Goal: Task Accomplishment & Management: Complete application form

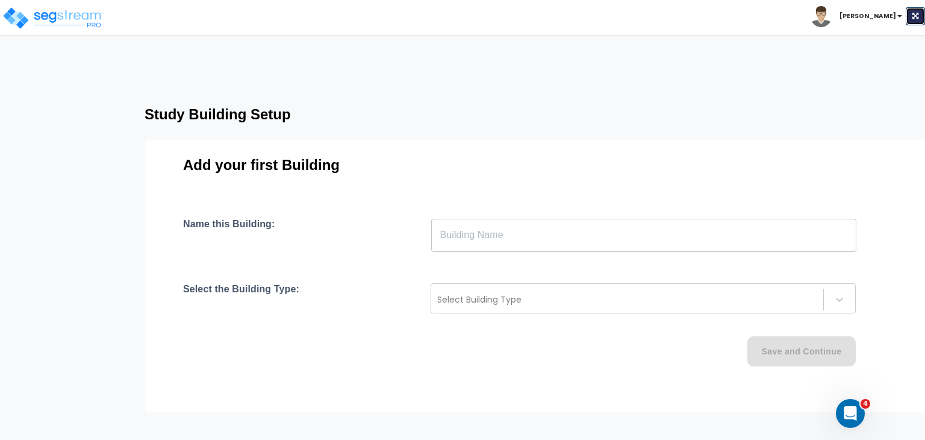
click at [916, 16] on icon at bounding box center [916, 16] width 6 height 7
click at [912, 16] on button at bounding box center [916, 16] width 19 height 18
click at [70, 18] on img at bounding box center [53, 18] width 102 height 24
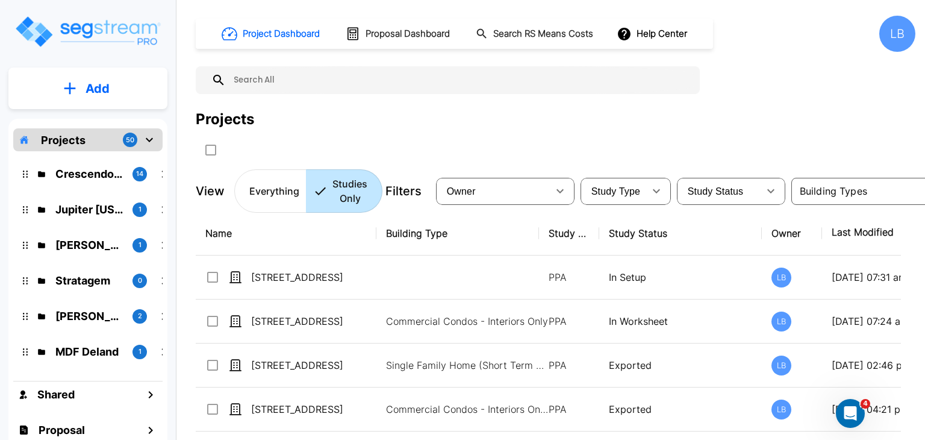
click at [318, 85] on input "text" at bounding box center [460, 80] width 468 height 28
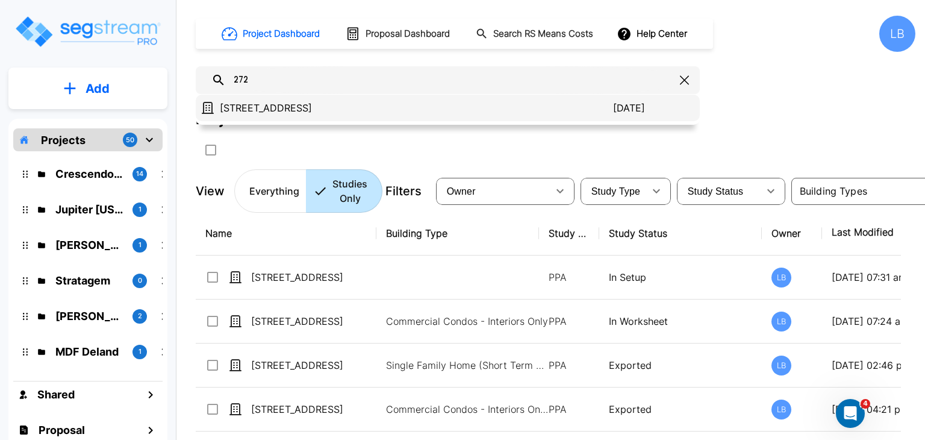
type input "272"
click at [308, 107] on p "[STREET_ADDRESS]" at bounding box center [416, 108] width 393 height 14
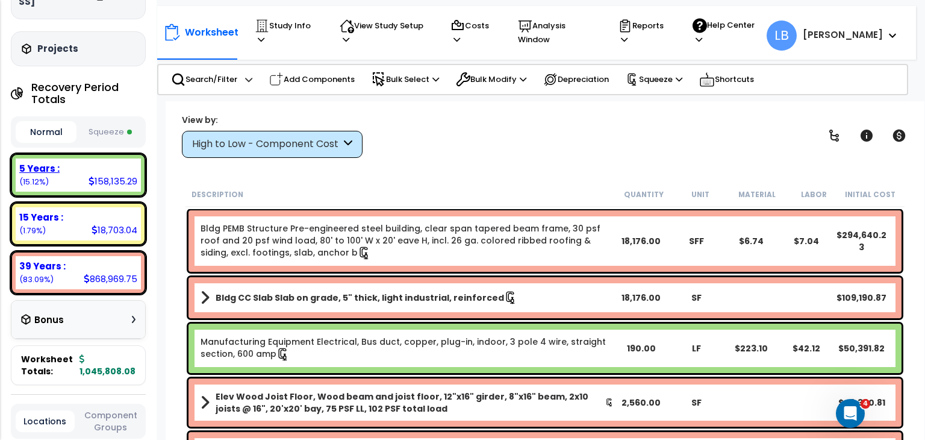
scroll to position [87, 0]
click at [101, 130] on button "Squeeze" at bounding box center [110, 132] width 61 height 21
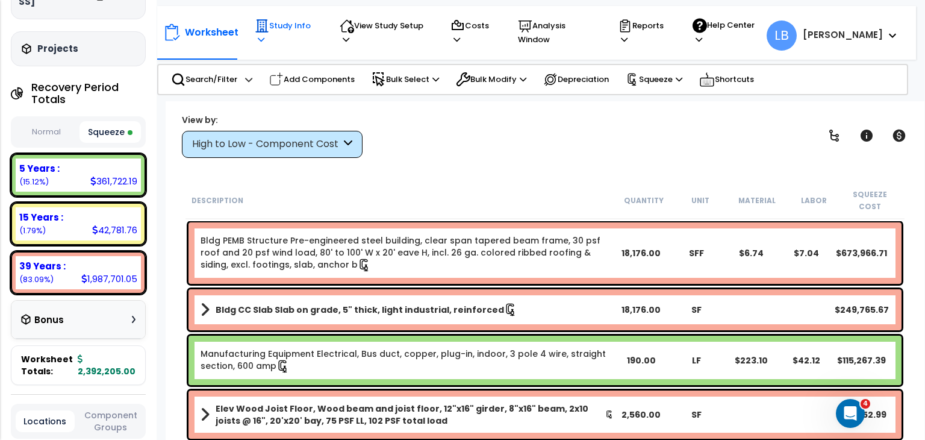
click at [264, 36] on icon at bounding box center [261, 40] width 7 height 8
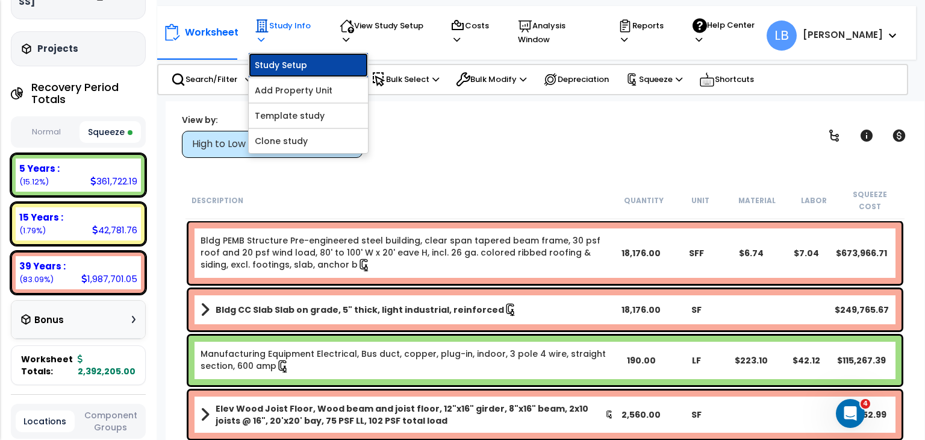
click at [318, 57] on link "Study Setup" at bounding box center [308, 65] width 119 height 24
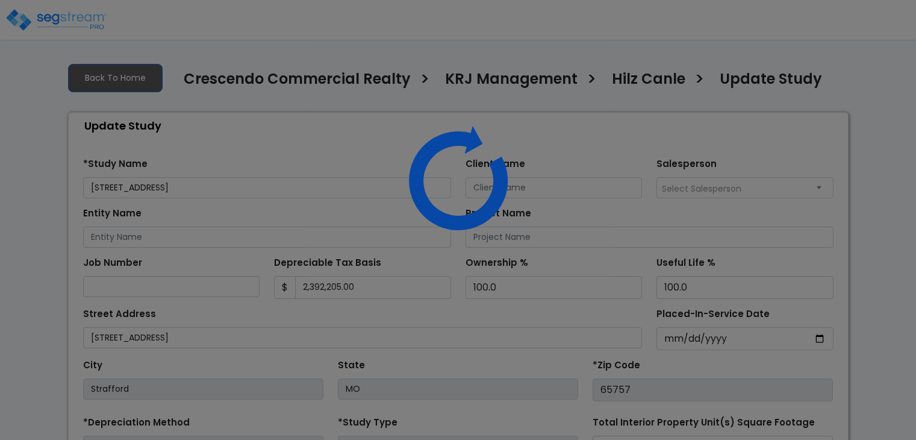
select select "2021"
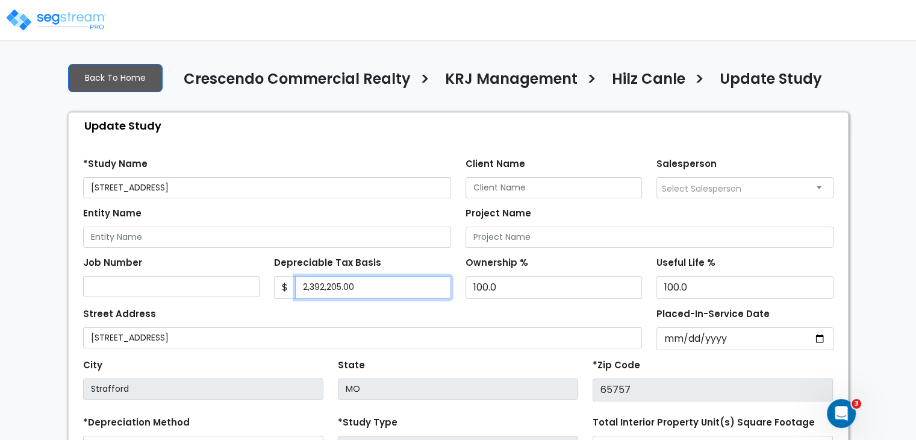
click at [368, 290] on input "2,392,205.00" at bounding box center [373, 287] width 156 height 23
type input "2"
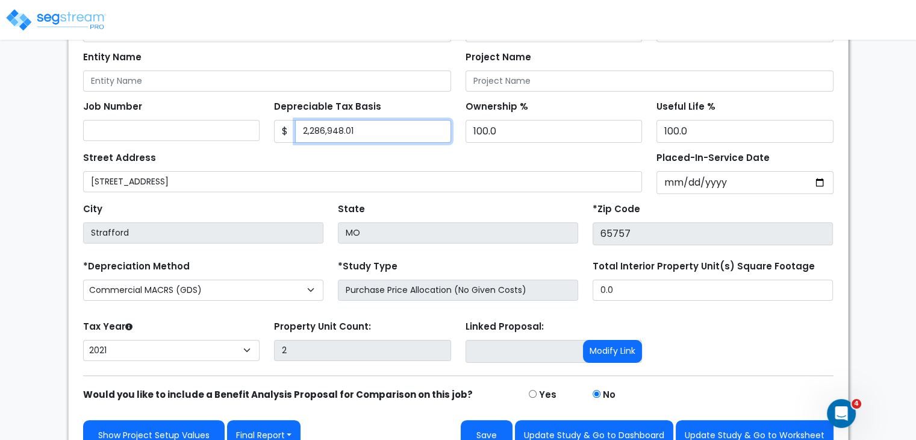
scroll to position [175, 0]
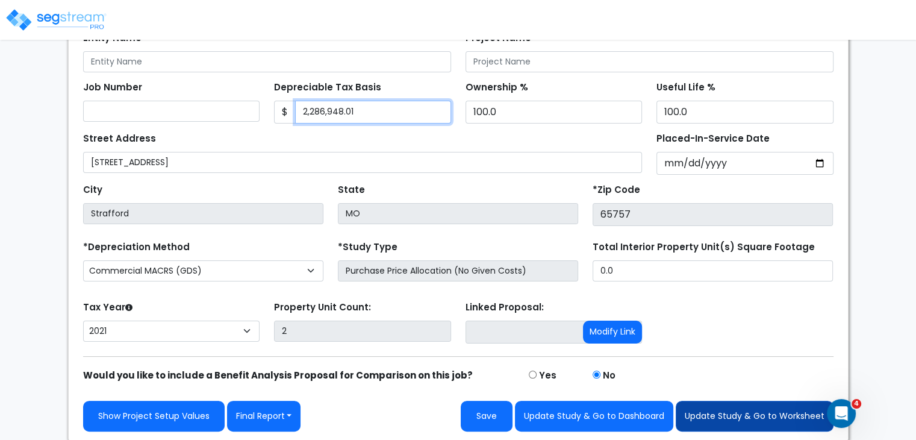
type input "2,286,948.01"
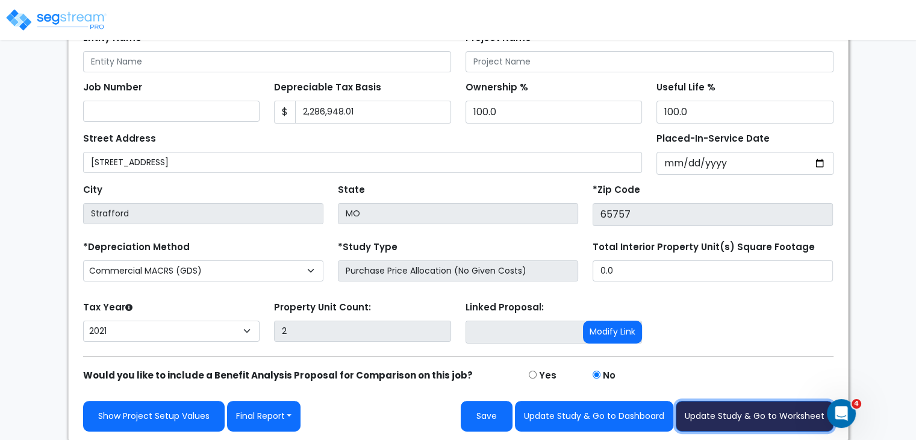
click at [711, 410] on button "Update Study & Go to Worksheet" at bounding box center [755, 416] width 158 height 31
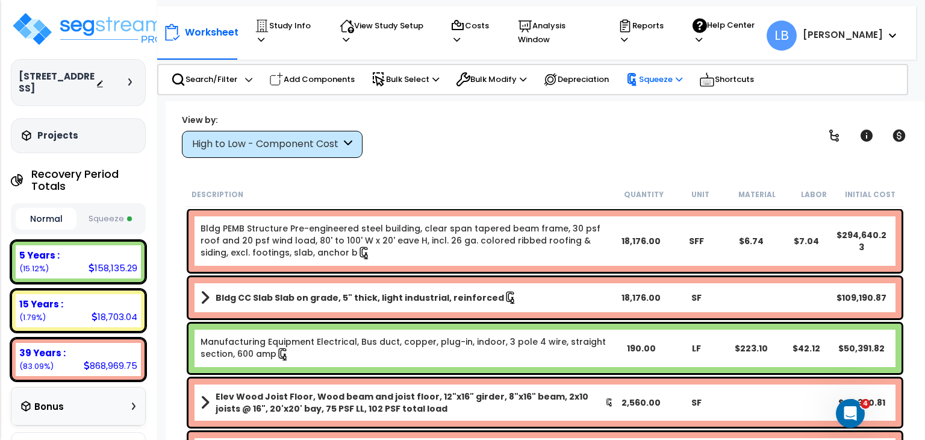
click at [663, 74] on p "Squeeze" at bounding box center [654, 79] width 57 height 13
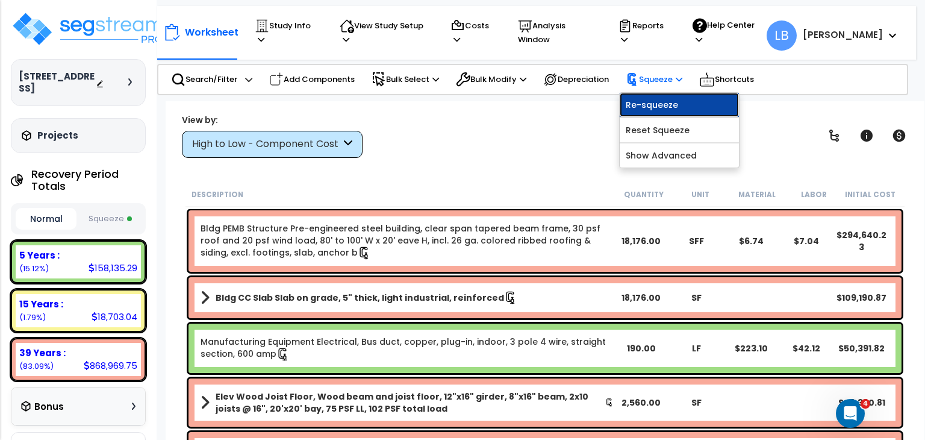
click at [660, 97] on link "Re-squeeze" at bounding box center [679, 105] width 119 height 24
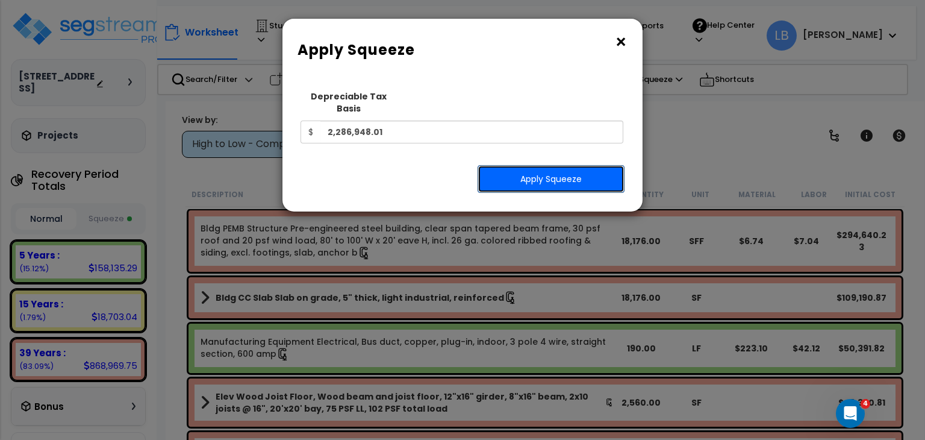
click at [581, 166] on button "Apply Squeeze" at bounding box center [551, 179] width 147 height 28
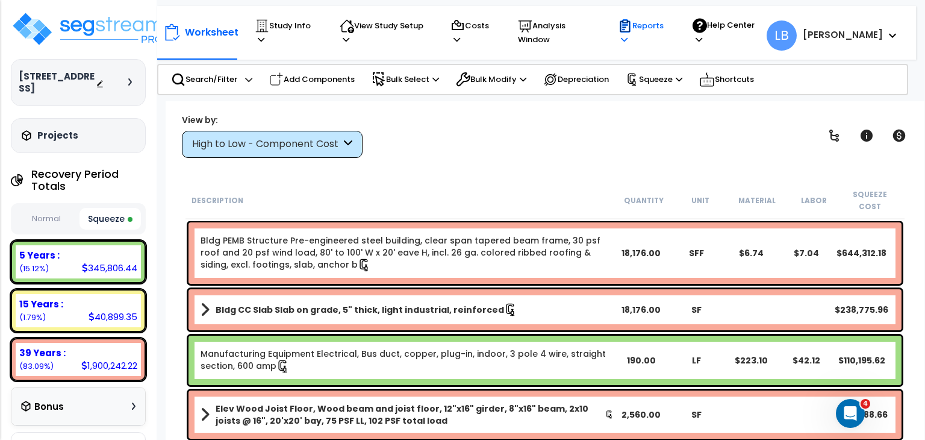
click at [670, 33] on p "Reports" at bounding box center [644, 33] width 52 height 28
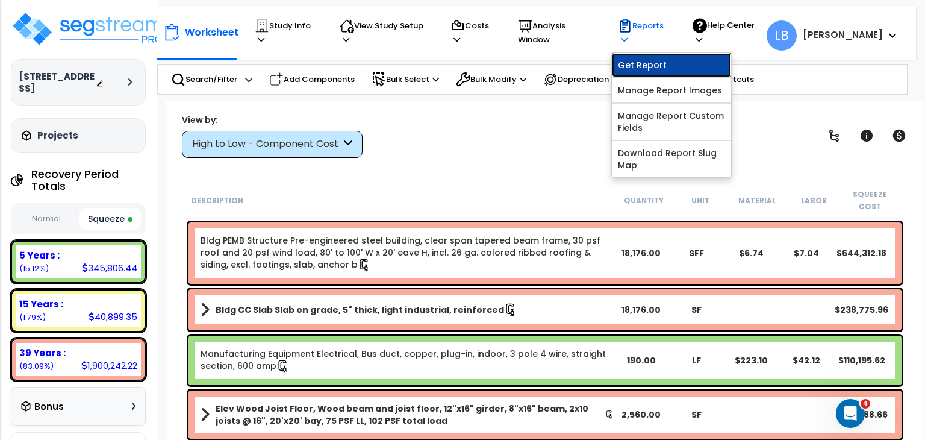
click at [675, 53] on link "Get Report" at bounding box center [671, 65] width 119 height 24
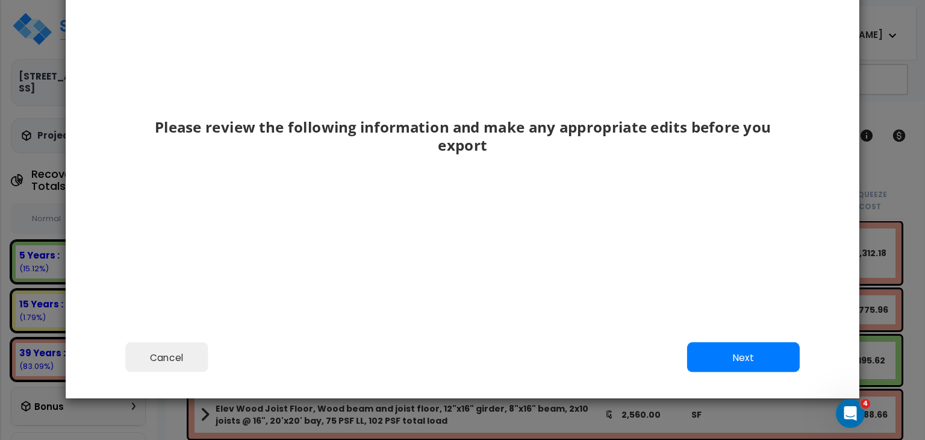
scroll to position [93, 0]
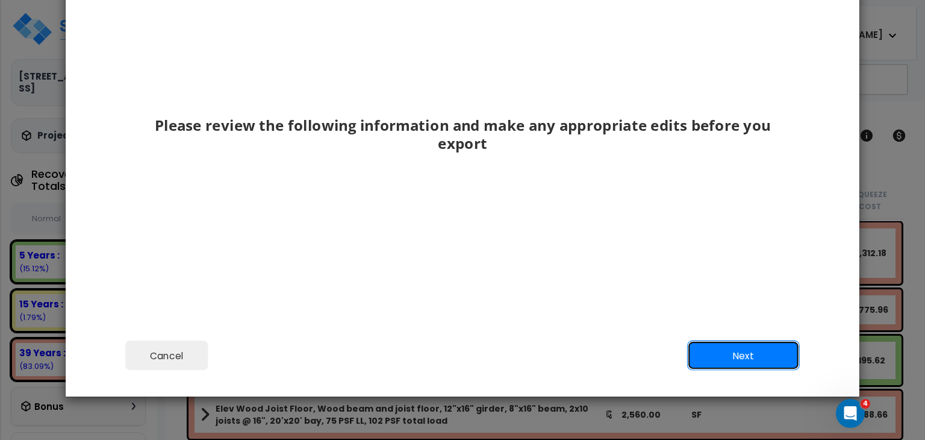
click at [751, 357] on button "Next" at bounding box center [743, 355] width 113 height 30
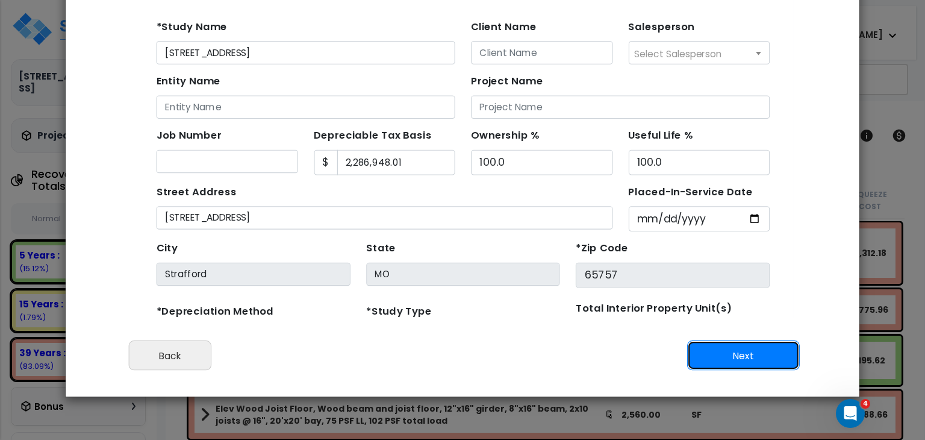
click at [728, 348] on button "Next" at bounding box center [743, 355] width 113 height 30
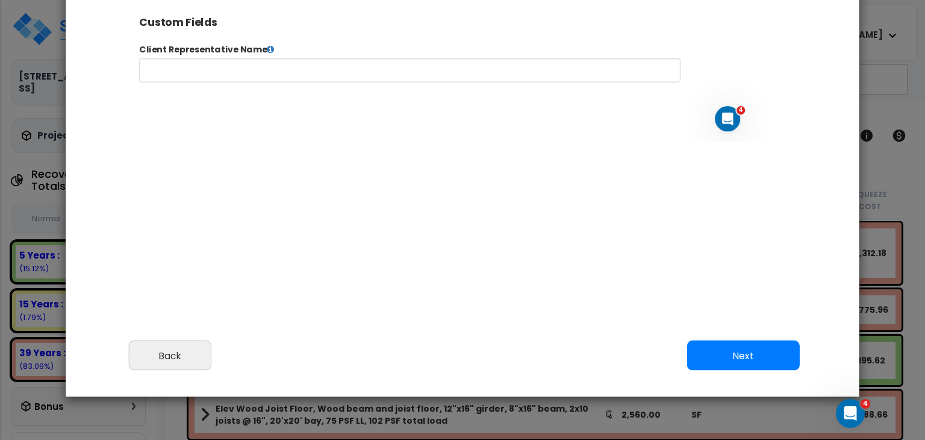
select select "2021"
click at [740, 352] on button "Next" at bounding box center [743, 355] width 113 height 30
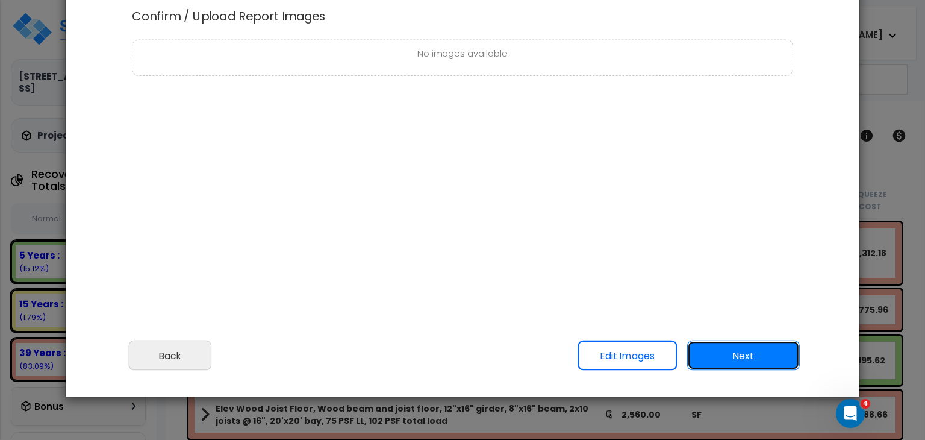
scroll to position [0, 0]
click at [740, 352] on button "Next" at bounding box center [743, 355] width 113 height 30
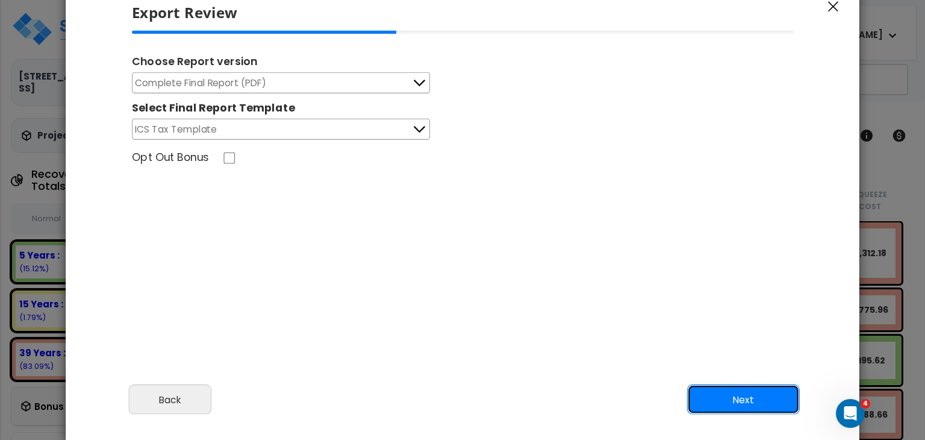
scroll to position [23, 0]
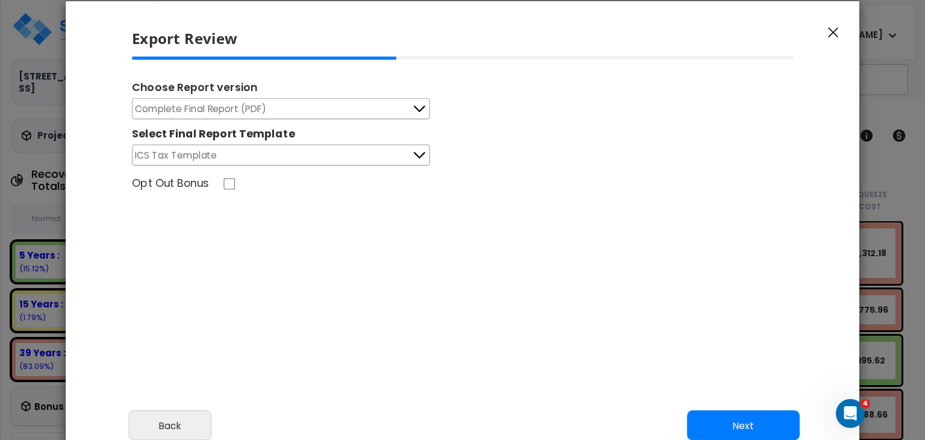
click at [407, 113] on button "Complete Final Report (PDF)" at bounding box center [281, 108] width 298 height 21
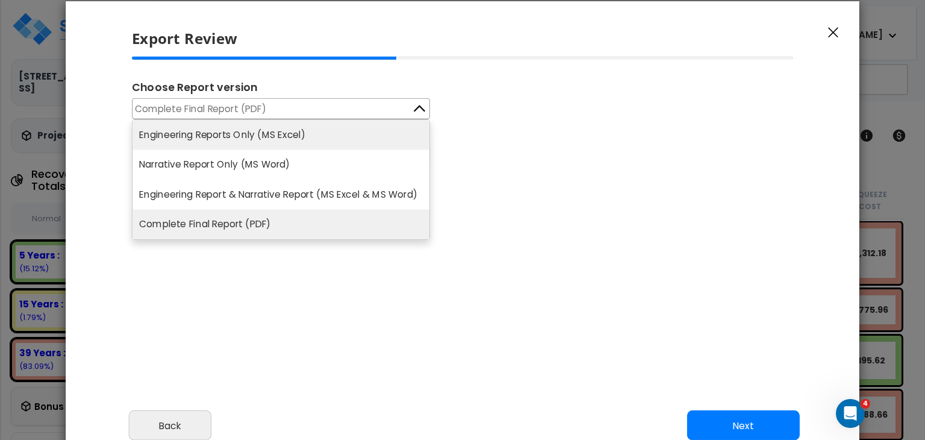
click at [353, 134] on li "Engineering Reports Only (MS Excel)" at bounding box center [281, 135] width 297 height 30
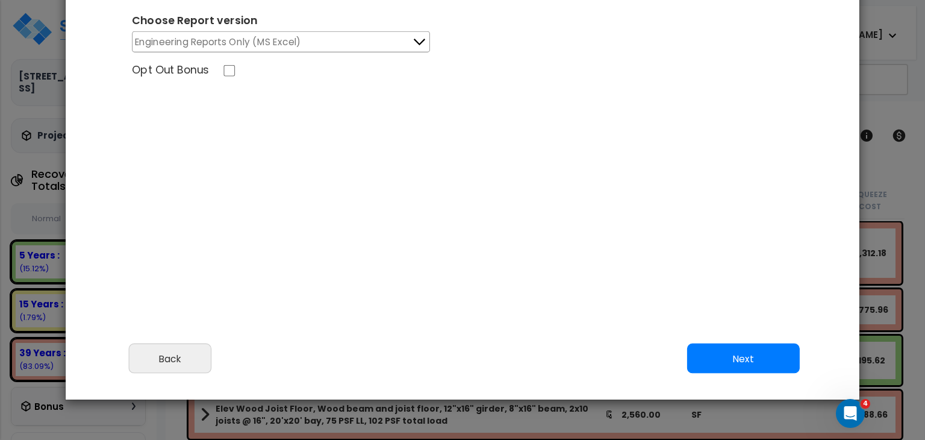
scroll to position [92, 0]
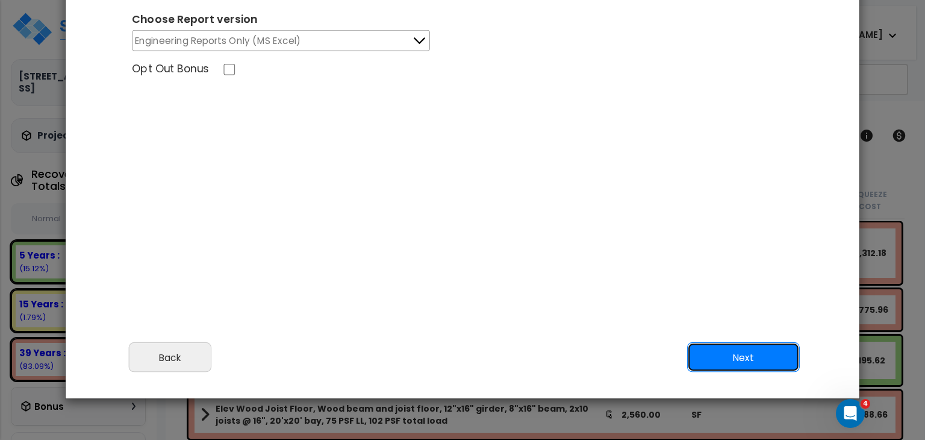
click at [712, 354] on button "Next" at bounding box center [743, 357] width 113 height 30
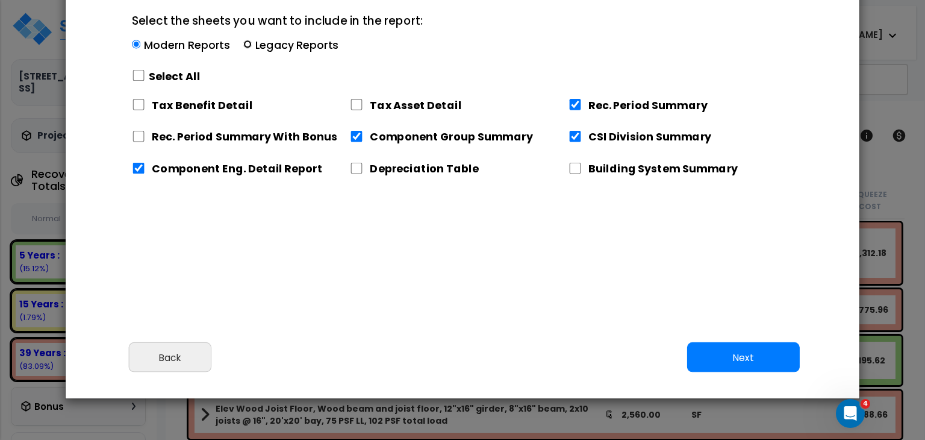
click at [248, 44] on input "Select the sheets you want to include in the report: Modern Reports Legacy Repo…" at bounding box center [247, 44] width 8 height 8
radio input "true"
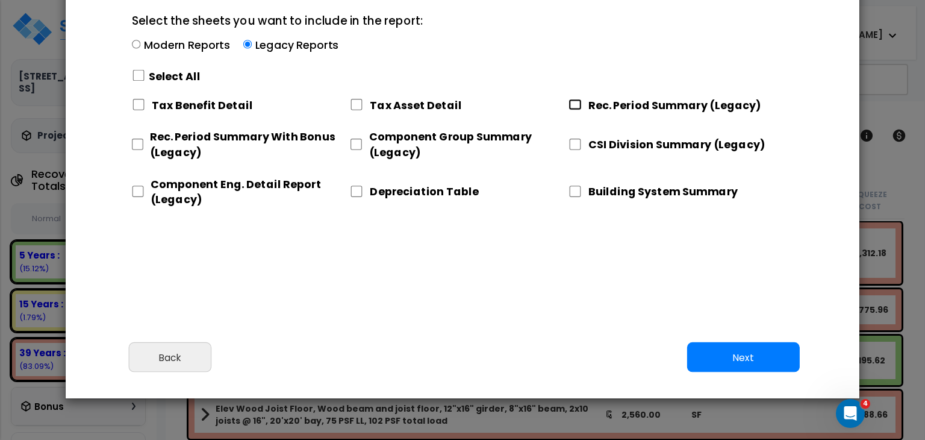
click at [569, 104] on input "Rec. Period Summary (Legacy)" at bounding box center [575, 104] width 13 height 11
checkbox input "true"
click at [574, 142] on input "CSI Division Summary (Legacy)" at bounding box center [575, 144] width 13 height 11
checkbox input "true"
click at [357, 143] on input "Component Group Summary (Legacy)" at bounding box center [356, 144] width 12 height 11
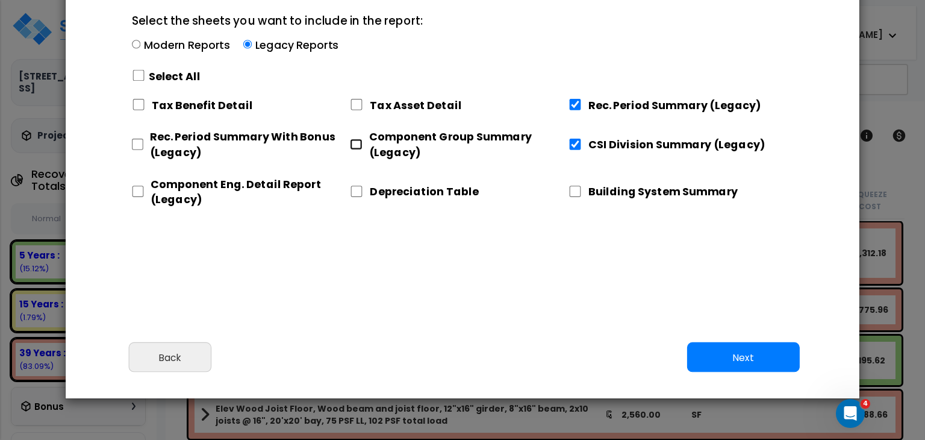
checkbox input "true"
click at [137, 190] on input "Component Eng. Detail Report (Legacy)" at bounding box center [138, 191] width 12 height 11
checkbox input "true"
click at [696, 351] on button "Next" at bounding box center [743, 357] width 113 height 30
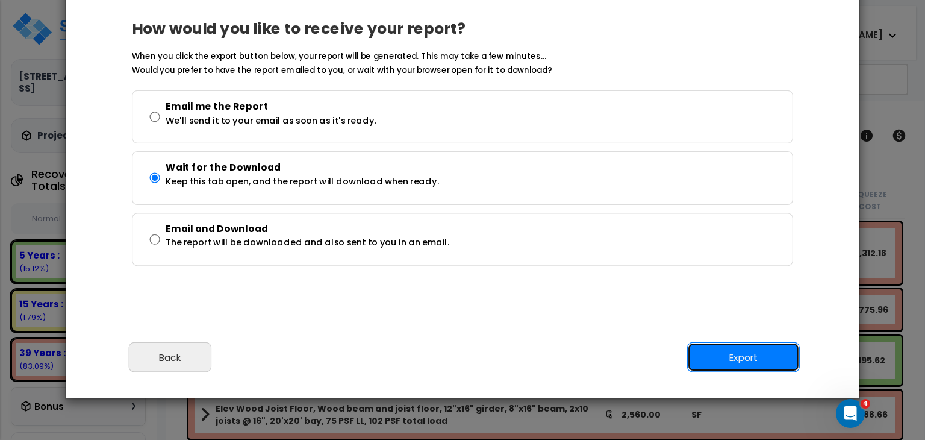
click at [705, 351] on button "Export" at bounding box center [743, 357] width 113 height 30
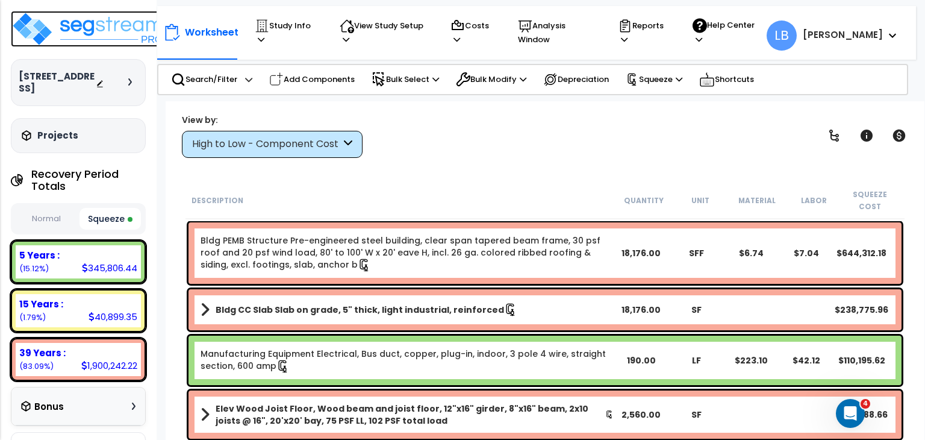
click at [95, 31] on img at bounding box center [89, 29] width 157 height 36
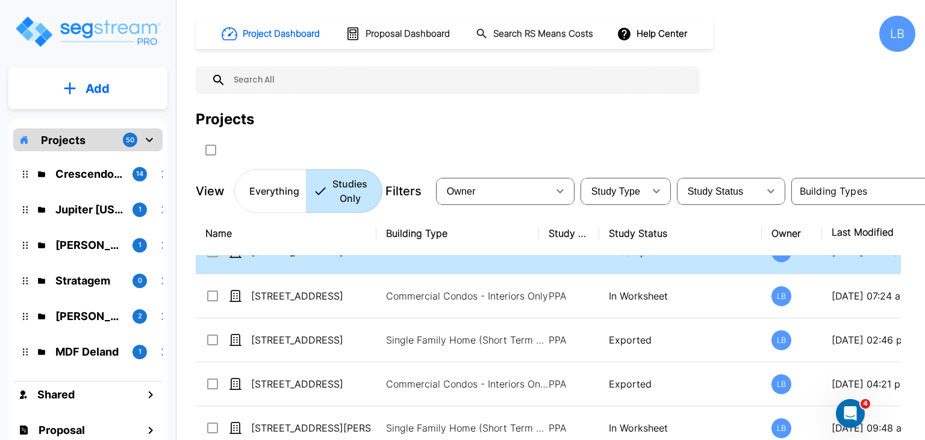
scroll to position [77, 0]
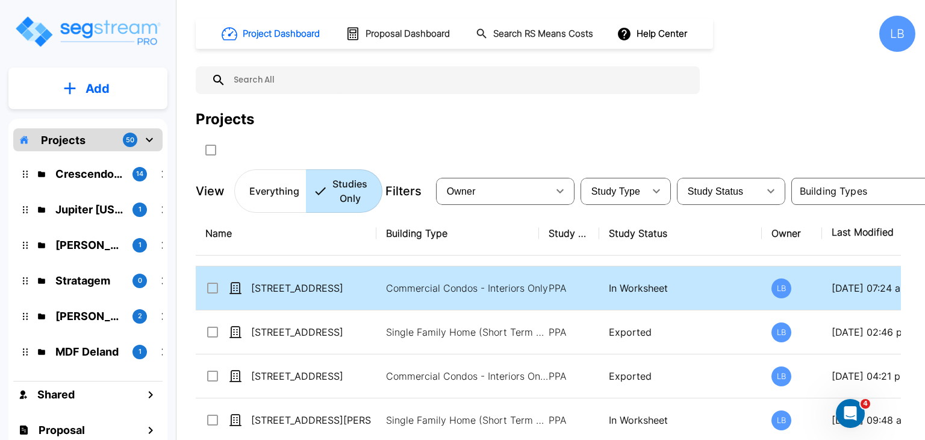
click at [375, 292] on div "[STREET_ADDRESS]" at bounding box center [295, 288] width 181 height 14
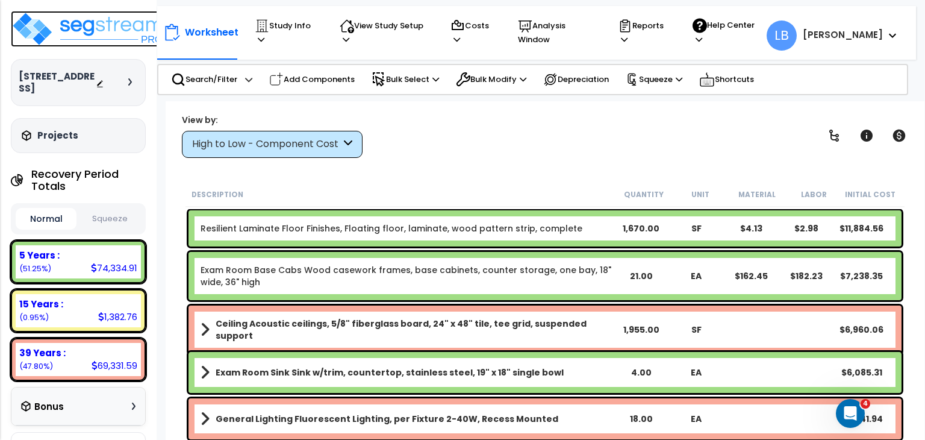
click at [107, 26] on img at bounding box center [89, 29] width 157 height 36
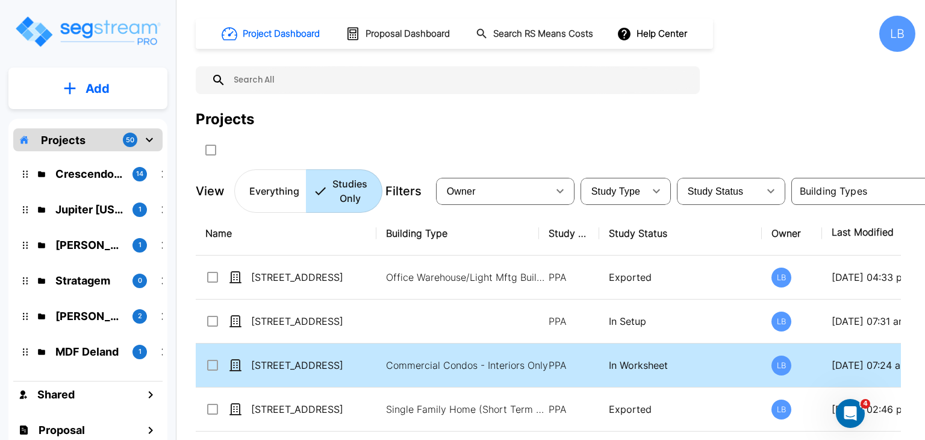
click at [385, 365] on td "Commercial Condos - Interiors Only" at bounding box center [458, 365] width 163 height 44
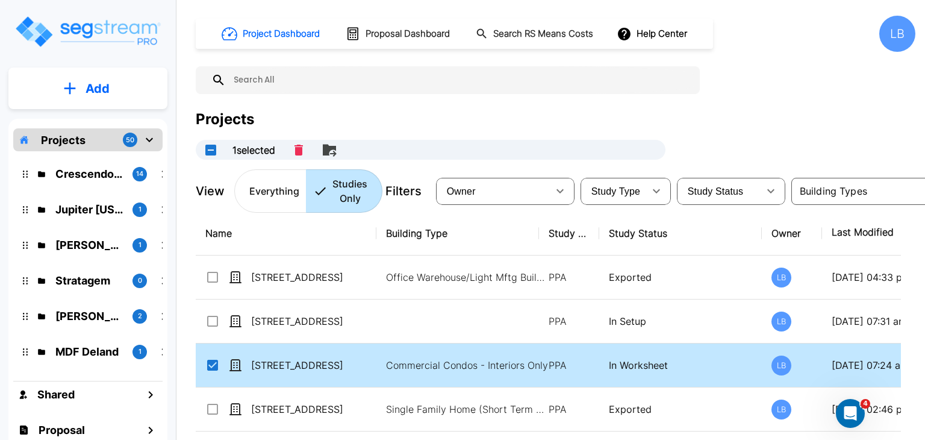
checkbox input "true"
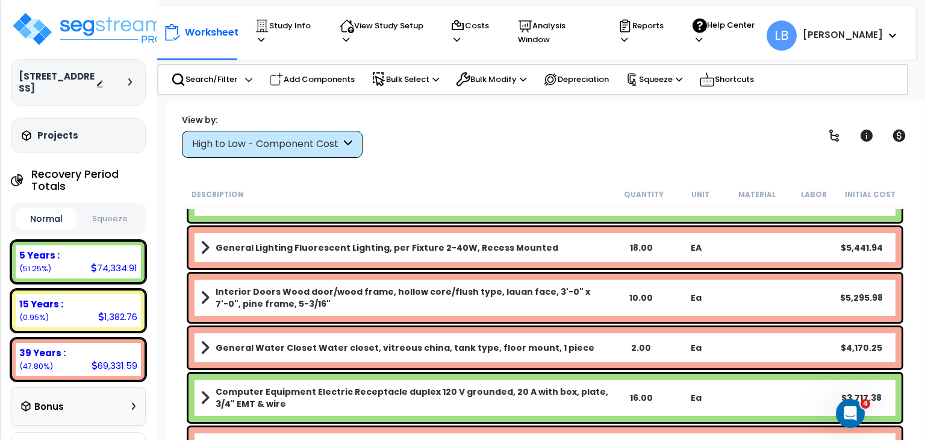
scroll to position [171, 0]
click at [843, 411] on icon "Open Intercom Messenger" at bounding box center [849, 412] width 20 height 20
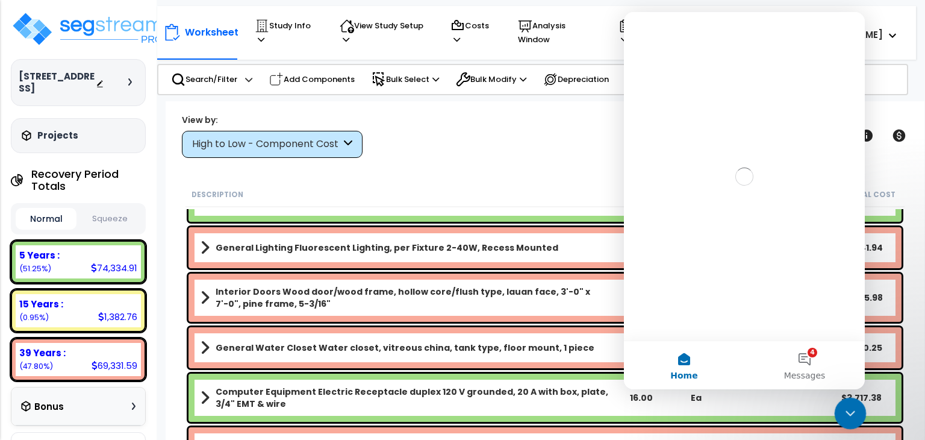
scroll to position [0, 0]
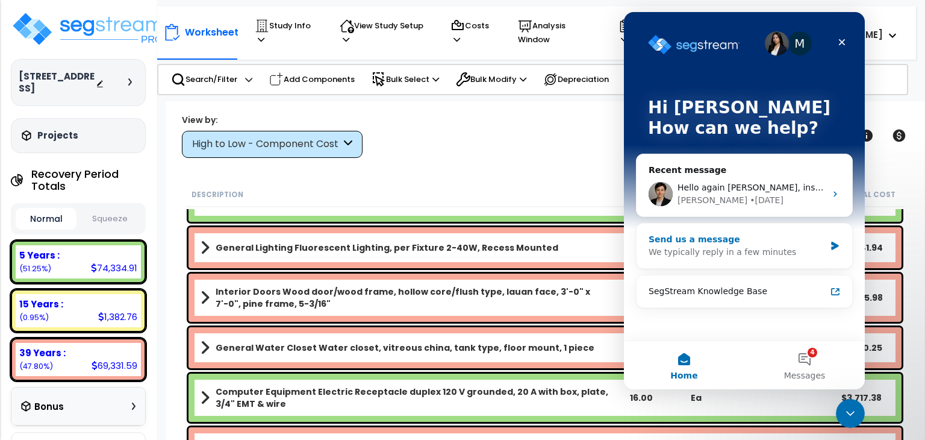
click at [728, 243] on div "Send us a message" at bounding box center [737, 239] width 177 height 13
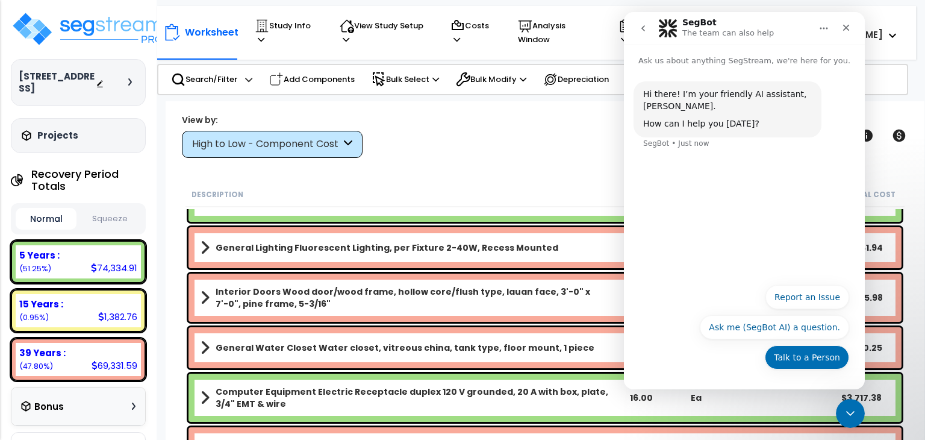
click at [800, 352] on button "Talk to a Person" at bounding box center [807, 357] width 84 height 24
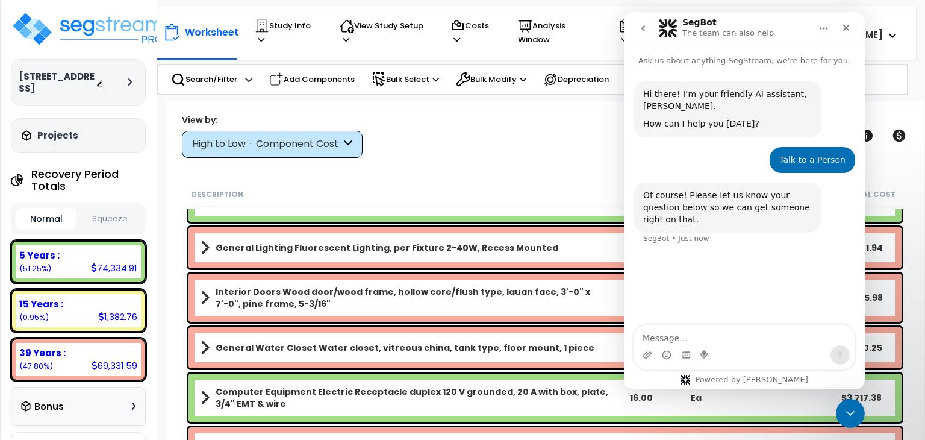
click at [678, 336] on textarea "Message…" at bounding box center [744, 335] width 221 height 20
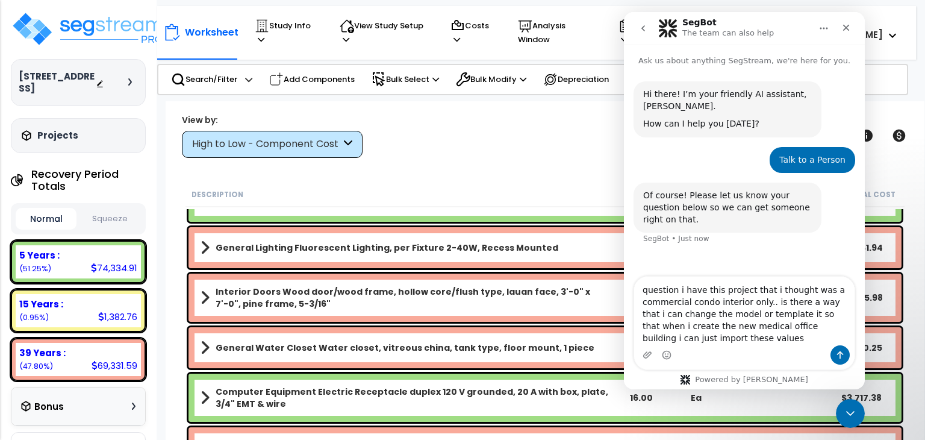
type textarea "question i have this project that i thought was a commercial condo interior onl…"
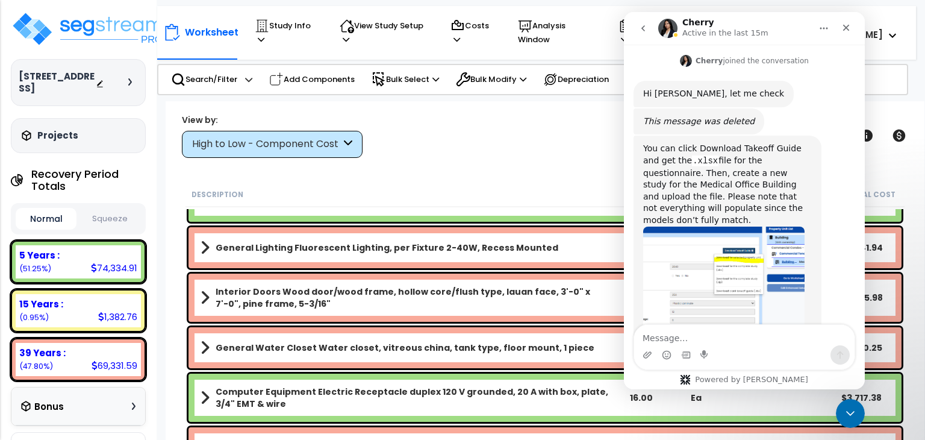
click at [558, 141] on div "View by: High to Low - Component Cost High to Low - Component Cost" at bounding box center [545, 135] width 735 height 45
click at [851, 415] on icon "Close Intercom Messenger" at bounding box center [849, 411] width 14 height 14
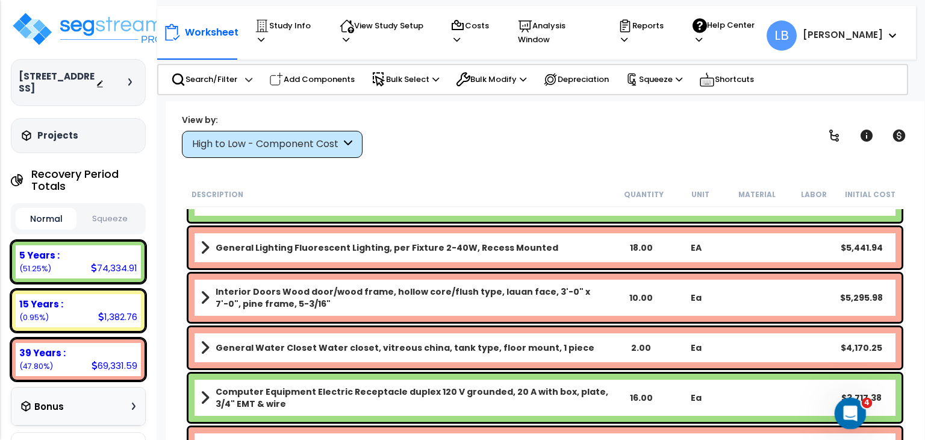
scroll to position [378, 0]
click at [288, 23] on p "Study Info" at bounding box center [285, 33] width 61 height 28
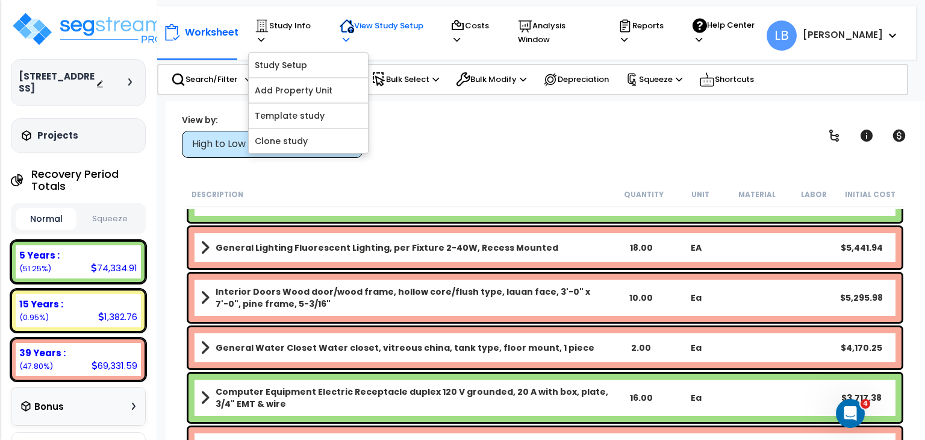
click at [373, 25] on p "View Study Setup" at bounding box center [384, 33] width 88 height 28
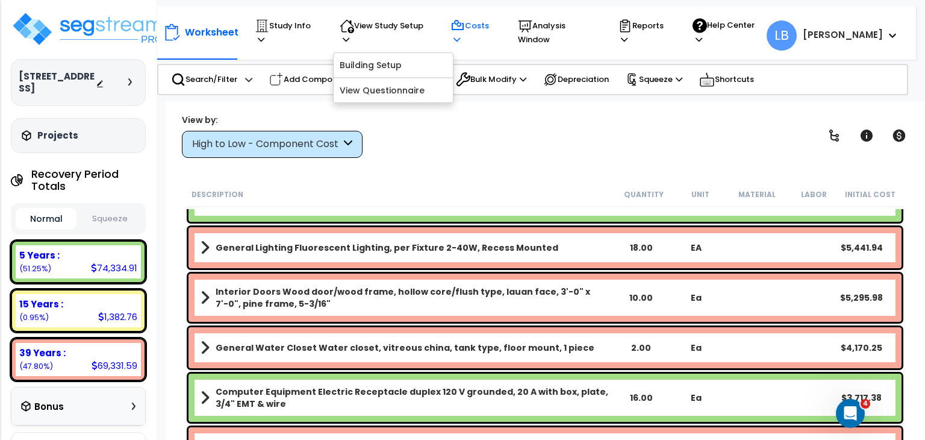
click at [483, 30] on p "Costs" at bounding box center [473, 33] width 45 height 28
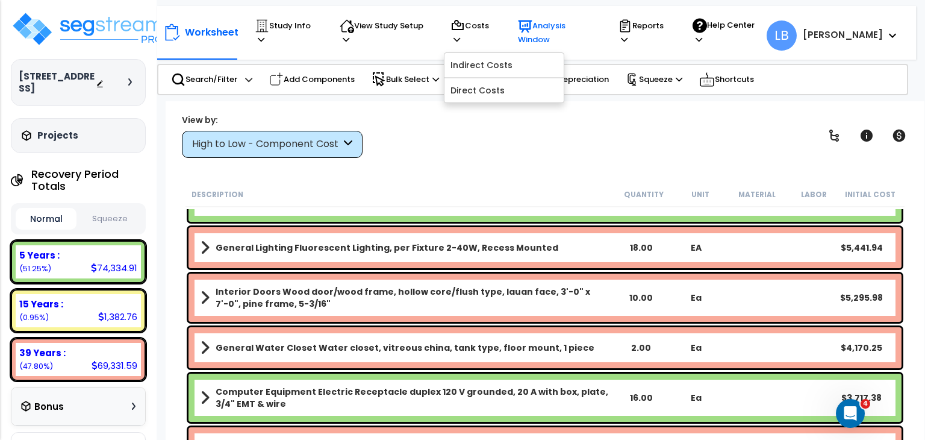
click at [556, 32] on p "Analysis Window" at bounding box center [556, 33] width 77 height 28
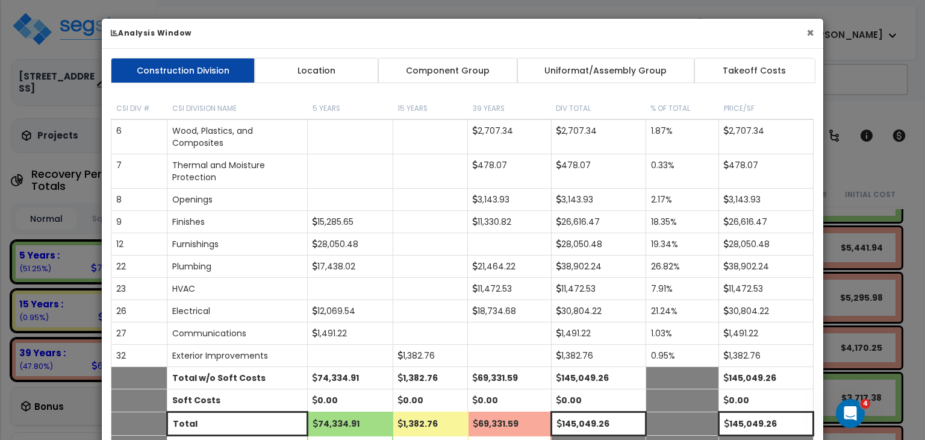
click at [809, 32] on button "×" at bounding box center [811, 33] width 8 height 13
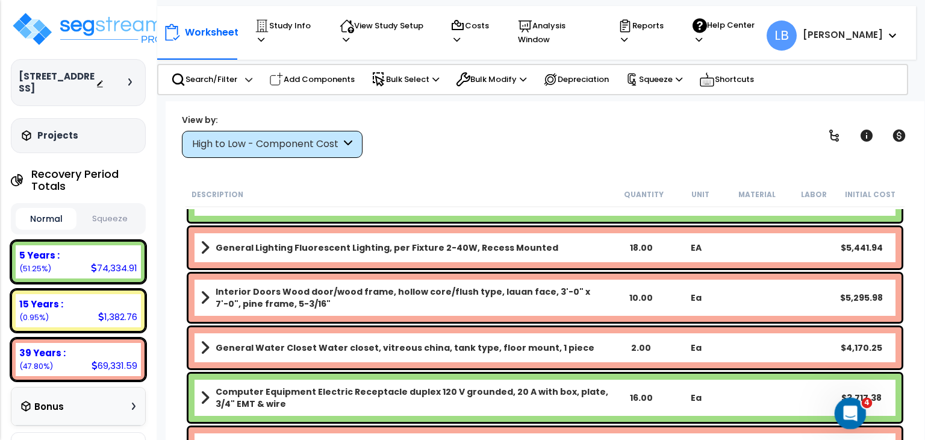
click at [843, 404] on div "Open Intercom Messenger" at bounding box center [849, 412] width 40 height 40
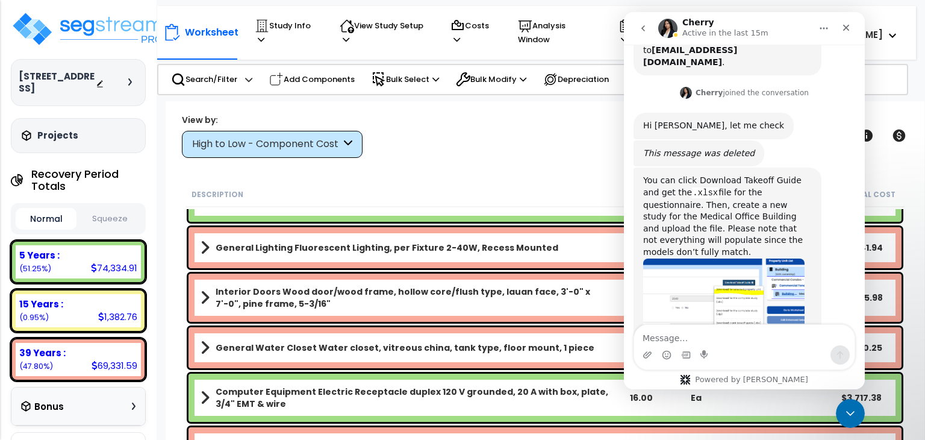
scroll to position [379, 0]
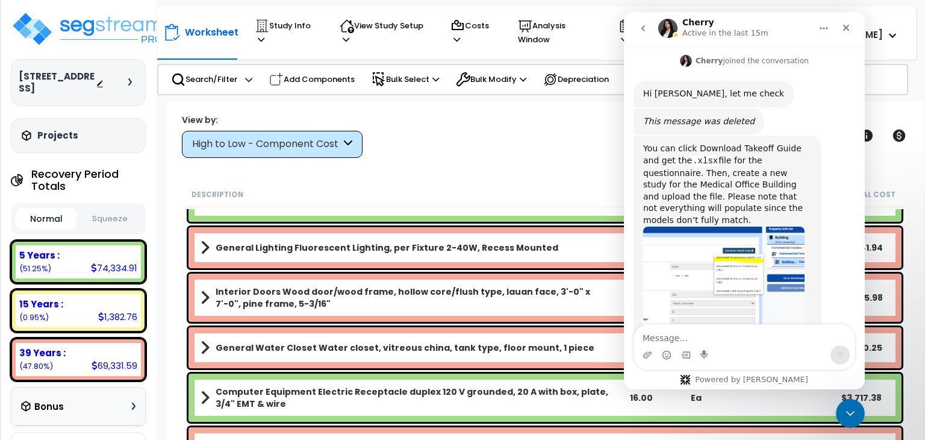
click at [703, 227] on img "Cherry says…" at bounding box center [723, 283] width 161 height 113
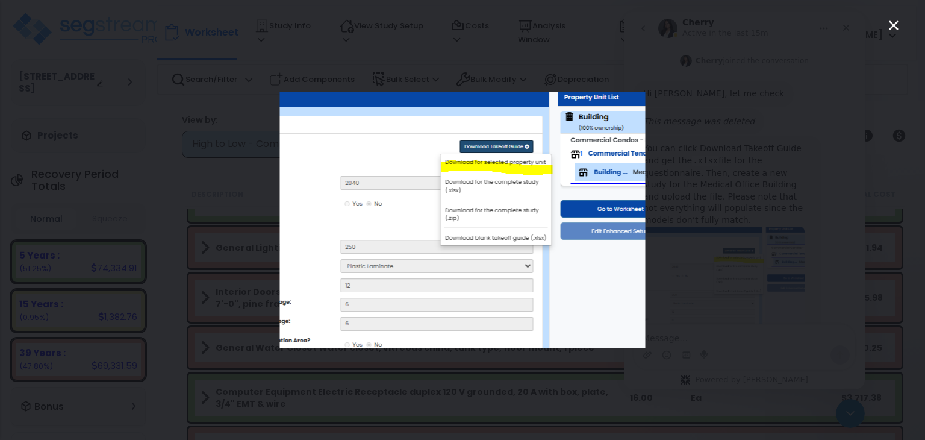
click at [894, 23] on icon "Close" at bounding box center [894, 25] width 10 height 10
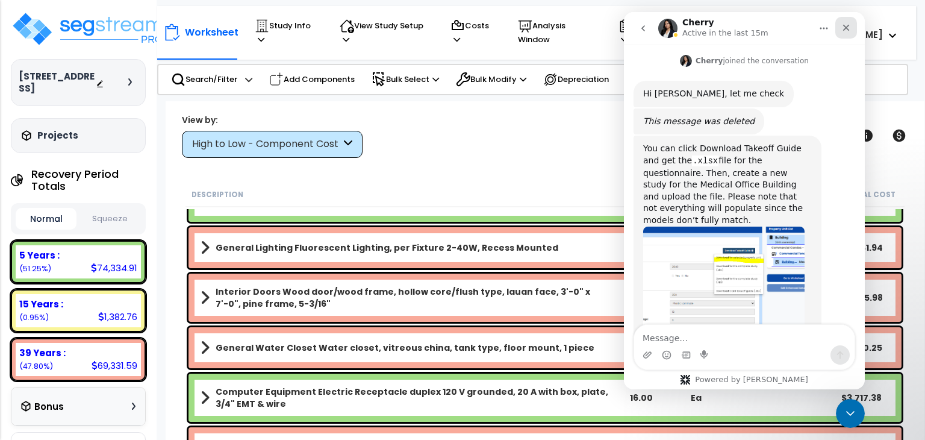
click at [847, 27] on icon "Close" at bounding box center [846, 28] width 7 height 7
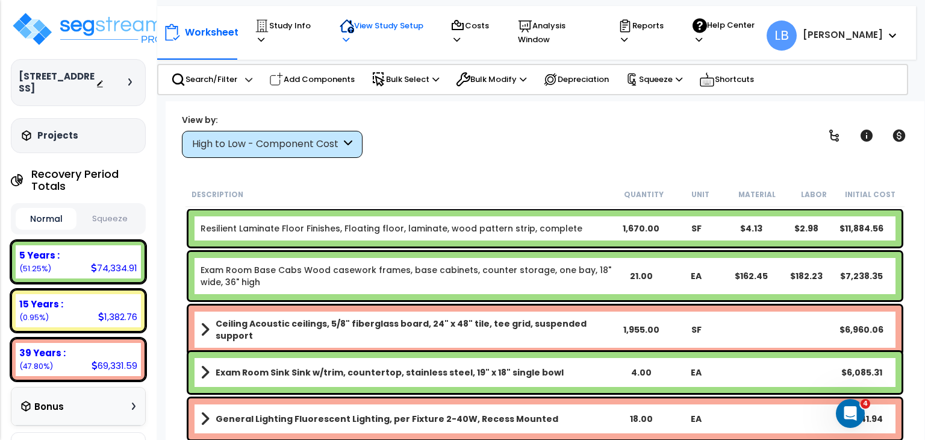
click at [374, 33] on p "View Study Setup" at bounding box center [384, 33] width 88 height 28
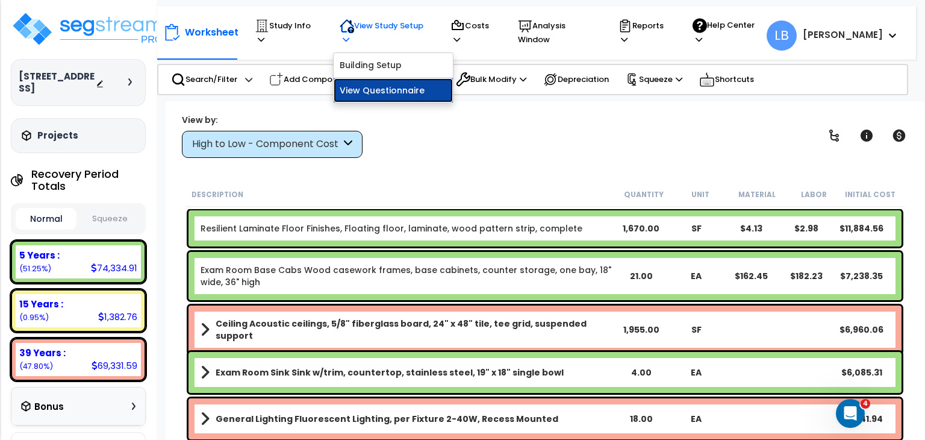
click at [407, 78] on link "View Questionnaire" at bounding box center [393, 90] width 119 height 24
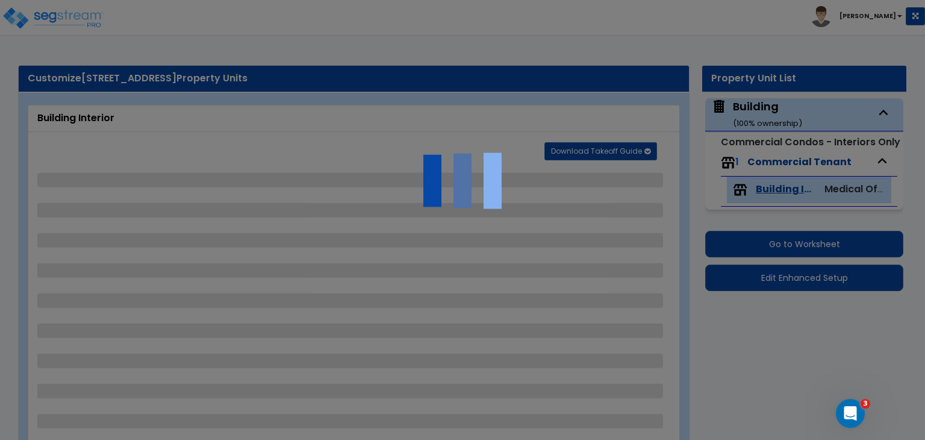
select select "1"
select select "2"
select select "5"
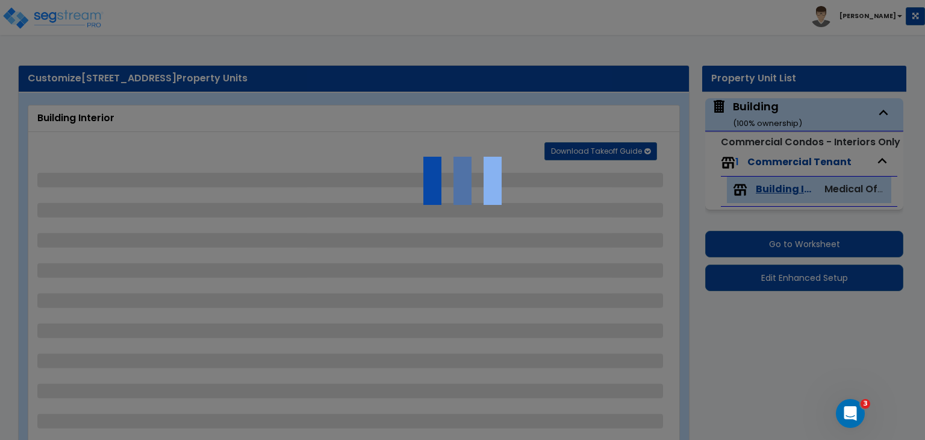
select select "3"
select select "1"
select select "2"
select select "1"
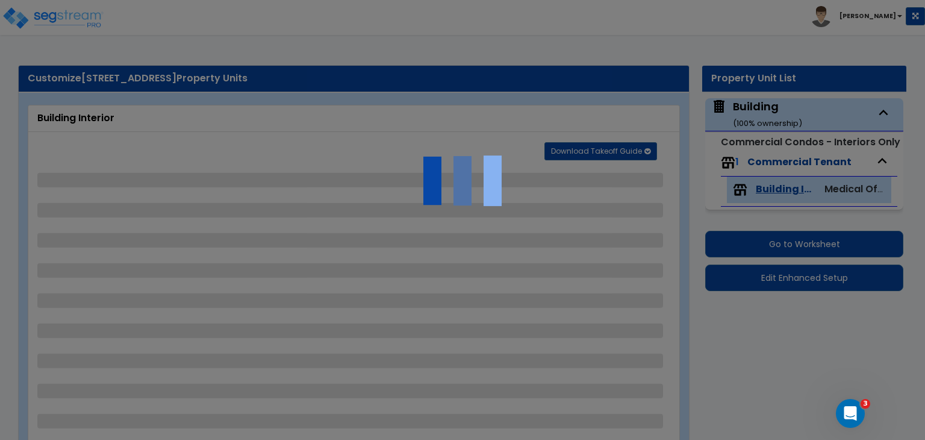
select select "4"
select select "1"
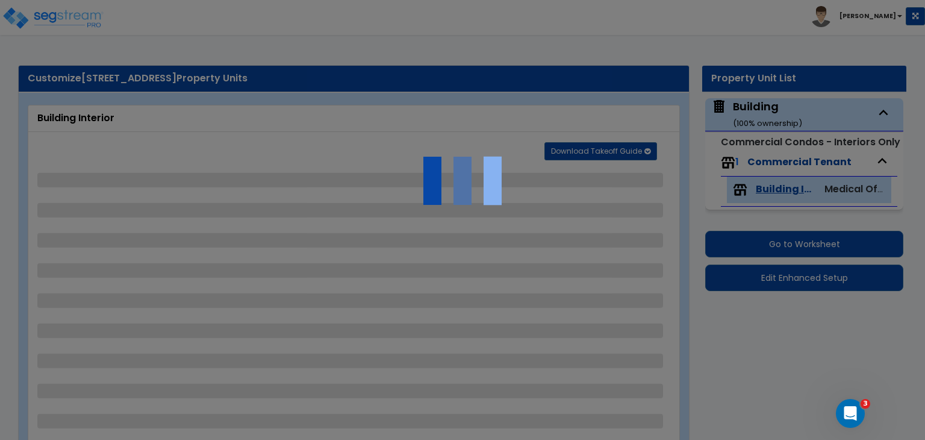
select select "1"
select select "2"
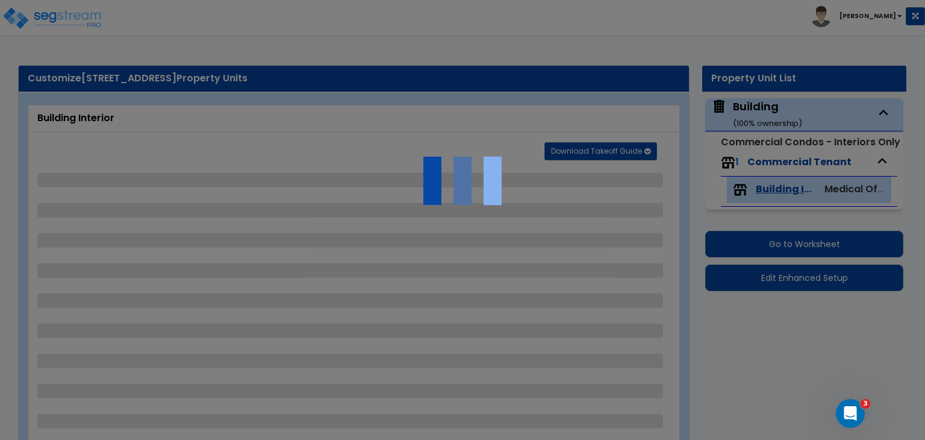
select select "2"
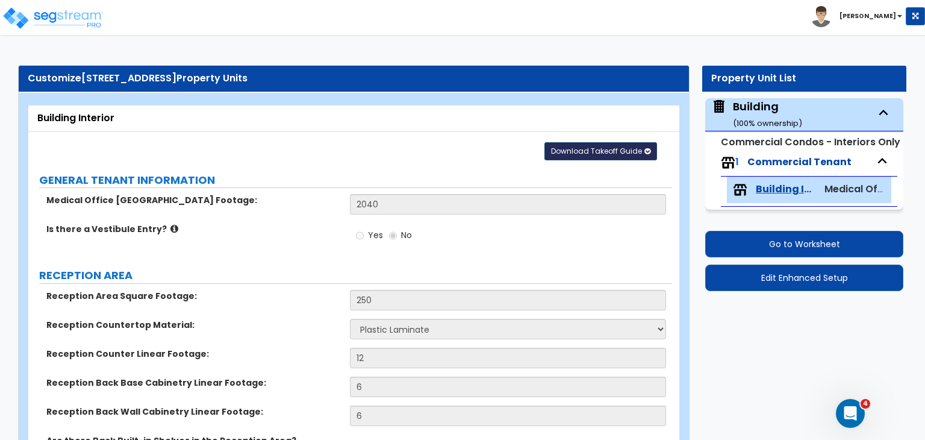
click at [630, 149] on span "Download Takeoff Guide" at bounding box center [596, 151] width 91 height 10
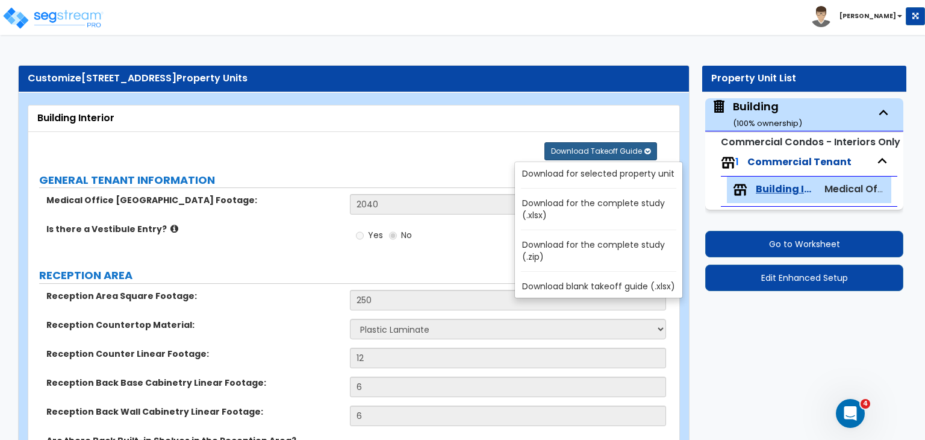
click at [628, 175] on link "Download for selected property unit" at bounding box center [601, 173] width 163 height 17
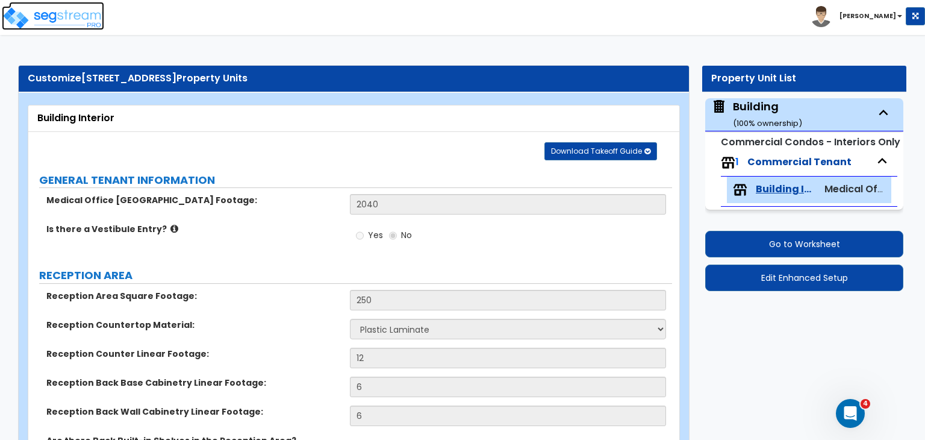
click at [76, 15] on img at bounding box center [53, 18] width 102 height 24
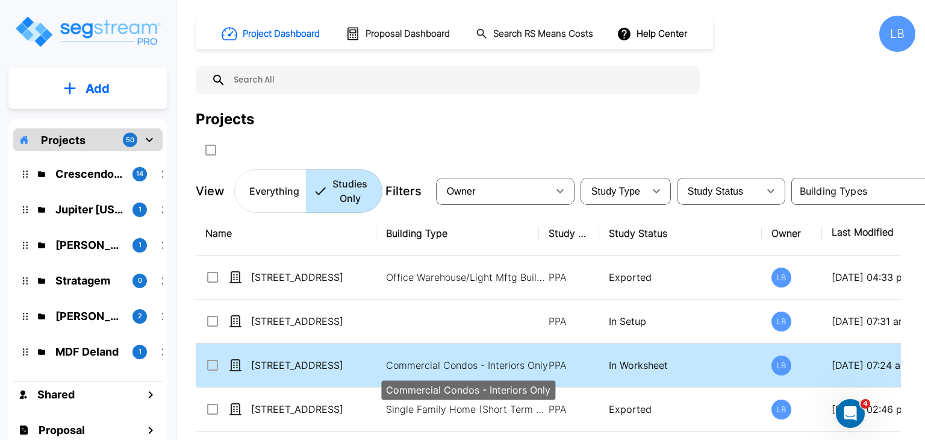
click at [457, 363] on p "Commercial Condos - Interiors Only" at bounding box center [467, 365] width 163 height 14
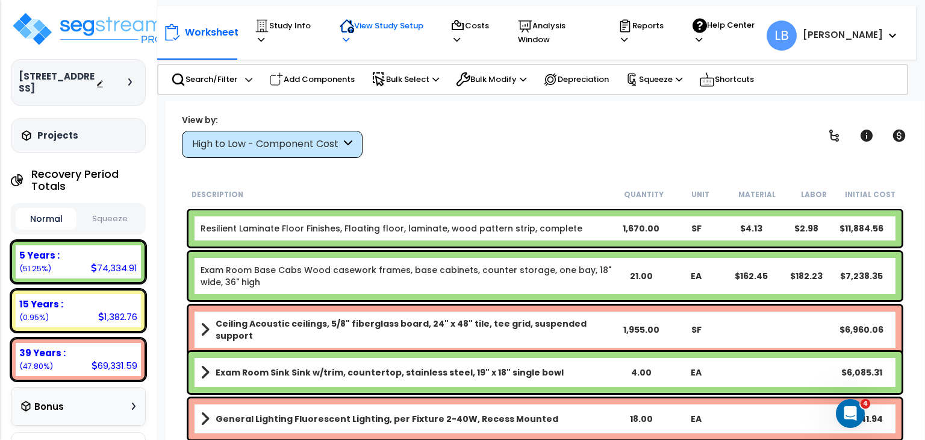
click at [409, 28] on p "View Study Setup" at bounding box center [384, 33] width 88 height 28
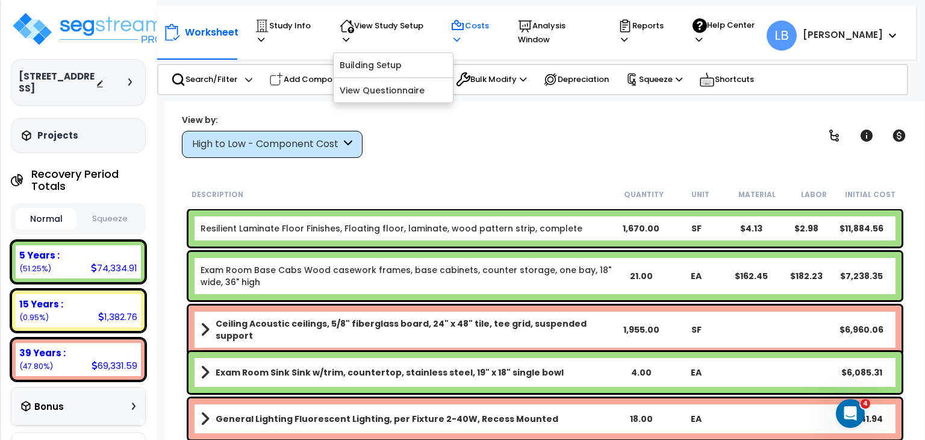
click at [493, 30] on p "Costs" at bounding box center [473, 33] width 45 height 28
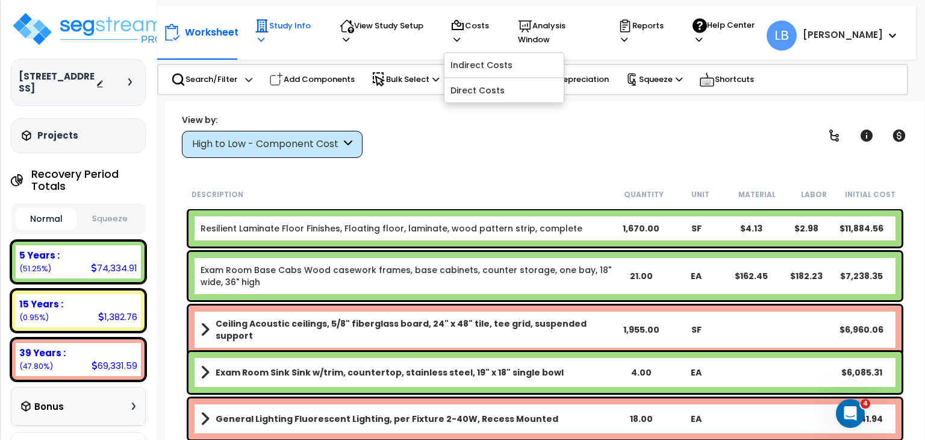
click at [298, 25] on p "Study Info" at bounding box center [285, 33] width 61 height 28
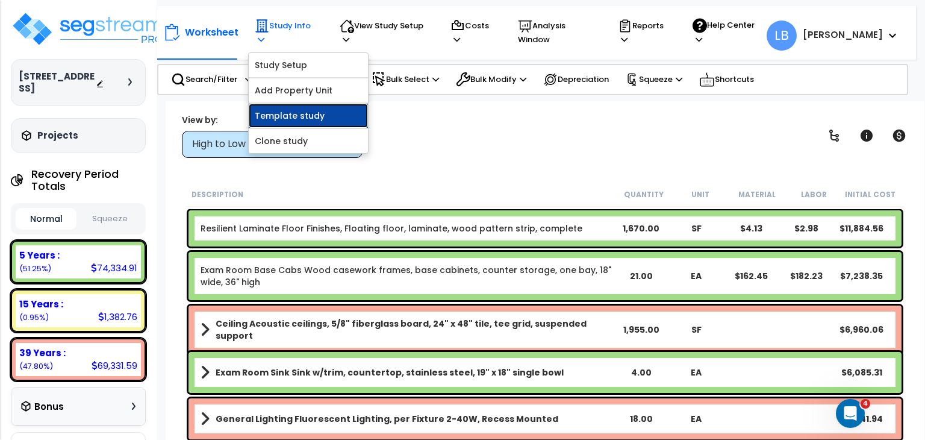
click at [316, 107] on link "Template study" at bounding box center [308, 116] width 119 height 24
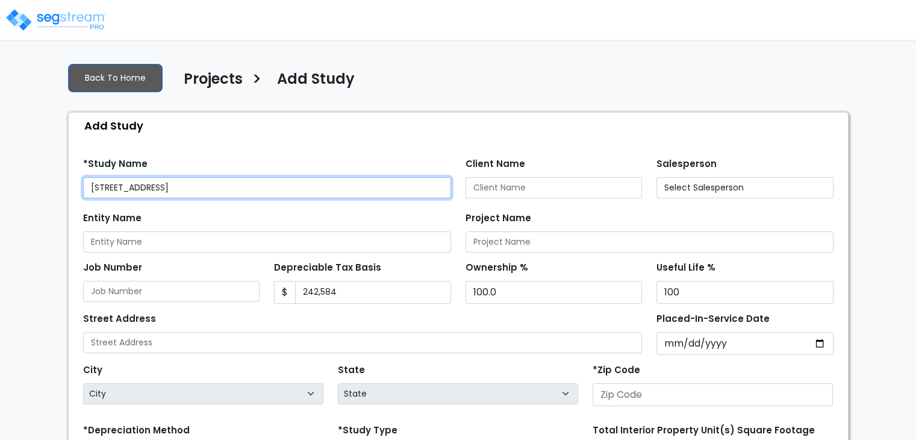
type input "43220"
select select "OH"
select select "2022"
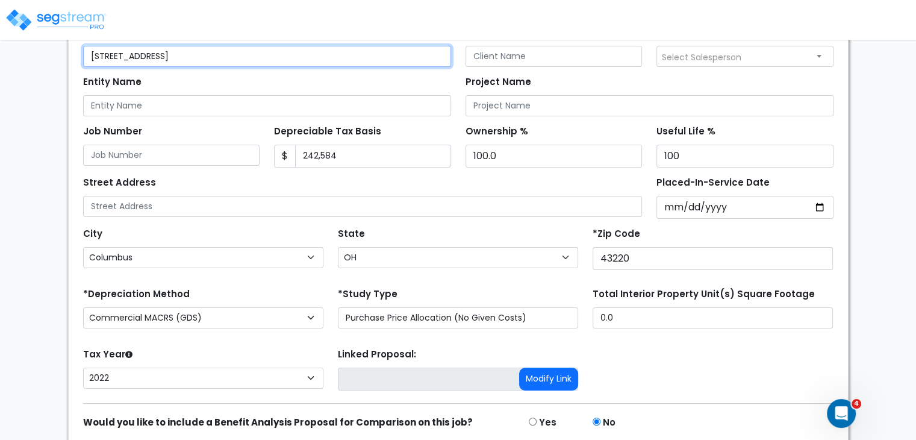
scroll to position [178, 0]
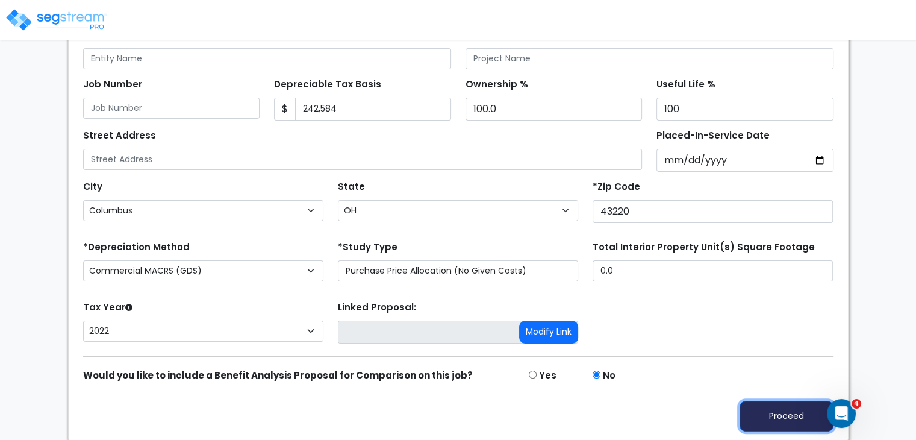
click at [770, 409] on button "Proceed" at bounding box center [787, 416] width 94 height 31
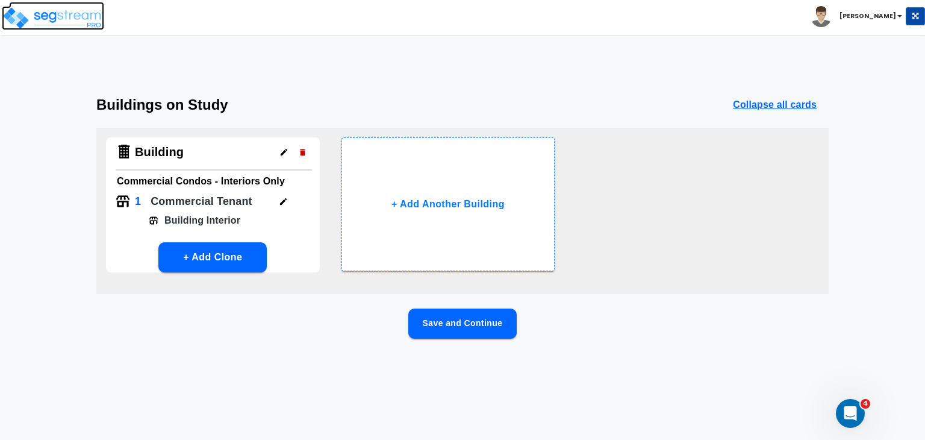
click at [67, 13] on img at bounding box center [53, 18] width 102 height 24
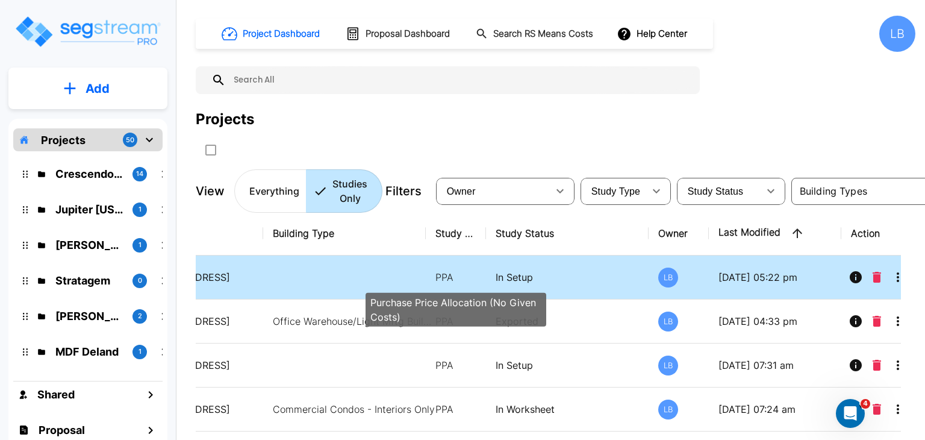
scroll to position [0, 116]
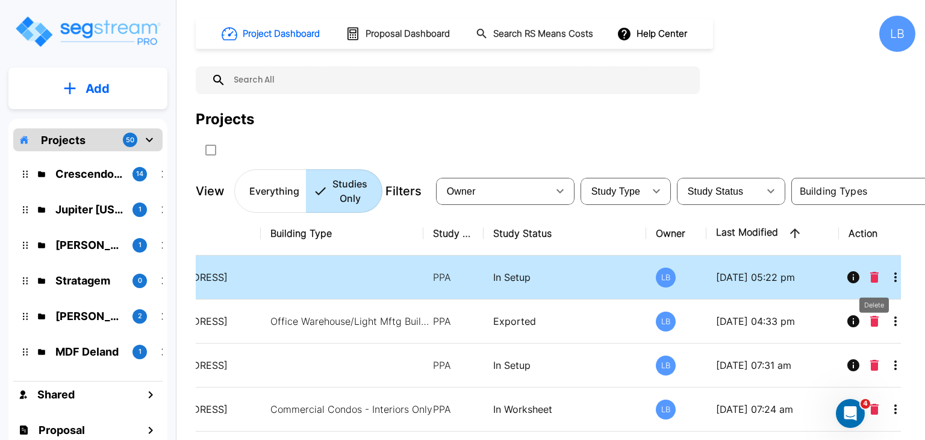
click at [874, 276] on icon "Delete" at bounding box center [875, 277] width 8 height 11
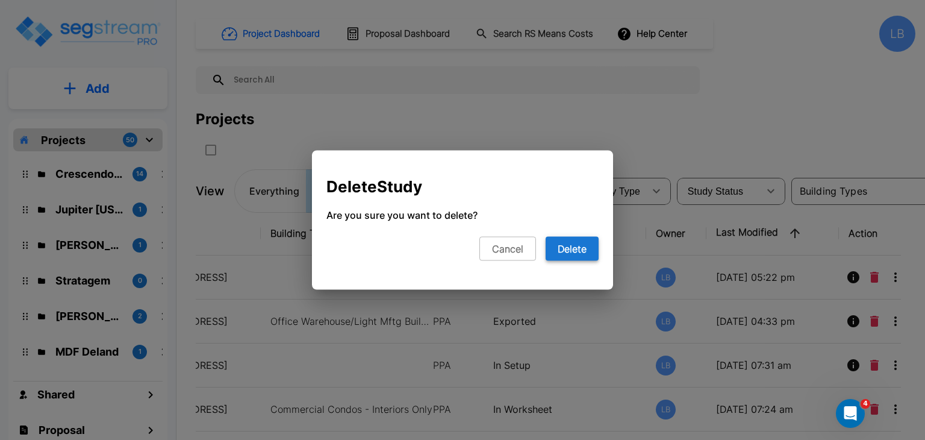
click at [565, 245] on button "Delete" at bounding box center [572, 249] width 53 height 24
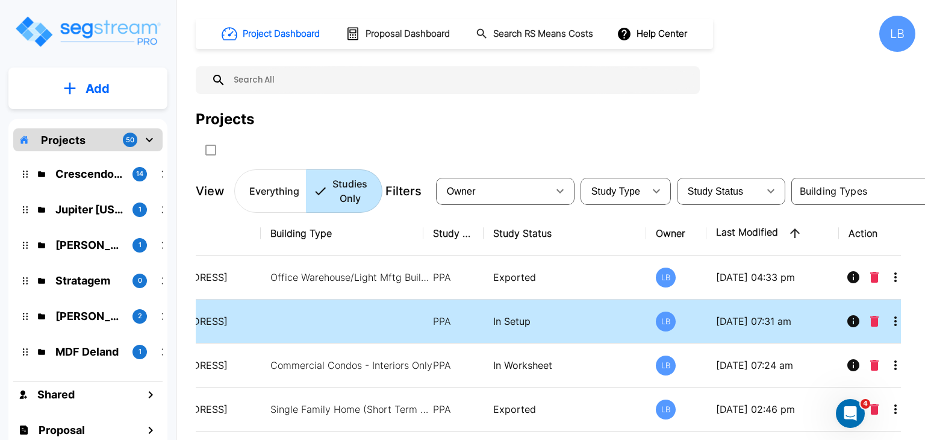
scroll to position [5, 0]
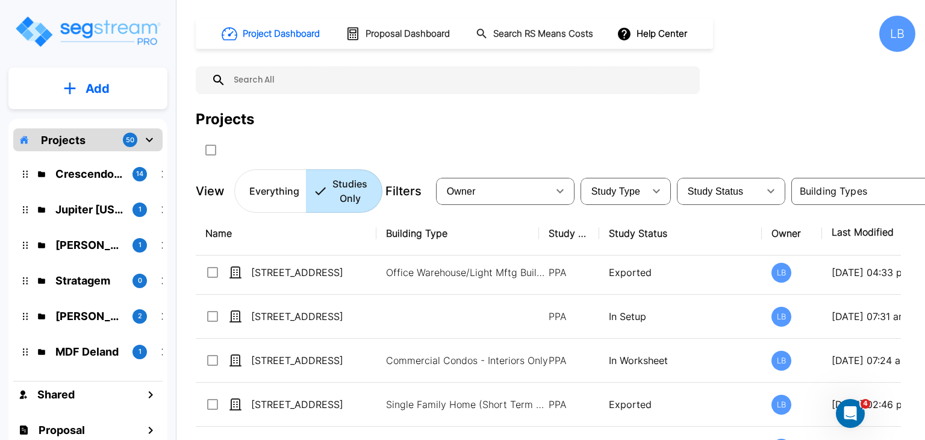
click at [111, 94] on button "Add" at bounding box center [87, 88] width 159 height 35
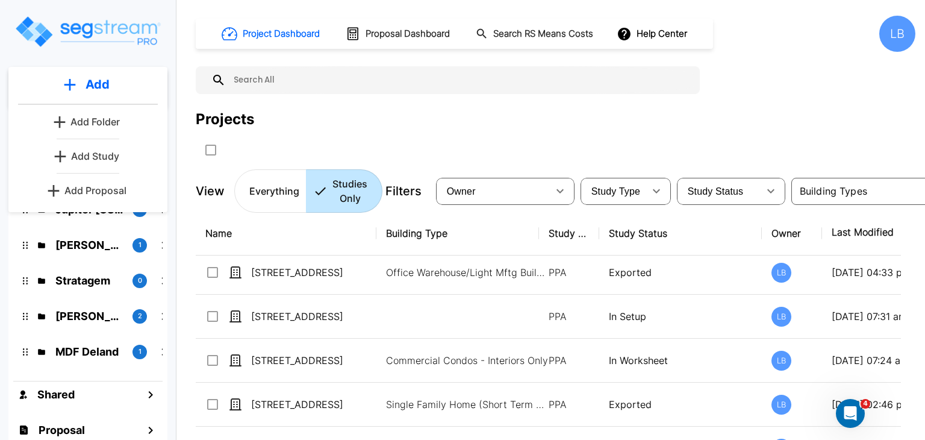
click at [108, 154] on p "Add Study" at bounding box center [95, 156] width 48 height 14
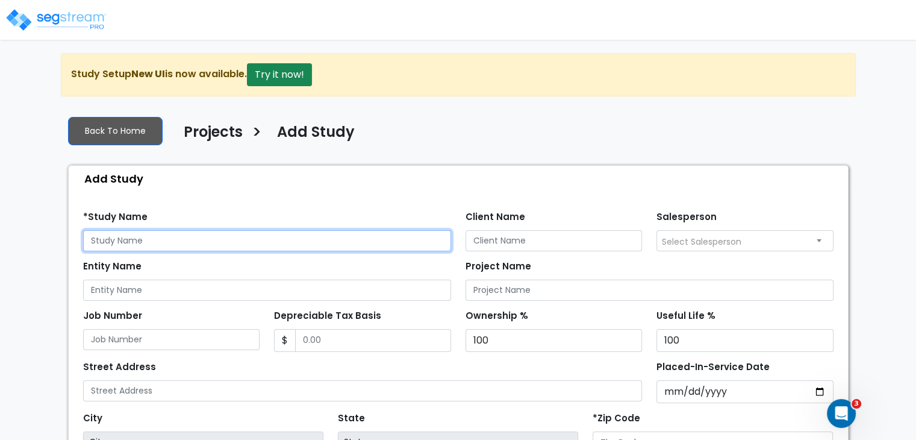
click at [149, 234] on input "text" at bounding box center [267, 240] width 368 height 21
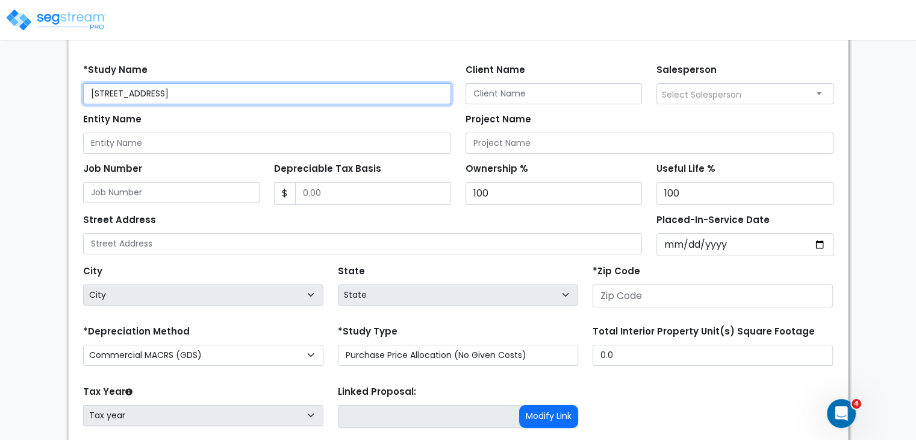
scroll to position [175, 0]
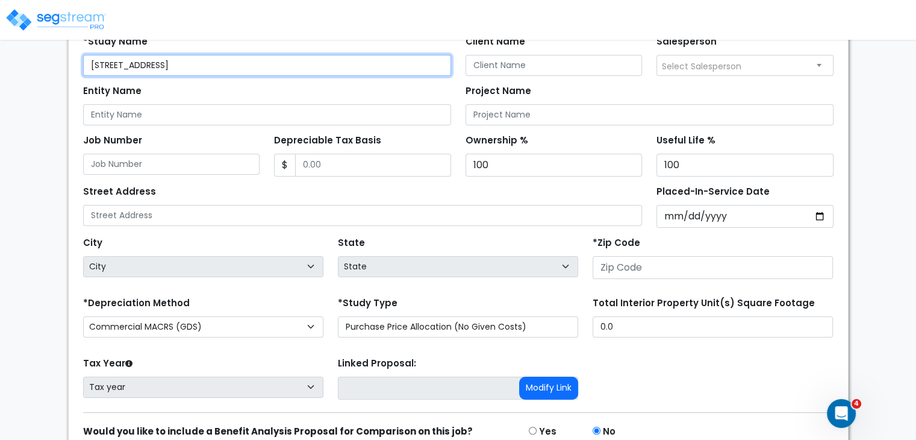
type input "[STREET_ADDRESS]"
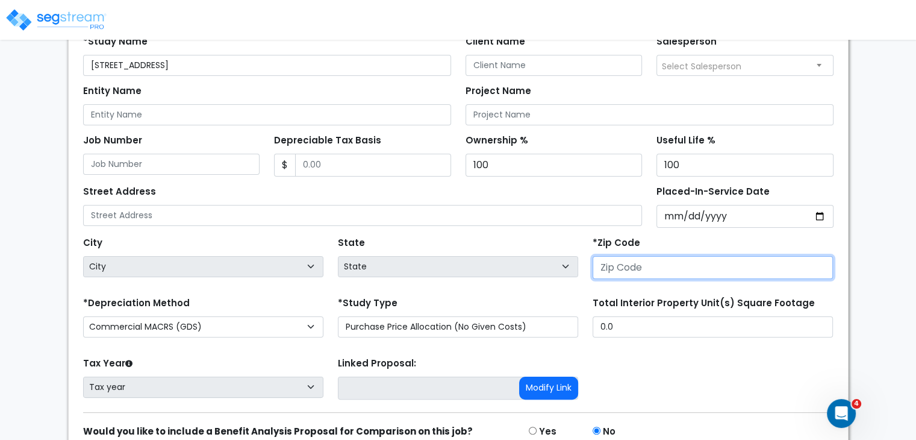
click at [637, 272] on input "number" at bounding box center [713, 267] width 240 height 23
type input "4"
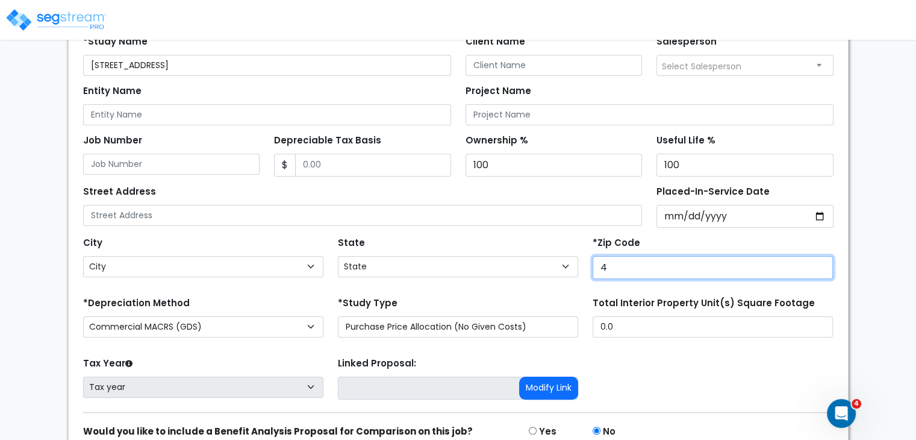
select select "KY"
type input "43"
select select "OH"
type input "43220"
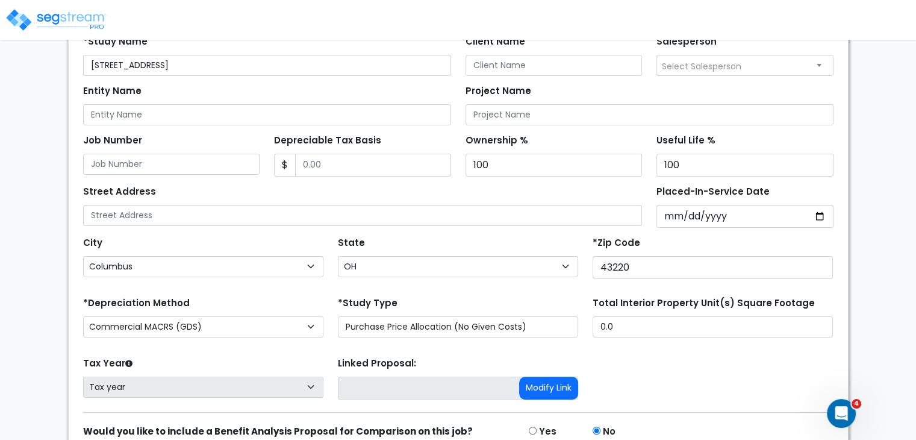
click at [462, 242] on div "State State National Average AB AK AL AR AZ [GEOGRAPHIC_DATA] CA CO CT DC DE FL…" at bounding box center [458, 258] width 255 height 48
click at [357, 166] on input "Depreciable Tax Basis" at bounding box center [373, 165] width 156 height 23
drag, startPoint x: 332, startPoint y: 164, endPoint x: 619, endPoint y: 221, distance: 292.3
click at [619, 221] on form "*Study Name 1151 Bethel Rd Client Name Salesperson $ $" at bounding box center [458, 257] width 751 height 461
type input "242,584"
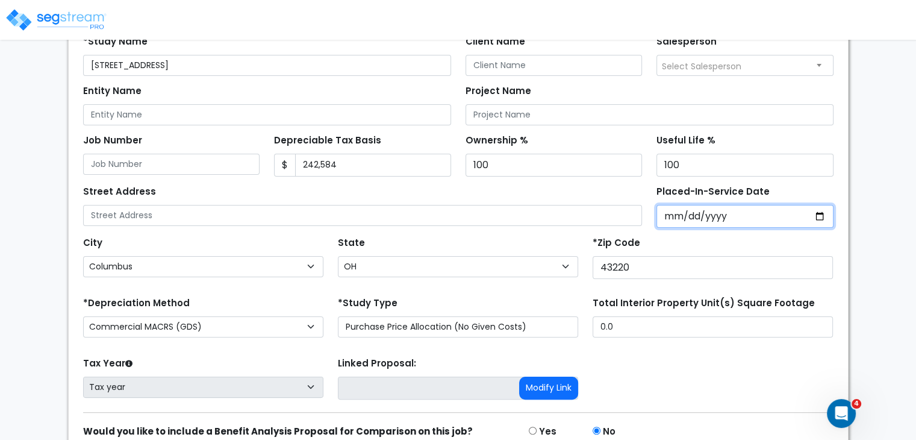
click at [663, 213] on input "Placed-In-Service Date" at bounding box center [745, 216] width 177 height 23
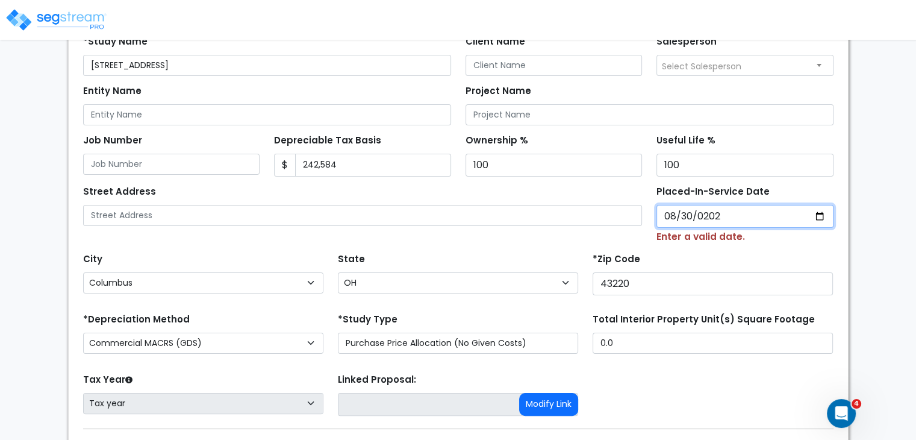
type input "2022-08-30"
select select "2022"
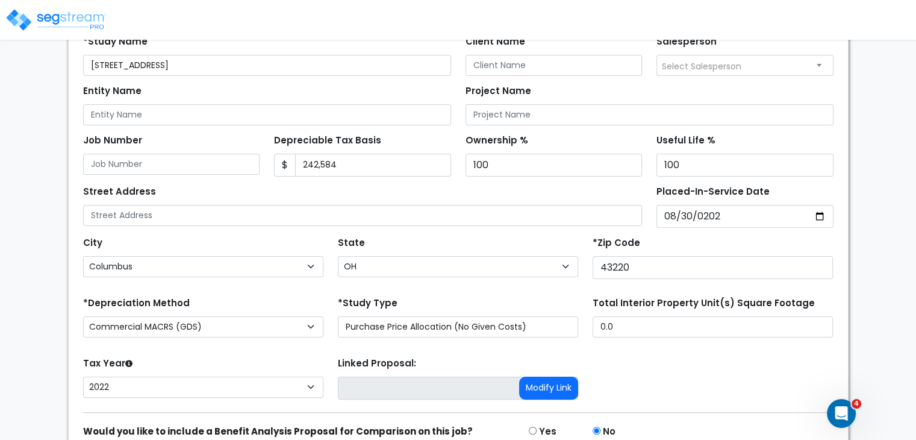
click at [529, 191] on div "Street Address" at bounding box center [363, 204] width 560 height 43
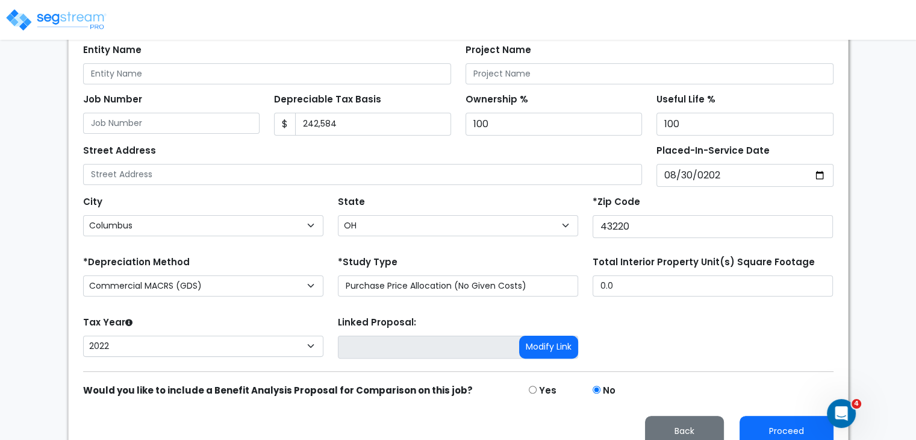
scroll to position [231, 0]
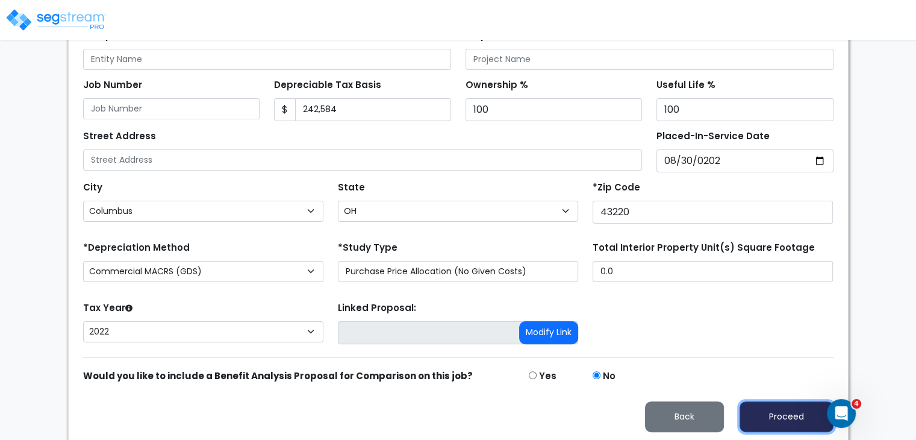
click at [788, 410] on button "Proceed" at bounding box center [787, 416] width 94 height 31
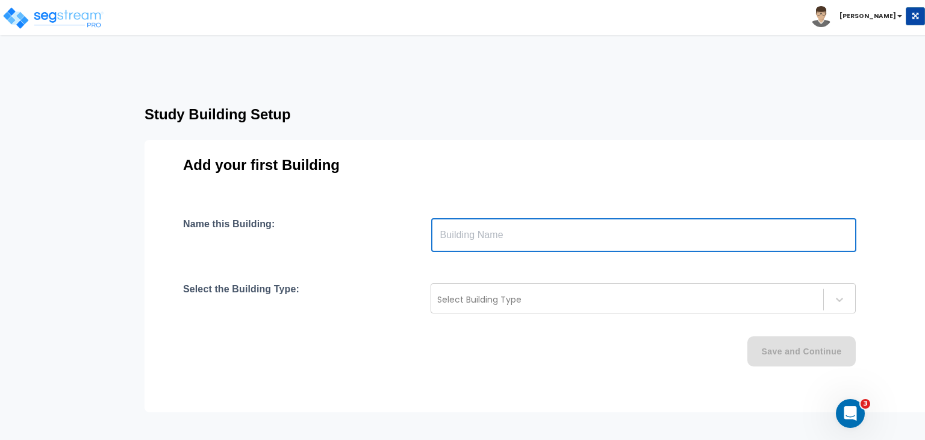
click at [489, 230] on input "text" at bounding box center [643, 235] width 425 height 34
type input "Building"
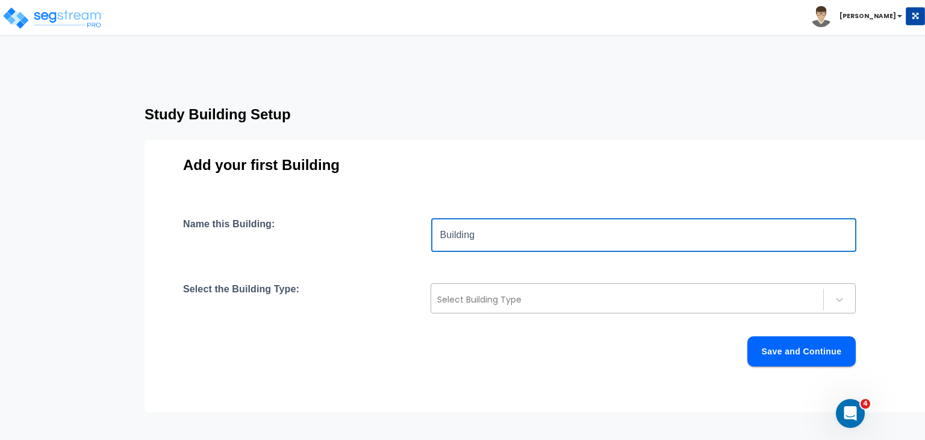
click at [487, 303] on div at bounding box center [627, 299] width 380 height 14
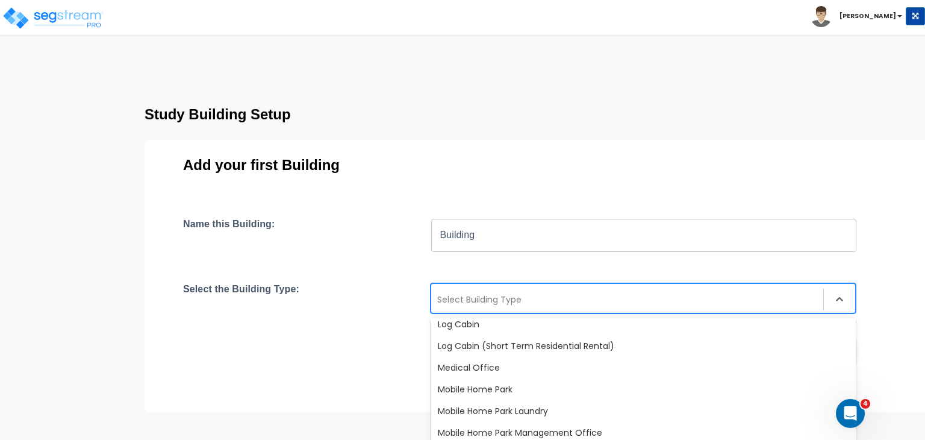
scroll to position [616, 0]
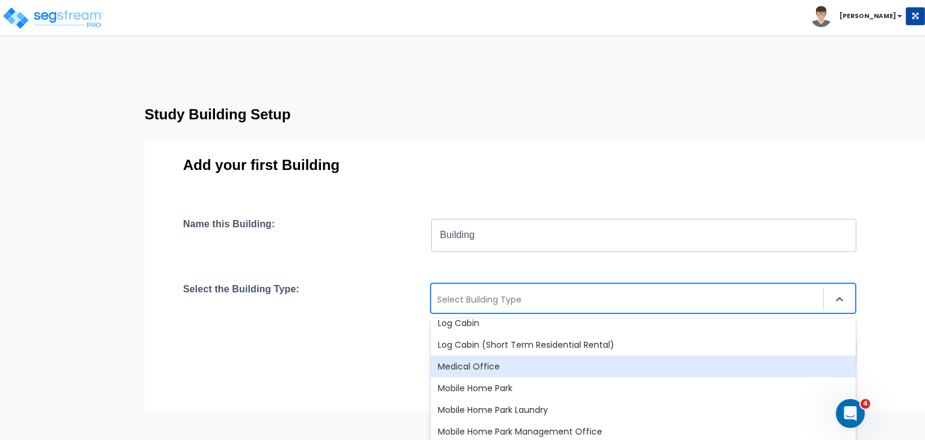
click at [477, 365] on div "Medical Office" at bounding box center [643, 366] width 425 height 22
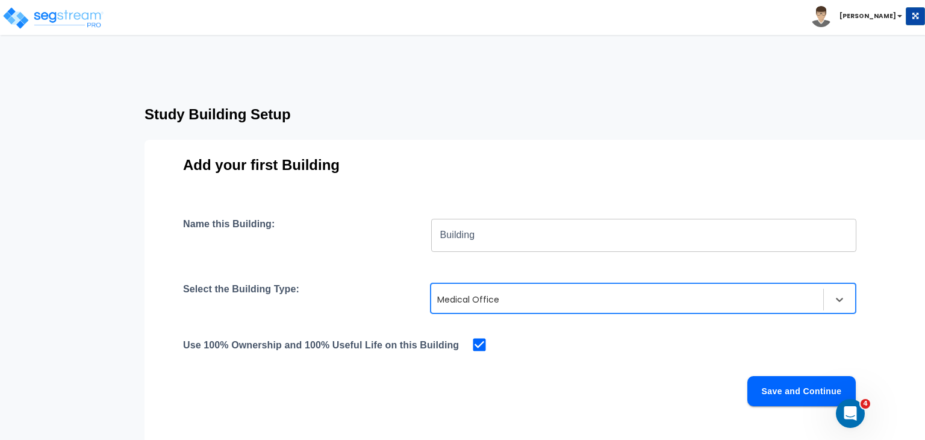
click at [759, 389] on button "Save and Continue" at bounding box center [802, 391] width 108 height 30
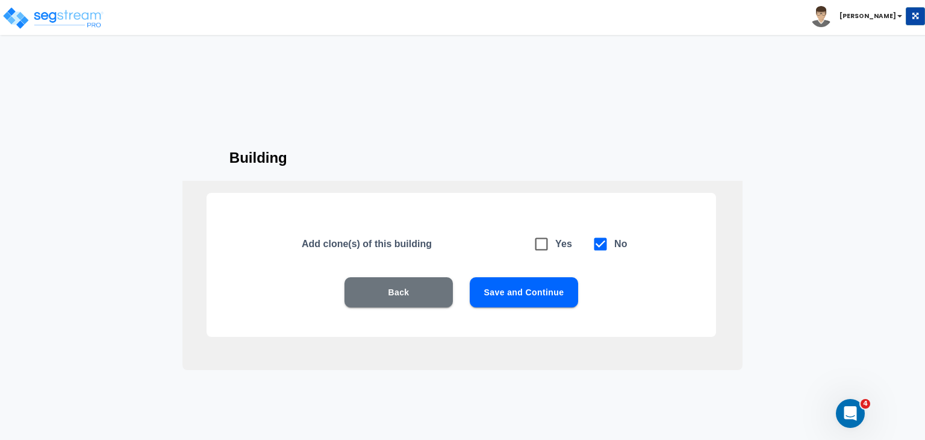
click at [519, 294] on button "Save and Continue" at bounding box center [524, 292] width 108 height 30
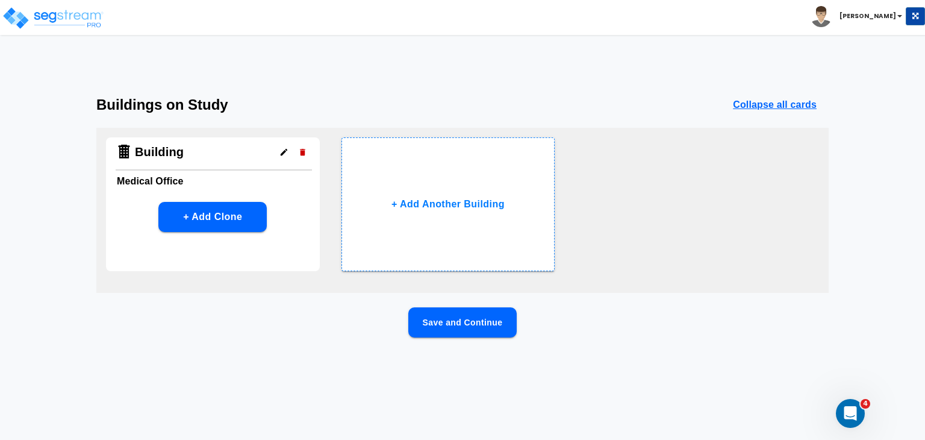
click at [454, 318] on button "Save and Continue" at bounding box center [462, 322] width 108 height 30
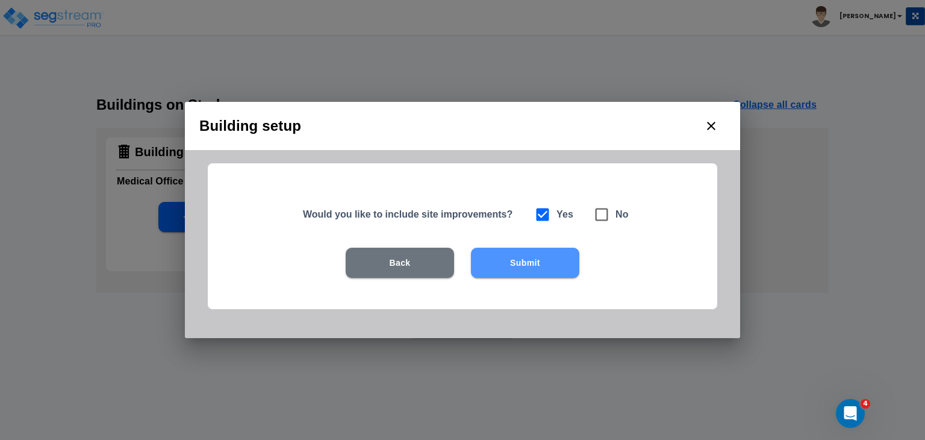
click at [498, 263] on button "Submit" at bounding box center [525, 263] width 108 height 30
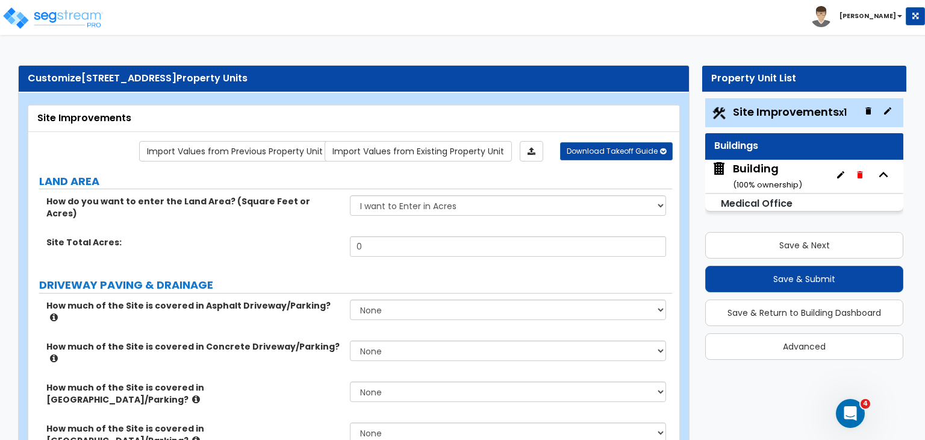
click at [769, 176] on div "Building ( 100 % ownership)" at bounding box center [767, 176] width 69 height 31
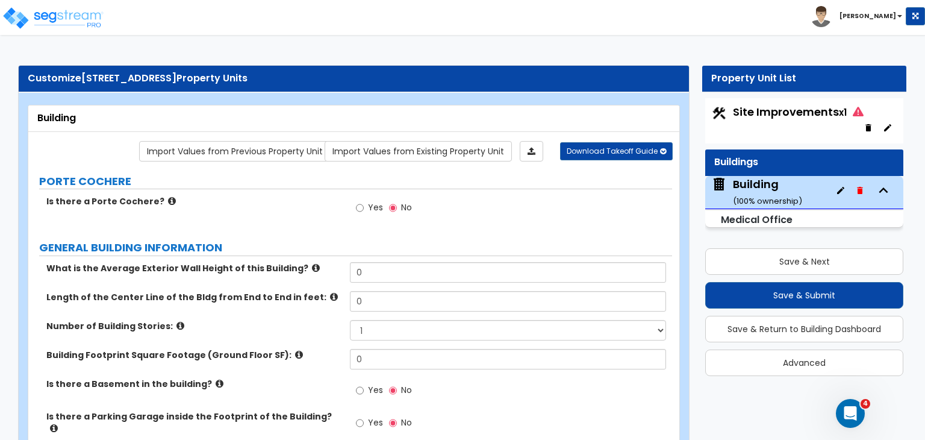
click at [533, 211] on div "Yes No" at bounding box center [511, 211] width 322 height 33
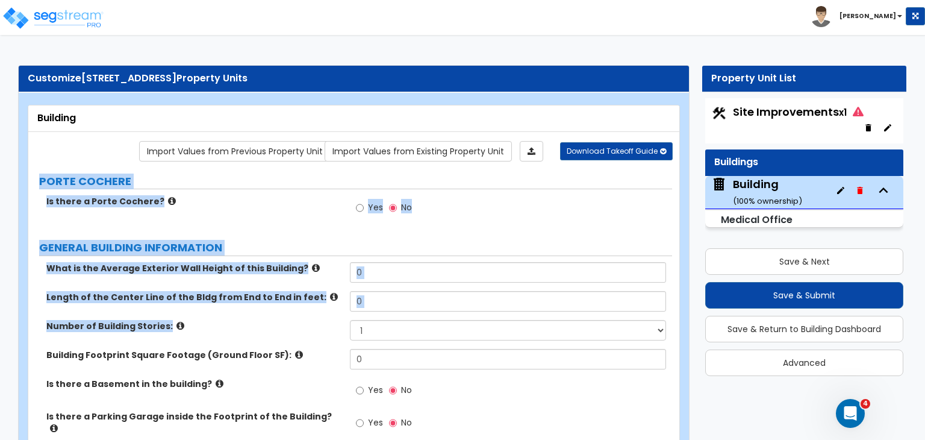
drag, startPoint x: 36, startPoint y: 178, endPoint x: 318, endPoint y: 343, distance: 327.0
click at [271, 213] on div "Is there a Porte Cochere? Yes No" at bounding box center [350, 211] width 644 height 33
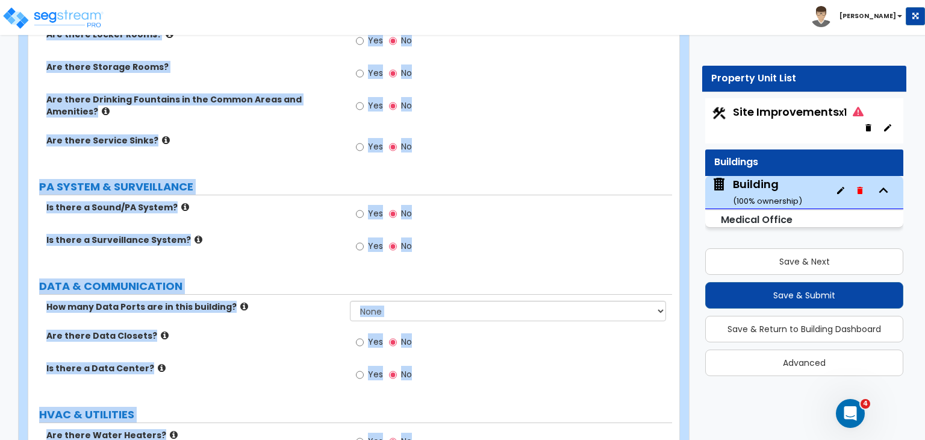
scroll to position [2603, 0]
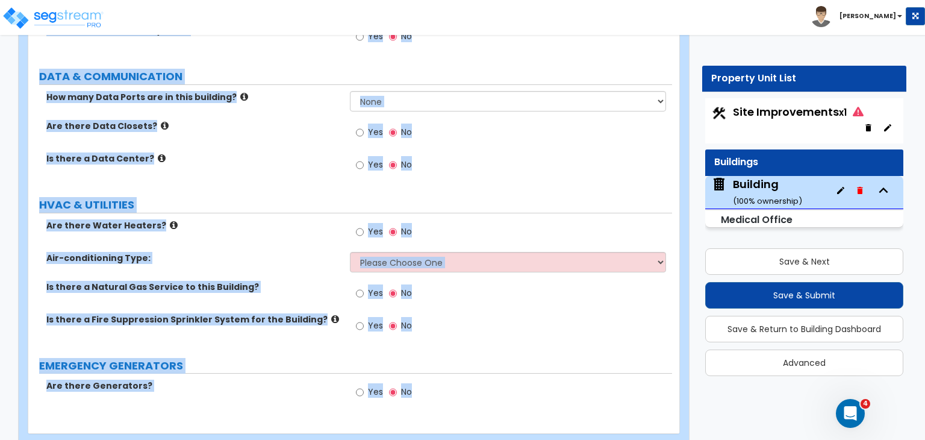
drag, startPoint x: 27, startPoint y: 74, endPoint x: 653, endPoint y: 468, distance: 739.9
copy div "Customize 1151 Bethel Rd Property Units Building Import Values from Previous Pr…"
click at [294, 219] on label "Are there Water Heaters?" at bounding box center [193, 225] width 295 height 12
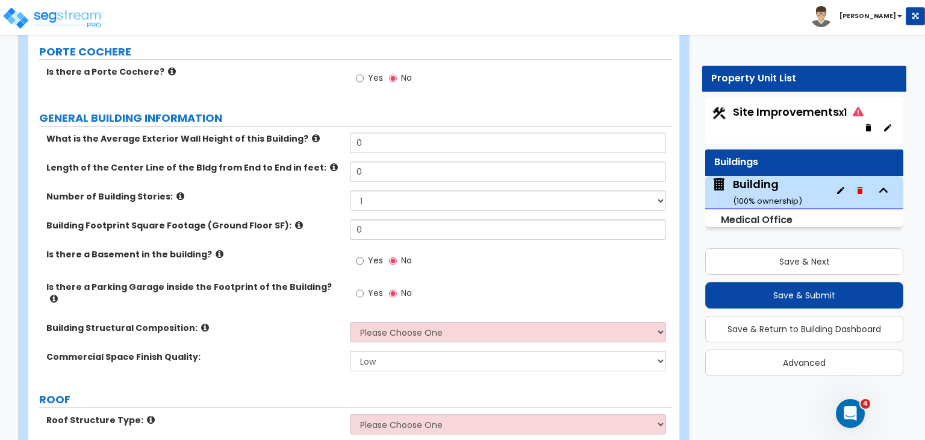
scroll to position [149, 0]
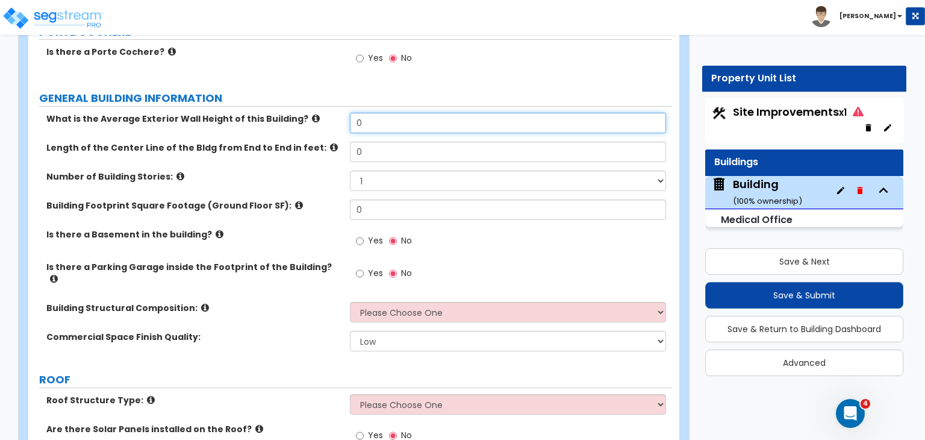
click at [367, 117] on input "0" at bounding box center [508, 123] width 316 height 20
type input "12"
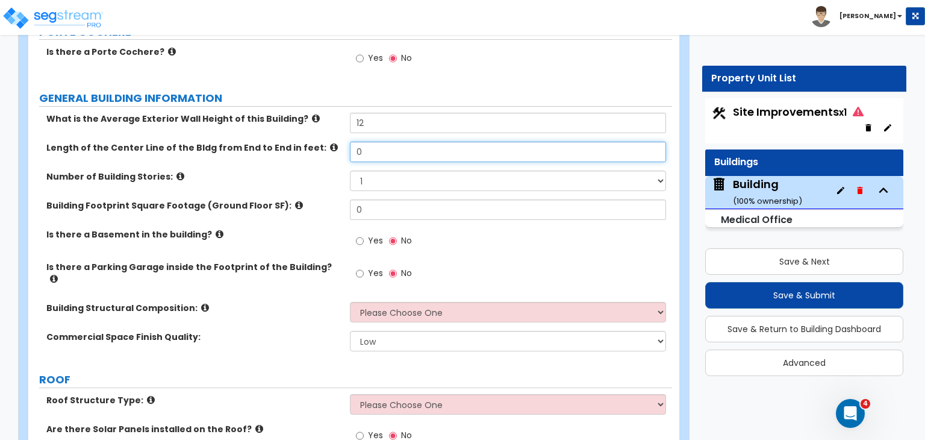
drag, startPoint x: 342, startPoint y: 146, endPoint x: 304, endPoint y: 155, distance: 39.5
click at [304, 155] on div "Length of the Center Line of the Bldg from End to End in feet: 0" at bounding box center [350, 156] width 644 height 29
type input "45"
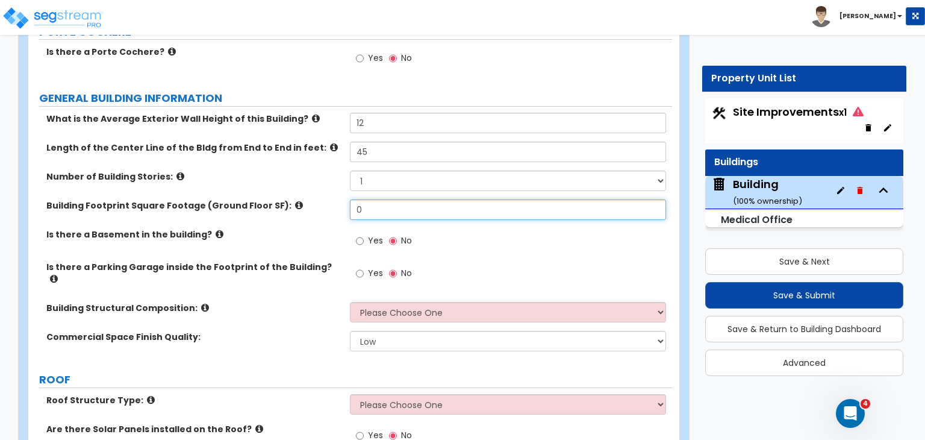
drag, startPoint x: 379, startPoint y: 202, endPoint x: 298, endPoint y: 203, distance: 80.7
click at [298, 203] on div "Building Footprint Square Footage (Ground Floor SF): 0" at bounding box center [350, 213] width 644 height 29
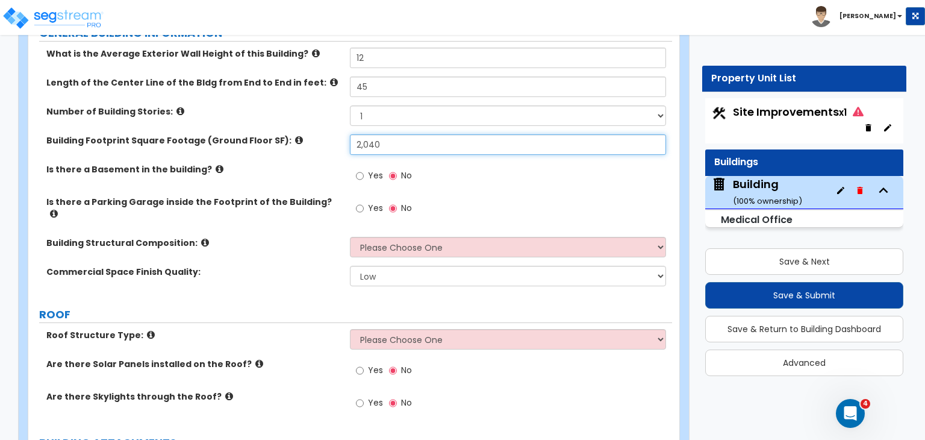
scroll to position [216, 0]
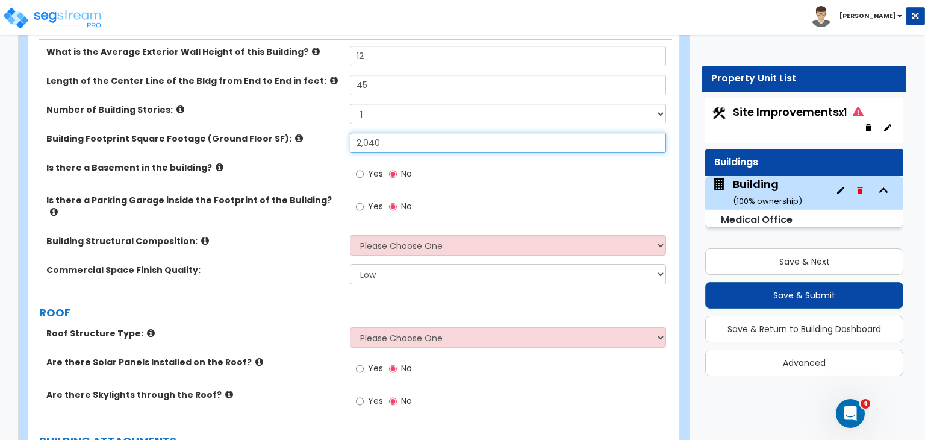
type input "2,040"
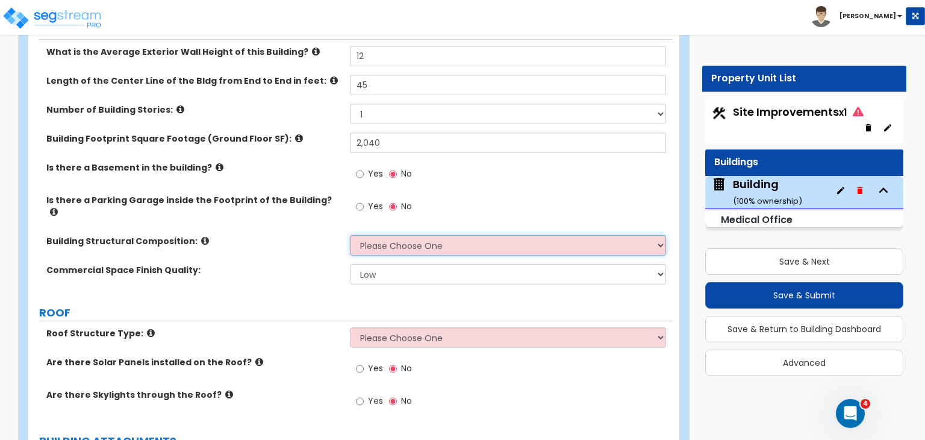
click at [387, 235] on select "Please Choose One Tilt-up Wall Construction Reinforced Concrete Structural Stee…" at bounding box center [508, 245] width 316 height 20
select select "7"
click at [350, 235] on select "Please Choose One Tilt-up Wall Construction Reinforced Concrete Structural Stee…" at bounding box center [508, 245] width 316 height 20
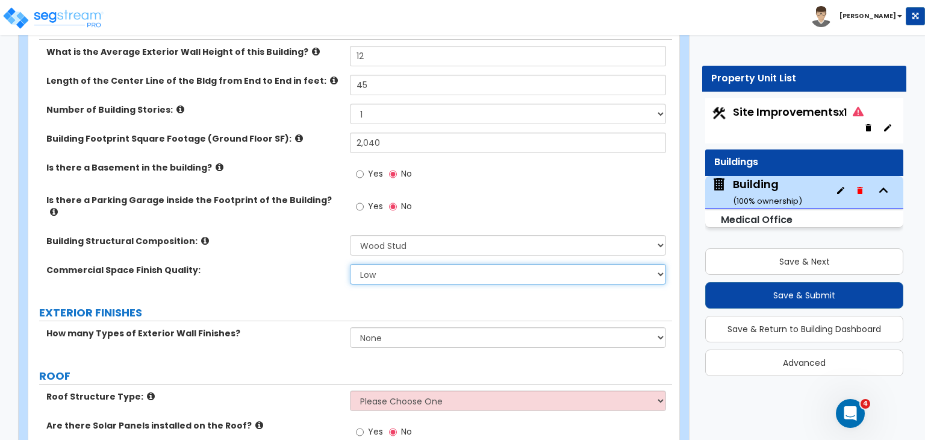
click at [391, 264] on select "Low Average High" at bounding box center [508, 274] width 316 height 20
select select "1"
click at [350, 264] on select "Low Average High" at bounding box center [508, 274] width 316 height 20
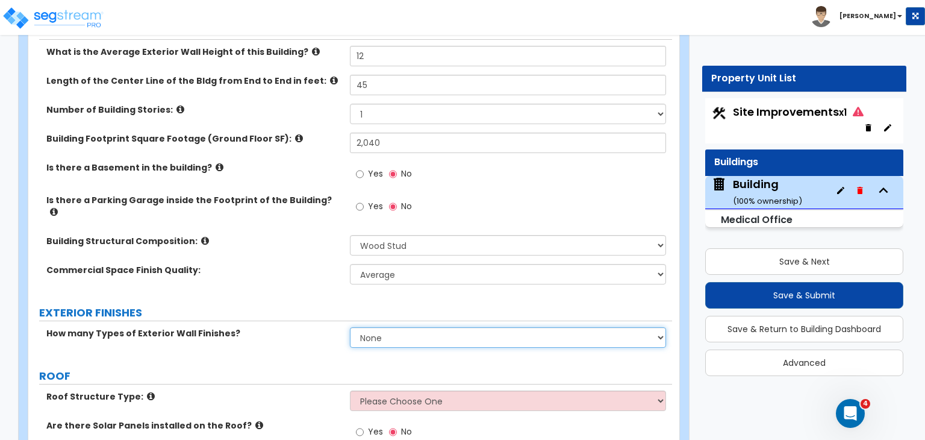
click at [393, 327] on select "None 1 2 3" at bounding box center [508, 337] width 316 height 20
select select "1"
click at [350, 327] on select "None 1 2 3" at bounding box center [508, 337] width 316 height 20
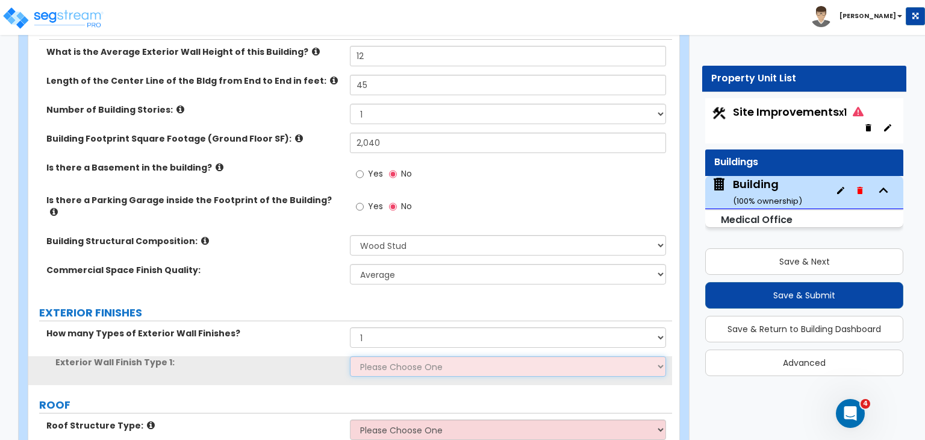
click at [395, 360] on select "Please Choose One No Finish/Shared Wall No Wall Brick Veneer Stone Veneer Wood …" at bounding box center [508, 366] width 316 height 20
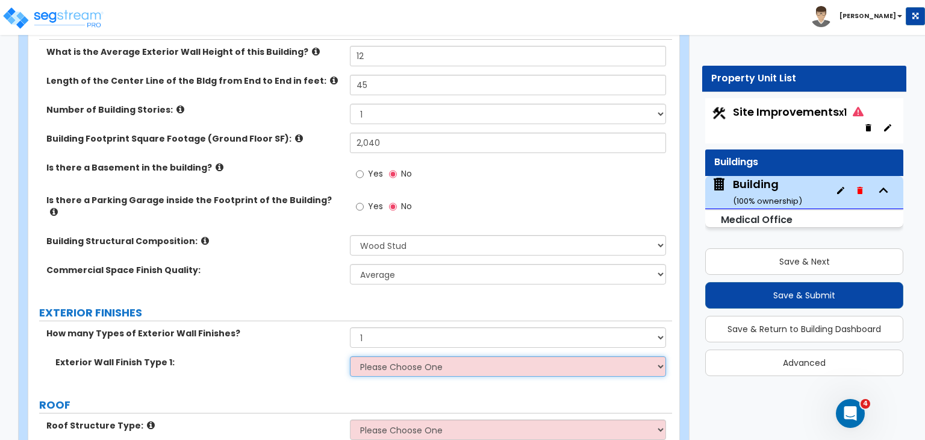
click at [395, 360] on select "Please Choose One No Finish/Shared Wall No Wall Brick Veneer Stone Veneer Wood …" at bounding box center [508, 366] width 316 height 20
select select "2"
click at [350, 356] on select "Please Choose One No Finish/Shared Wall No Wall Brick Veneer Stone Veneer Wood …" at bounding box center [508, 366] width 316 height 20
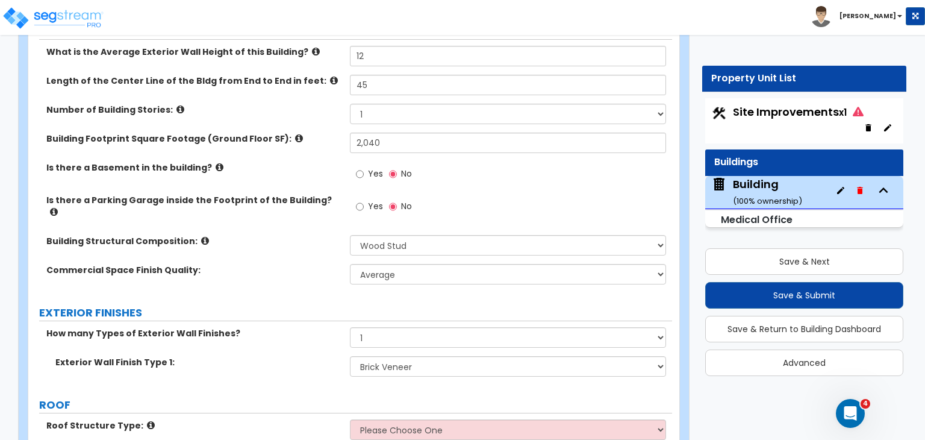
click at [319, 331] on div "How many Types of Exterior Wall Finishes? None 1 2 3" at bounding box center [350, 341] width 644 height 29
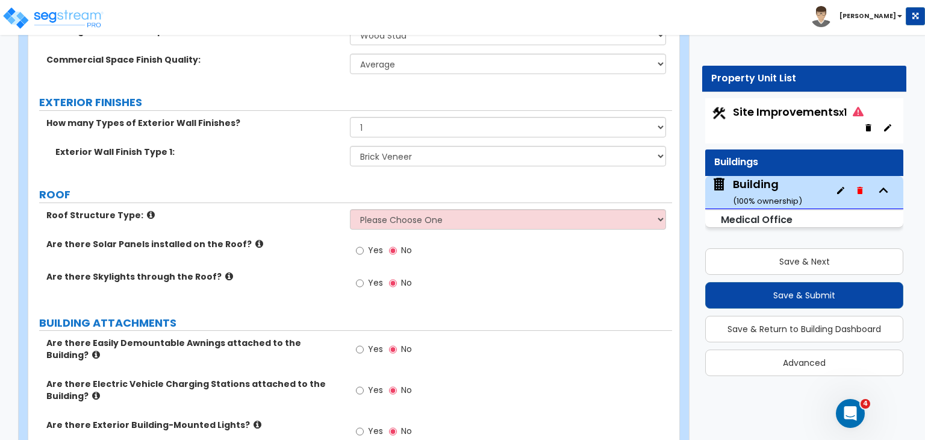
scroll to position [427, 0]
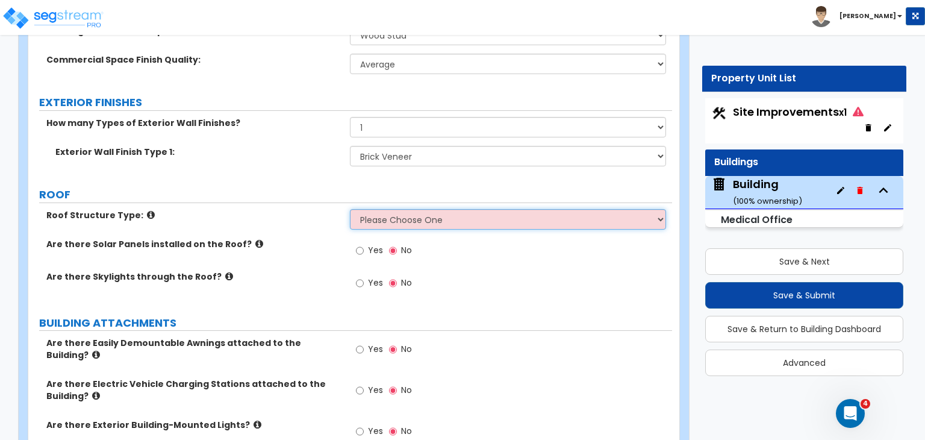
click at [399, 209] on select "Please Choose One Gable Roof Flat Roof Hybrid Gable & Flat Roof" at bounding box center [508, 219] width 316 height 20
select select "1"
click at [350, 209] on select "Please Choose One Gable Roof Flat Roof Hybrid Gable & Flat Roof" at bounding box center [508, 219] width 316 height 20
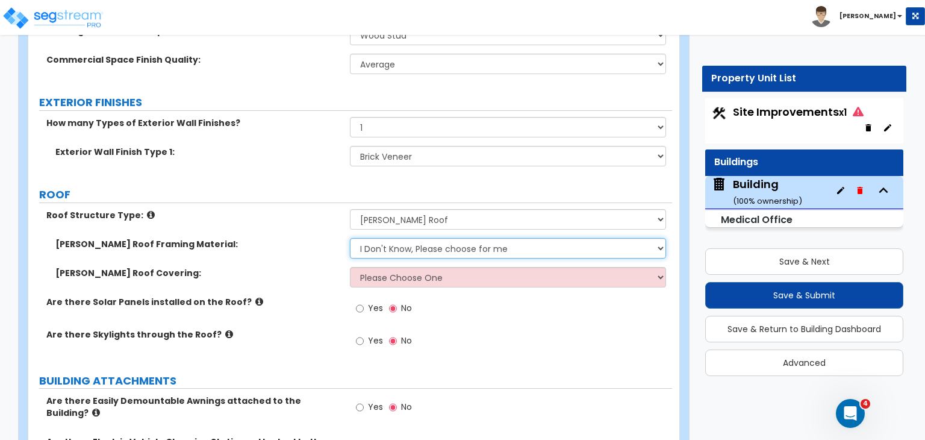
click at [409, 238] on select "I Don't Know, Please choose for me Metal Wood" at bounding box center [508, 248] width 316 height 20
select select "2"
click at [350, 238] on select "I Don't Know, Please choose for me Metal Wood" at bounding box center [508, 248] width 316 height 20
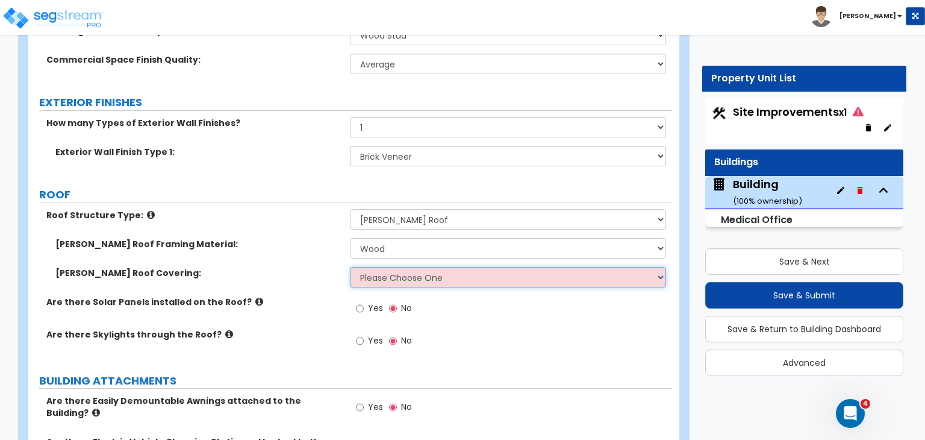
click at [399, 269] on select "Please Choose One Asphalt Shingle Clay Tile Wood Shingle Metal Shingle Standing…" at bounding box center [508, 277] width 316 height 20
select select "1"
click at [350, 267] on select "Please Choose One Asphalt Shingle Clay Tile Wood Shingle Metal Shingle Standing…" at bounding box center [508, 277] width 316 height 20
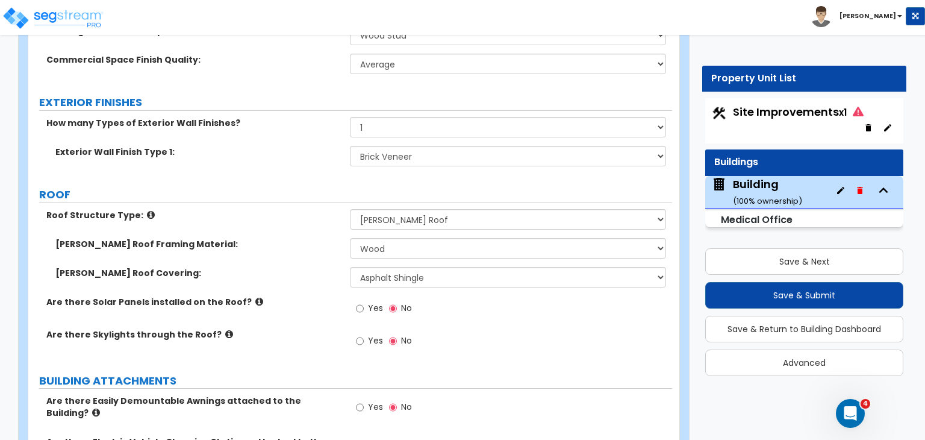
click at [297, 267] on label "[PERSON_NAME] Roof Covering:" at bounding box center [198, 273] width 286 height 12
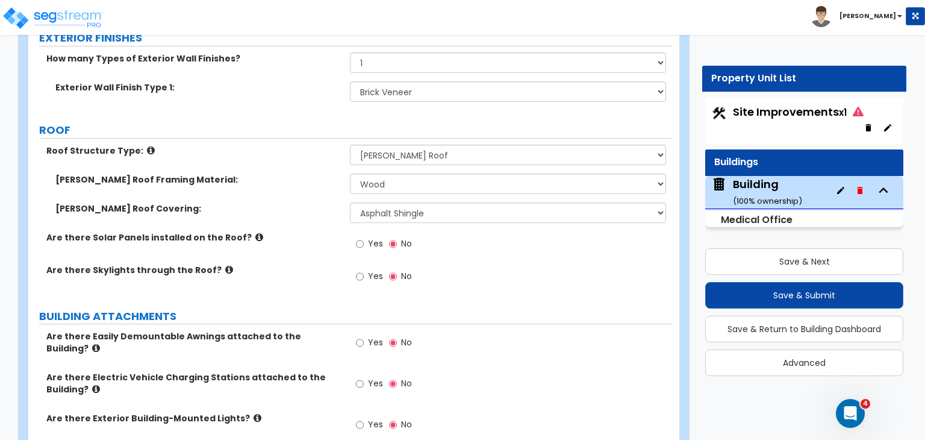
scroll to position [492, 0]
click at [269, 236] on div "Are there Solar Panels installed on the Roof? Yes No" at bounding box center [350, 247] width 644 height 33
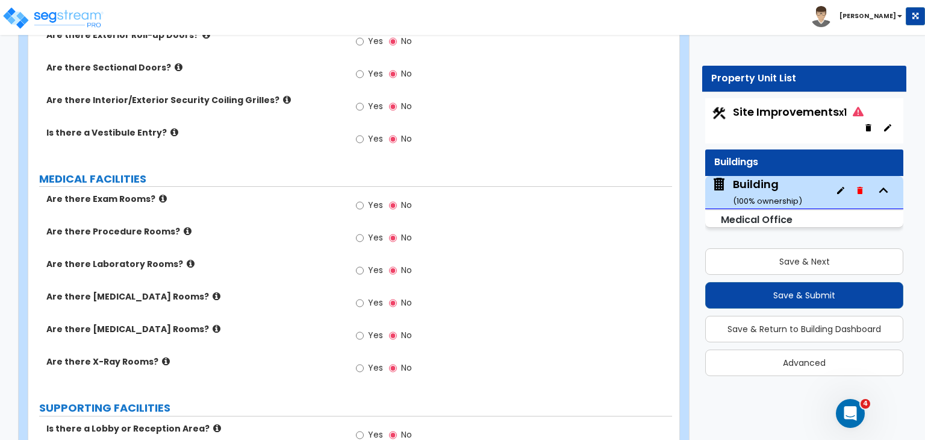
scroll to position [1303, 0]
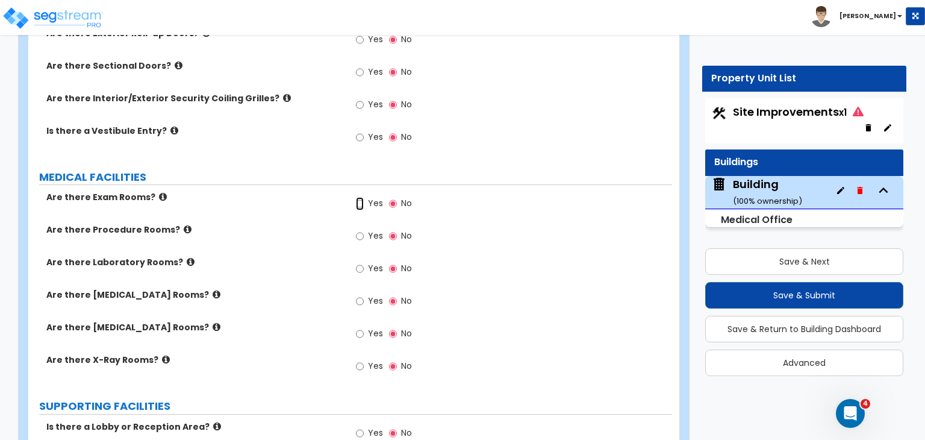
click at [360, 197] on input "Yes" at bounding box center [360, 203] width 8 height 13
radio input "true"
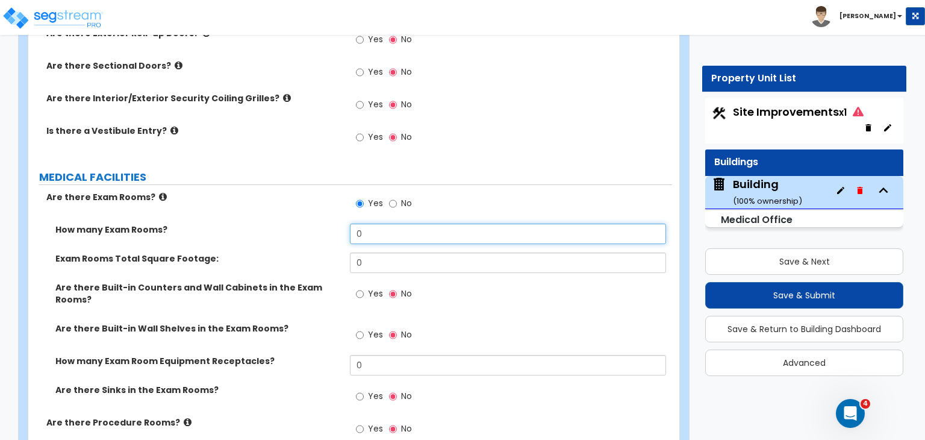
drag, startPoint x: 383, startPoint y: 210, endPoint x: 321, endPoint y: 213, distance: 62.7
click at [321, 224] on div "How many Exam Rooms? 0" at bounding box center [350, 238] width 644 height 29
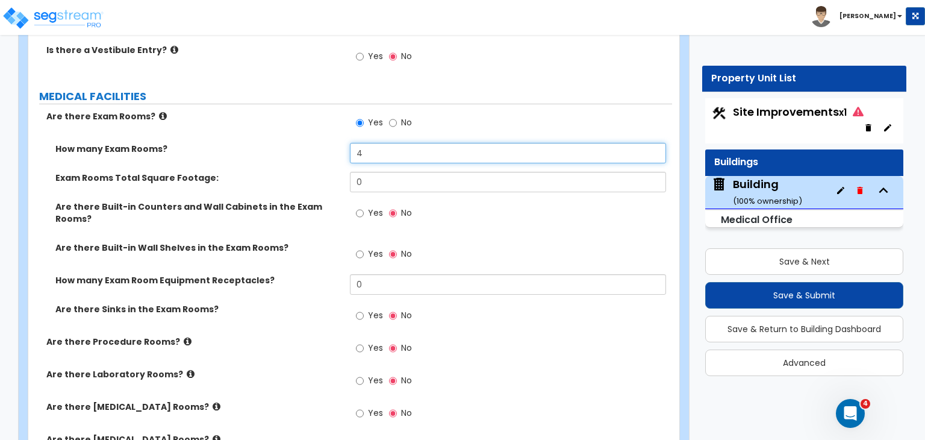
scroll to position [1387, 0]
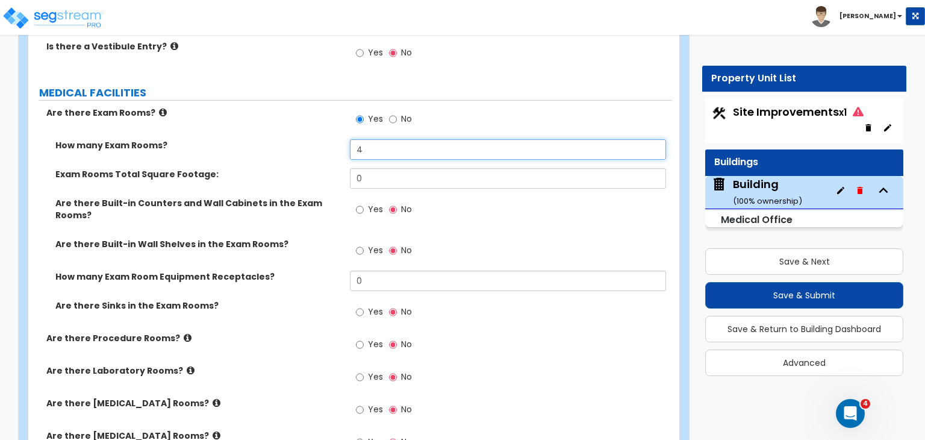
type input "4"
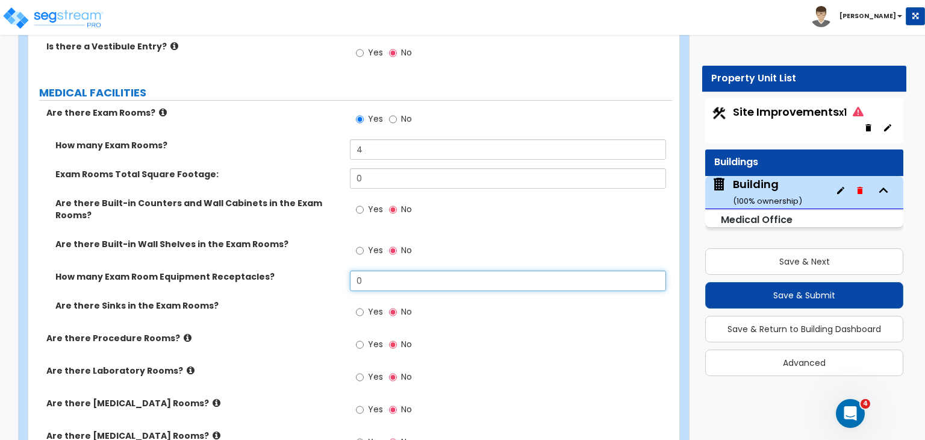
drag, startPoint x: 376, startPoint y: 263, endPoint x: 301, endPoint y: 249, distance: 76.0
click at [301, 249] on div "How many Exam Rooms? 4 Exam Rooms Total Square Footage: 0 Are there Built-in Co…" at bounding box center [350, 235] width 626 height 193
type input "16"
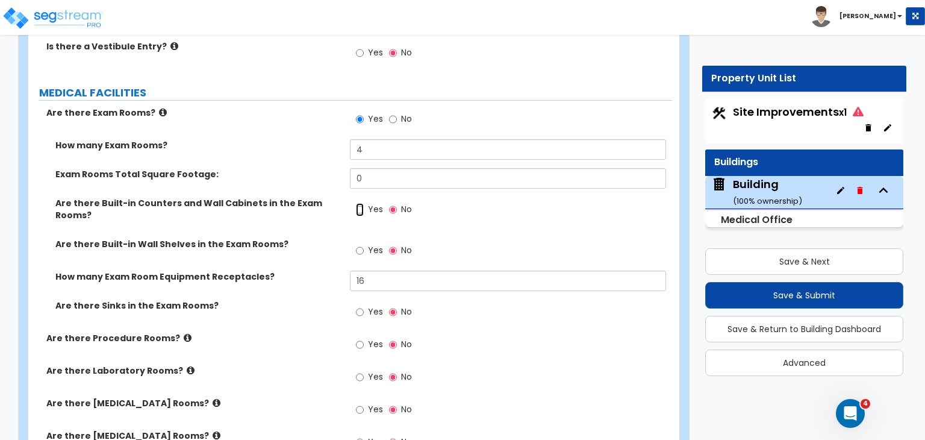
click at [359, 203] on input "Yes" at bounding box center [360, 209] width 8 height 13
radio input "true"
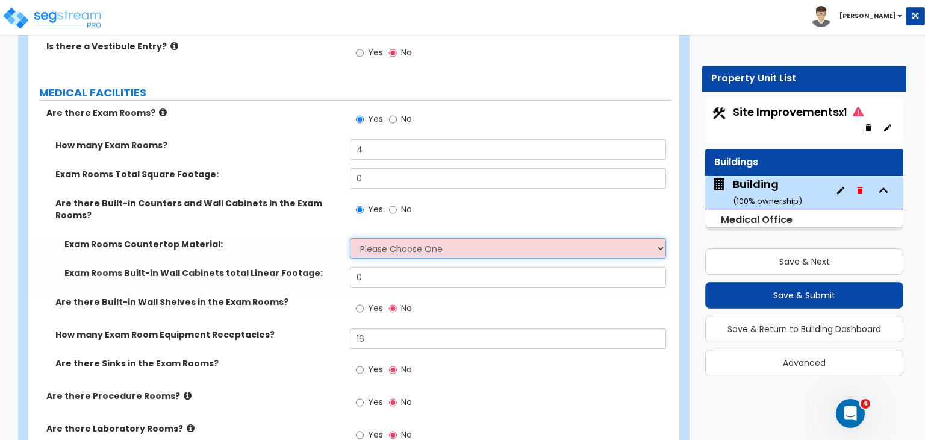
click at [380, 238] on select "Please Choose One Plastic Laminate Solid Surface Stone Quartz Marble Tile Wood …" at bounding box center [508, 248] width 316 height 20
select select "1"
click at [350, 238] on select "Please Choose One Plastic Laminate Solid Surface Stone Quartz Marble Tile Wood …" at bounding box center [508, 248] width 316 height 20
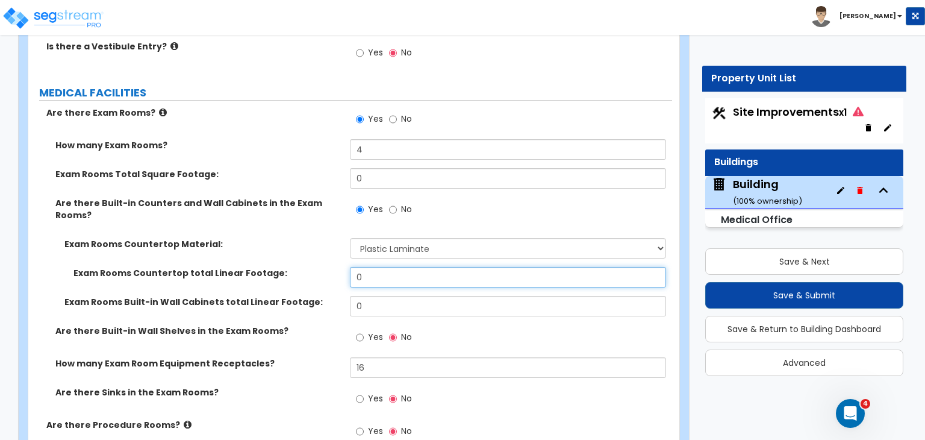
drag, startPoint x: 384, startPoint y: 258, endPoint x: 285, endPoint y: 241, distance: 100.3
click at [285, 241] on div "Exam Rooms Countertop Material: Please Choose One Plastic Laminate Solid Surfac…" at bounding box center [350, 281] width 626 height 87
type input "8"
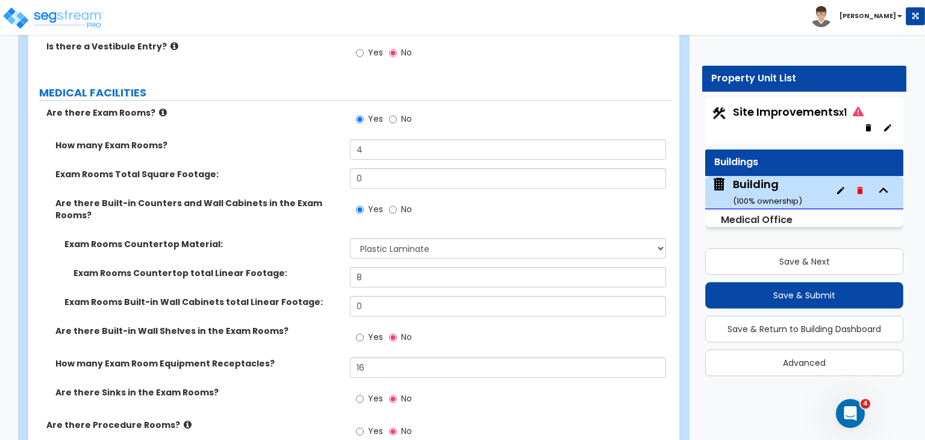
click at [310, 267] on label "Exam Rooms Countertop total Linear Footage:" at bounding box center [208, 273] width 268 height 12
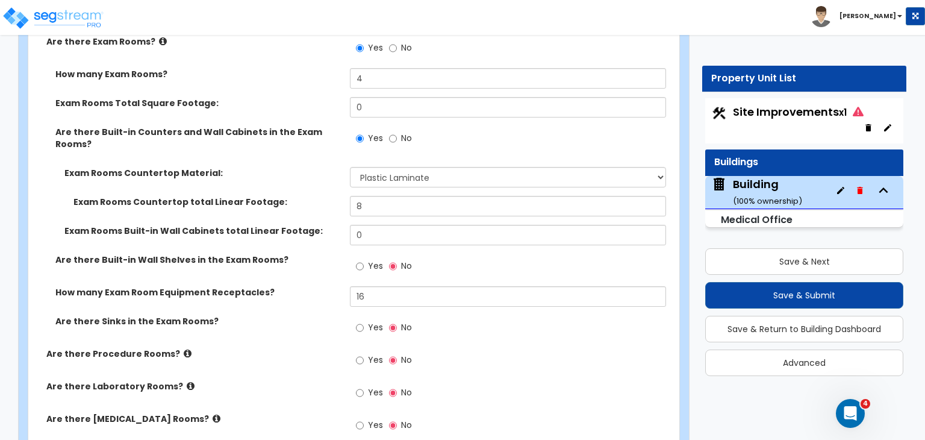
scroll to position [1460, 0]
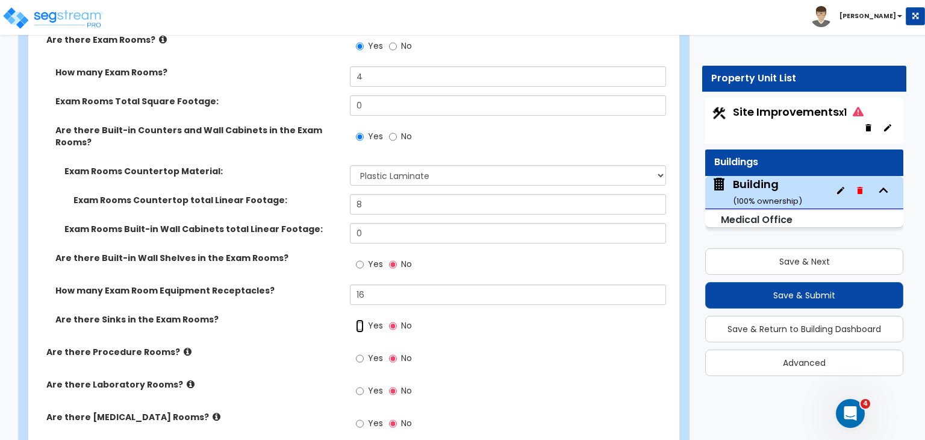
click at [359, 319] on input "Yes" at bounding box center [360, 325] width 8 height 13
radio input "true"
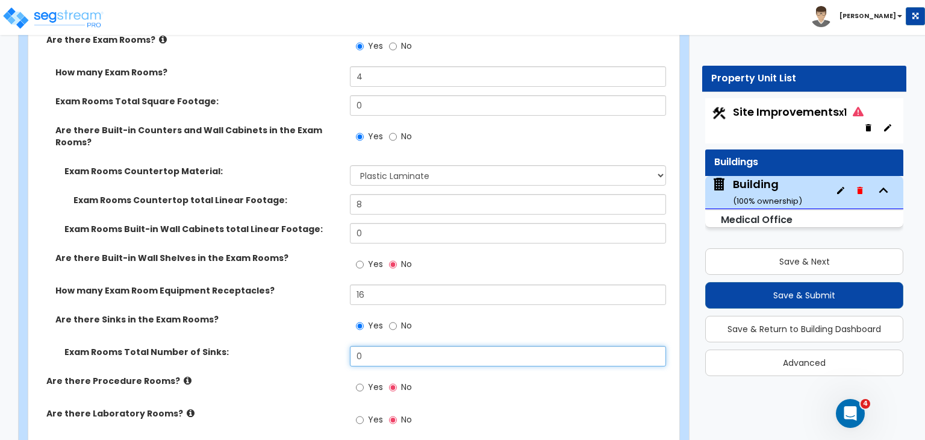
drag, startPoint x: 376, startPoint y: 338, endPoint x: 282, endPoint y: 340, distance: 94.0
click at [282, 346] on div "Exam Rooms Total Number of Sinks: 0" at bounding box center [350, 360] width 644 height 29
type input "4"
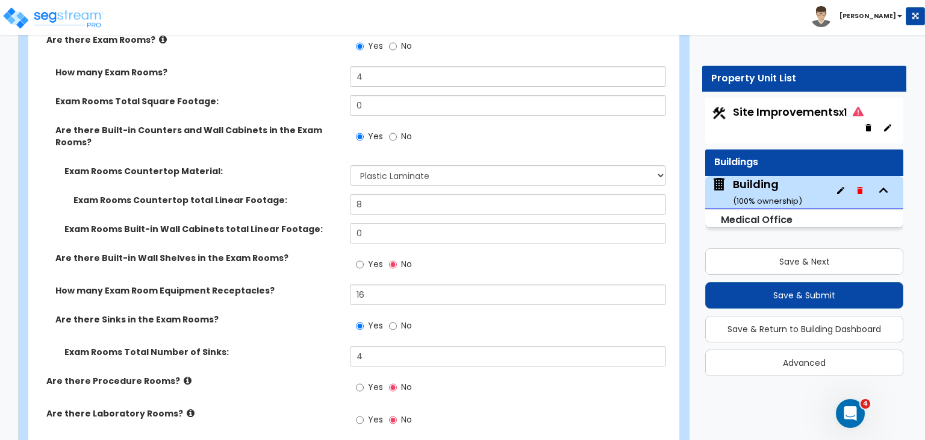
click at [282, 346] on div "Exam Rooms Total Number of Sinks: 4" at bounding box center [350, 360] width 644 height 29
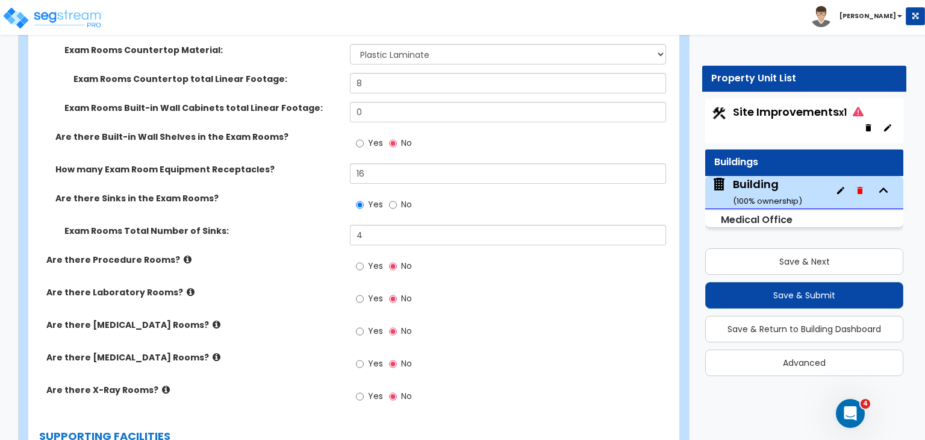
scroll to position [1582, 0]
click at [361, 258] on input "Yes" at bounding box center [360, 264] width 8 height 13
radio input "true"
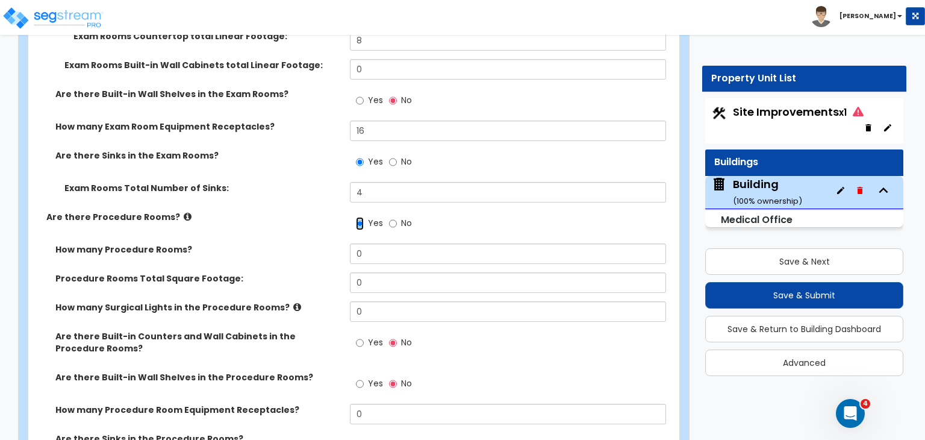
scroll to position [1629, 0]
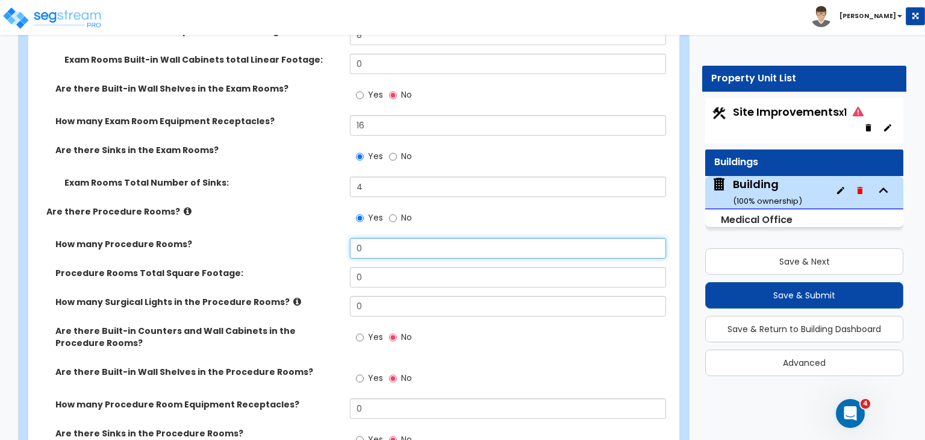
drag, startPoint x: 372, startPoint y: 233, endPoint x: 326, endPoint y: 227, distance: 46.1
click at [326, 238] on div "How many Procedure Rooms? 0" at bounding box center [350, 252] width 644 height 29
type input "1"
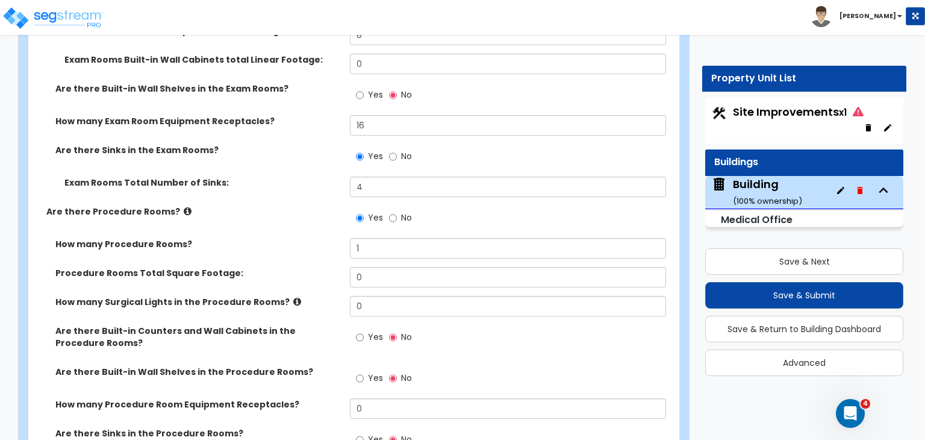
click at [326, 238] on label "How many Procedure Rooms?" at bounding box center [198, 244] width 286 height 12
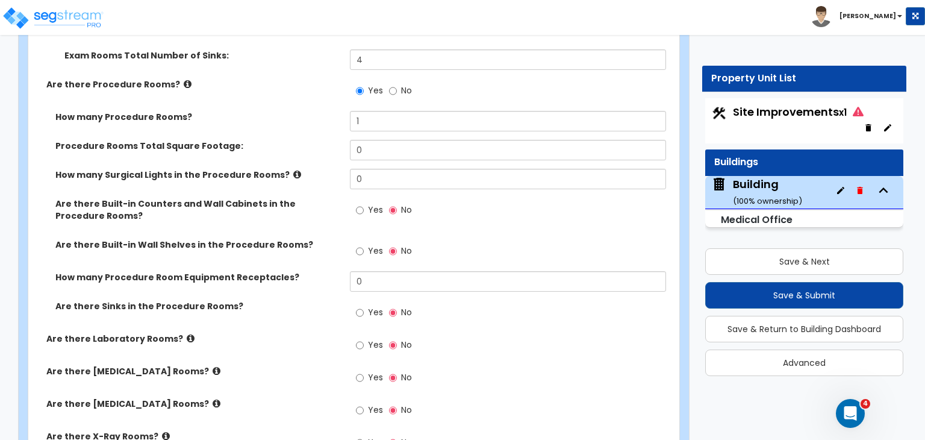
scroll to position [1758, 0]
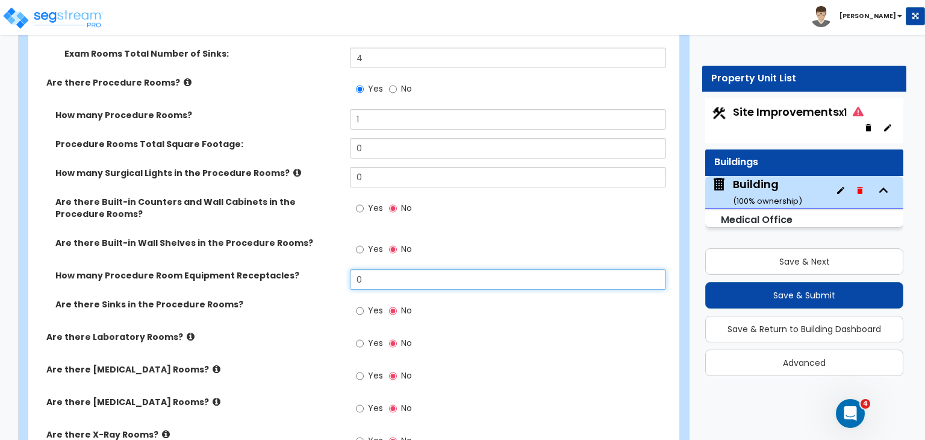
drag, startPoint x: 375, startPoint y: 261, endPoint x: 232, endPoint y: 264, distance: 142.8
click at [232, 269] on div "How many Procedure Room Equipment Receptacles? 0" at bounding box center [350, 283] width 644 height 29
type input "3"
type input "4"
click at [266, 298] on div "Are there Sinks in the Procedure Rooms? Yes No" at bounding box center [350, 314] width 644 height 33
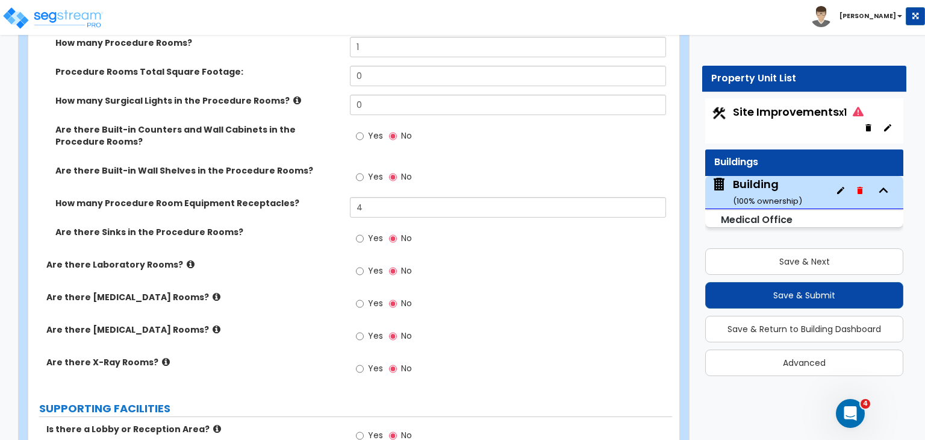
scroll to position [1831, 0]
click at [358, 264] on input "Yes" at bounding box center [360, 270] width 8 height 13
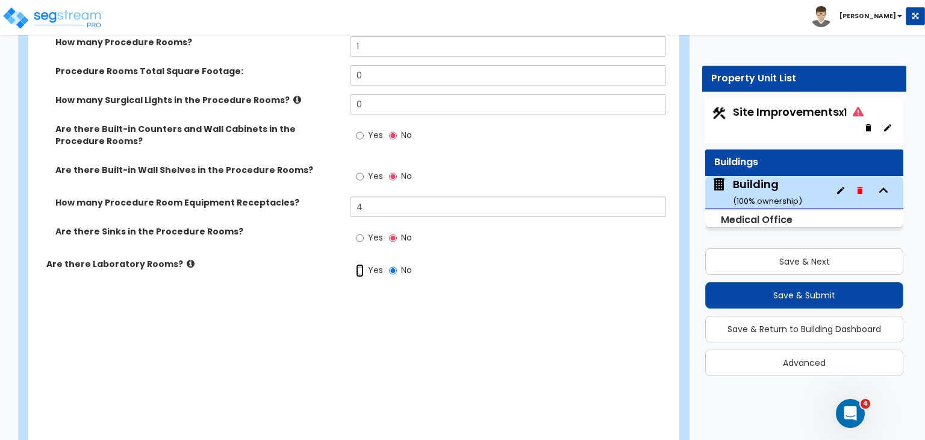
radio input "true"
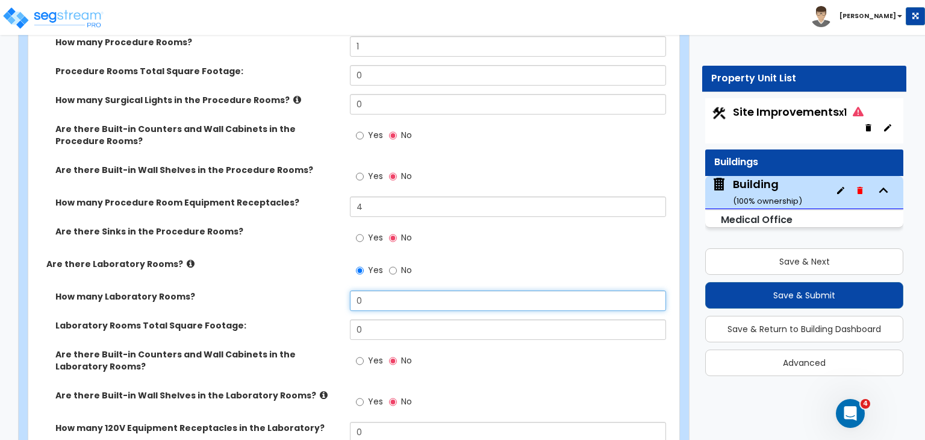
drag, startPoint x: 380, startPoint y: 286, endPoint x: 294, endPoint y: 281, distance: 86.3
click at [294, 290] on div "How many Laboratory Rooms? 0" at bounding box center [350, 304] width 644 height 29
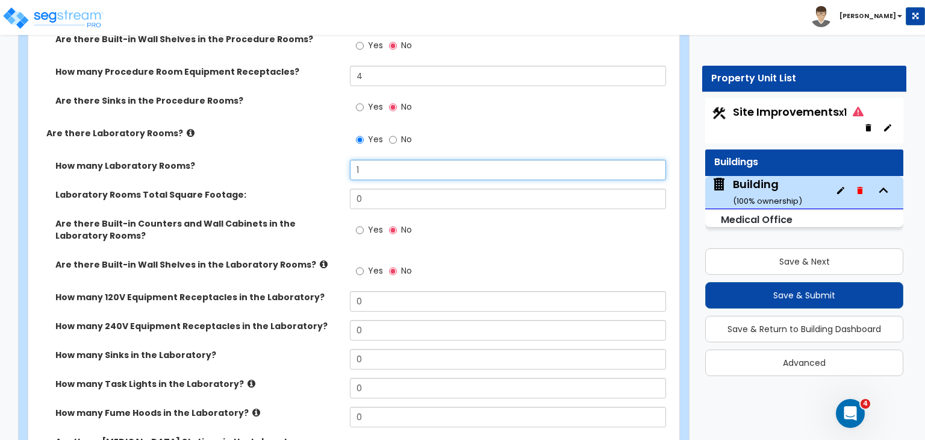
scroll to position [1966, 0]
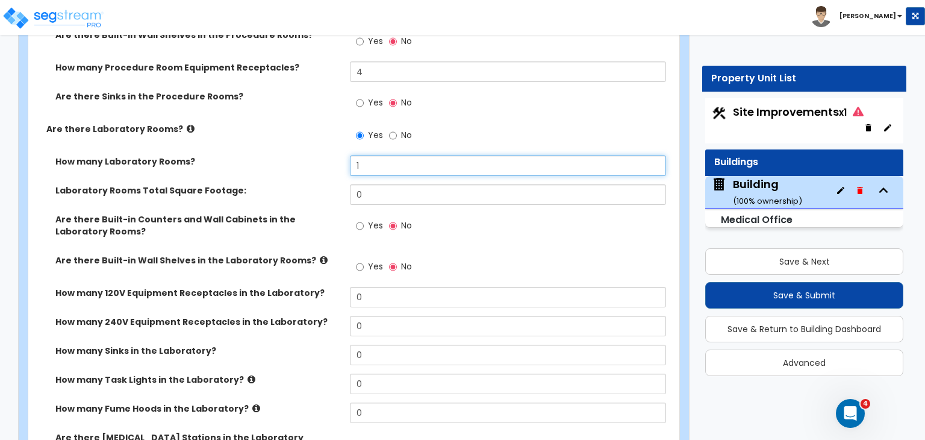
type input "1"
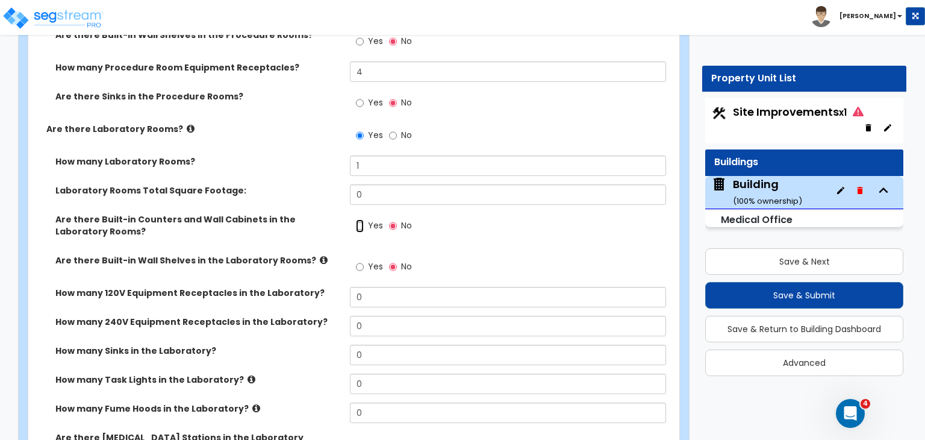
click at [359, 219] on input "Yes" at bounding box center [360, 225] width 8 height 13
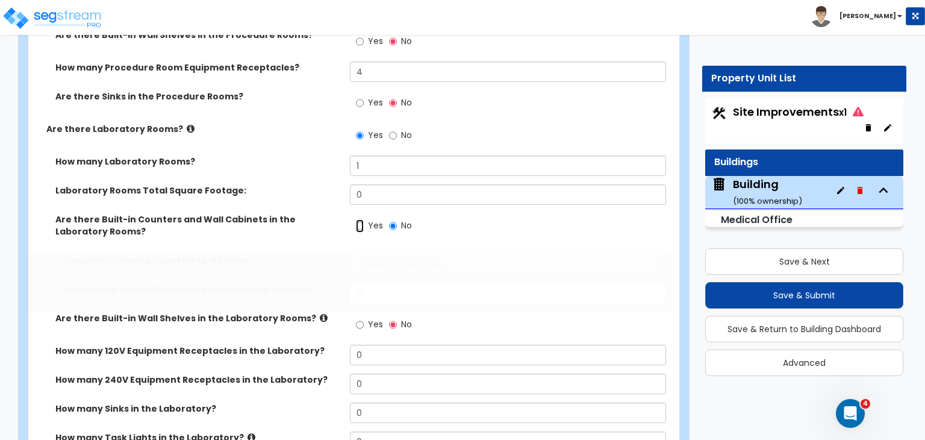
radio input "true"
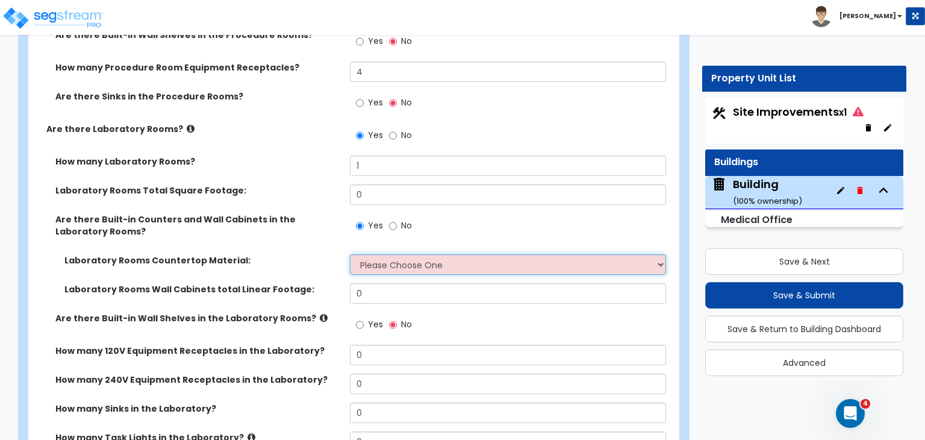
click at [378, 254] on select "Please Choose One Plastic Laminate Solid Surface Stone Quartz Marble Tile Wood …" at bounding box center [508, 264] width 316 height 20
select select "1"
click at [350, 254] on select "Please Choose One Plastic Laminate Solid Surface Stone Quartz Marble Tile Wood …" at bounding box center [508, 264] width 316 height 20
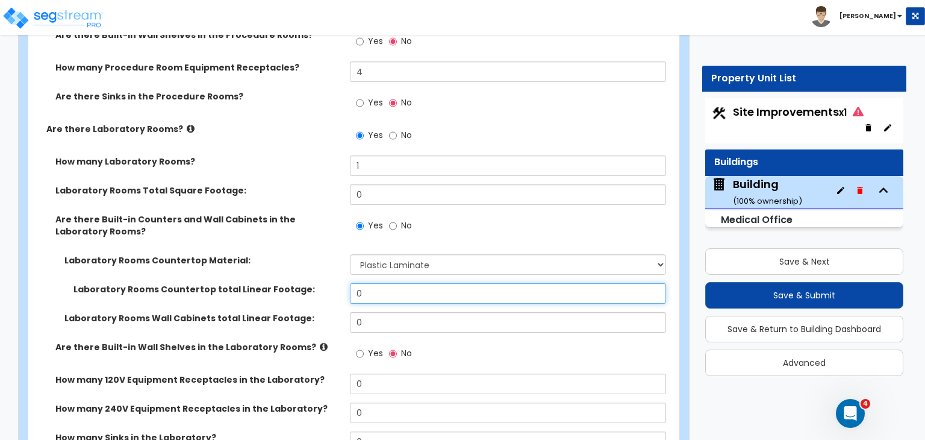
drag, startPoint x: 388, startPoint y: 276, endPoint x: 274, endPoint y: 279, distance: 114.5
click at [274, 283] on div "Laboratory Rooms Countertop total Linear Footage: 0" at bounding box center [350, 297] width 644 height 29
type input "12"
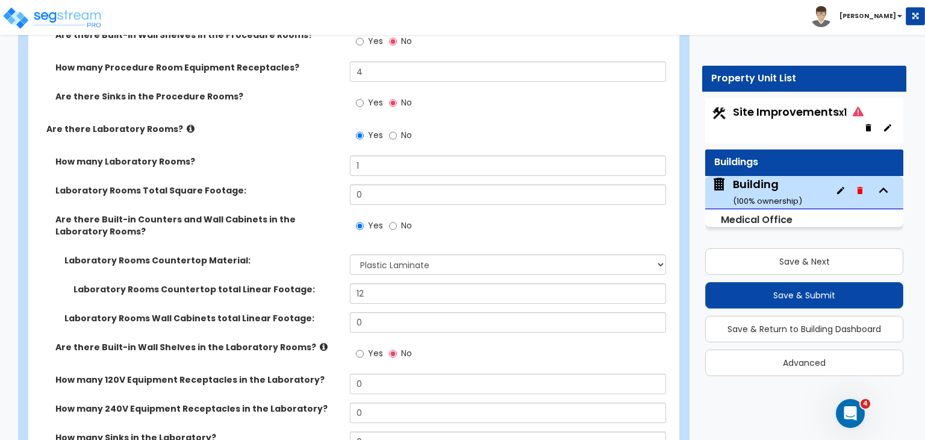
click at [298, 283] on div "Laboratory Rooms Countertop total Linear Footage: 12" at bounding box center [350, 297] width 644 height 29
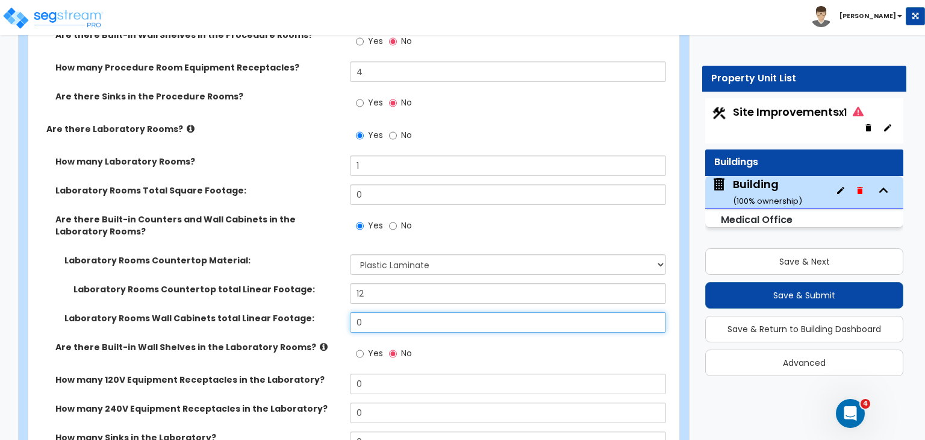
drag, startPoint x: 378, startPoint y: 304, endPoint x: 275, endPoint y: 296, distance: 103.3
click at [275, 312] on div "Laboratory Rooms Wall Cabinets total Linear Footage: 0" at bounding box center [350, 326] width 644 height 29
type input "12"
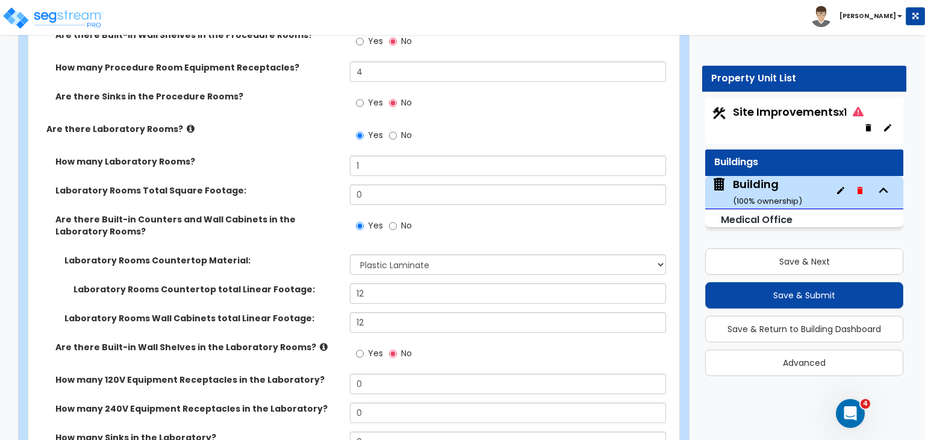
click at [319, 312] on label "Laboratory Rooms Wall Cabinets total Linear Footage:" at bounding box center [202, 318] width 277 height 12
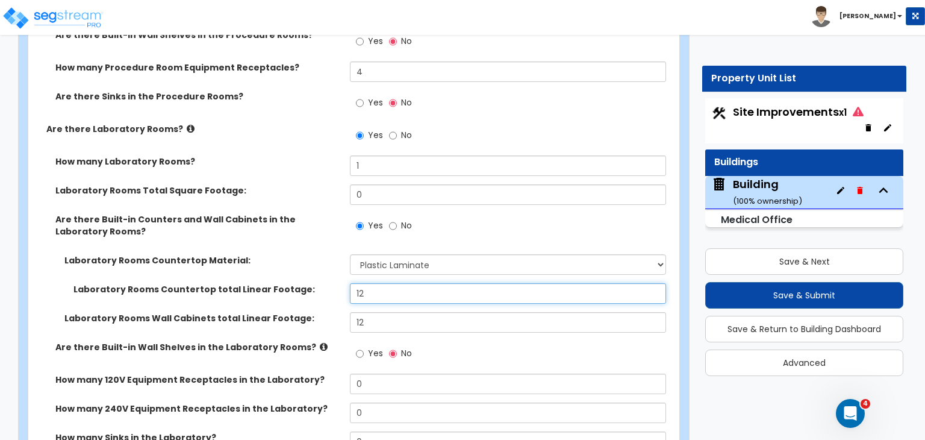
drag, startPoint x: 376, startPoint y: 275, endPoint x: 287, endPoint y: 283, distance: 89.5
click at [287, 283] on div "Laboratory Rooms Countertop total Linear Footage: 12" at bounding box center [350, 297] width 644 height 29
type input "9"
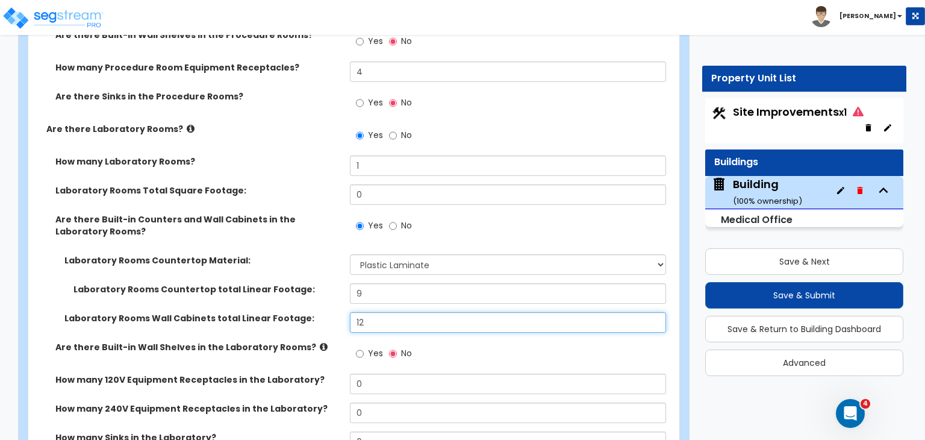
drag, startPoint x: 382, startPoint y: 304, endPoint x: 352, endPoint y: 305, distance: 30.1
click at [352, 312] on input "12" at bounding box center [508, 322] width 316 height 20
click at [352, 312] on input "9" at bounding box center [508, 322] width 316 height 20
type input "9"
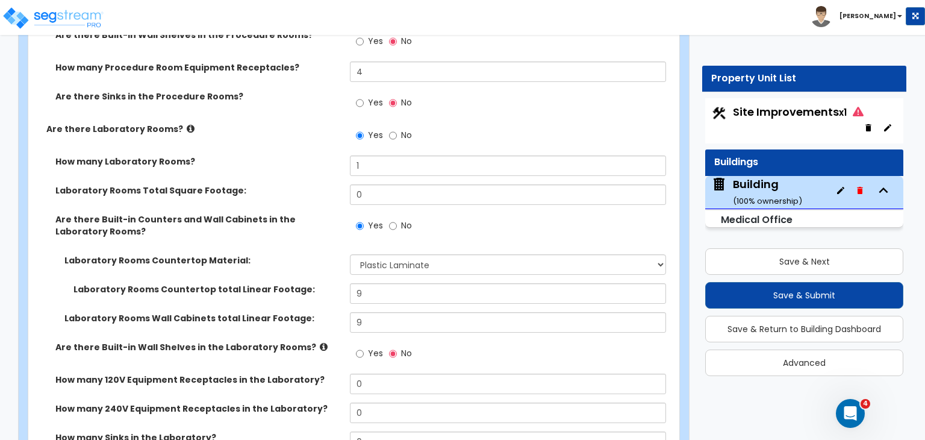
click at [333, 312] on div "Laboratory Rooms Wall Cabinets total Linear Footage: 9" at bounding box center [350, 326] width 644 height 29
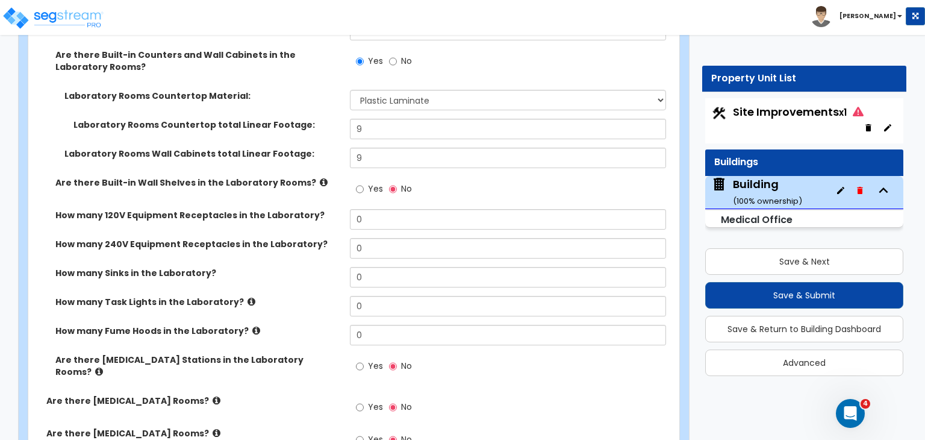
scroll to position [2130, 0]
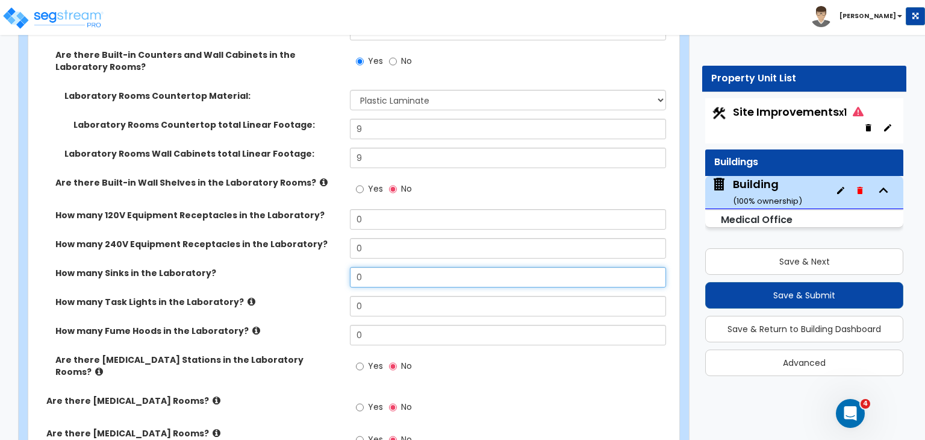
drag, startPoint x: 366, startPoint y: 259, endPoint x: 335, endPoint y: 251, distance: 32.3
click at [335, 267] on div "How many Sinks in the Laboratory? 0" at bounding box center [350, 281] width 644 height 29
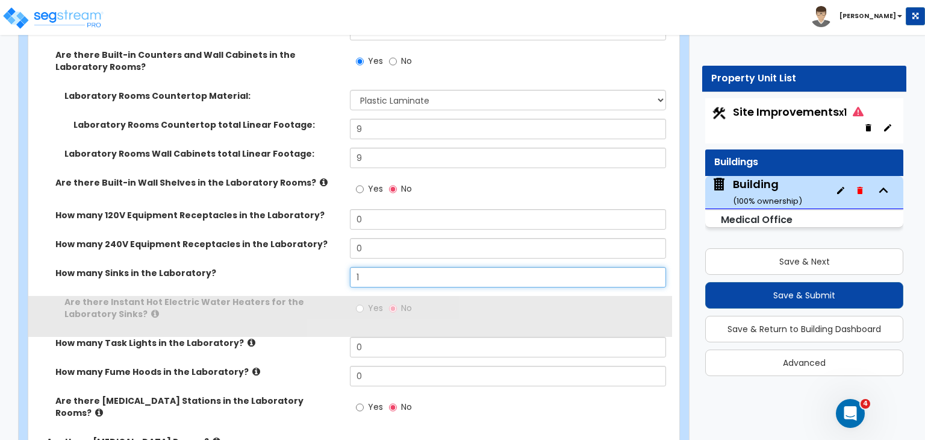
type input "1"
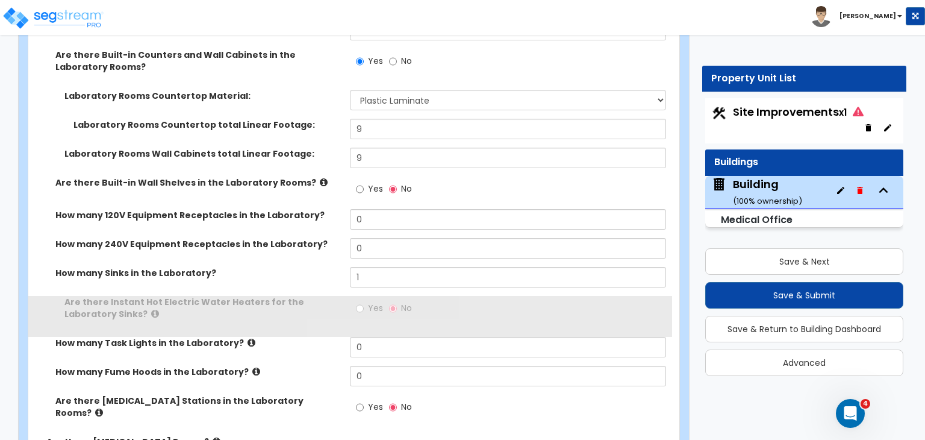
click at [335, 267] on label "How many Sinks in the Laboratory?" at bounding box center [198, 273] width 286 height 12
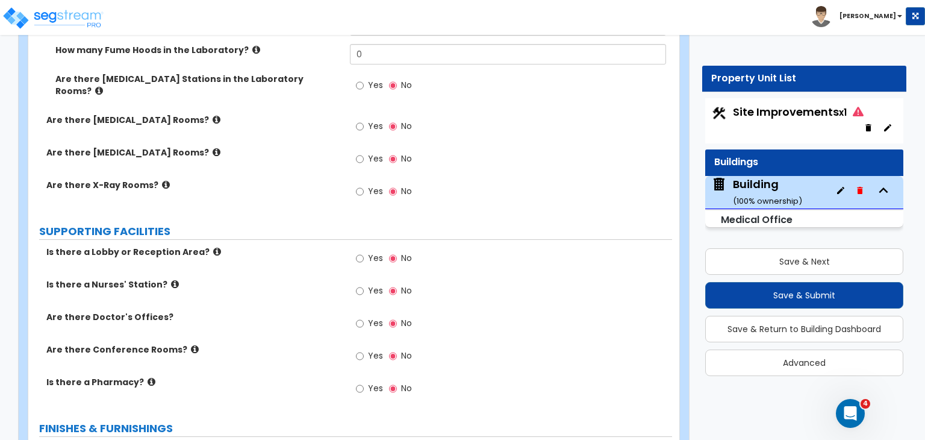
scroll to position [2453, 0]
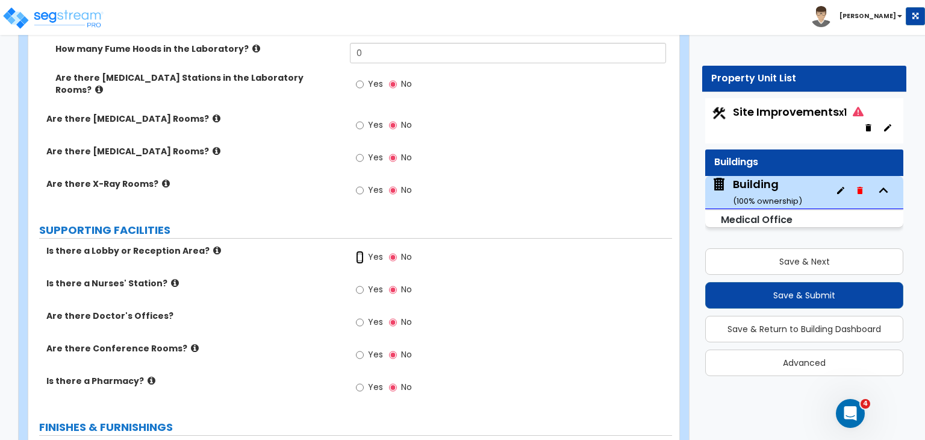
click at [358, 251] on input "Yes" at bounding box center [360, 257] width 8 height 13
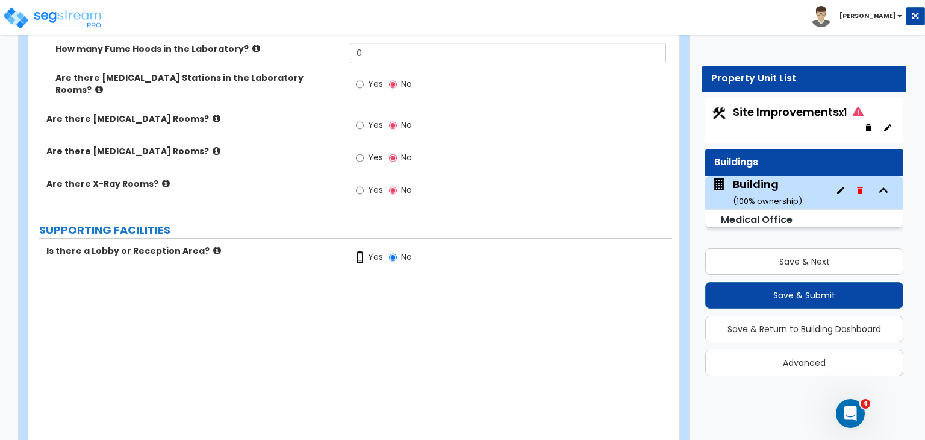
radio input "true"
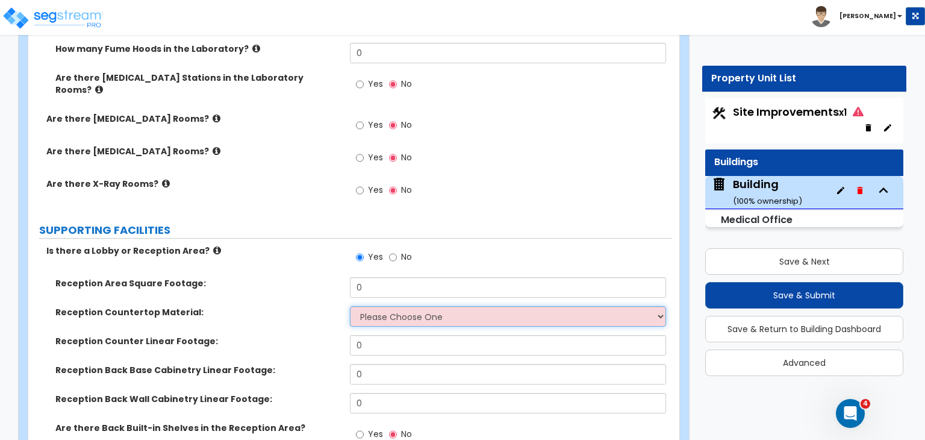
click at [382, 306] on select "Please Choose One Plastic Laminate Solid Surface Stone Quartz Marble Tile Wood …" at bounding box center [508, 316] width 316 height 20
select select "1"
click at [350, 306] on select "Please Choose One Plastic Laminate Solid Surface Stone Quartz Marble Tile Wood …" at bounding box center [508, 316] width 316 height 20
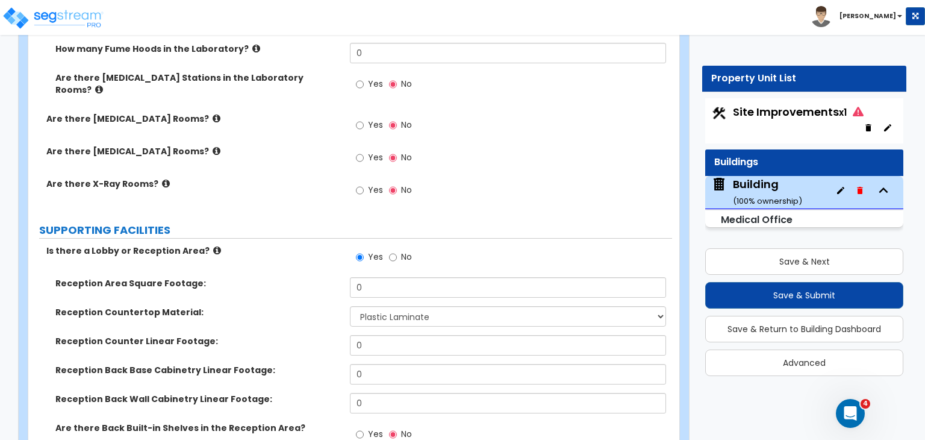
click at [330, 306] on div "Reception Countertop Material: Please Choose One Plastic Laminate Solid Surface…" at bounding box center [350, 320] width 644 height 29
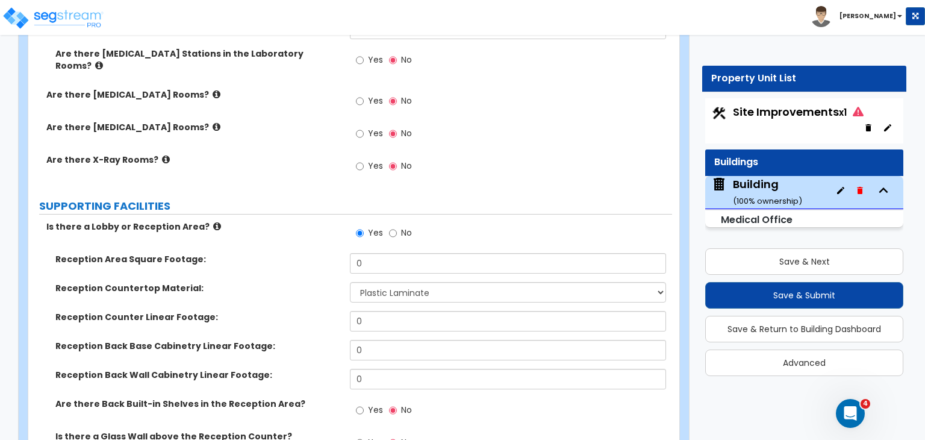
scroll to position [2482, 0]
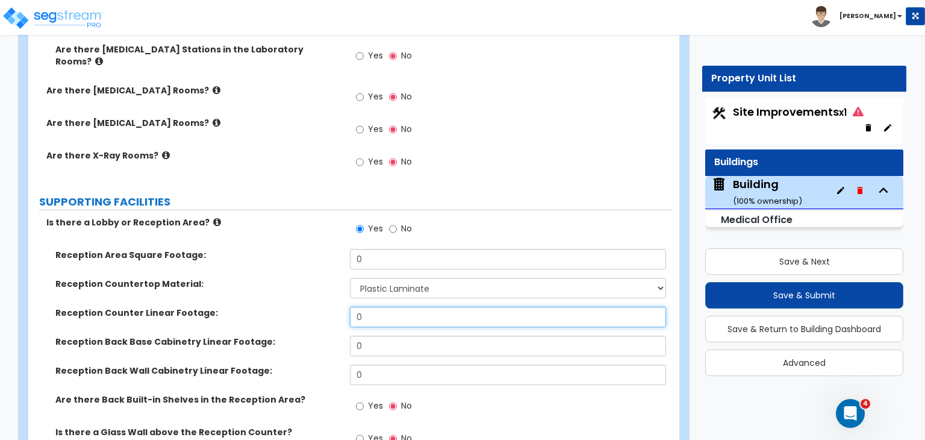
click at [384, 307] on input "0" at bounding box center [508, 317] width 316 height 20
click at [382, 307] on input "0" at bounding box center [508, 317] width 316 height 20
click at [363, 307] on input "0" at bounding box center [508, 317] width 316 height 20
type input "8"
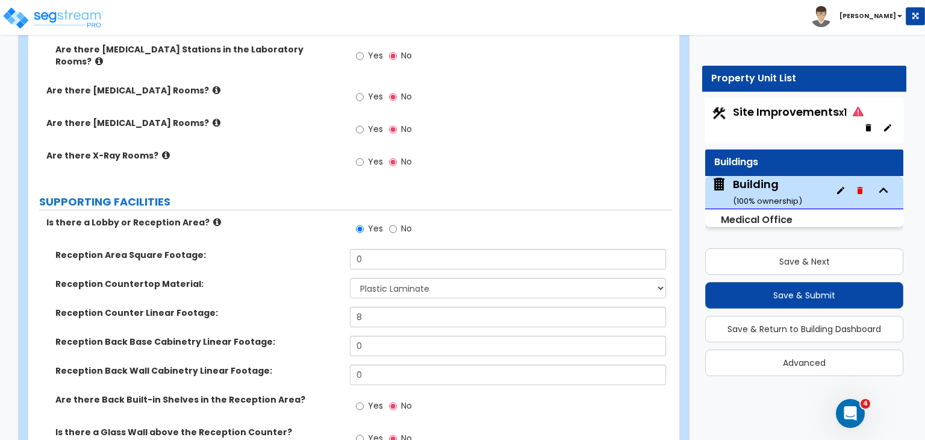
click at [340, 307] on label "Reception Counter Linear Footage:" at bounding box center [198, 313] width 286 height 12
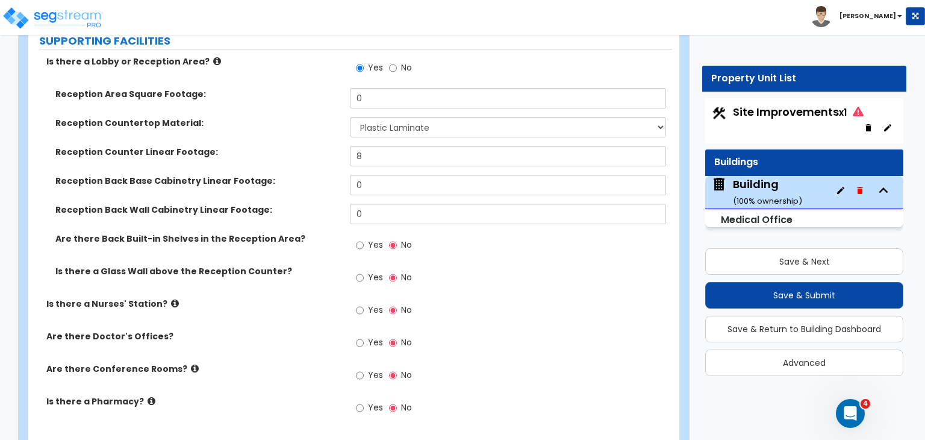
scroll to position [2644, 0]
click at [361, 302] on input "Yes" at bounding box center [360, 308] width 8 height 13
radio input "true"
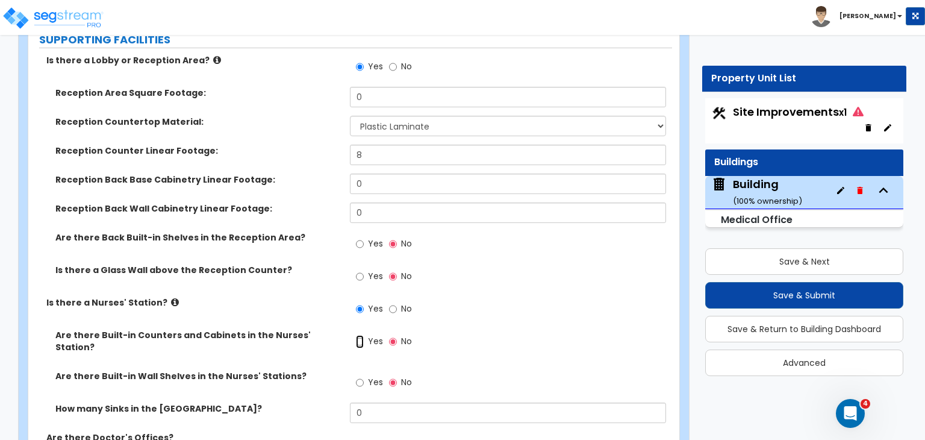
click at [360, 335] on input "Yes" at bounding box center [360, 341] width 8 height 13
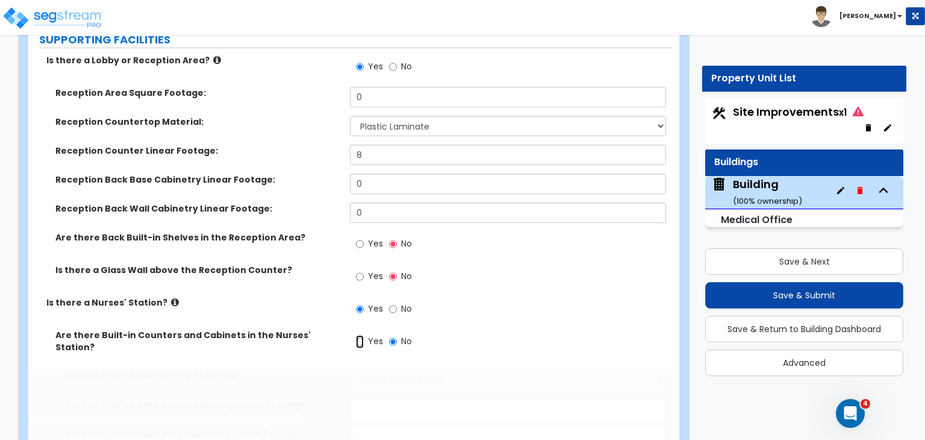
radio input "true"
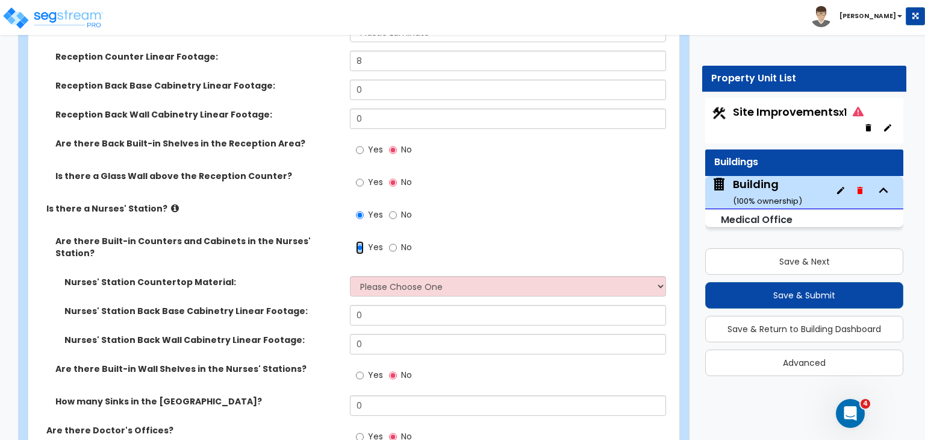
scroll to position [2744, 0]
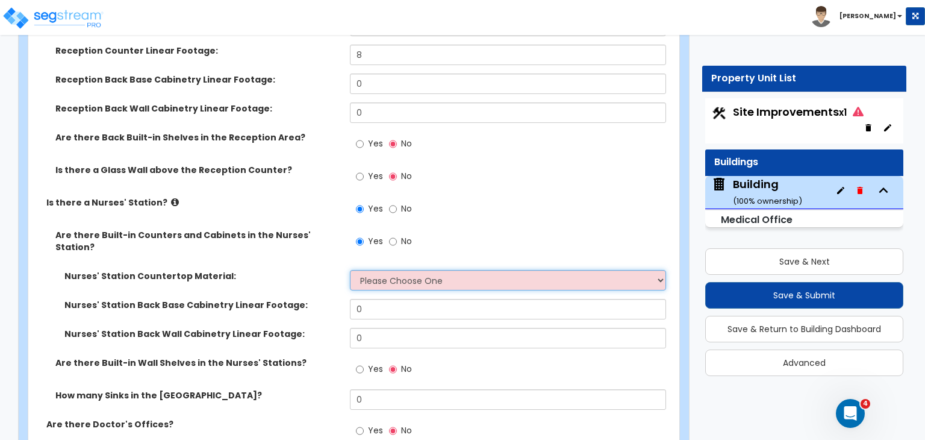
click at [376, 270] on select "Please Choose One Plastic Laminate Solid Surface Stone Quartz Marble Tile Wood …" at bounding box center [508, 280] width 316 height 20
select select "1"
click at [350, 270] on select "Please Choose One Plastic Laminate Solid Surface Stone Quartz Marble Tile Wood …" at bounding box center [508, 280] width 316 height 20
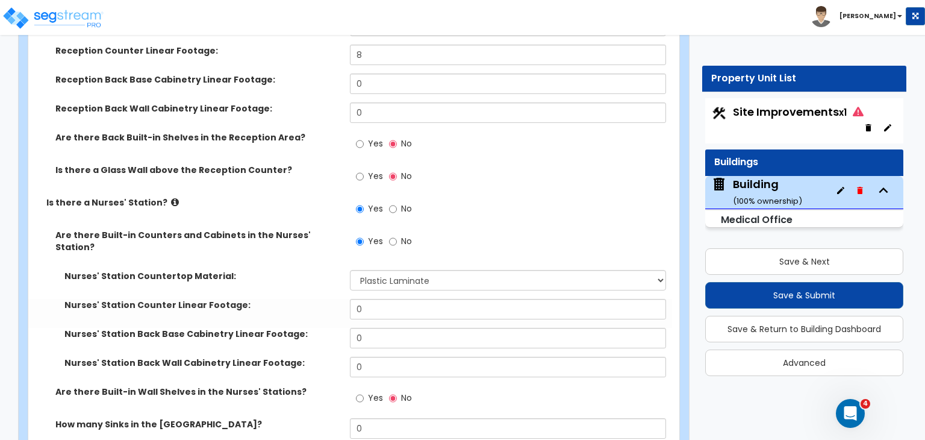
click at [308, 229] on div "Are there Built-in Counters and Cabinets in the Nurses' Station? Yes No" at bounding box center [350, 249] width 644 height 41
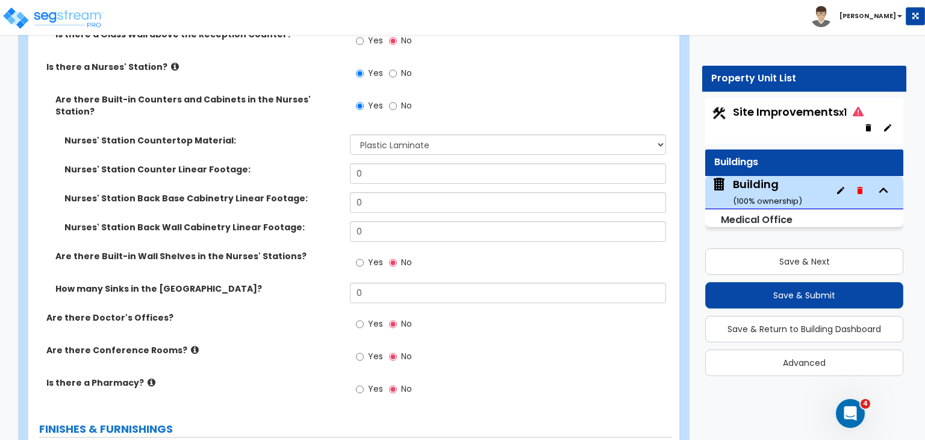
scroll to position [2880, 0]
click at [359, 317] on input "Yes" at bounding box center [360, 323] width 8 height 13
radio input "true"
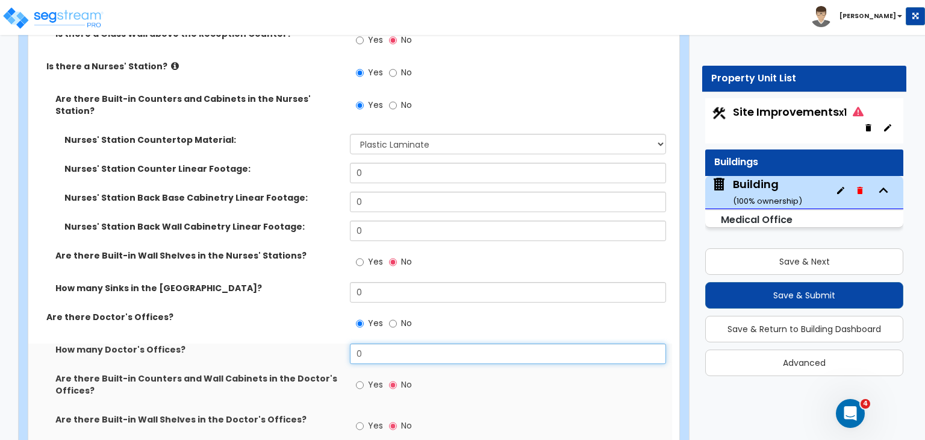
click at [375, 343] on input "0" at bounding box center [508, 353] width 316 height 20
click at [336, 343] on div "How many Doctor's Offices? 0" at bounding box center [350, 357] width 644 height 29
click at [383, 343] on input "0" at bounding box center [508, 353] width 316 height 20
type input "2"
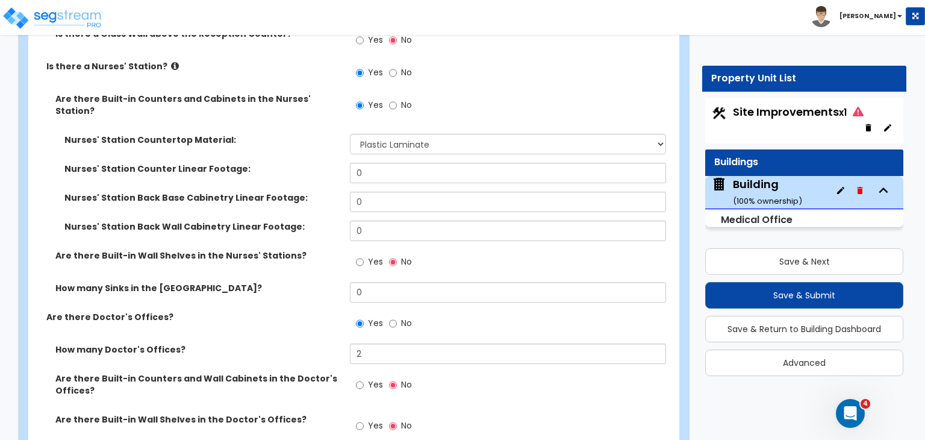
click at [318, 311] on div "Are there Doctor's Offices? Yes No" at bounding box center [350, 327] width 644 height 33
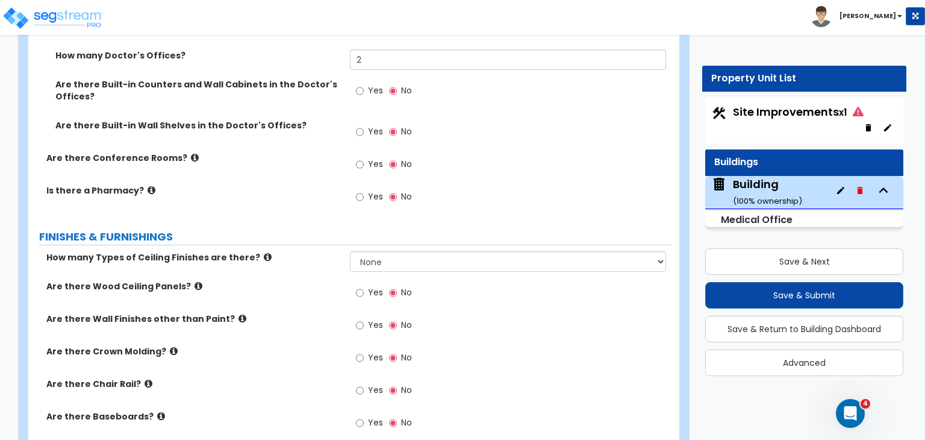
scroll to position [3175, 0]
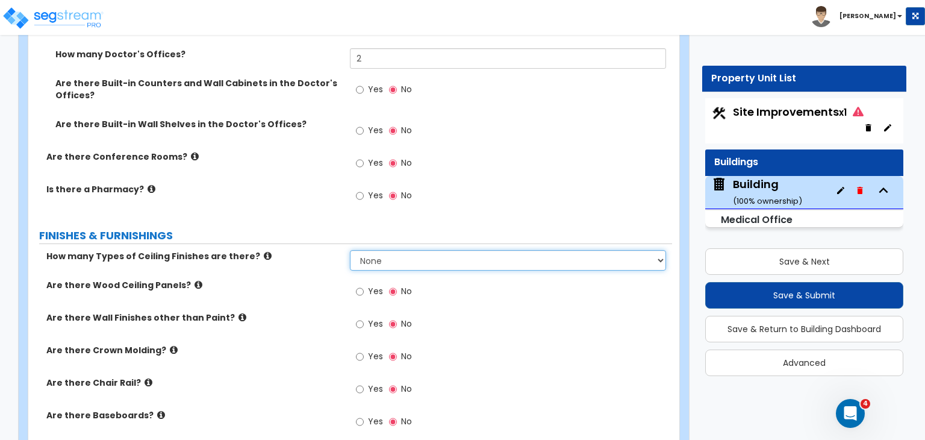
click at [396, 250] on select "None 1 2 3" at bounding box center [508, 260] width 316 height 20
select select "1"
click at [350, 250] on select "None 1 2 3" at bounding box center [508, 260] width 316 height 20
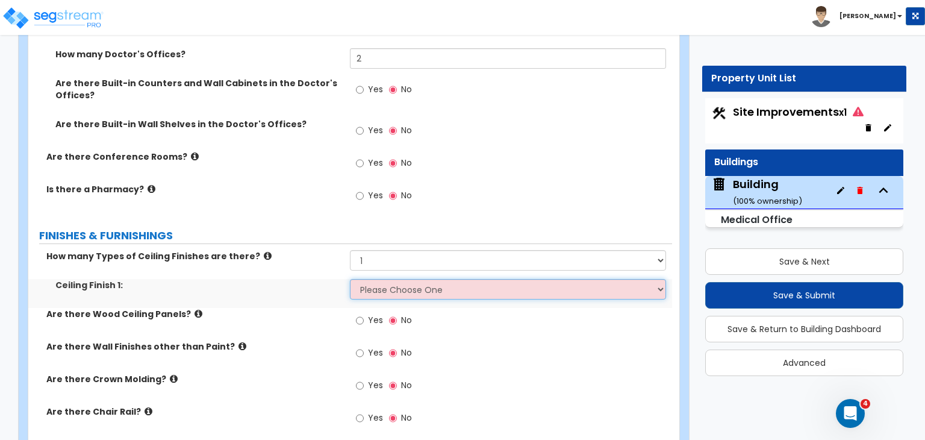
click at [374, 279] on select "Please Choose One Drop Ceiling Open Ceiling Drywall Ceiling" at bounding box center [508, 289] width 316 height 20
select select "1"
click at [350, 279] on select "Please Choose One Drop Ceiling Open Ceiling Drywall Ceiling" at bounding box center [508, 289] width 316 height 20
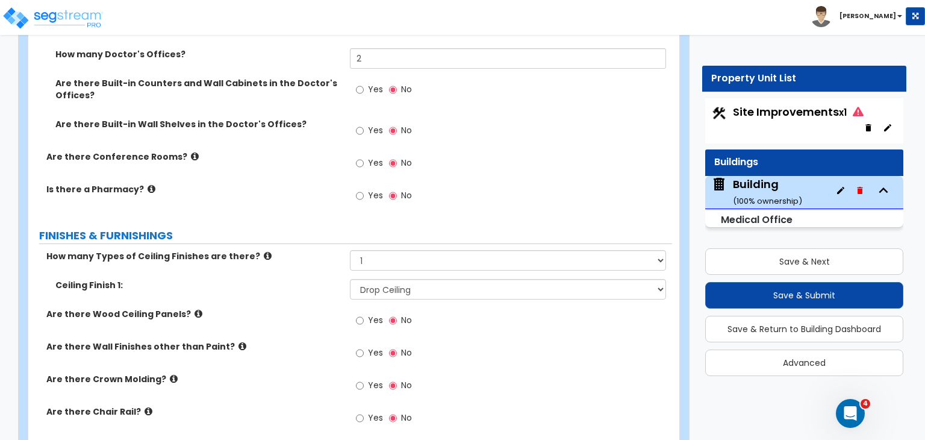
click at [312, 308] on label "Are there Wood Ceiling Panels?" at bounding box center [193, 314] width 295 height 12
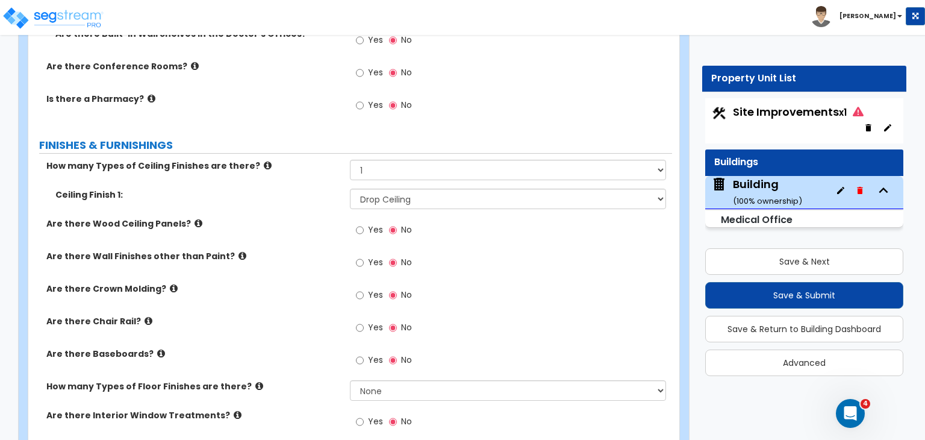
scroll to position [3267, 0]
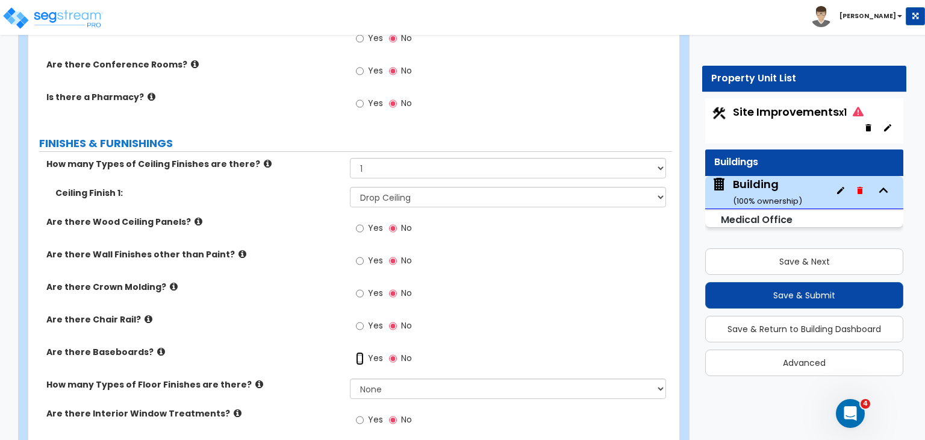
click at [359, 352] on input "Yes" at bounding box center [360, 358] width 8 height 13
radio input "true"
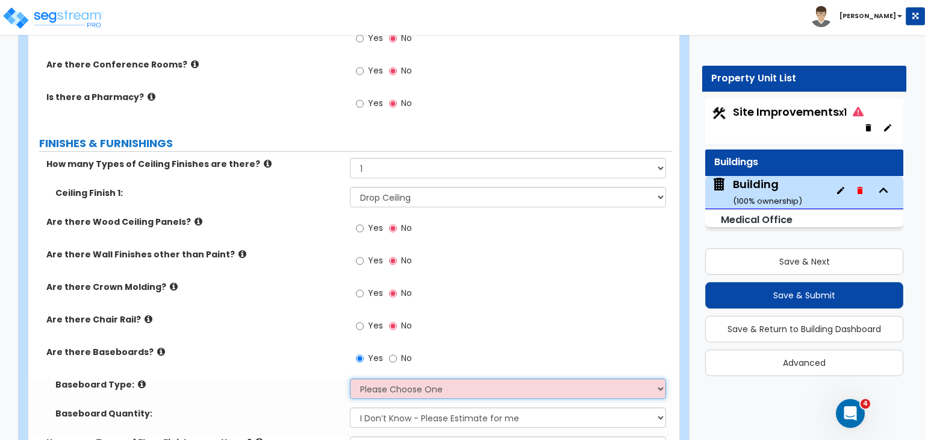
click at [377, 378] on select "Please Choose One Wood Vinyl Carpet Tile" at bounding box center [508, 388] width 316 height 20
select select "2"
click at [350, 378] on select "Please Choose One Wood Vinyl Carpet Tile" at bounding box center [508, 388] width 316 height 20
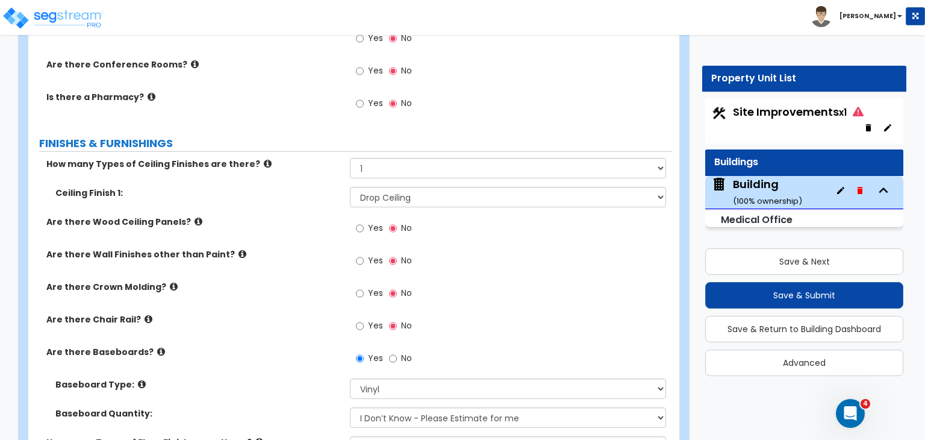
click at [310, 313] on div "Are there Chair Rail? Yes No" at bounding box center [350, 329] width 644 height 33
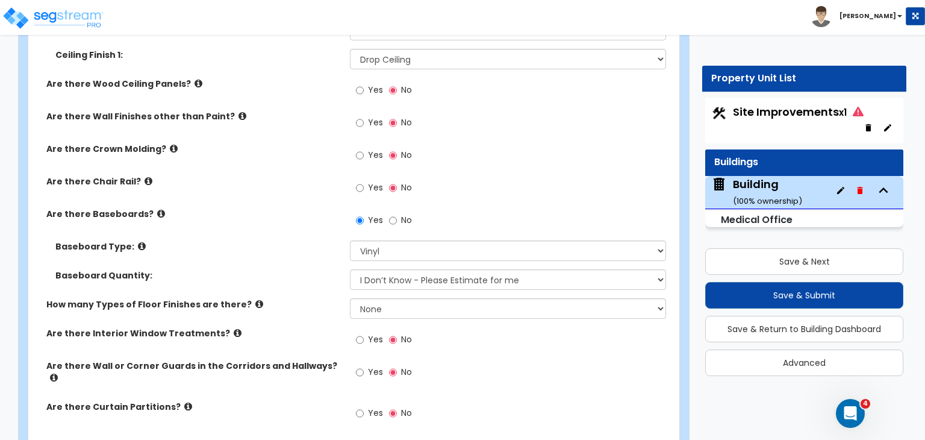
scroll to position [3417, 0]
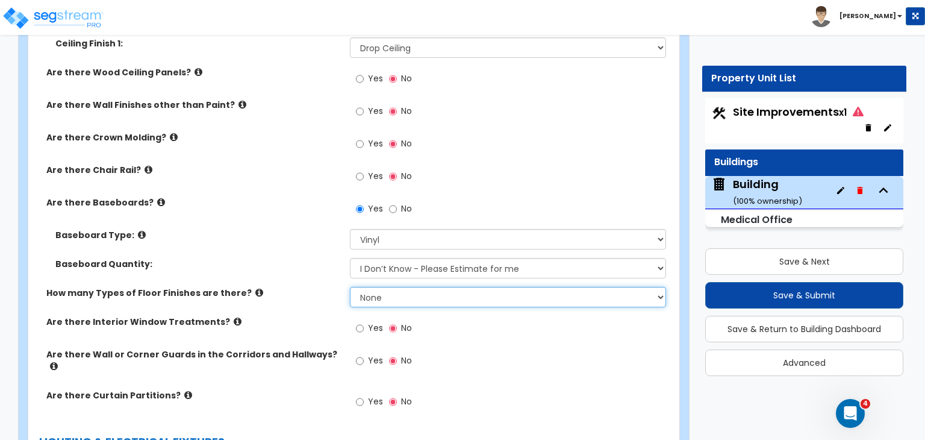
click at [369, 287] on select "None 1 2 3 4" at bounding box center [508, 297] width 316 height 20
select select "2"
click at [350, 287] on select "None 1 2 3 4" at bounding box center [508, 297] width 316 height 20
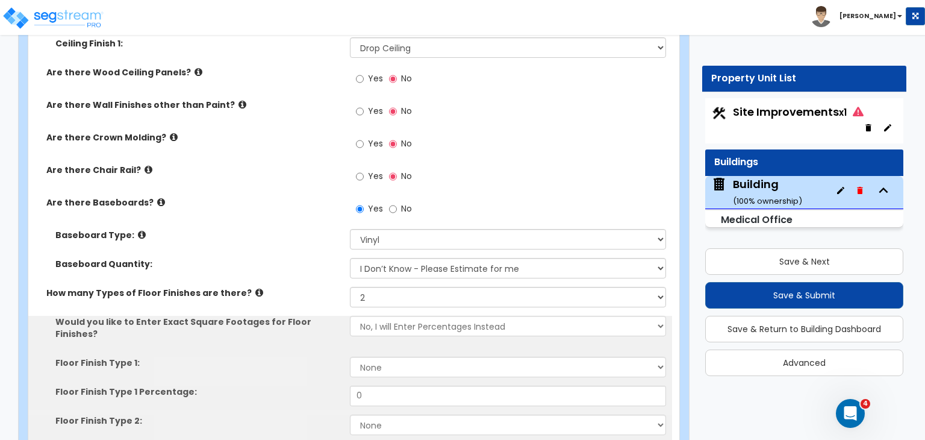
click at [328, 258] on div "Baseboard Quantity: I Don’t Know - Please Estimate for me I want to Enter the L…" at bounding box center [350, 272] width 644 height 29
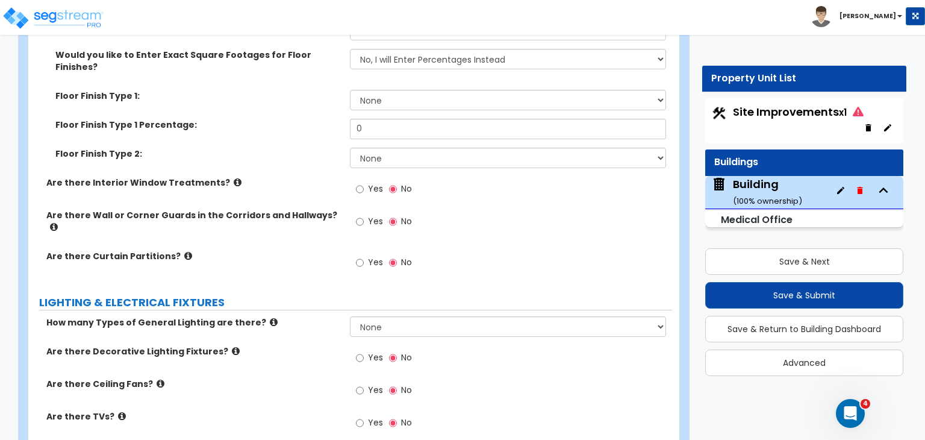
scroll to position [3684, 0]
click at [359, 255] on input "Yes" at bounding box center [360, 261] width 8 height 13
radio input "true"
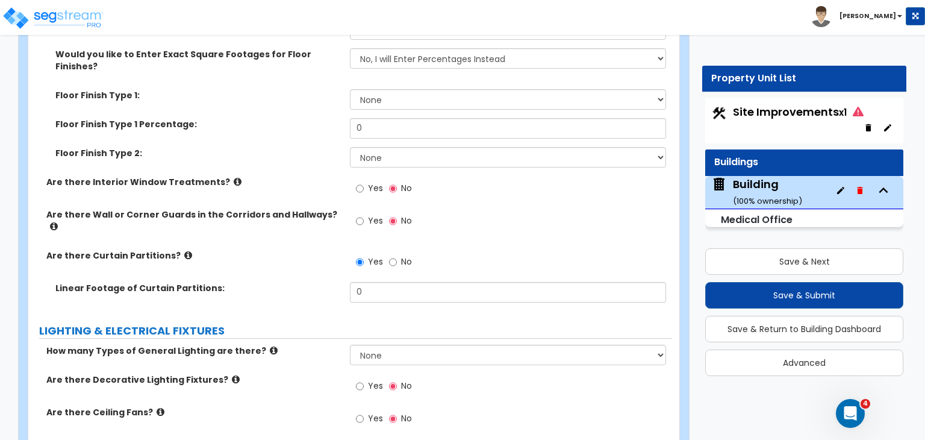
click at [333, 208] on div "Are there Wall or Corner Guards in the Corridors and Hallways? Yes No" at bounding box center [350, 228] width 644 height 41
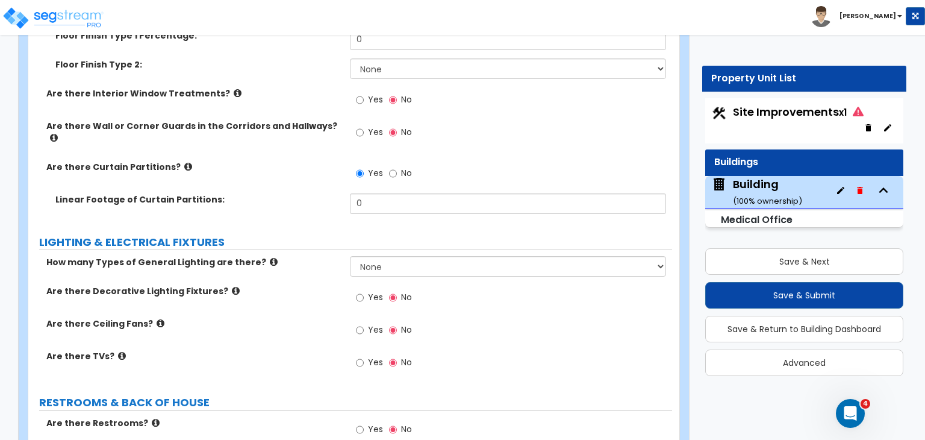
scroll to position [3785, 0]
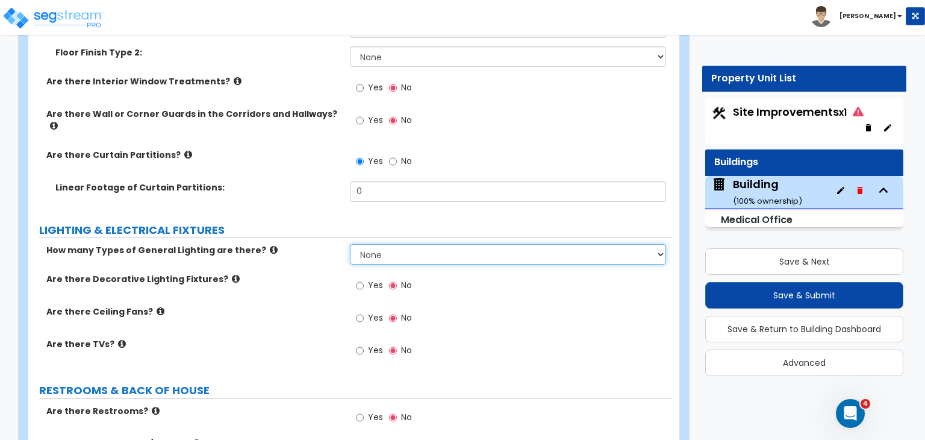
click at [371, 244] on select "None 1 2 3" at bounding box center [508, 254] width 316 height 20
select select "1"
click at [350, 244] on select "None 1 2 3" at bounding box center [508, 254] width 316 height 20
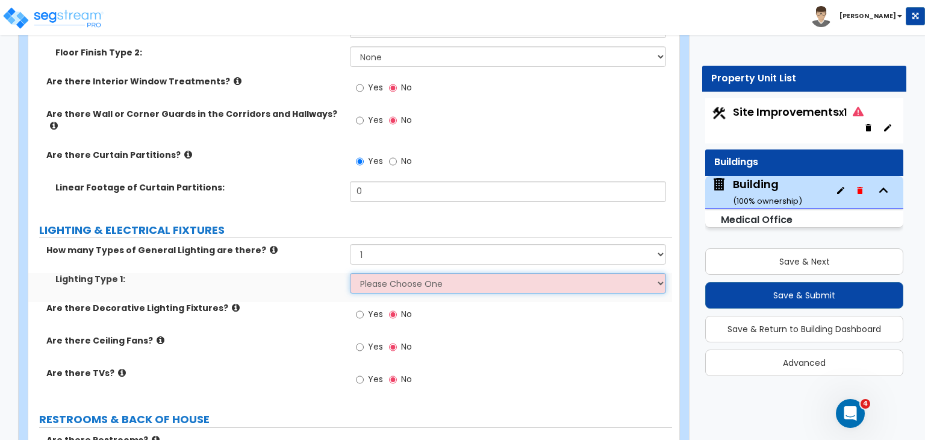
click at [375, 273] on select "Please Choose One LED Surface-Mounted LED Recessed Fluorescent Surface-Mounted …" at bounding box center [508, 283] width 316 height 20
select select "4"
click at [350, 273] on select "Please Choose One LED Surface-Mounted LED Recessed Fluorescent Surface-Mounted …" at bounding box center [508, 283] width 316 height 20
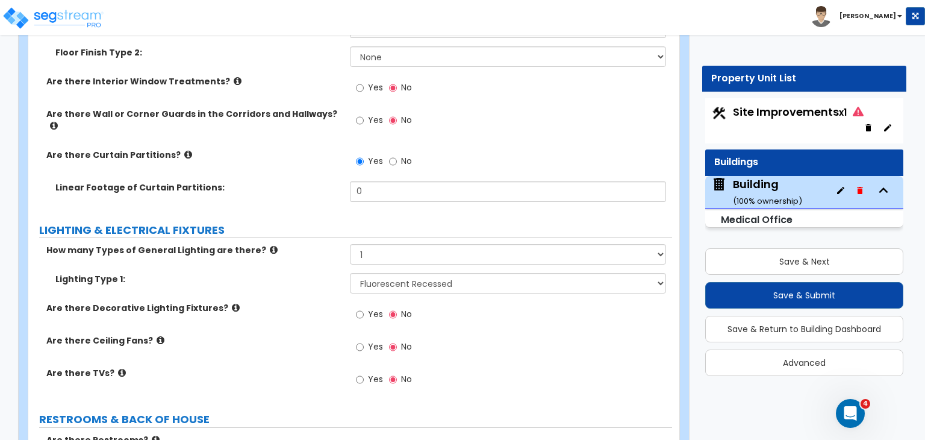
click at [314, 302] on div "Are there Decorative Lighting Fixtures? Yes No" at bounding box center [350, 318] width 644 height 33
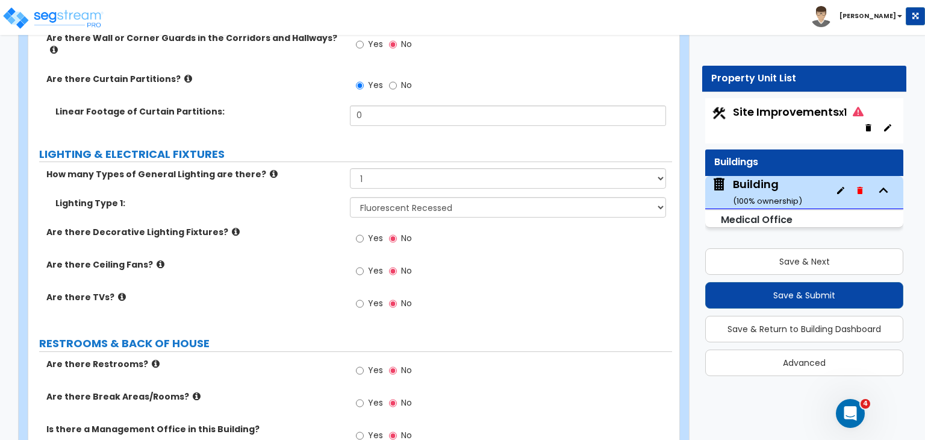
scroll to position [3879, 0]
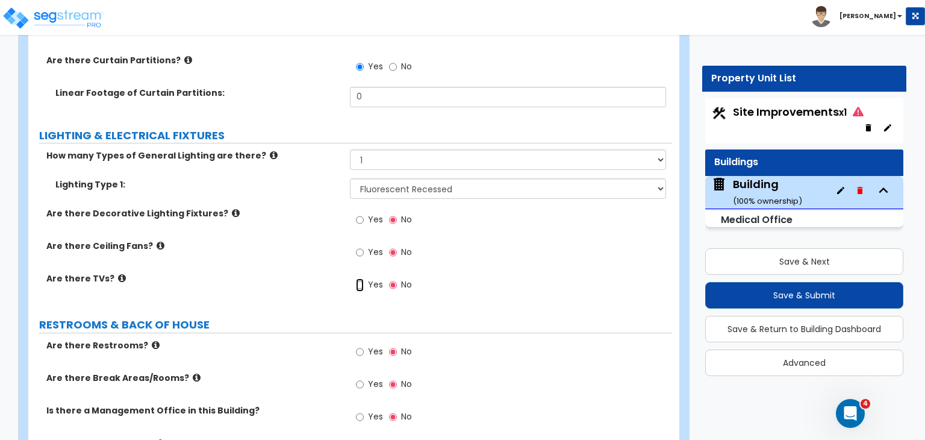
click at [358, 278] on input "Yes" at bounding box center [360, 284] width 8 height 13
radio input "true"
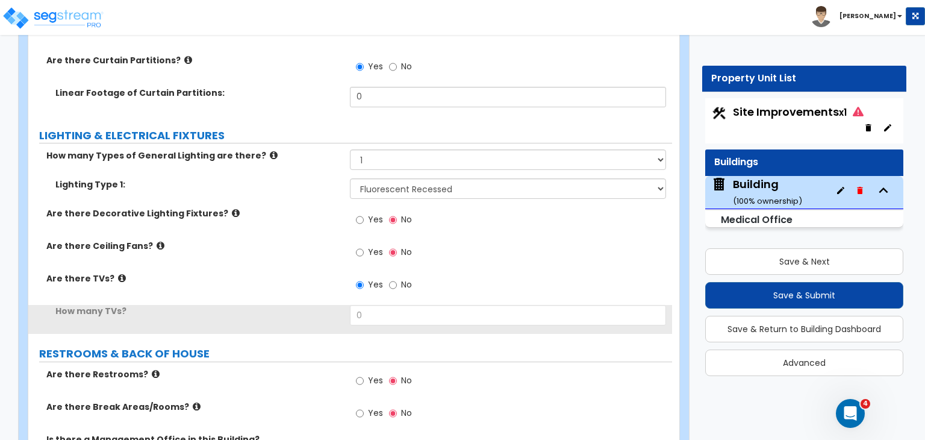
click at [294, 240] on div "Are there Ceiling Fans? Yes No" at bounding box center [350, 256] width 644 height 33
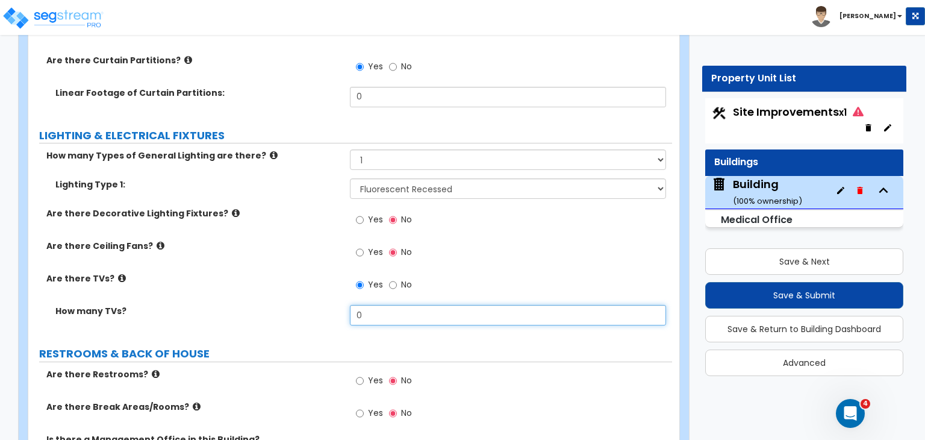
click at [385, 305] on input "0" at bounding box center [508, 315] width 316 height 20
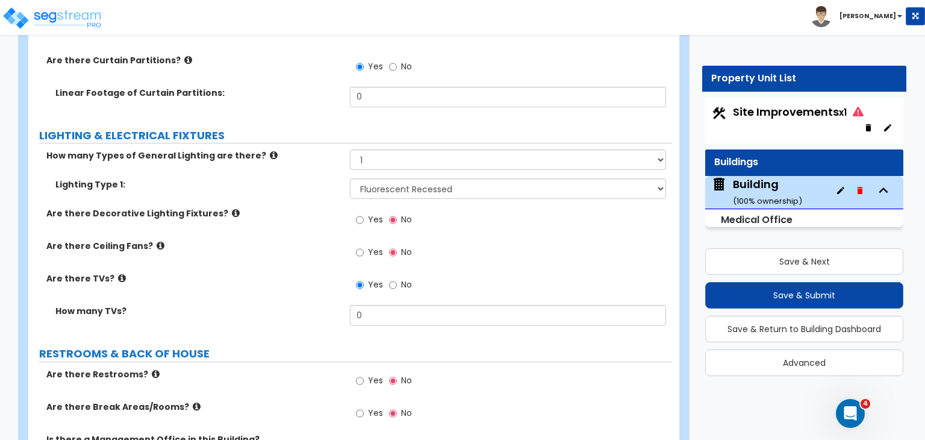
click at [333, 305] on div "How many TVs? 0" at bounding box center [350, 319] width 644 height 29
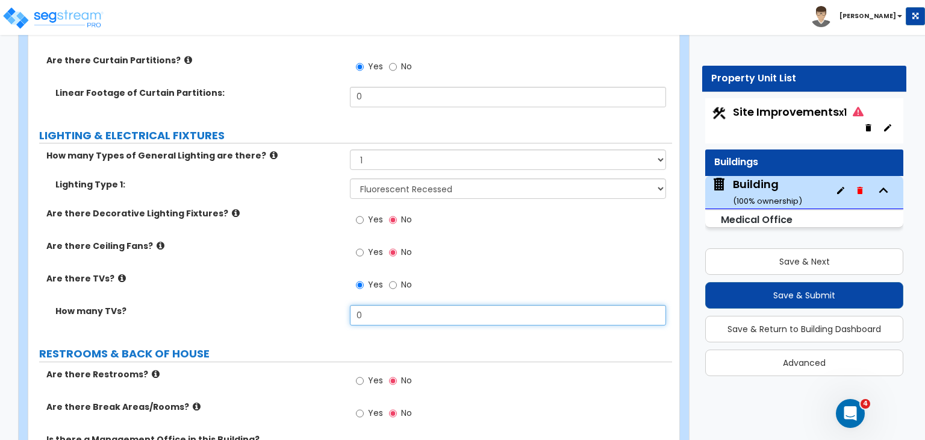
click at [365, 305] on input "0" at bounding box center [508, 315] width 316 height 20
click at [363, 305] on input "0" at bounding box center [508, 315] width 316 height 20
click at [360, 305] on input "0" at bounding box center [508, 315] width 316 height 20
type input "1"
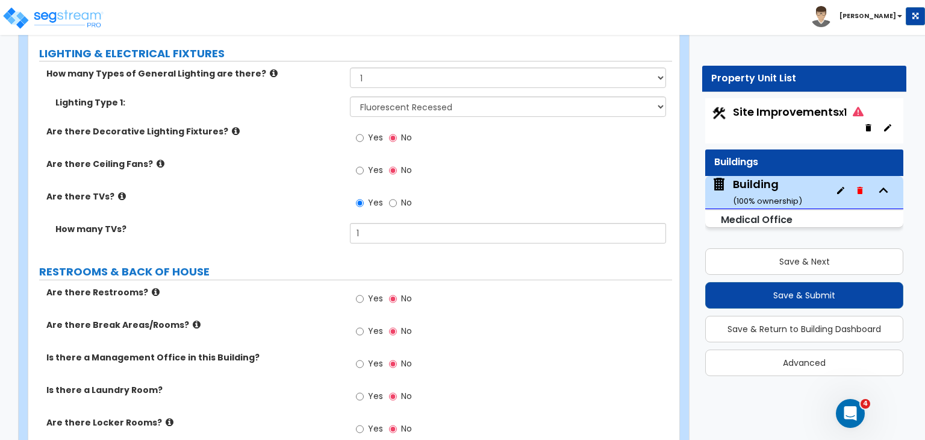
scroll to position [3962, 0]
click at [359, 292] on input "Yes" at bounding box center [360, 298] width 8 height 13
radio input "true"
click at [363, 324] on input "Yes" at bounding box center [360, 330] width 8 height 13
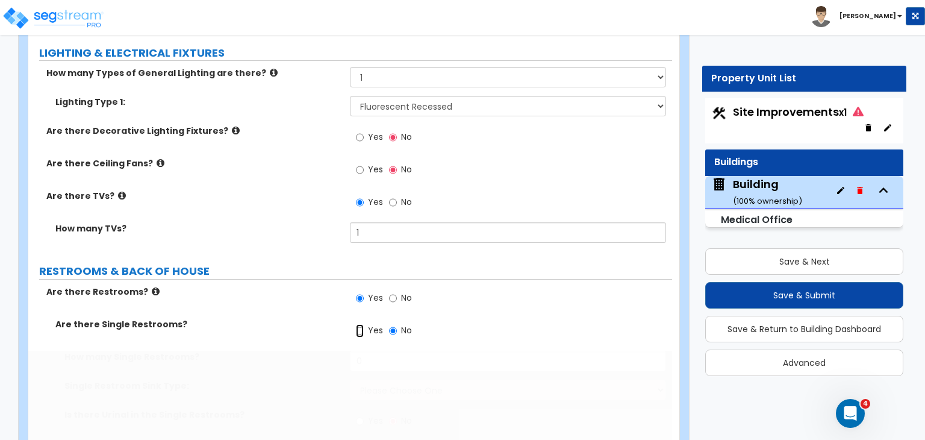
radio input "true"
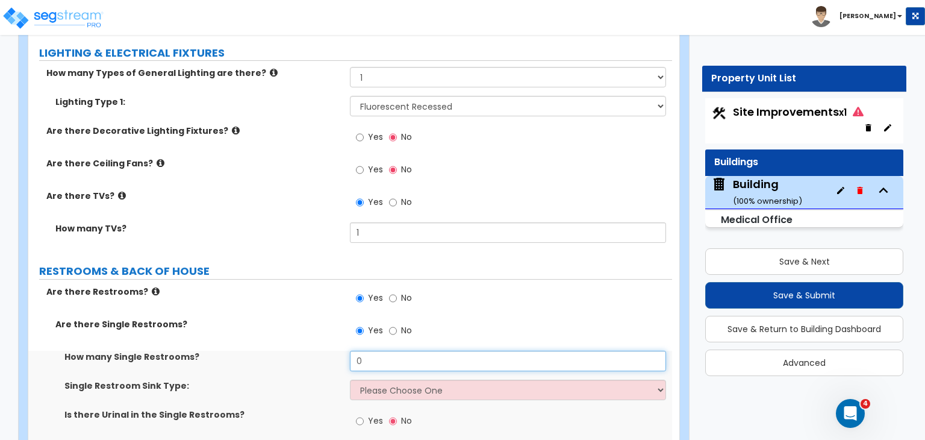
click at [378, 351] on input "0" at bounding box center [508, 361] width 316 height 20
type input "2"
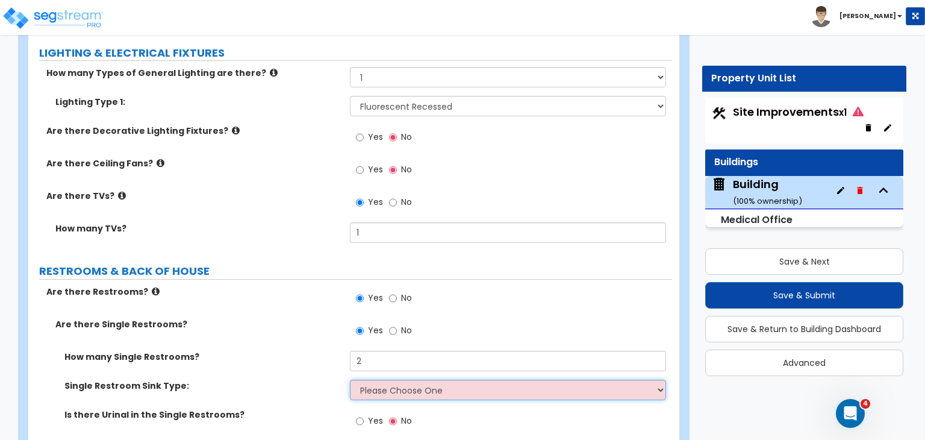
click at [404, 380] on select "Please Choose One Wall-mounted Vanity-mounted" at bounding box center [508, 390] width 316 height 20
select select "1"
click at [350, 380] on select "Please Choose One Wall-mounted Vanity-mounted" at bounding box center [508, 390] width 316 height 20
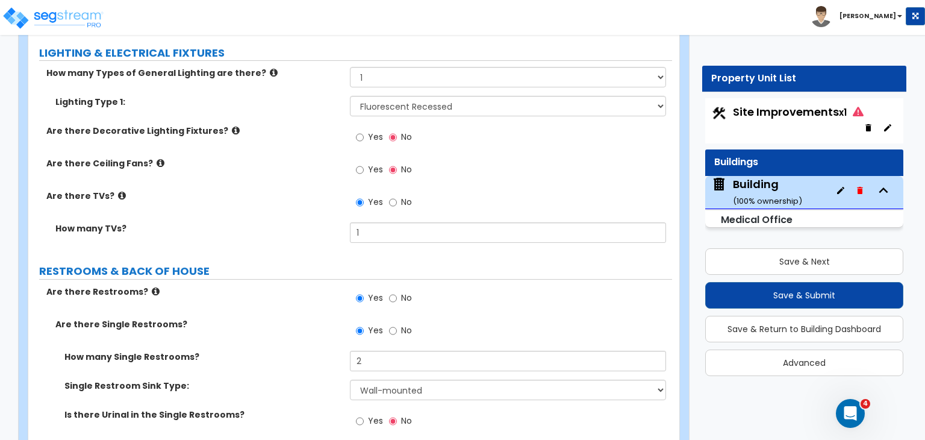
click at [318, 351] on div "How many Single Restrooms? 2" at bounding box center [350, 365] width 644 height 29
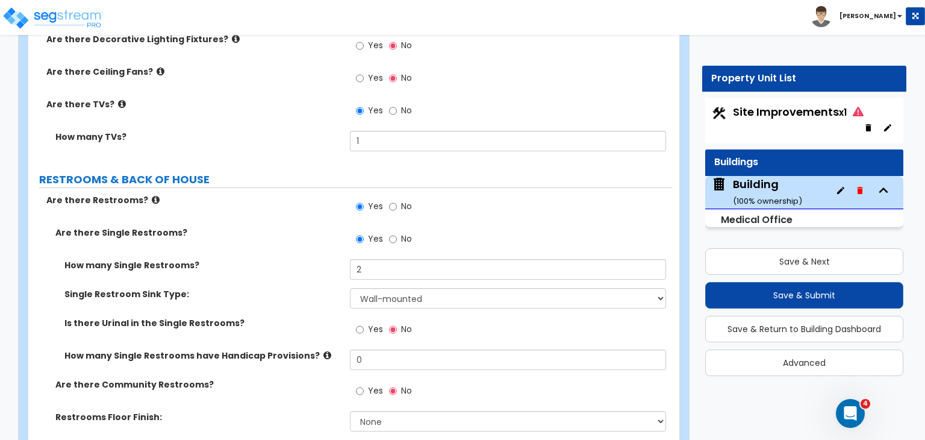
scroll to position [4092, 0]
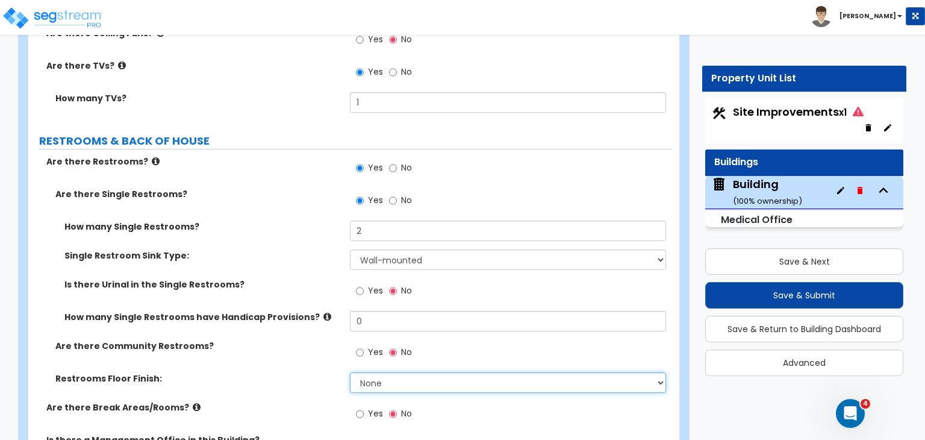
click at [378, 372] on select "None Tile Flooring Resilient Laminate Flooring VCT Flooring Sheet Vinyl Flooring" at bounding box center [508, 382] width 316 height 20
select select "1"
click at [350, 372] on select "None Tile Flooring Resilient Laminate Flooring VCT Flooring Sheet Vinyl Flooring" at bounding box center [508, 382] width 316 height 20
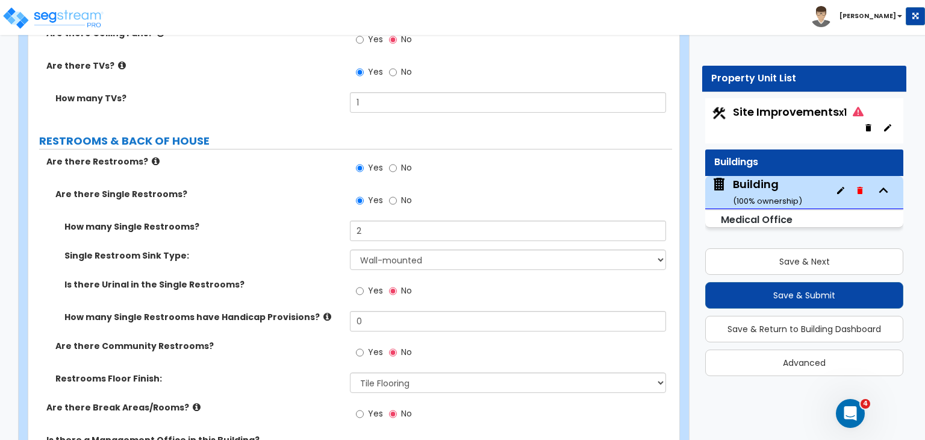
click at [295, 340] on div "Are there Community Restrooms? Yes No" at bounding box center [350, 356] width 644 height 33
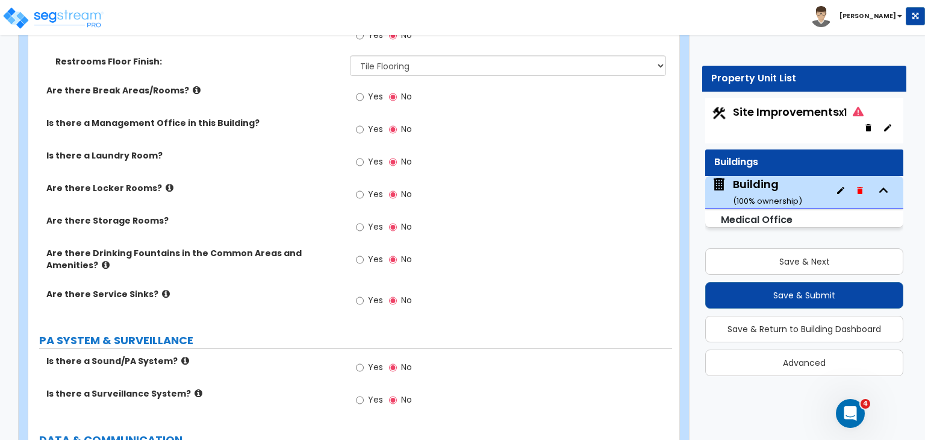
scroll to position [4410, 0]
click at [360, 293] on input "Yes" at bounding box center [360, 299] width 8 height 13
radio input "true"
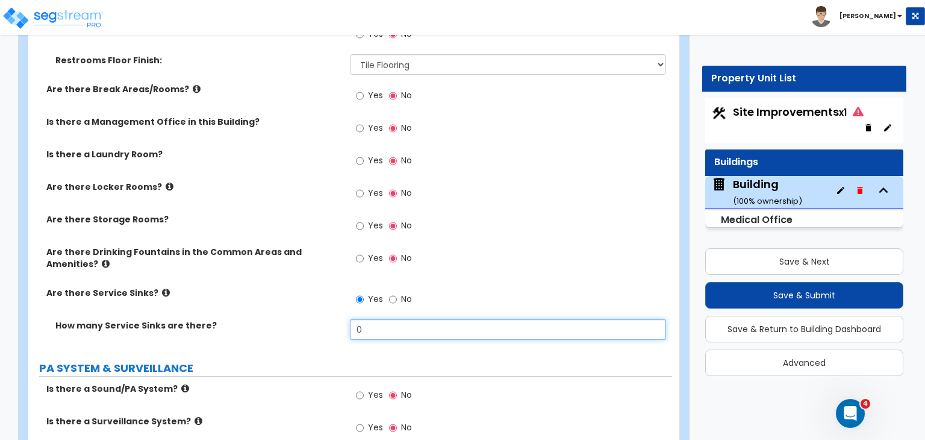
drag, startPoint x: 380, startPoint y: 271, endPoint x: 315, endPoint y: 273, distance: 65.1
click at [315, 319] on div "How many Service Sinks are there? 0" at bounding box center [350, 333] width 644 height 29
type input "1"
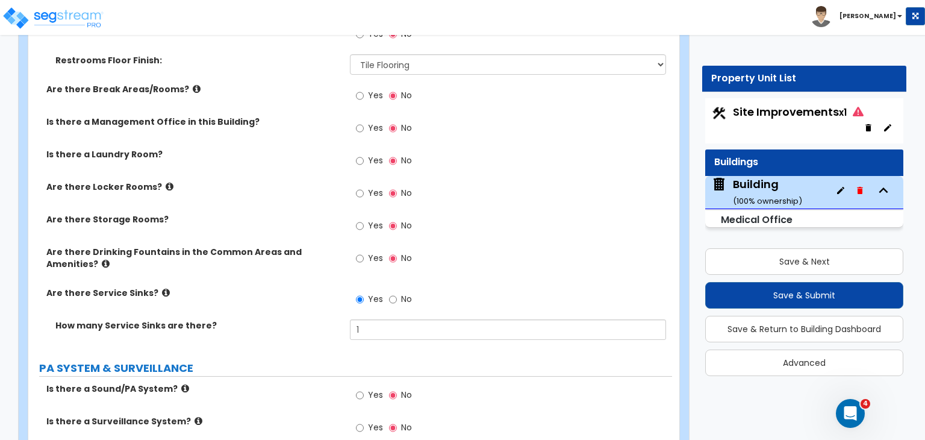
click at [315, 319] on label "How many Service Sinks are there?" at bounding box center [198, 325] width 286 height 12
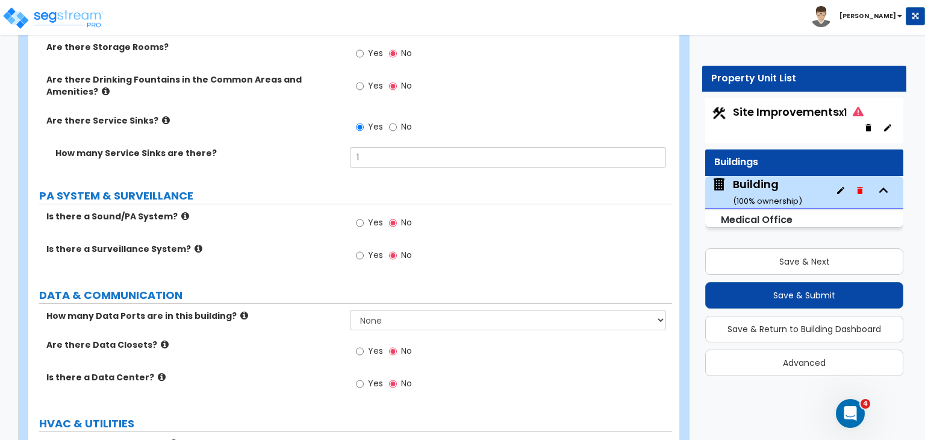
scroll to position [4585, 0]
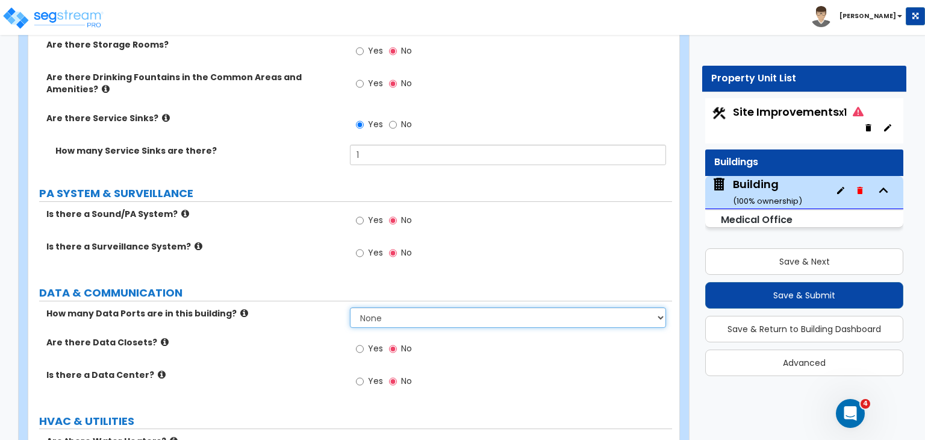
click at [364, 307] on select "None Please Estimate for Me Enter the Number of Data Ports" at bounding box center [508, 317] width 316 height 20
select select "1"
click at [350, 307] on select "None Please Estimate for Me Enter the Number of Data Ports" at bounding box center [508, 317] width 316 height 20
click at [304, 336] on div "Are there Data Closets? Yes No" at bounding box center [350, 352] width 644 height 33
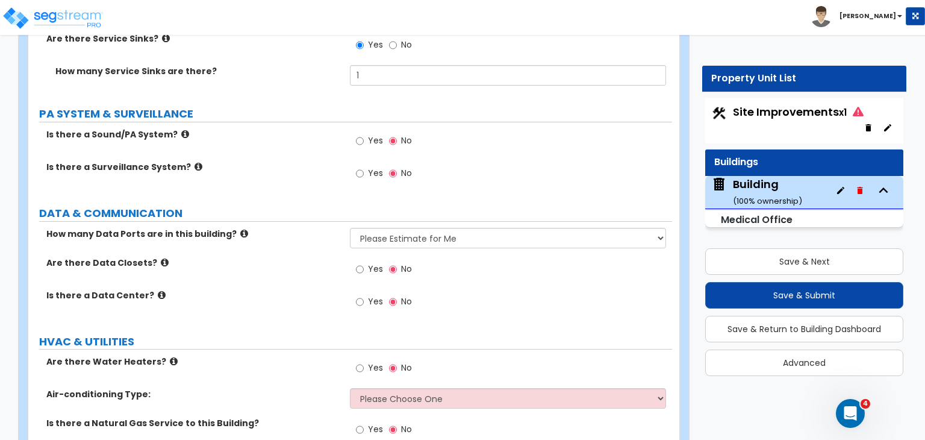
scroll to position [4673, 0]
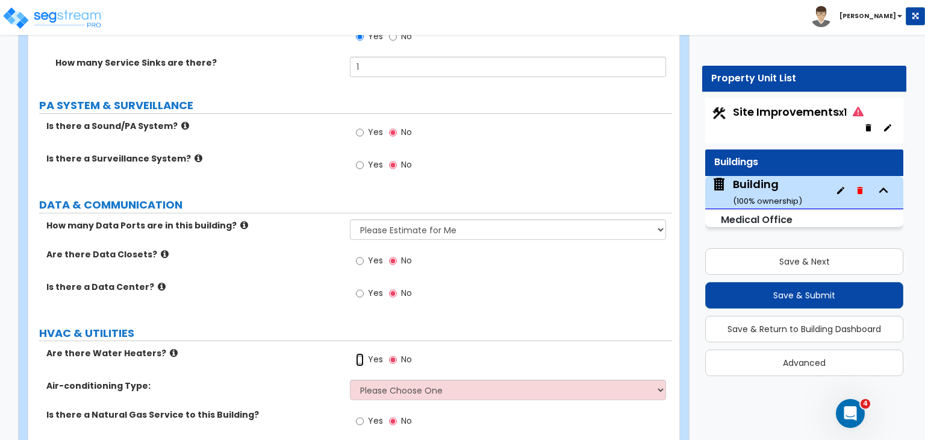
click at [359, 353] on input "Yes" at bounding box center [360, 359] width 8 height 13
radio input "true"
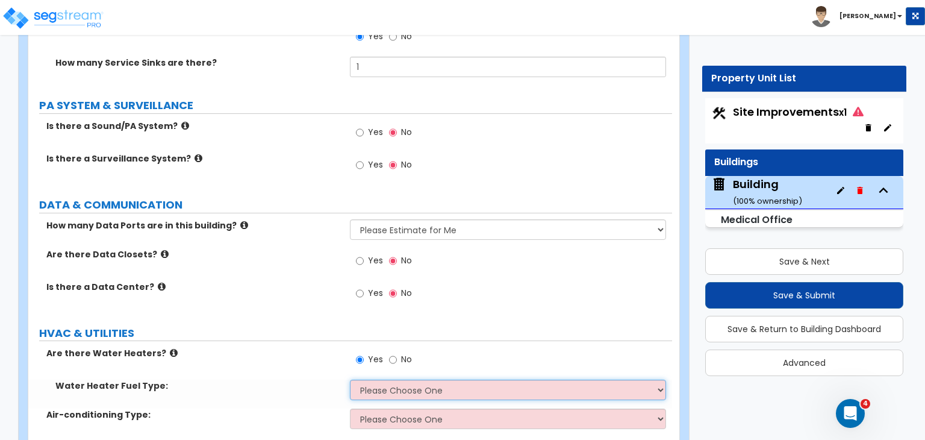
click at [374, 380] on select "Please Choose One Gas Electric" at bounding box center [508, 390] width 316 height 20
select select "2"
click at [350, 380] on select "Please Choose One Gas Electric" at bounding box center [508, 390] width 316 height 20
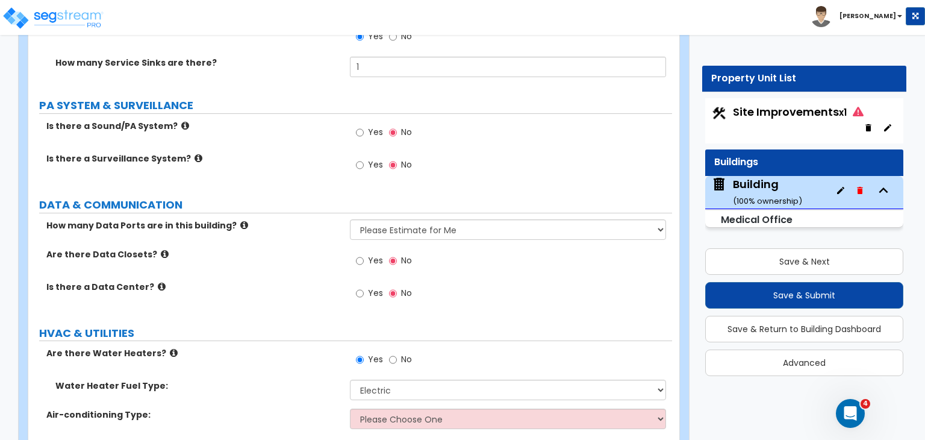
click at [301, 380] on label "Water Heater Fuel Type:" at bounding box center [198, 386] width 286 height 12
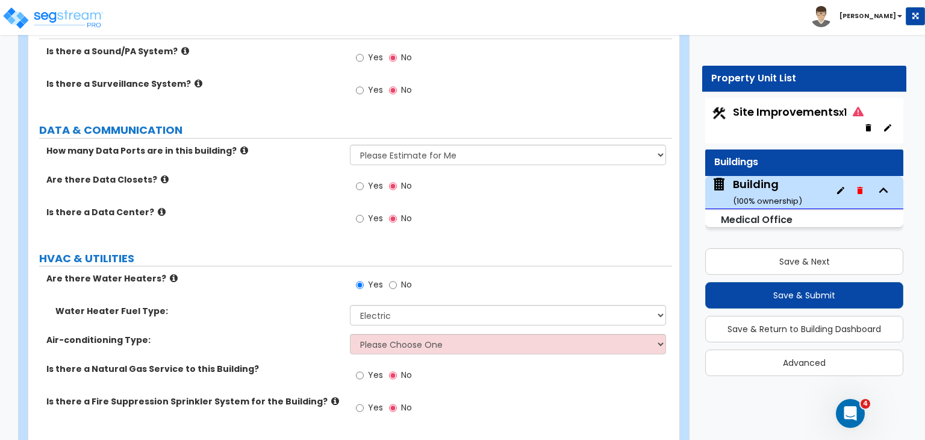
scroll to position [4757, 0]
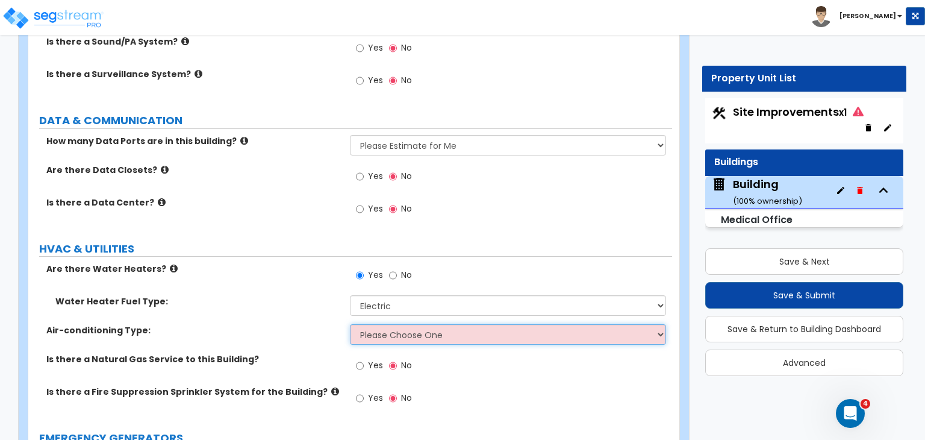
click at [378, 324] on select "Please Choose One Rooftop Unit Furnace-Condenser Forced Air Split Heating/Cooli…" at bounding box center [508, 334] width 316 height 20
select select "2"
click at [350, 324] on select "Please Choose One Rooftop Unit Furnace-Condenser Forced Air Split Heating/Cooli…" at bounding box center [508, 334] width 316 height 20
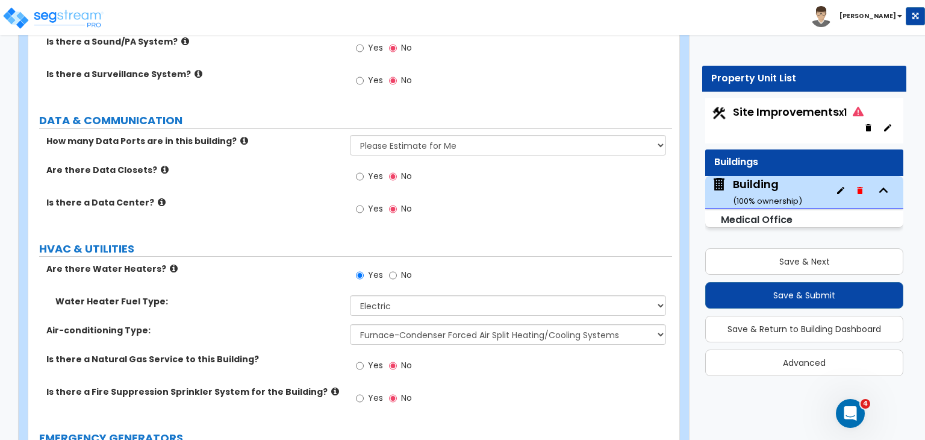
click at [317, 324] on div "Air-conditioning Type: Please Choose One Rooftop Unit Furnace-Condenser Forced …" at bounding box center [350, 338] width 644 height 29
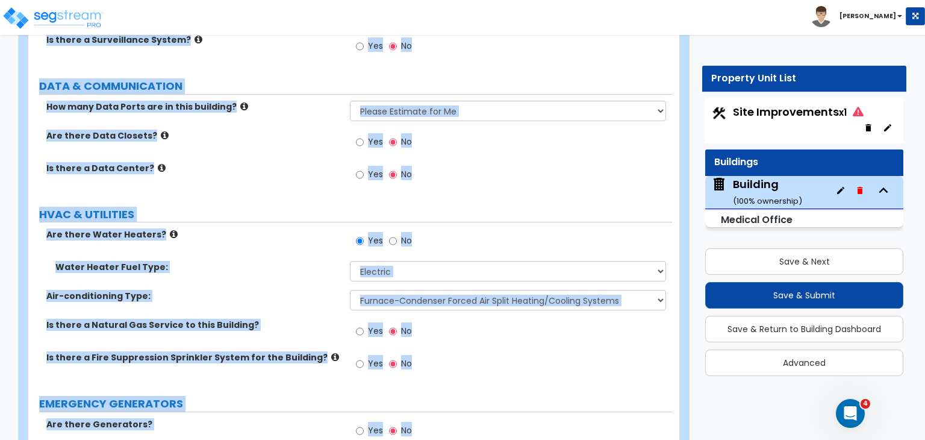
scroll to position [4801, 0]
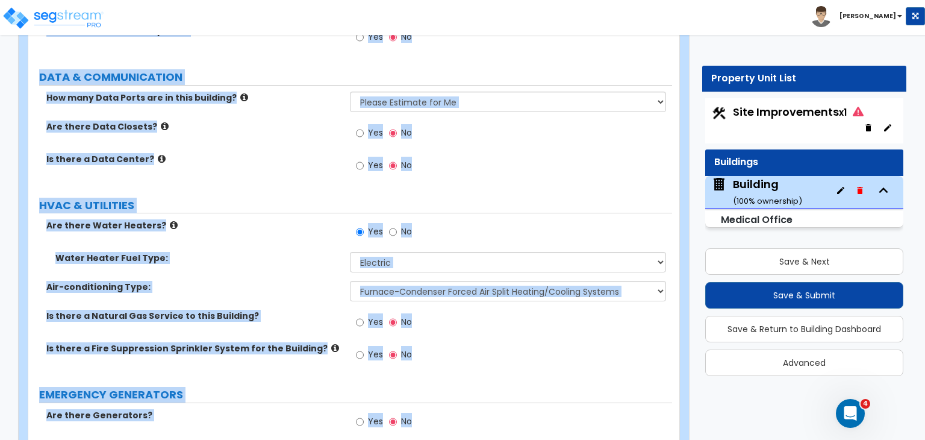
drag, startPoint x: 34, startPoint y: 114, endPoint x: 906, endPoint y: 468, distance: 941.1
copy div "Building Import Values from Previous Property Unit Import Values from Existing …"
click at [242, 219] on label "Are there Water Heaters?" at bounding box center [193, 225] width 295 height 12
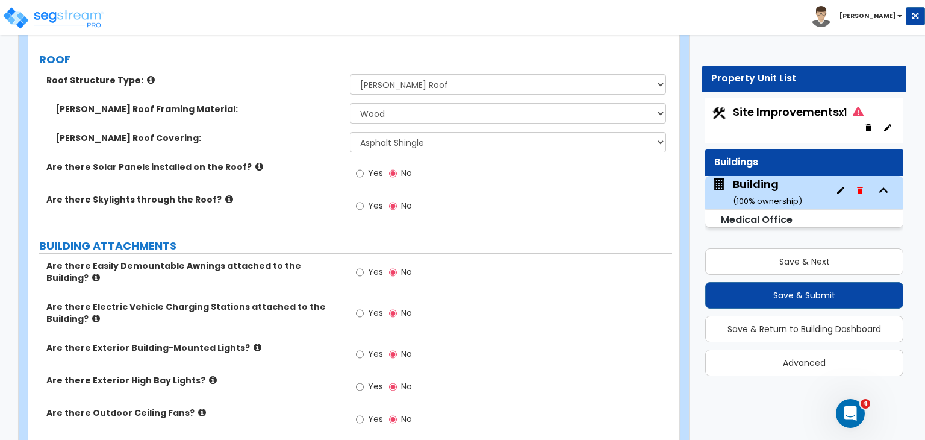
scroll to position [595, 0]
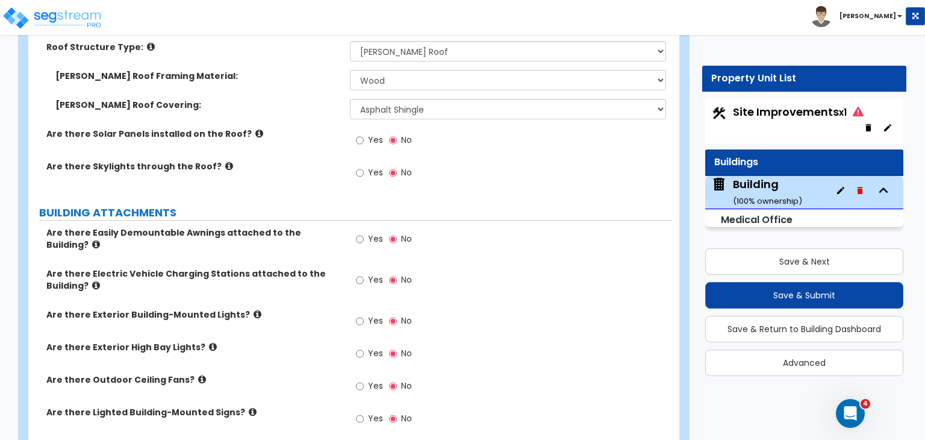
click at [268, 160] on label "Are there Skylights through the Roof?" at bounding box center [193, 166] width 295 height 12
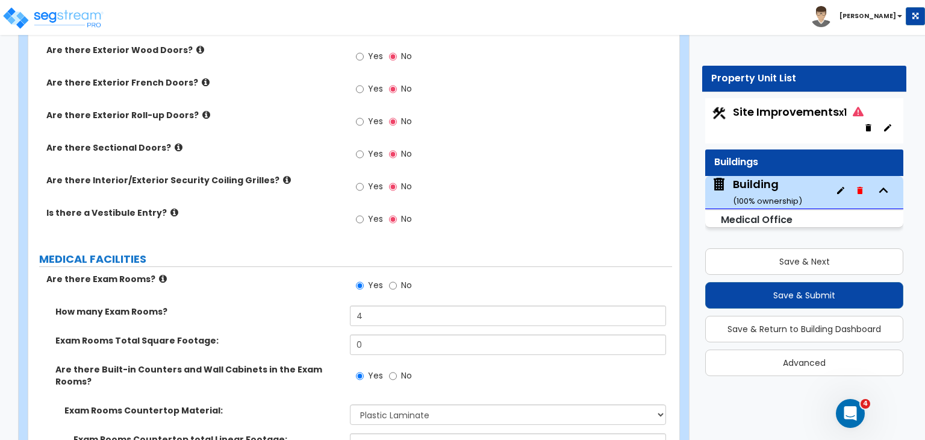
scroll to position [1375, 0]
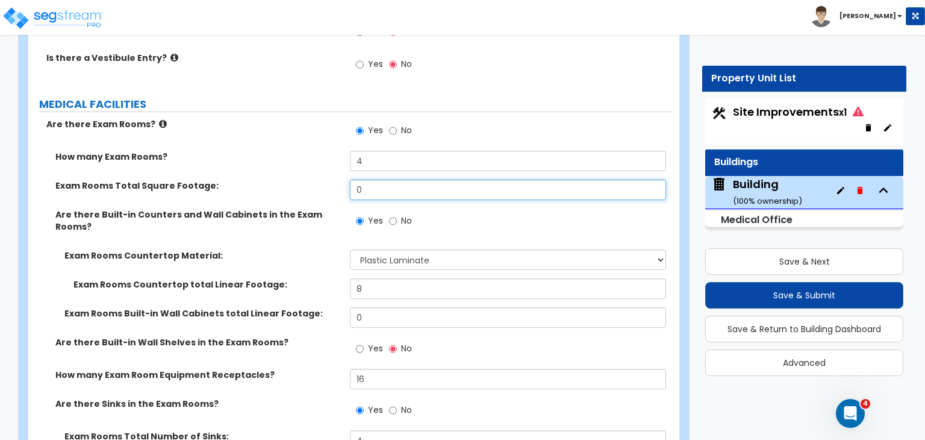
drag, startPoint x: 371, startPoint y: 170, endPoint x: 316, endPoint y: 160, distance: 56.3
click at [316, 160] on div "How many Exam Rooms? 4 Exam Rooms Total Square Footage: 0 Are there Built-in Co…" at bounding box center [350, 305] width 626 height 308
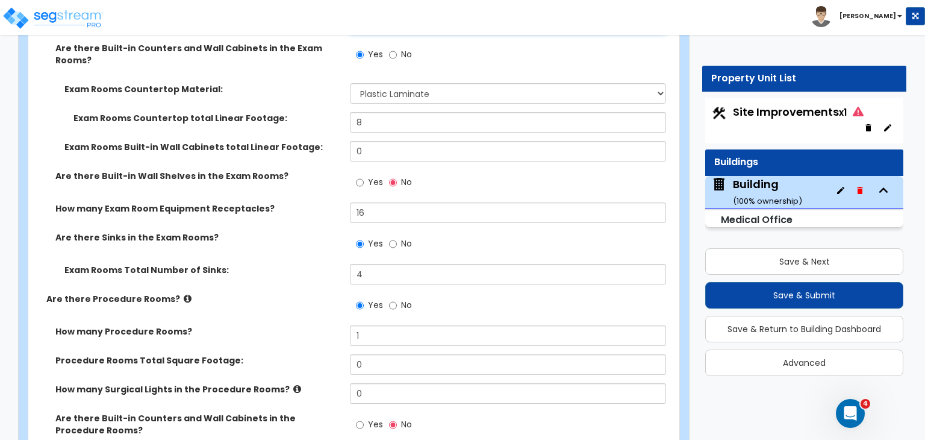
scroll to position [1542, 0]
type input "400"
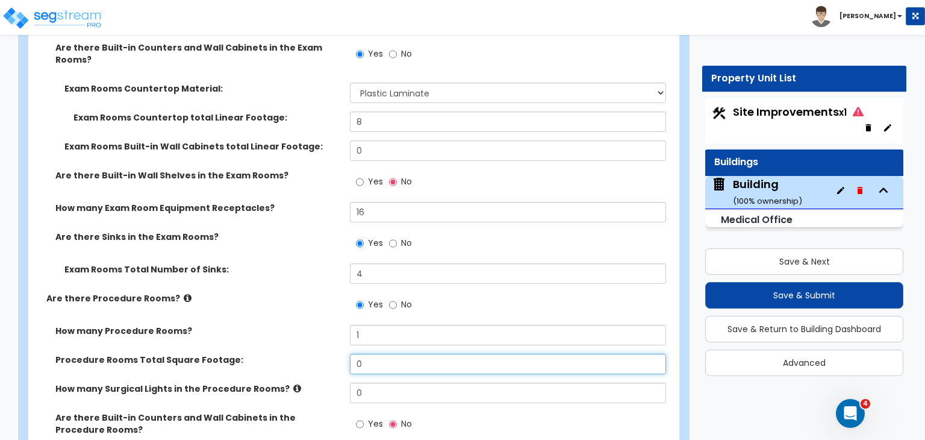
click at [376, 354] on input "0" at bounding box center [508, 364] width 316 height 20
type input "150"
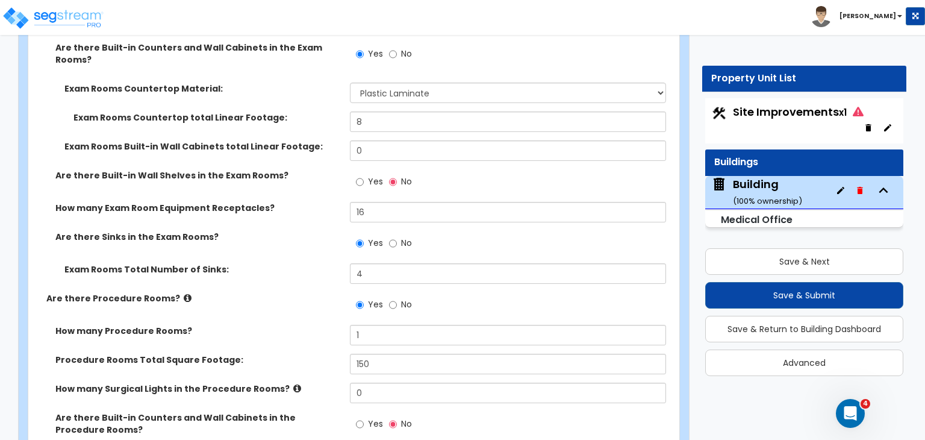
click at [302, 325] on div "How many Procedure Rooms? 1" at bounding box center [350, 339] width 644 height 29
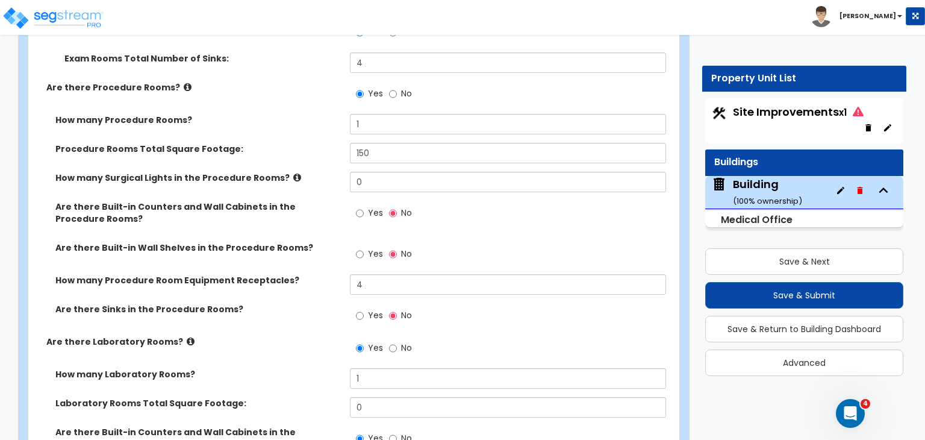
scroll to position [1812, 0]
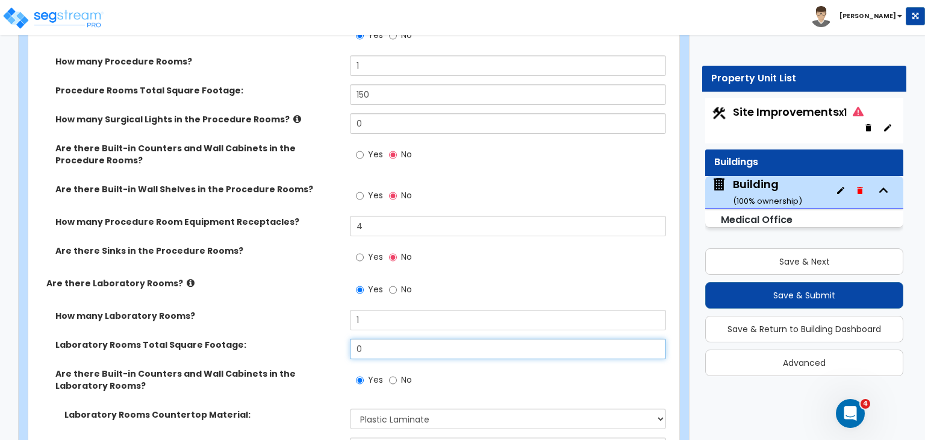
click at [368, 339] on input "0" at bounding box center [508, 349] width 316 height 20
type input "120"
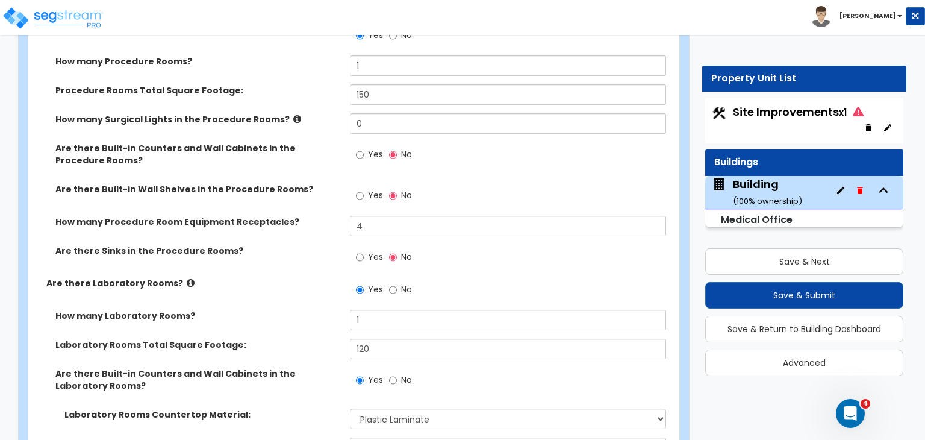
click at [330, 315] on div "How many Laboratory Rooms? 1" at bounding box center [350, 324] width 644 height 29
click at [258, 277] on label "Are there Laboratory Rooms?" at bounding box center [193, 283] width 295 height 12
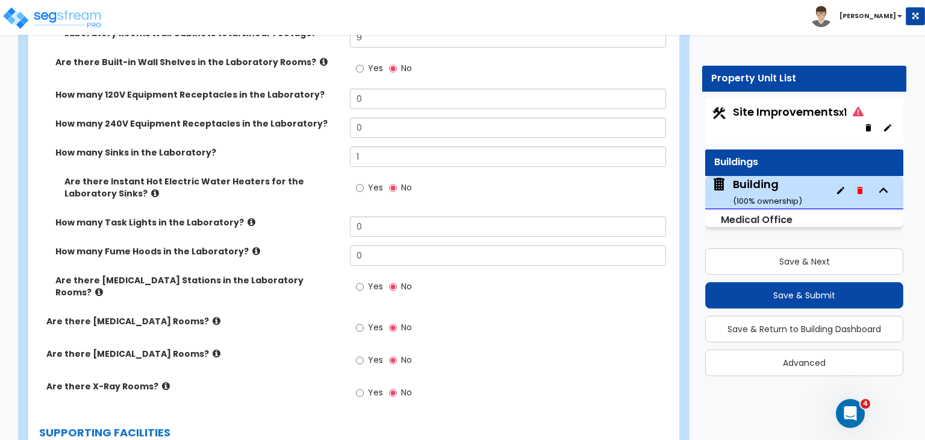
scroll to position [2277, 0]
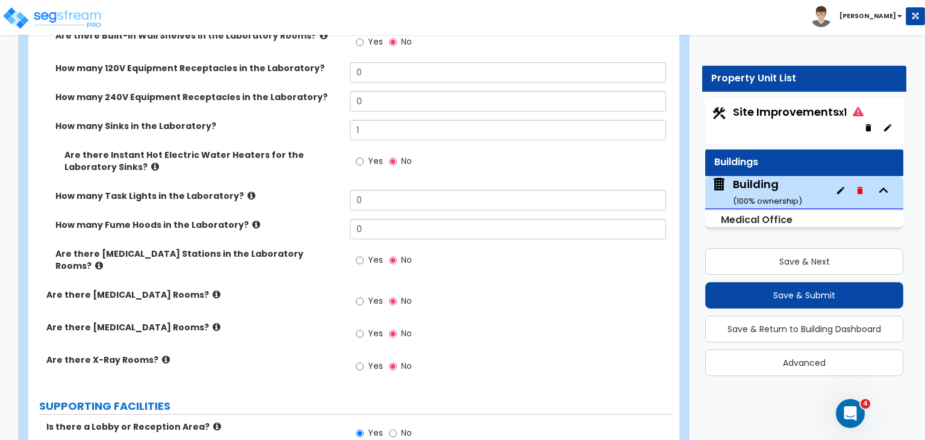
click at [296, 195] on div "How many Task Lights in the Laboratory? 0" at bounding box center [350, 204] width 644 height 29
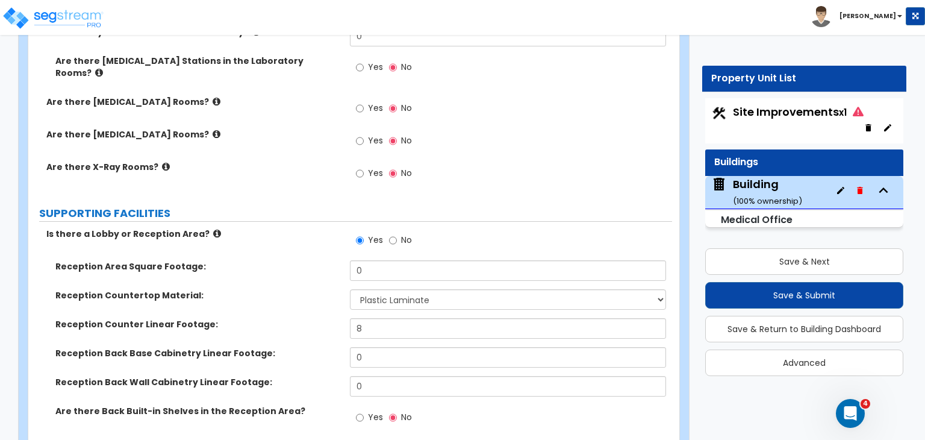
scroll to position [2514, 0]
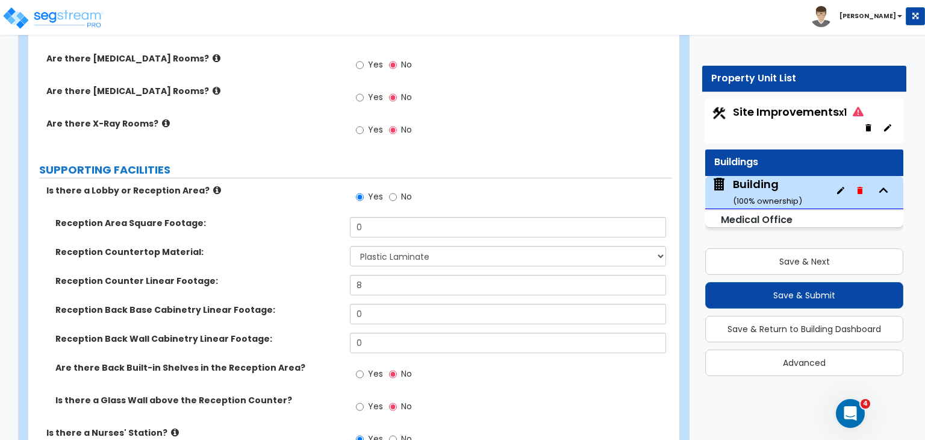
click at [321, 246] on div "Reception Countertop Material: Please Choose One Plastic Laminate Solid Surface…" at bounding box center [350, 260] width 644 height 29
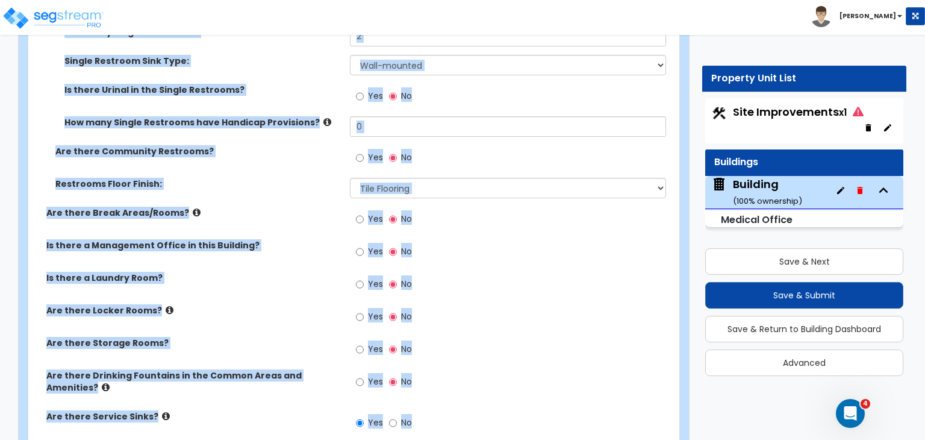
scroll to position [4801, 0]
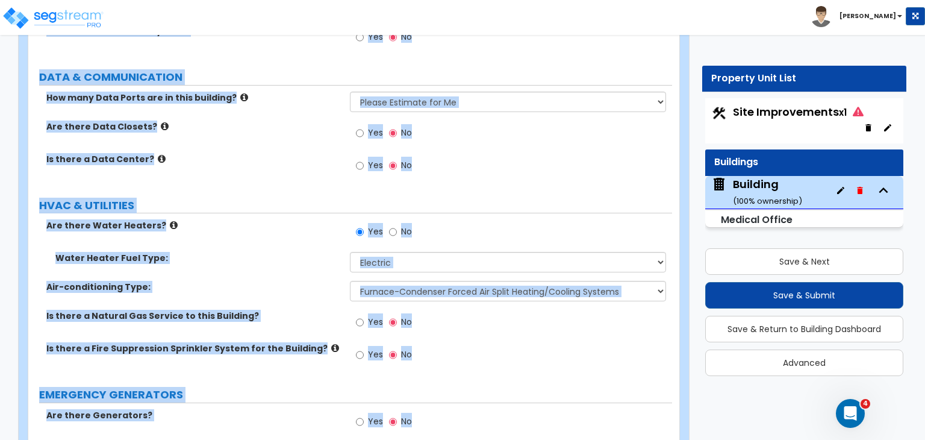
drag, startPoint x: 36, startPoint y: 177, endPoint x: 903, endPoint y: 468, distance: 914.5
copy div "PORTE COCHERE Is there a Porte Cochere? Yes No GENERAL BUILDING INFORMATION Wha…"
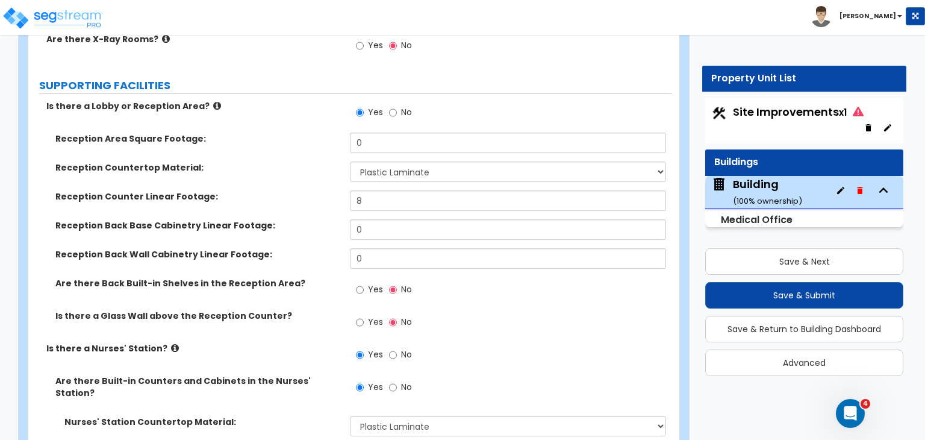
scroll to position [2517, 0]
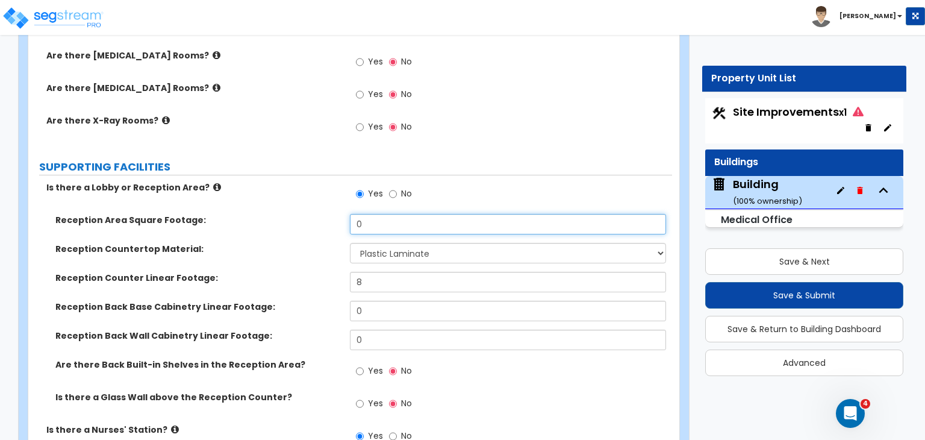
click at [380, 214] on input "0" at bounding box center [508, 224] width 316 height 20
click at [374, 214] on input "0" at bounding box center [508, 224] width 316 height 20
click at [350, 214] on input "0" at bounding box center [508, 224] width 316 height 20
click at [383, 214] on input "0" at bounding box center [508, 224] width 316 height 20
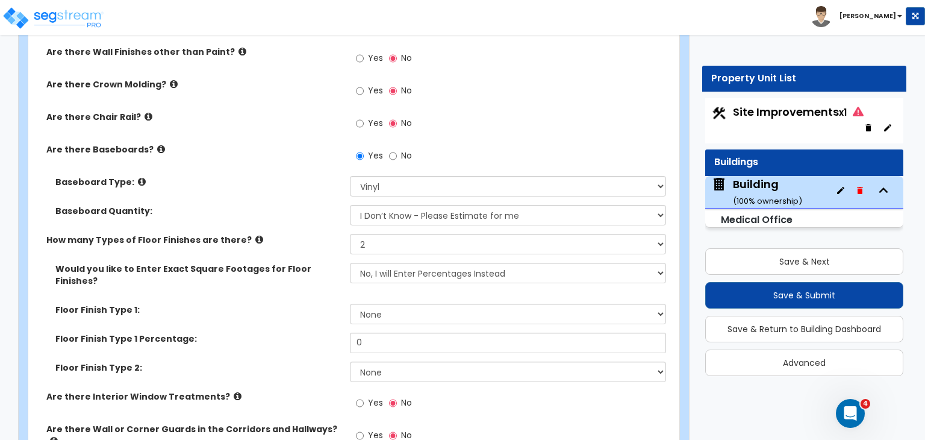
scroll to position [3470, 0]
type input "250"
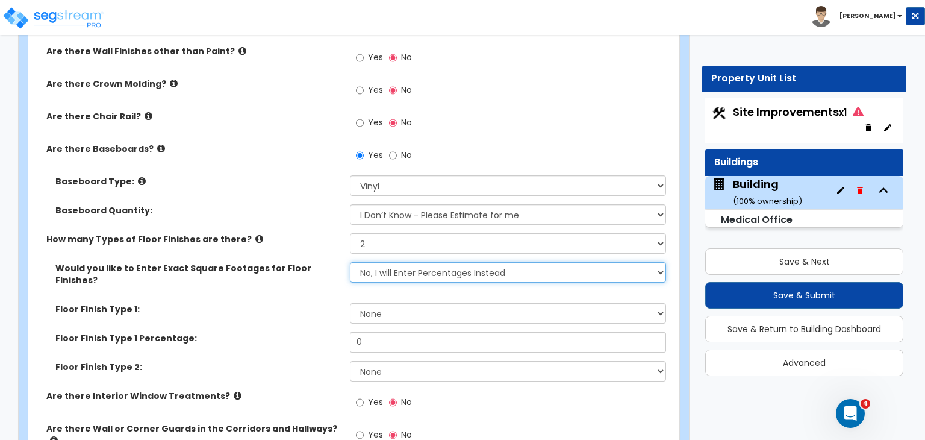
click at [399, 262] on select "No, I will Enter Percentages Instead Yes, I will Enter Exact Square Footages" at bounding box center [508, 272] width 316 height 20
click at [350, 262] on select "No, I will Enter Percentages Instead Yes, I will Enter Exact Square Footages" at bounding box center [508, 272] width 316 height 20
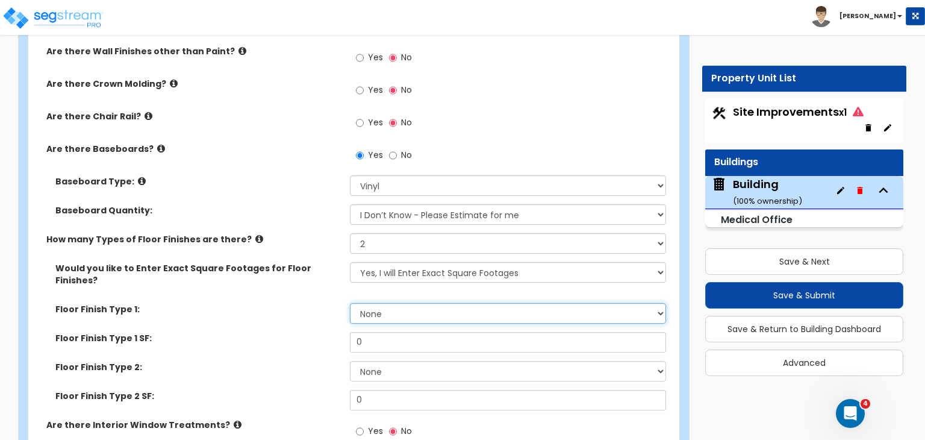
click at [390, 303] on select "None Tile Flooring Hardwood Flooring Resilient Laminate Flooring VCT Flooring S…" at bounding box center [508, 313] width 316 height 20
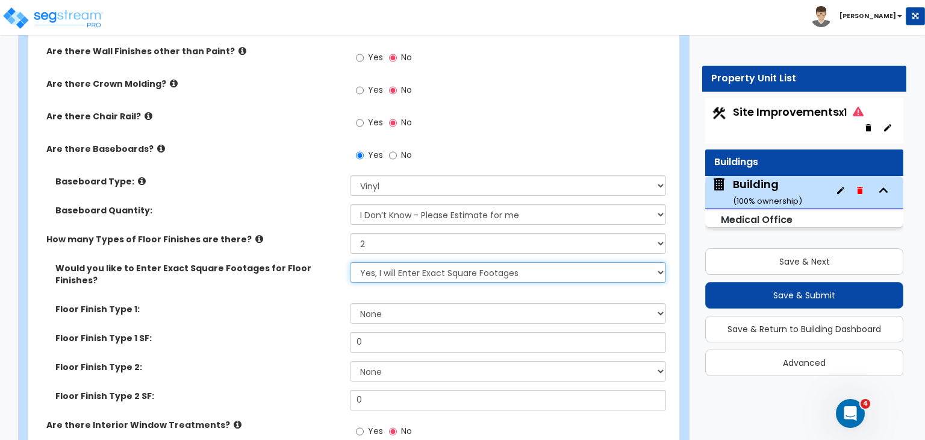
click at [406, 262] on select "No, I will Enter Percentages Instead Yes, I will Enter Exact Square Footages" at bounding box center [508, 272] width 316 height 20
select select "0"
click at [350, 262] on select "No, I will Enter Percentages Instead Yes, I will Enter Exact Square Footages" at bounding box center [508, 272] width 316 height 20
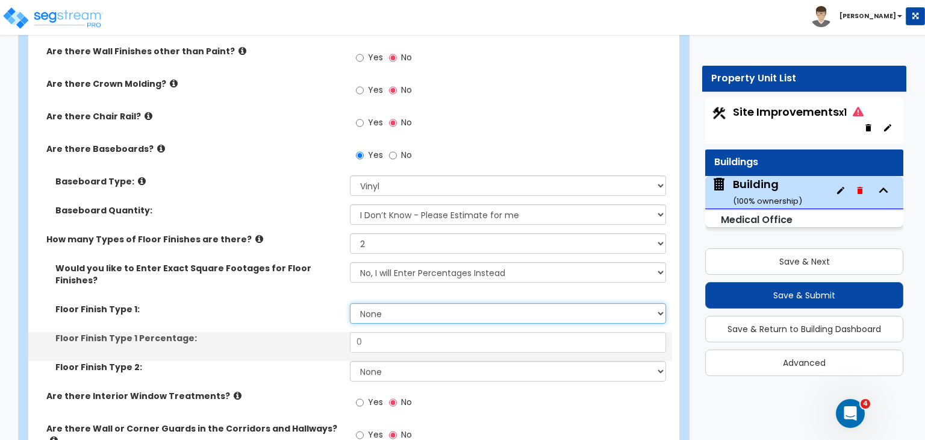
click at [392, 303] on select "None Tile Flooring Hardwood Flooring Resilient Laminate Flooring VCT Flooring S…" at bounding box center [508, 313] width 316 height 20
select select "3"
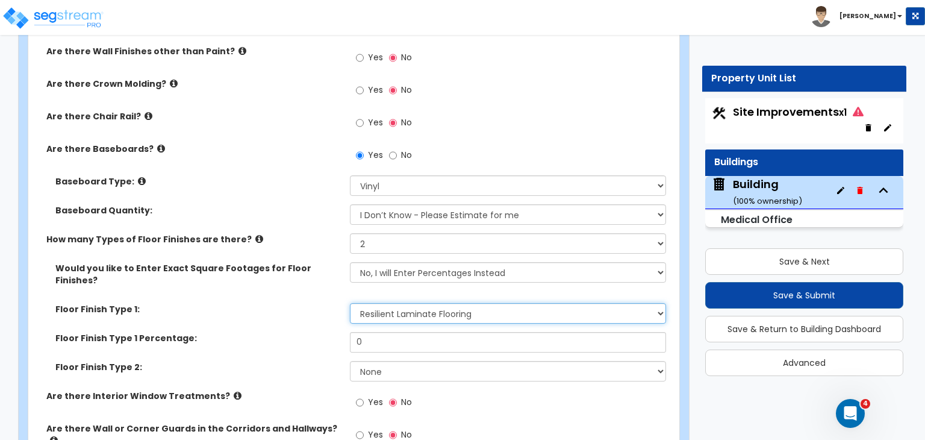
click at [350, 303] on select "None Tile Flooring Hardwood Flooring Resilient Laminate Flooring VCT Flooring S…" at bounding box center [508, 313] width 316 height 20
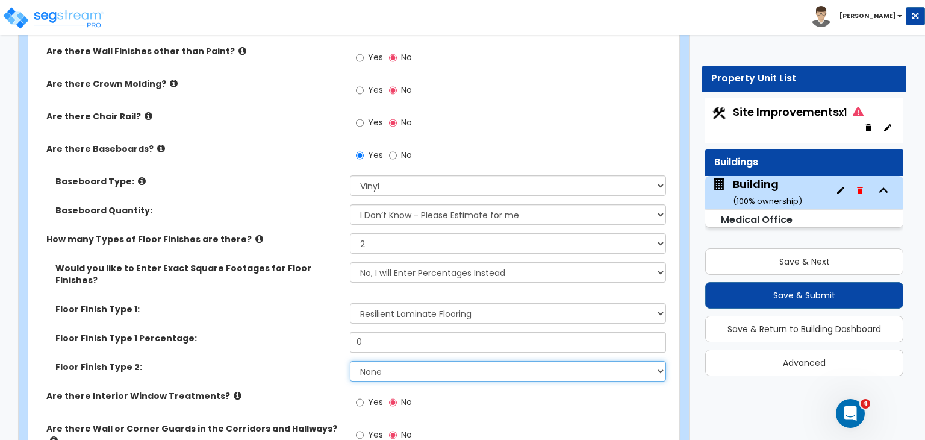
click at [394, 361] on select "None Tile Flooring Hardwood Flooring Resilient Laminate Flooring VCT Flooring S…" at bounding box center [508, 371] width 316 height 20
select select "5"
click at [350, 361] on select "None Tile Flooring Hardwood Flooring Resilient Laminate Flooring VCT Flooring S…" at bounding box center [508, 371] width 316 height 20
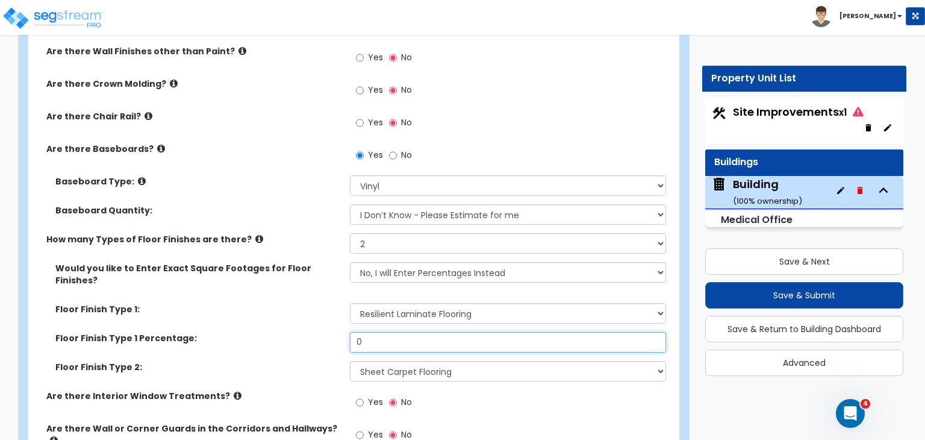
drag, startPoint x: 380, startPoint y: 299, endPoint x: 332, endPoint y: 286, distance: 49.3
click at [332, 332] on div "Floor Finish Type 1 Percentage: 0" at bounding box center [350, 346] width 644 height 29
type input "50"
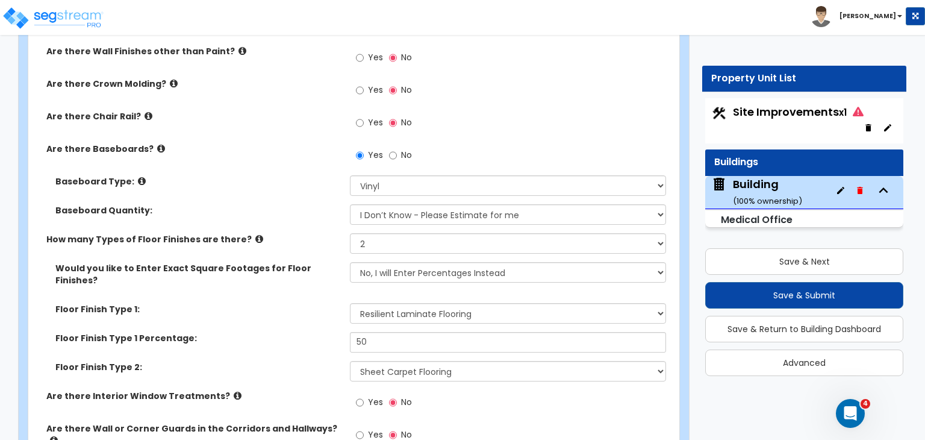
click at [332, 332] on label "Floor Finish Type 1 Percentage:" at bounding box center [198, 338] width 286 height 12
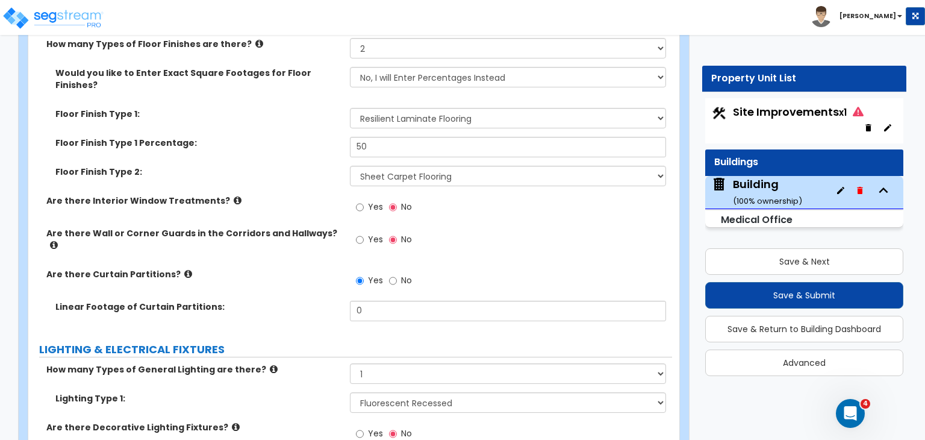
scroll to position [3666, 0]
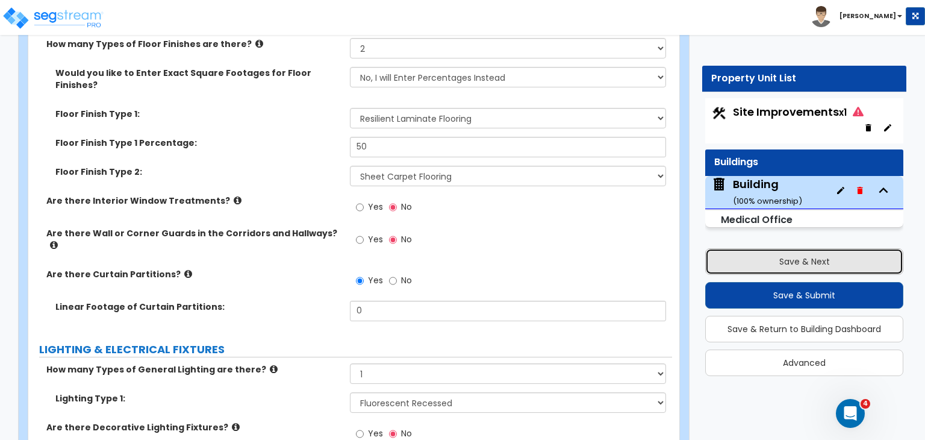
click at [762, 263] on button "Save & Next" at bounding box center [805, 261] width 198 height 27
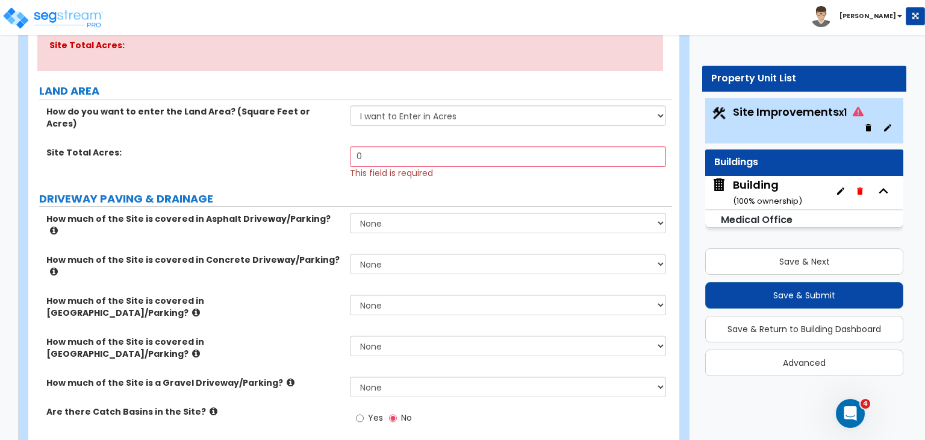
scroll to position [175, 0]
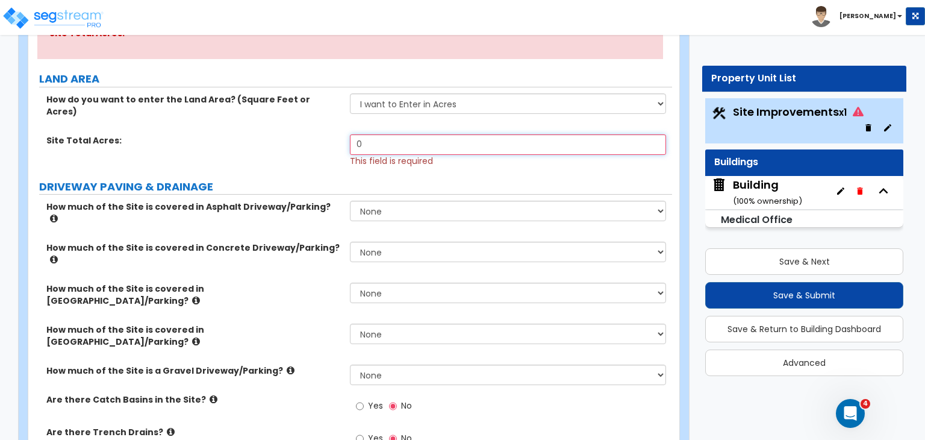
click at [378, 134] on input "0" at bounding box center [508, 144] width 316 height 20
click at [386, 104] on select "I want to Enter in Acres I want to Enter in Square Feet" at bounding box center [508, 103] width 316 height 20
select select "2"
click at [350, 93] on select "I want to Enter in Acres I want to Enter in Square Feet" at bounding box center [508, 103] width 316 height 20
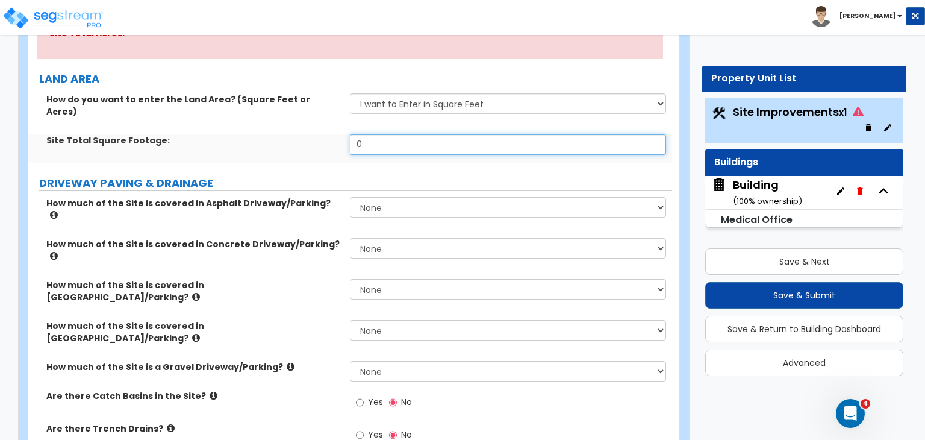
click at [378, 134] on input "0" at bounding box center [508, 144] width 316 height 20
type input "1,000"
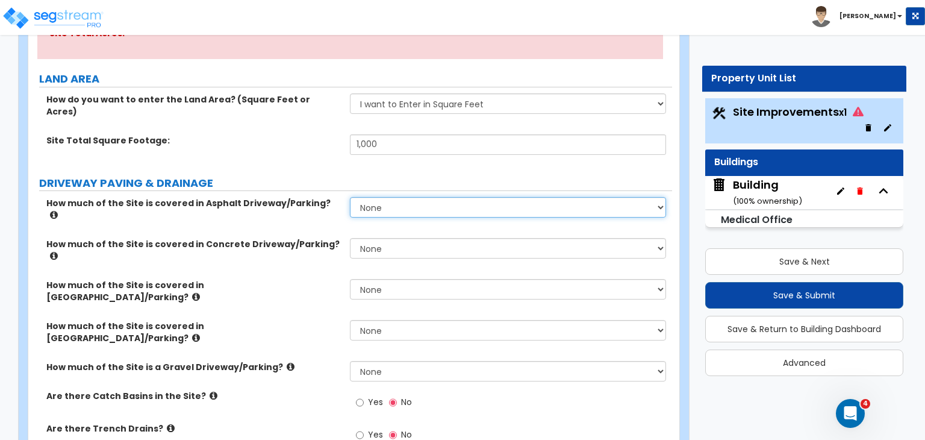
click at [376, 201] on select "None I want to Enter an Approximate Percentage I want to Enter the Square Foota…" at bounding box center [508, 207] width 316 height 20
select select "2"
click at [350, 197] on select "None I want to Enter an Approximate Percentage I want to Enter the Square Foota…" at bounding box center [508, 207] width 316 height 20
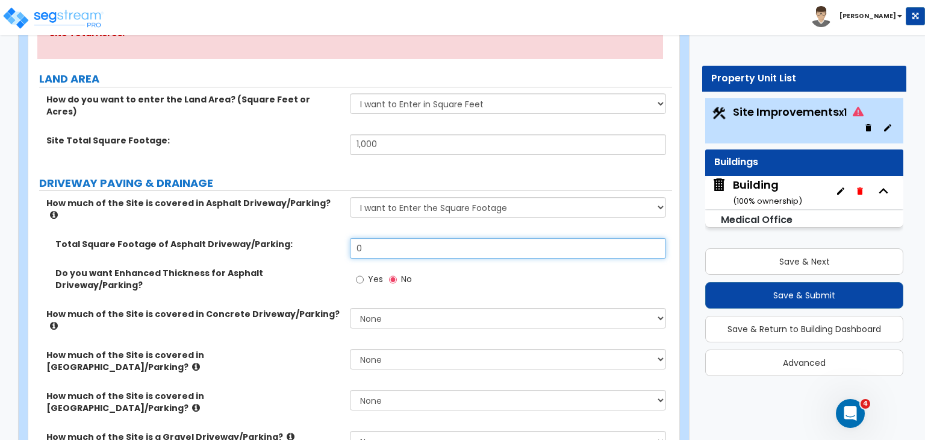
drag, startPoint x: 376, startPoint y: 221, endPoint x: 307, endPoint y: 221, distance: 69.3
click at [307, 238] on div "Total Square Footage of Asphalt Driveway/Parking: 0" at bounding box center [350, 252] width 644 height 29
type input "1,000"
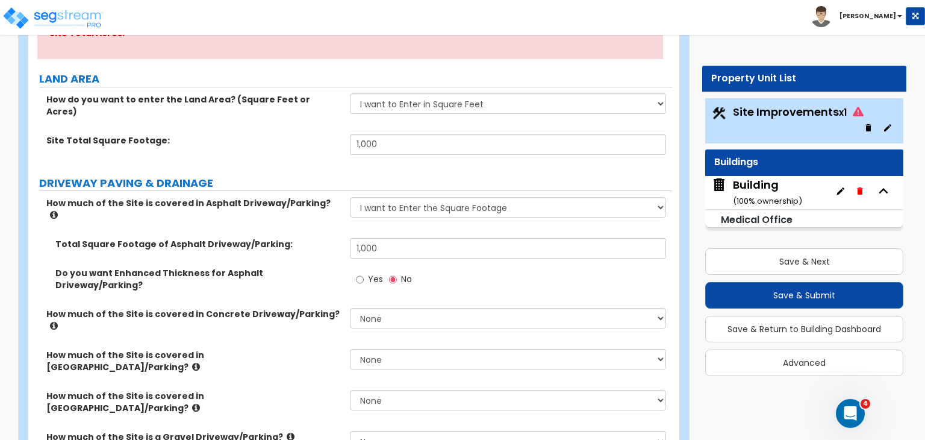
click at [327, 238] on div "Total Square Footage of Asphalt Driveway/Parking: 1,000" at bounding box center [350, 252] width 644 height 29
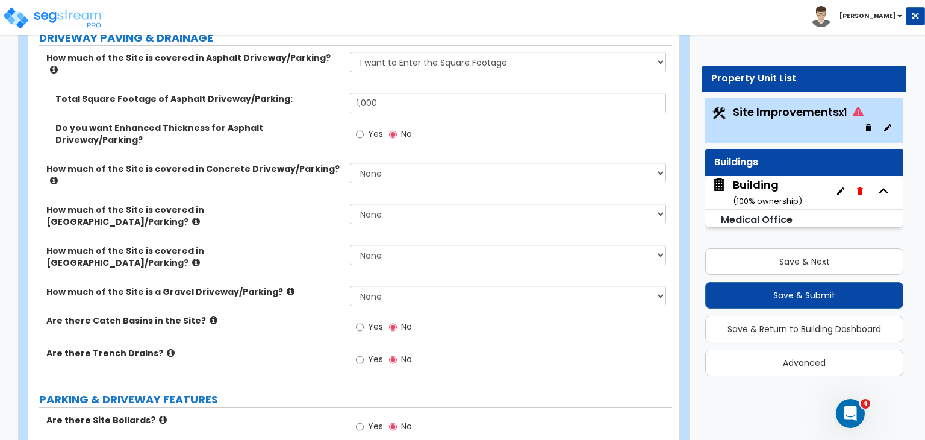
scroll to position [322, 0]
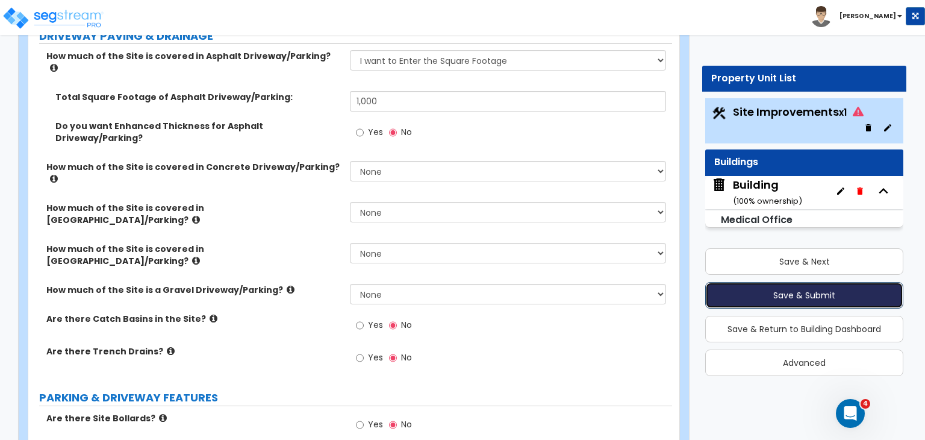
click at [789, 296] on button "Save & Submit" at bounding box center [805, 295] width 198 height 27
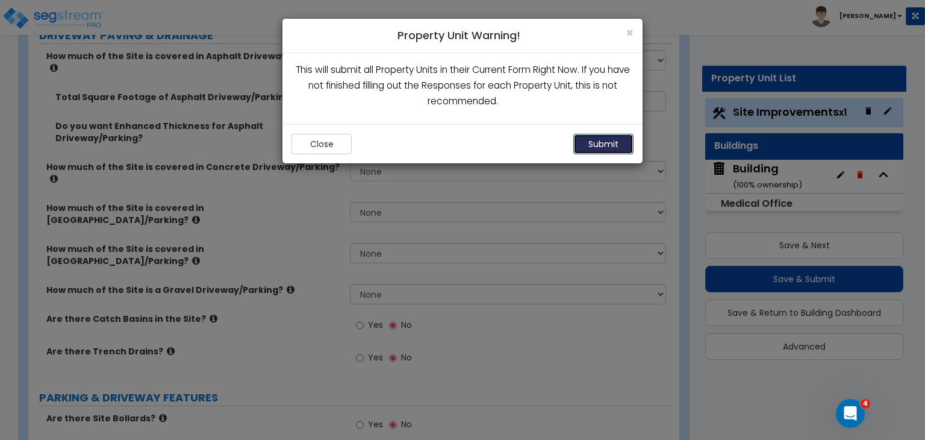
click at [615, 145] on button "Submit" at bounding box center [604, 144] width 60 height 20
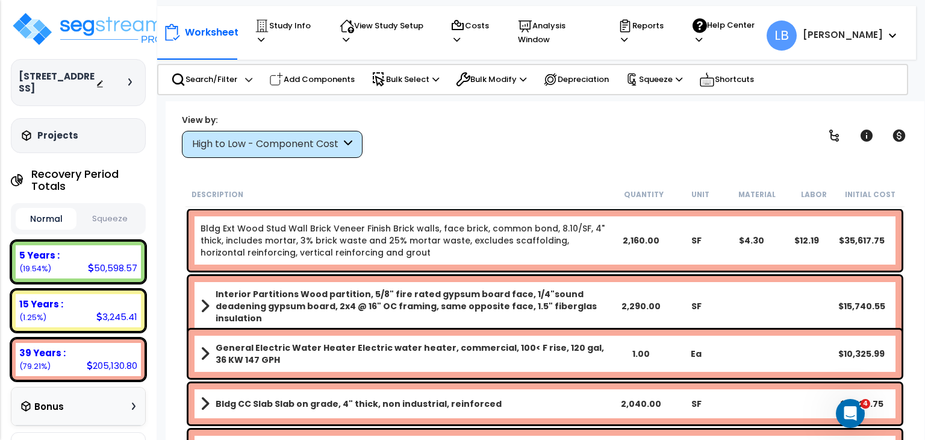
click at [272, 144] on div "High to Low - Component Cost" at bounding box center [266, 144] width 149 height 14
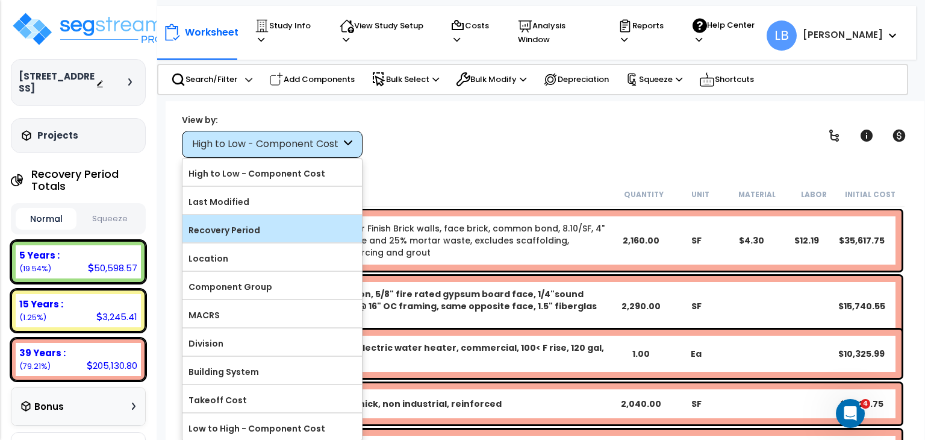
click at [264, 221] on label "Recovery Period" at bounding box center [273, 230] width 180 height 18
click at [0, 0] on input "Recovery Period" at bounding box center [0, 0] width 0 height 0
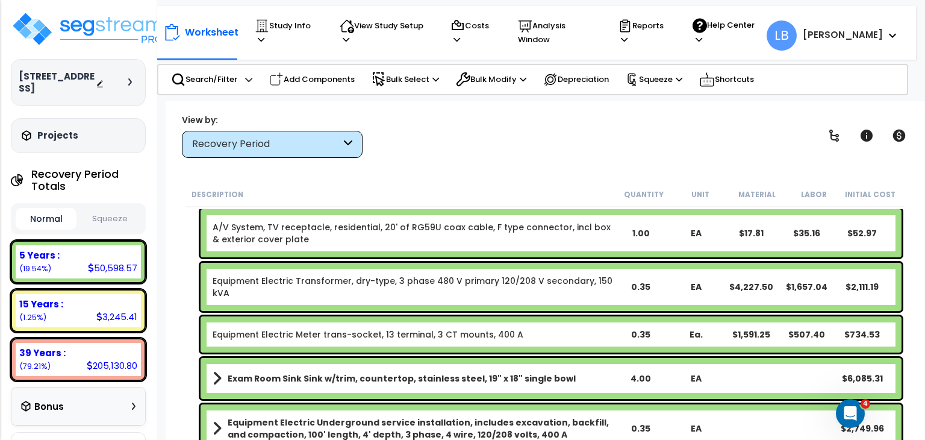
scroll to position [482, 0]
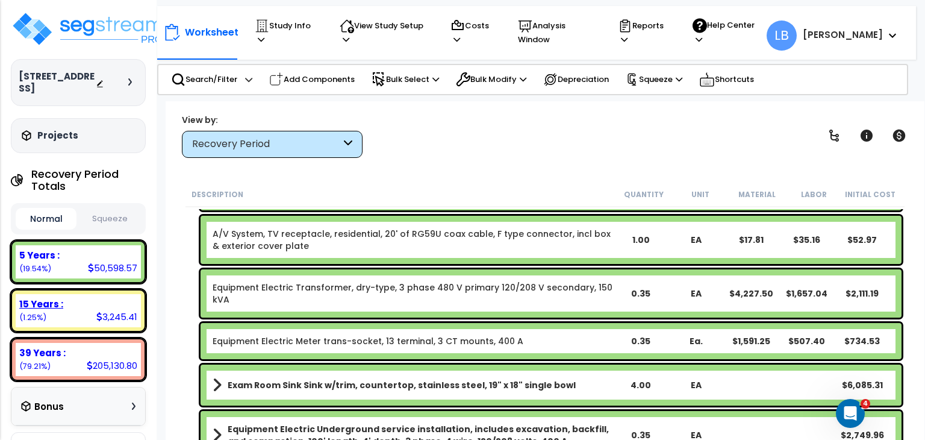
click at [114, 298] on div "15 Years :" at bounding box center [78, 304] width 118 height 13
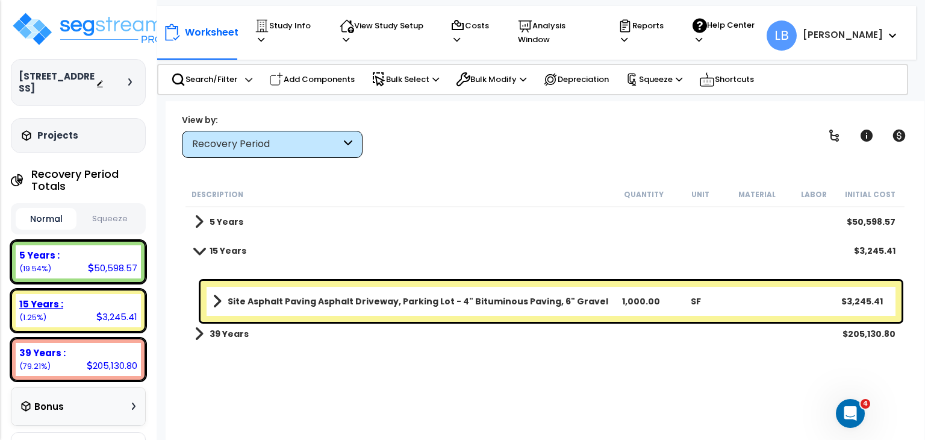
scroll to position [0, 0]
click at [116, 359] on div "205,130.80" at bounding box center [112, 365] width 51 height 13
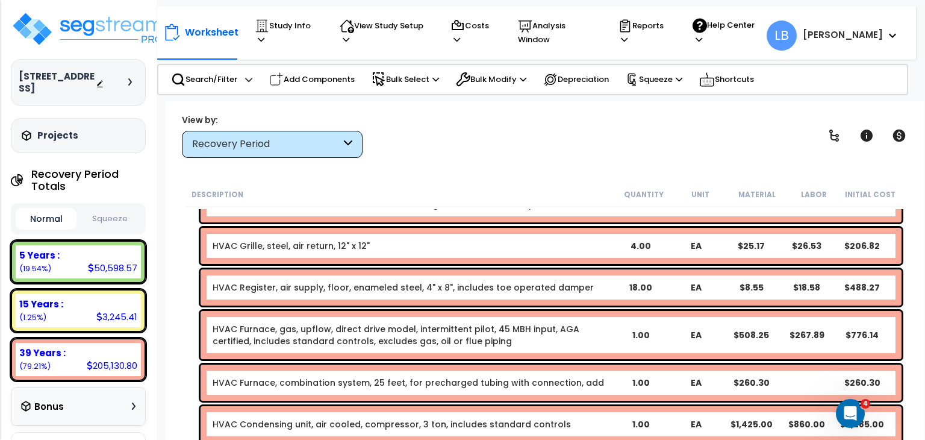
scroll to position [1776, 0]
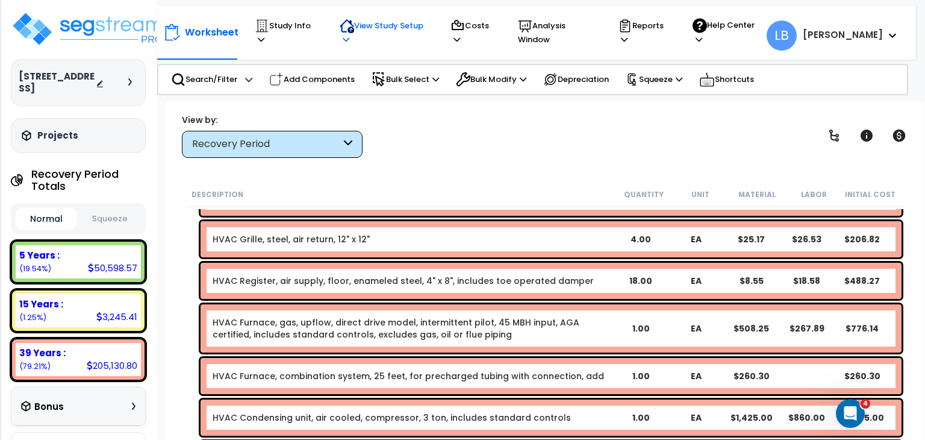
click at [369, 32] on p "View Study Setup" at bounding box center [384, 33] width 88 height 28
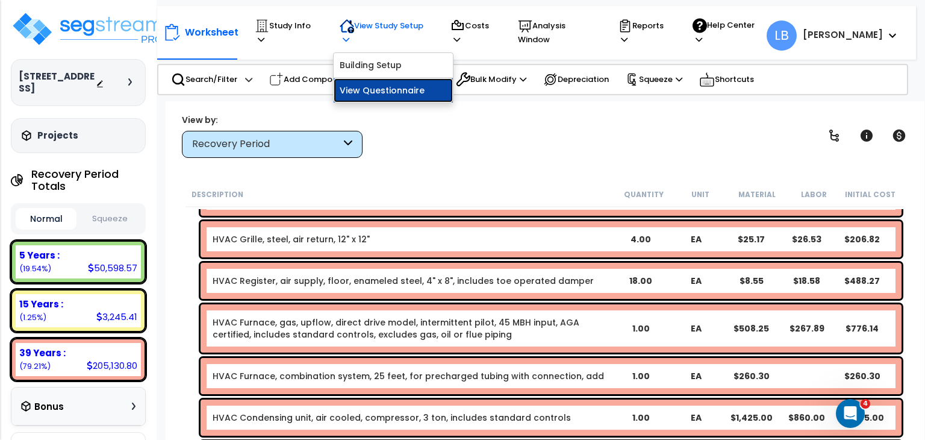
click at [383, 80] on link "View Questionnaire" at bounding box center [393, 90] width 119 height 24
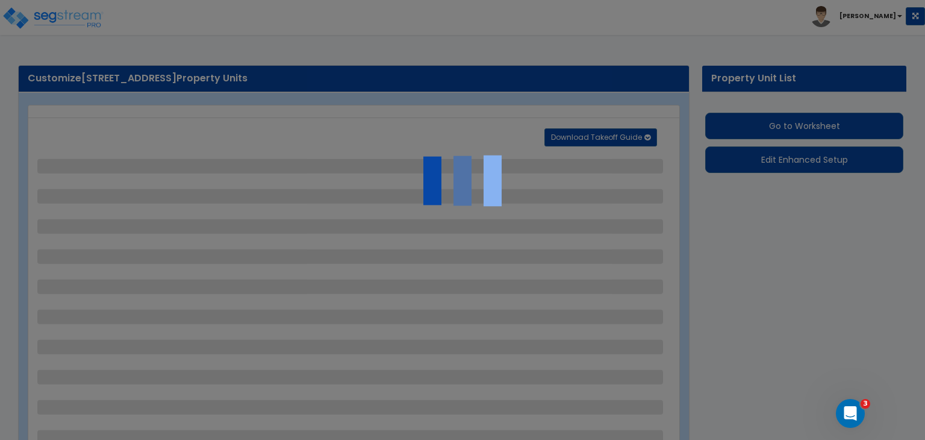
select select "2"
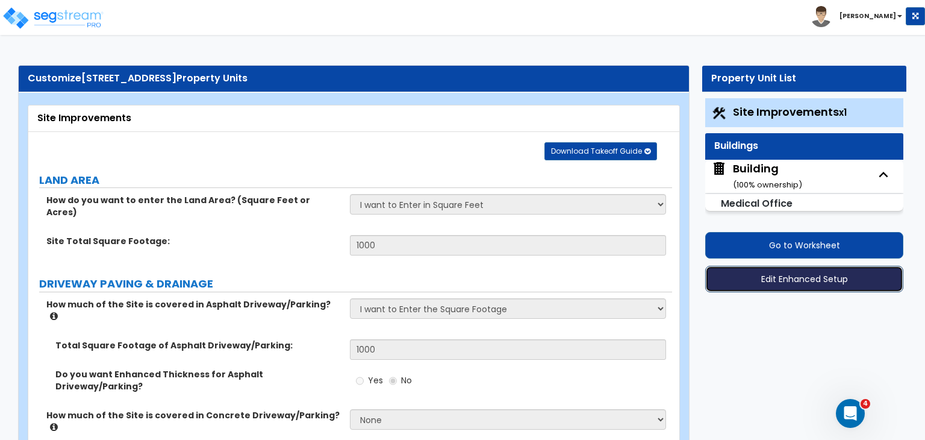
click at [798, 279] on button "Edit Enhanced Setup" at bounding box center [805, 279] width 198 height 27
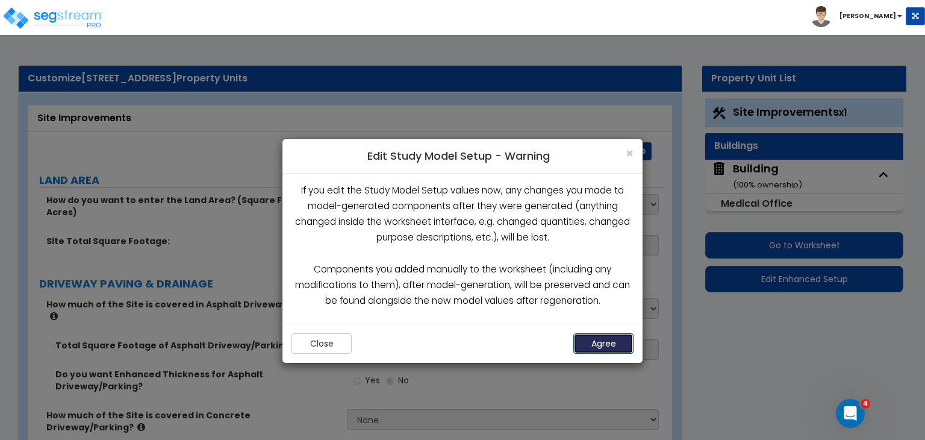
click at [602, 339] on button "Agree" at bounding box center [604, 343] width 60 height 20
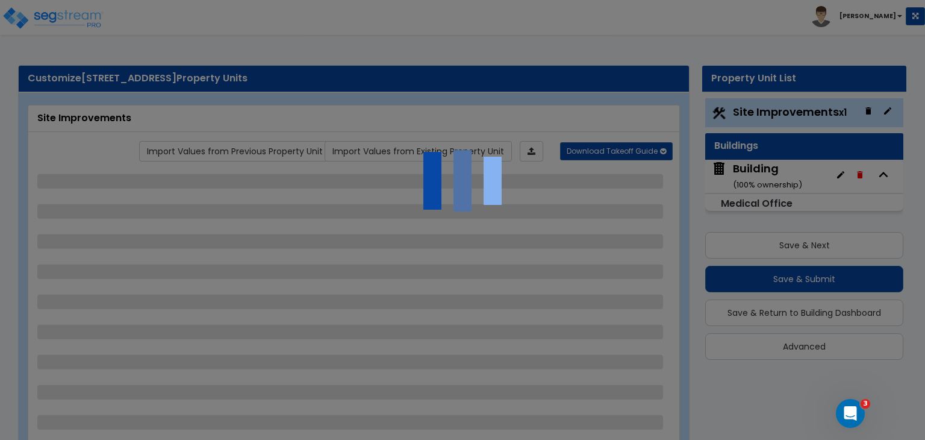
select select "2"
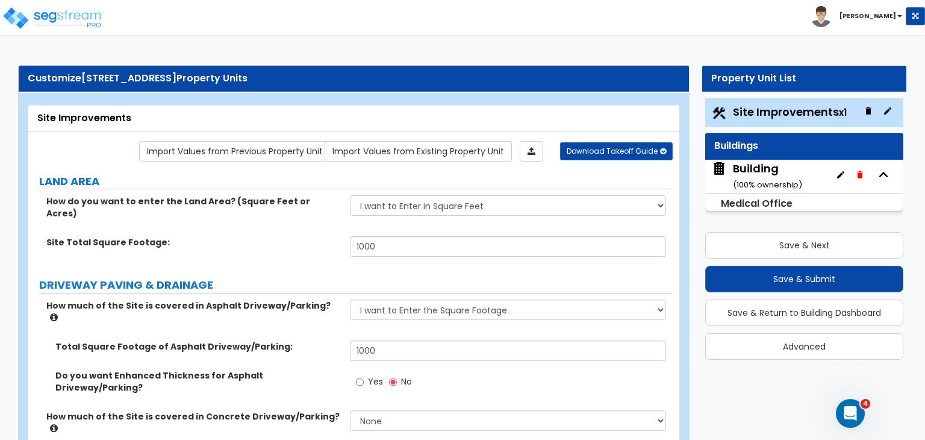
click at [757, 172] on div "Building ( 100 % ownership)" at bounding box center [767, 176] width 69 height 31
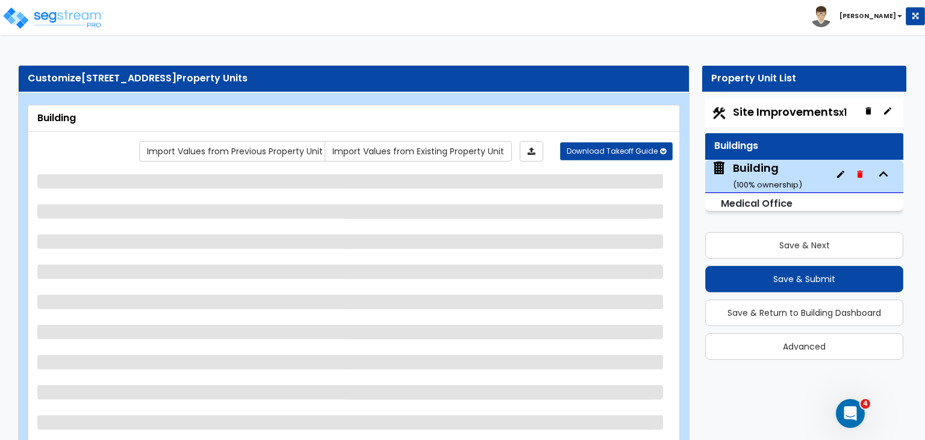
select select "7"
select select "1"
select select "2"
select select "1"
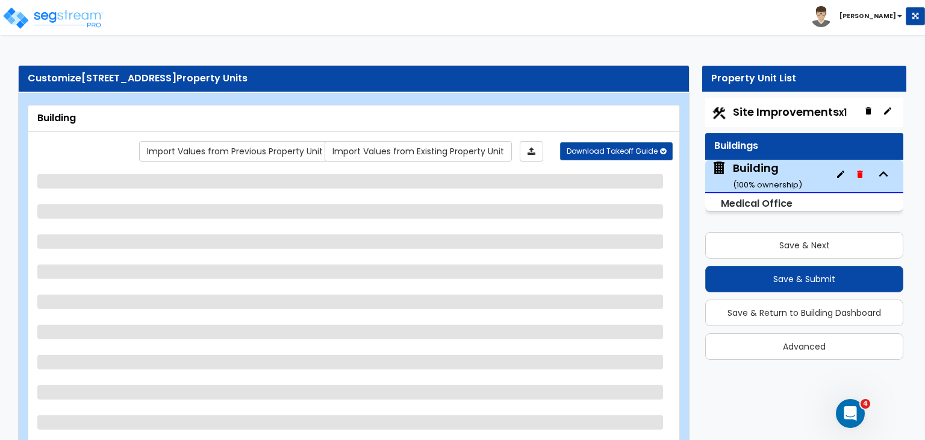
select select "2"
select select "1"
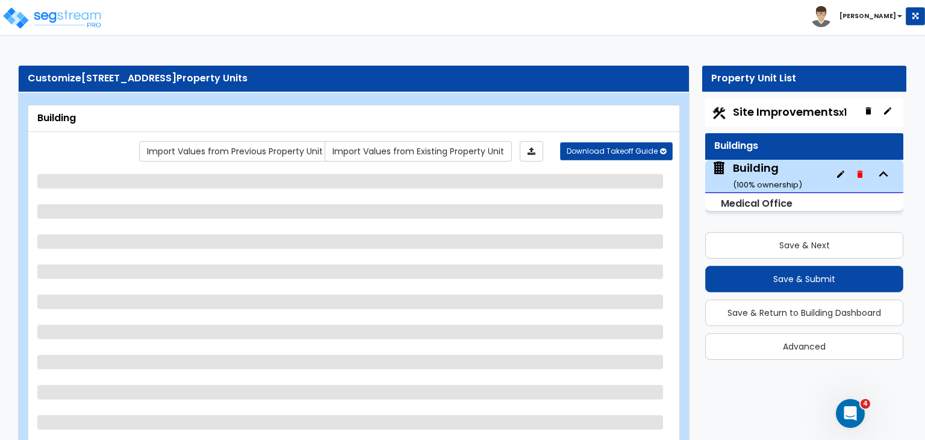
select select "1"
select select "2"
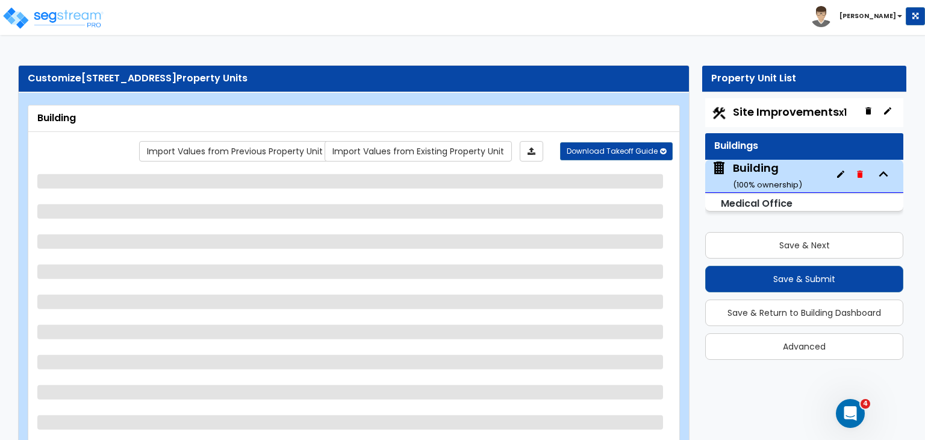
select select "3"
select select "5"
select select "1"
select select "4"
select select "1"
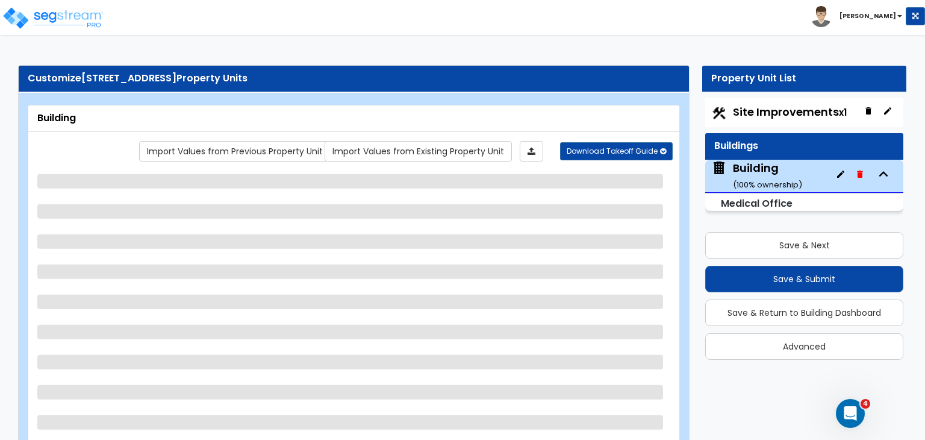
select select "1"
select select "2"
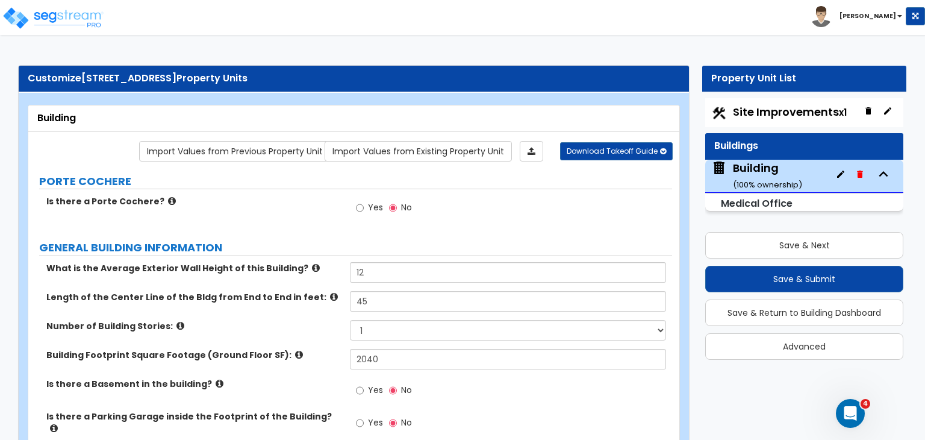
click at [34, 107] on div "Building" at bounding box center [353, 118] width 651 height 27
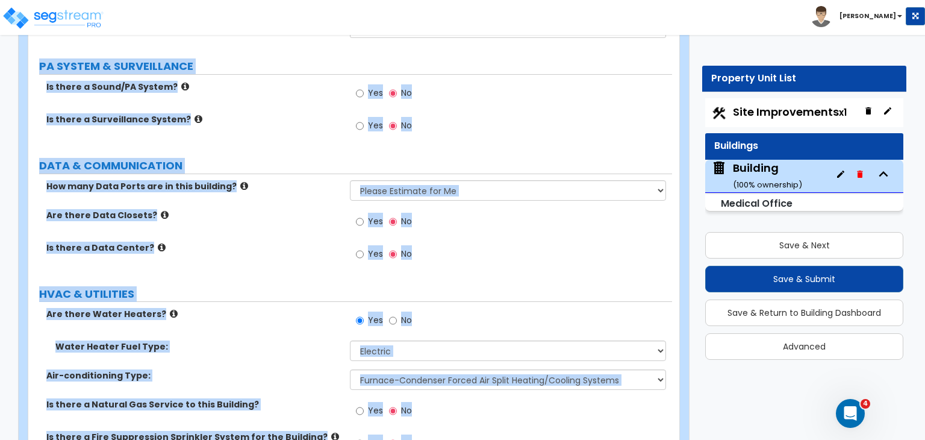
scroll to position [4801, 0]
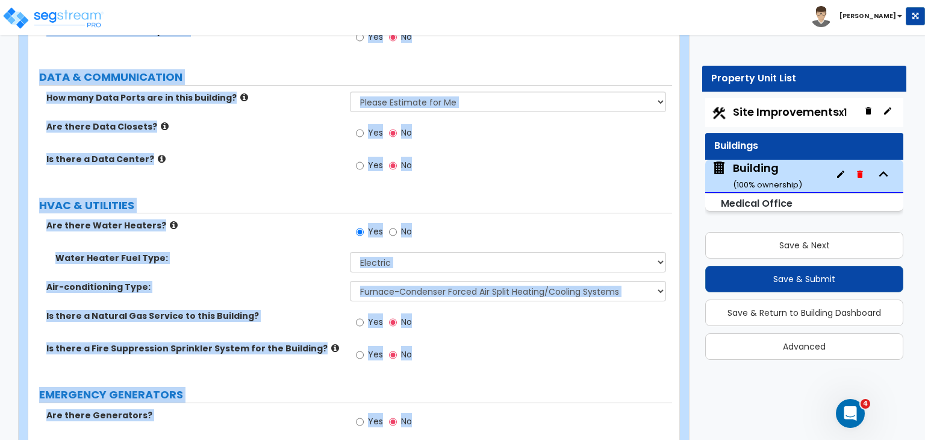
drag, startPoint x: 32, startPoint y: 111, endPoint x: 906, endPoint y: 468, distance: 944.2
copy div "Building Import Values from Previous Property Unit Import Values from Existing …"
click at [183, 198] on label "HVAC & UTILITIES" at bounding box center [355, 206] width 633 height 16
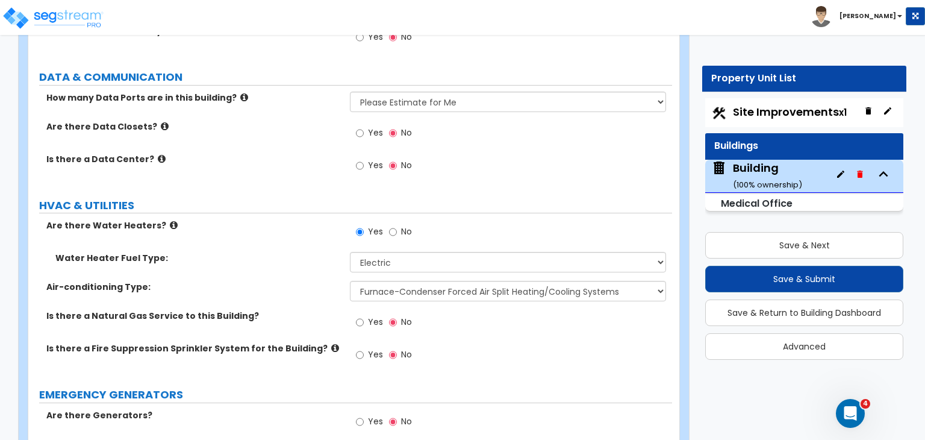
click at [224, 219] on label "Are there Water Heaters?" at bounding box center [193, 225] width 295 height 12
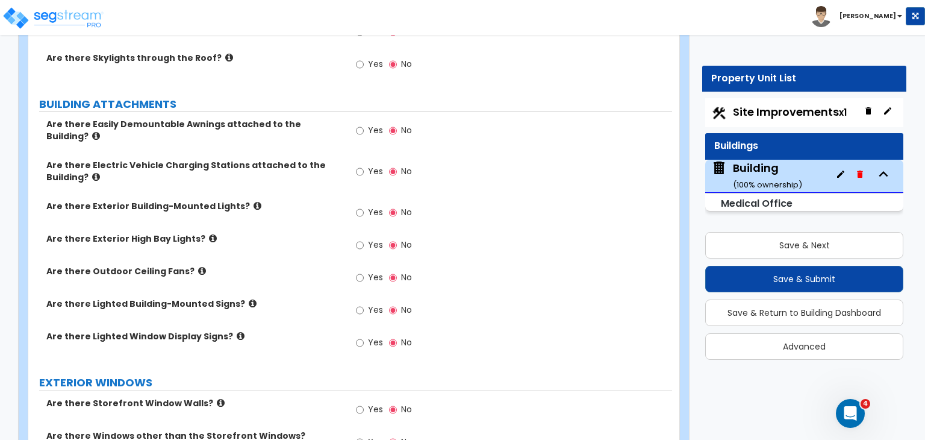
scroll to position [766, 0]
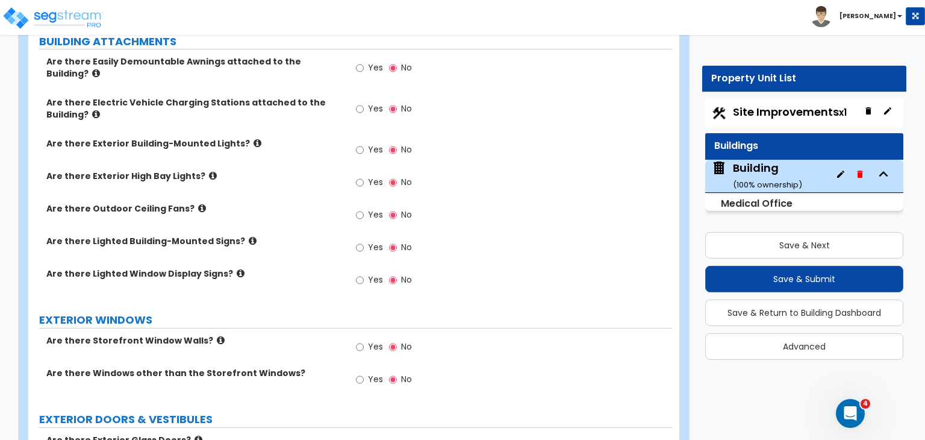
click at [314, 213] on div "Are there Outdoor Ceiling Fans? Yes No" at bounding box center [350, 218] width 644 height 33
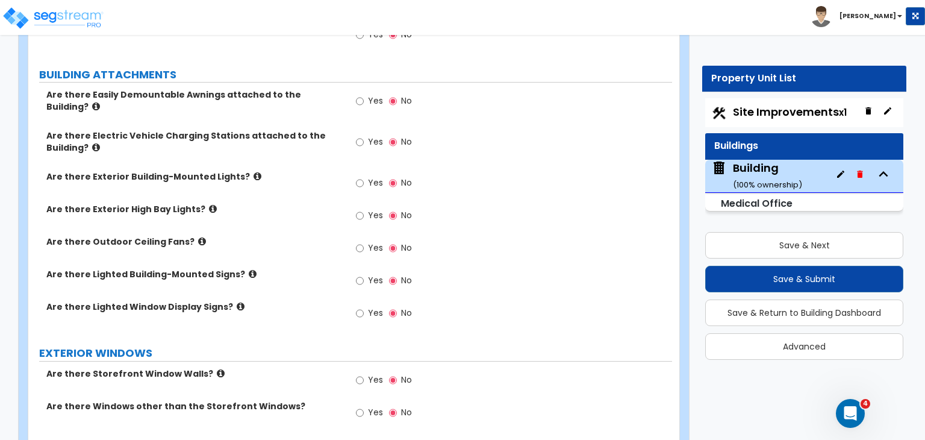
scroll to position [732, 0]
click at [314, 171] on div "Are there Exterior Building-Mounted Lights? Yes No" at bounding box center [350, 187] width 644 height 33
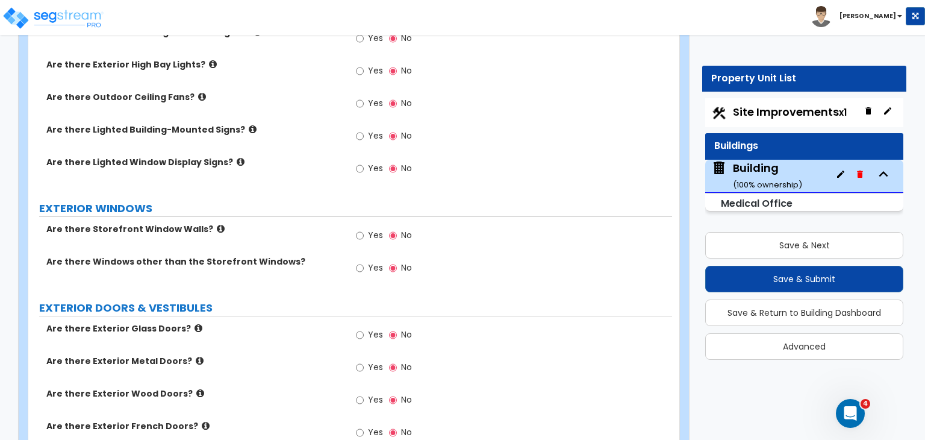
scroll to position [886, 0]
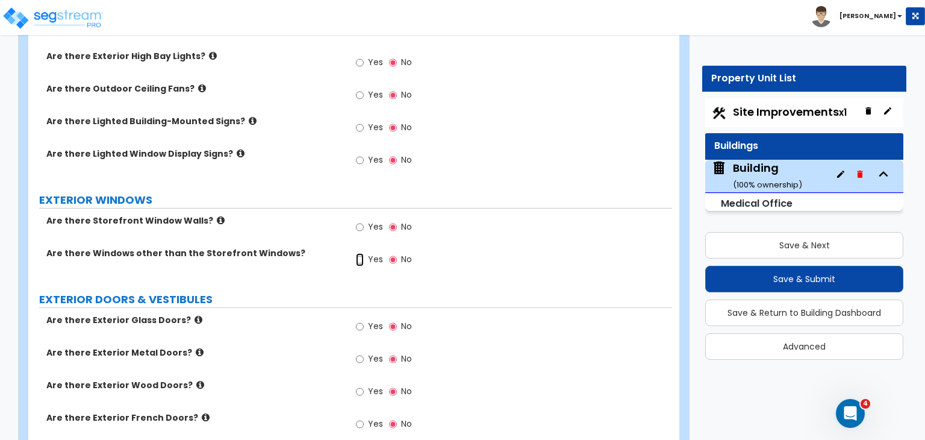
click at [360, 253] on input "Yes" at bounding box center [360, 259] width 8 height 13
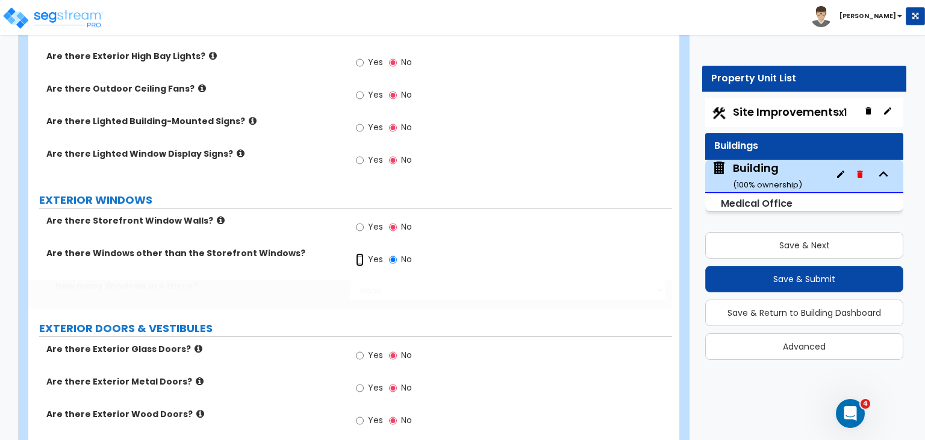
radio input "true"
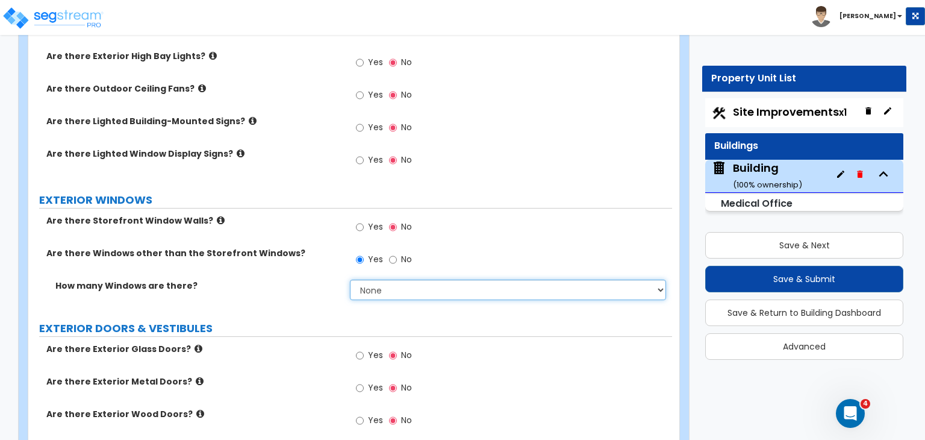
click at [374, 280] on select "None I want to enter a Percentage of the Exterior Windows I want to enter the N…" at bounding box center [508, 290] width 316 height 20
select select "2"
click at [350, 280] on select "None I want to enter a Percentage of the Exterior Windows I want to enter the N…" at bounding box center [508, 290] width 316 height 20
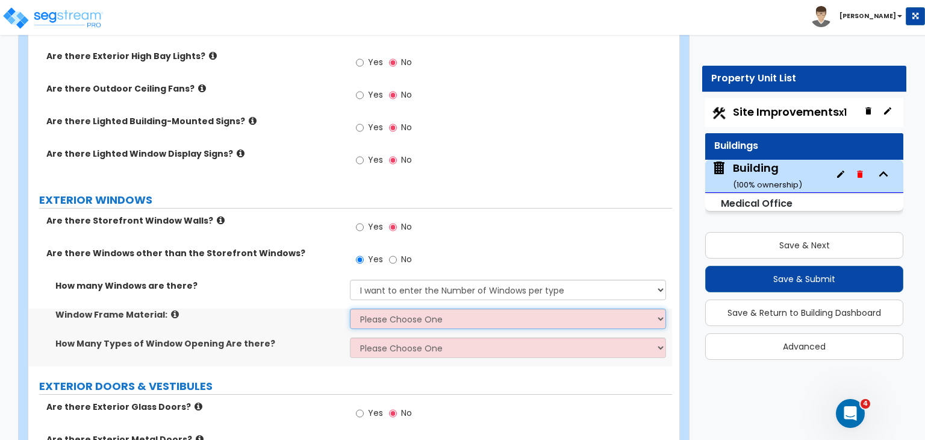
click at [388, 308] on select "Please Choose One Vinyl Aluminum Wood" at bounding box center [508, 318] width 316 height 20
click at [350, 308] on select "Please Choose One Vinyl Aluminum Wood" at bounding box center [508, 318] width 316 height 20
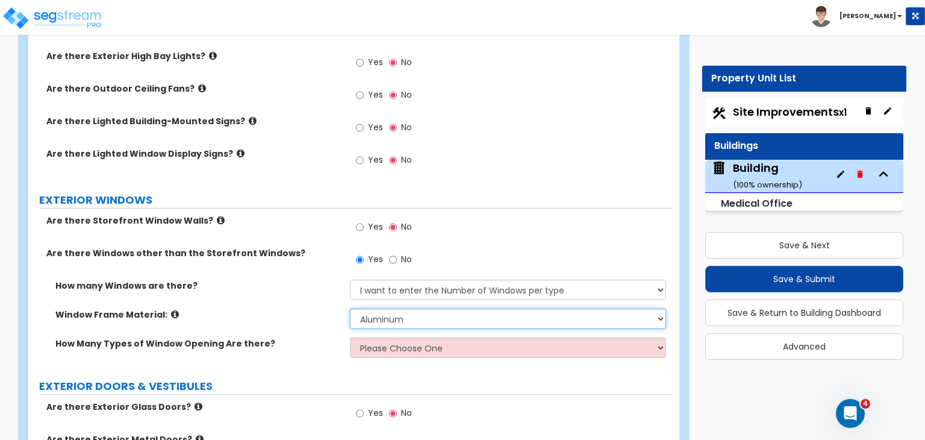
click at [392, 308] on select "Please Choose One Vinyl Aluminum Wood" at bounding box center [508, 318] width 316 height 20
select select "1"
click at [350, 308] on select "Please Choose One Vinyl Aluminum Wood" at bounding box center [508, 318] width 316 height 20
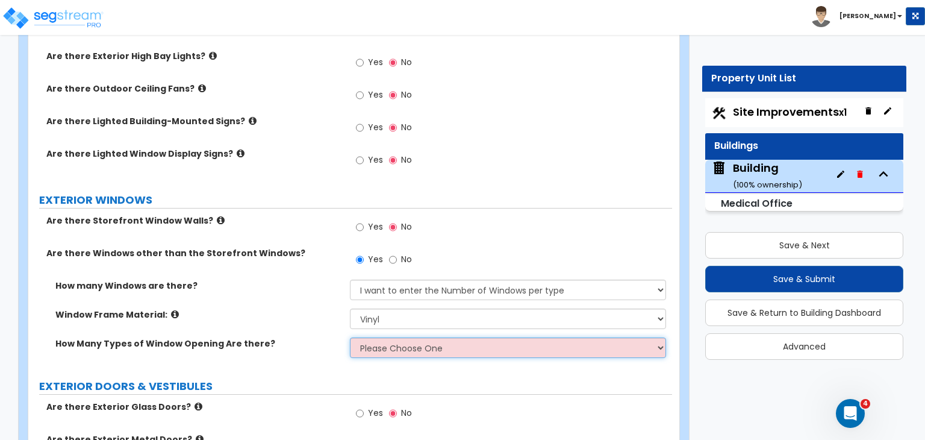
click at [384, 337] on select "Please Choose One 1 2 3 4" at bounding box center [508, 347] width 316 height 20
select select "1"
click at [350, 337] on select "Please Choose One 1 2 3 4" at bounding box center [508, 347] width 316 height 20
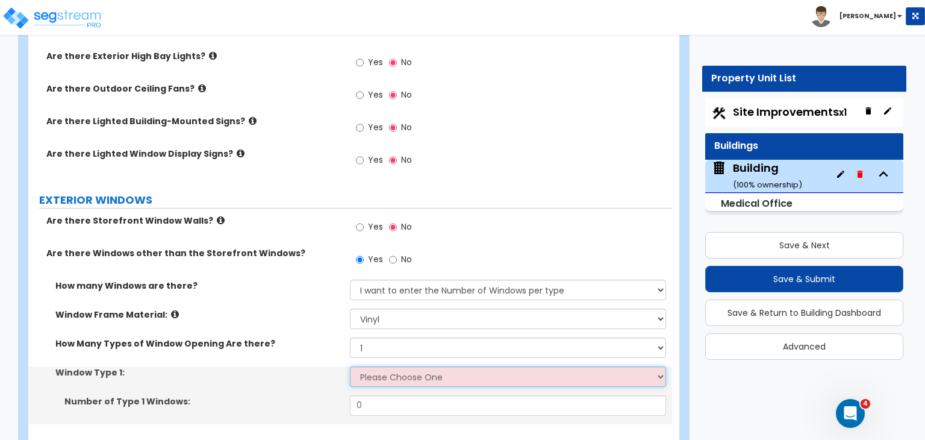
click at [383, 366] on select "Please Choose One Sliding Picture/Fixed Double/Single Hung Awning Swing" at bounding box center [508, 376] width 316 height 20
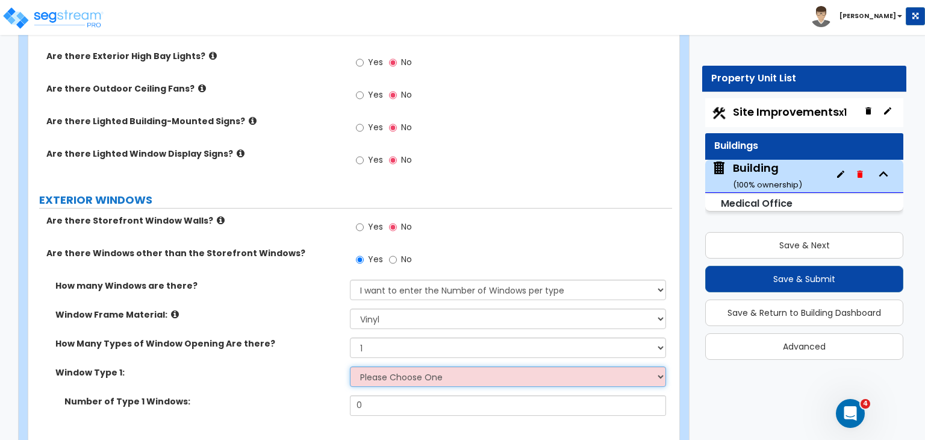
select select "2"
click at [350, 366] on select "Please Choose One Sliding Picture/Fixed Double/Single Hung Awning Swing" at bounding box center [508, 376] width 316 height 20
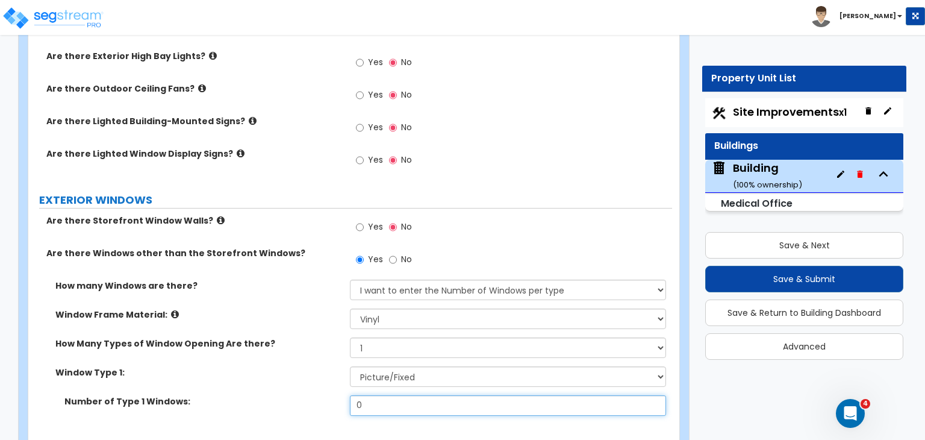
drag, startPoint x: 367, startPoint y: 386, endPoint x: 357, endPoint y: 386, distance: 10.2
click at [364, 395] on input "0" at bounding box center [508, 405] width 316 height 20
type input "4"
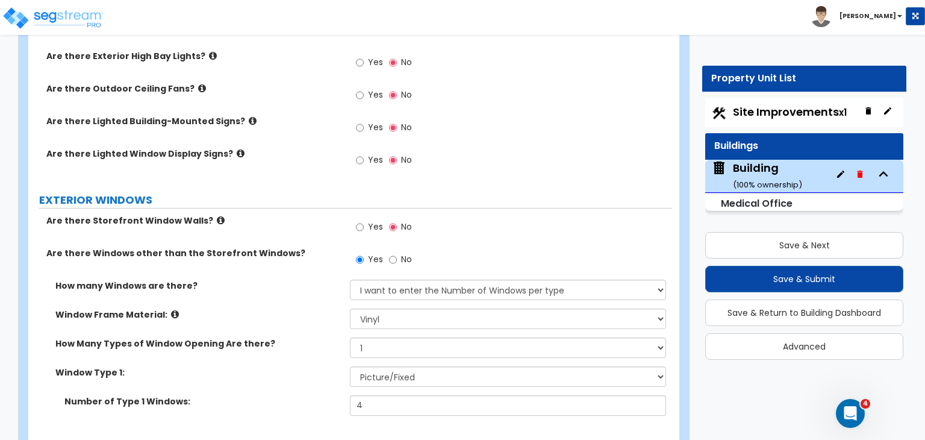
click at [283, 258] on div "Are there Windows other than the Storefront Windows? Yes No" at bounding box center [350, 263] width 644 height 33
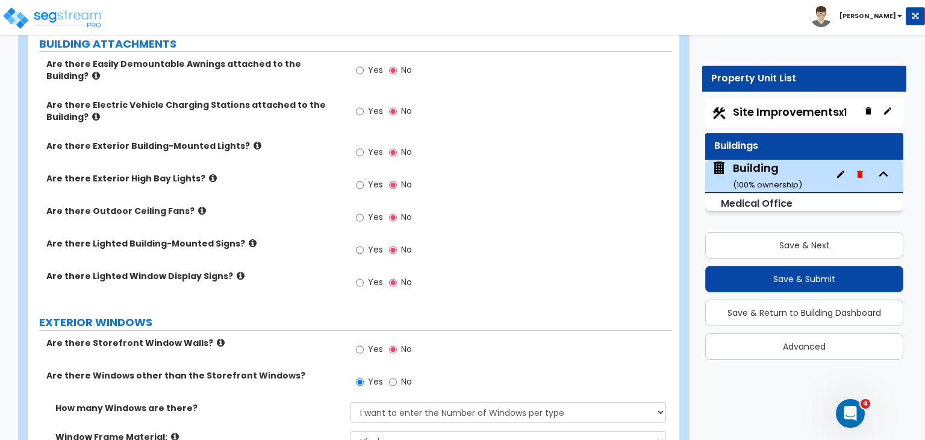
scroll to position [763, 0]
click at [358, 146] on input "Yes" at bounding box center [360, 152] width 8 height 13
radio input "true"
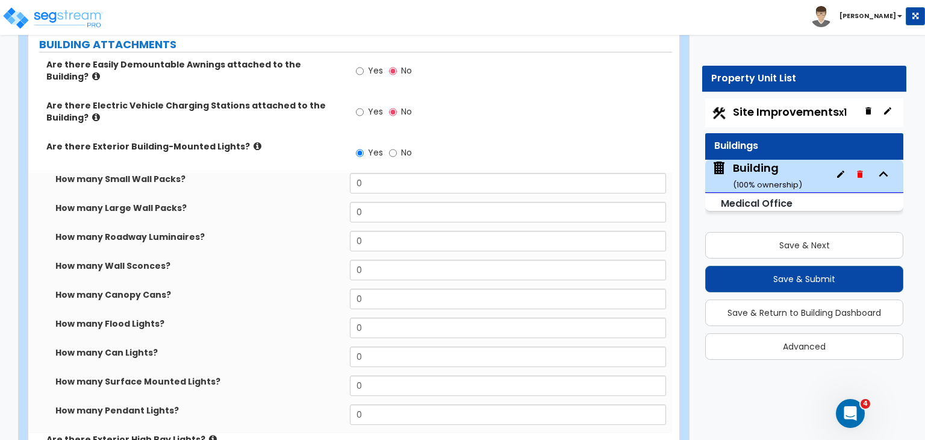
click at [299, 140] on div "Are there Exterior Building-Mounted Lights? Yes No" at bounding box center [350, 156] width 644 height 33
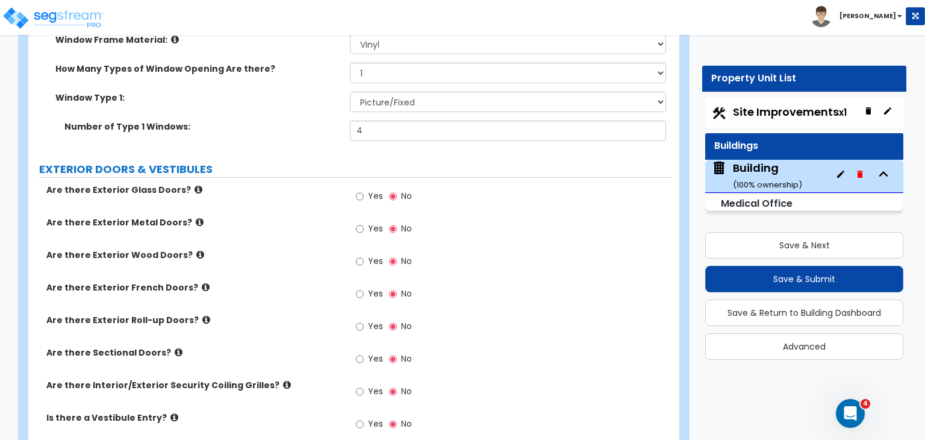
scroll to position [1457, 0]
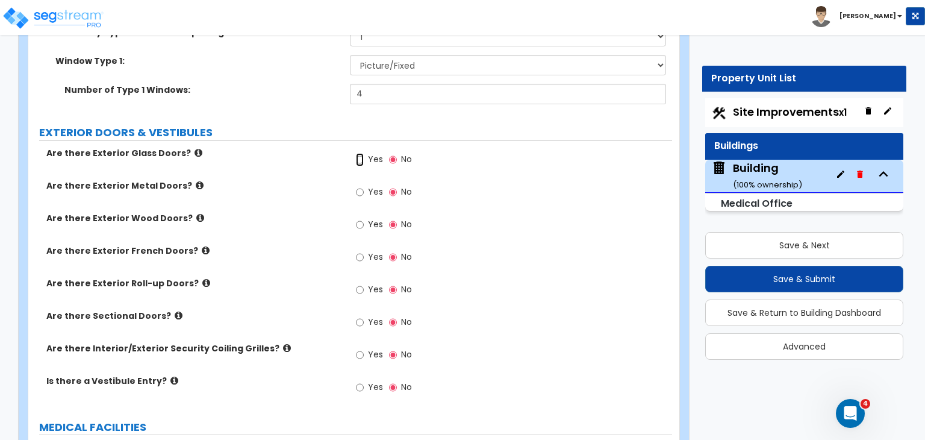
click at [359, 153] on input "Yes" at bounding box center [360, 159] width 8 height 13
radio input "true"
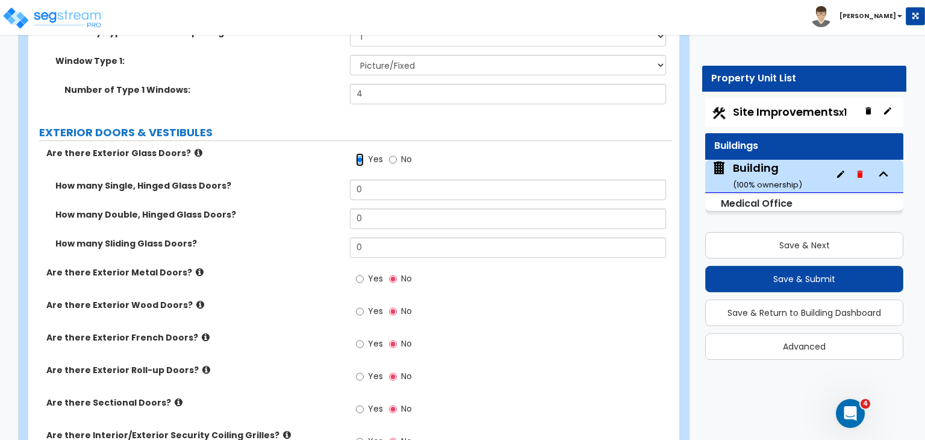
scroll to position [1521, 0]
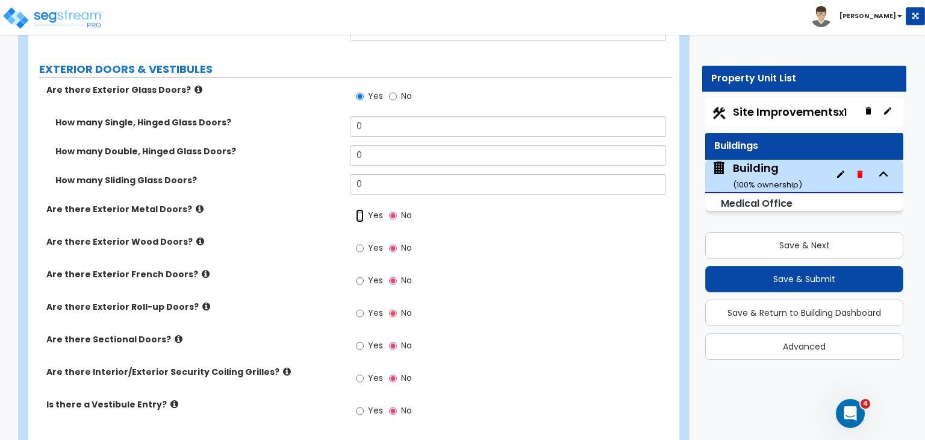
click at [360, 209] on input "Yes" at bounding box center [360, 215] width 8 height 13
radio input "true"
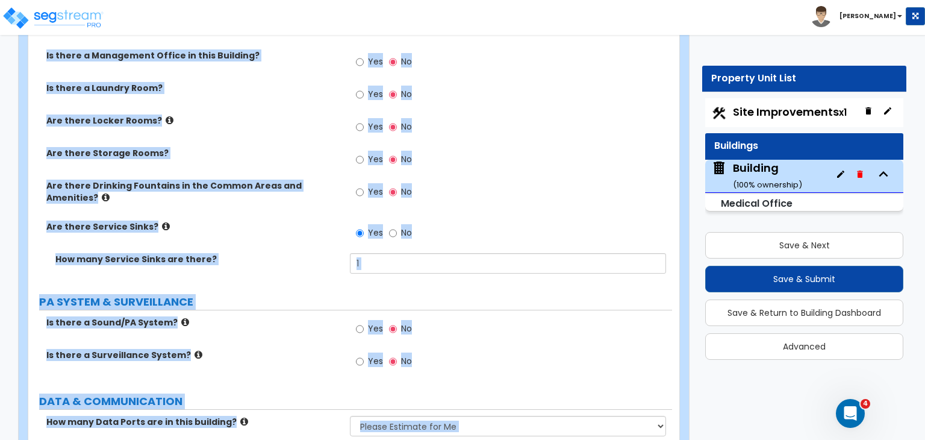
scroll to position [5350, 0]
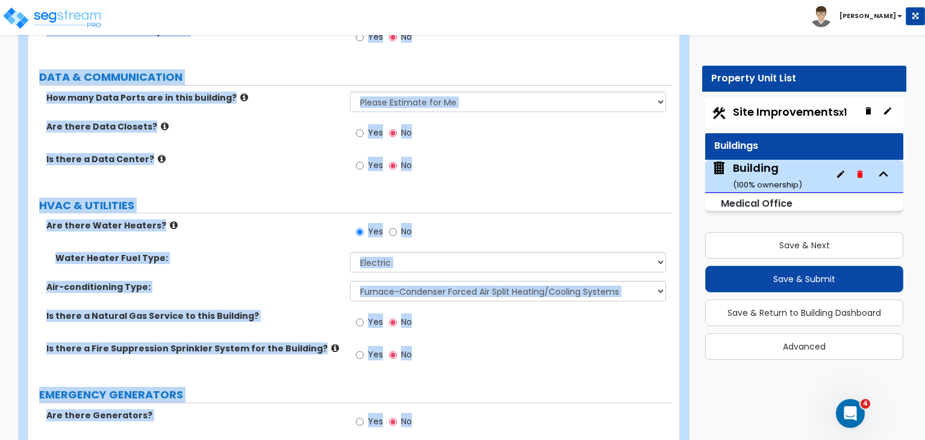
drag, startPoint x: 34, startPoint y: 117, endPoint x: 925, endPoint y: 468, distance: 957.6
copy div "Building Import Values from Previous Property Unit Import Values from Existing …"
click at [268, 219] on label "Are there Water Heaters?" at bounding box center [193, 225] width 295 height 12
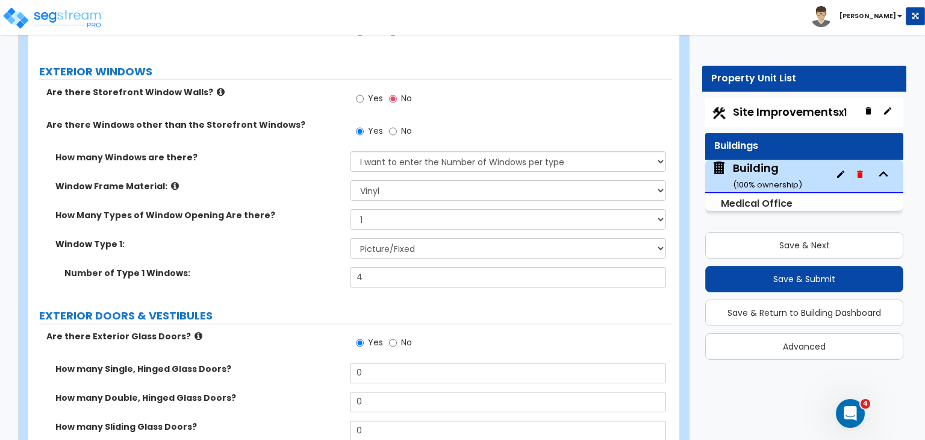
scroll to position [1321, 0]
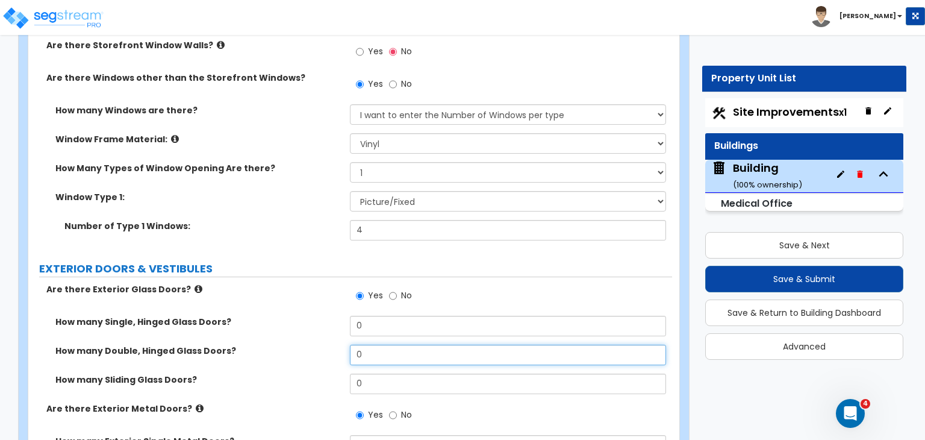
click at [383, 345] on input "0" at bounding box center [508, 355] width 316 height 20
type input "1"
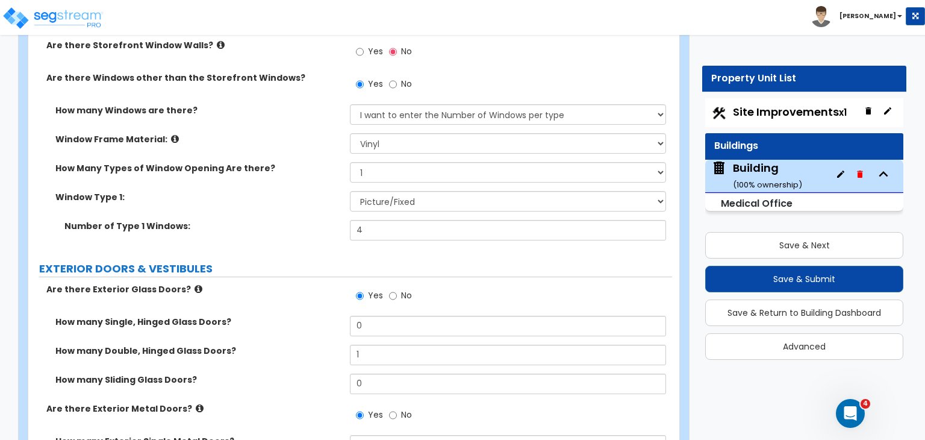
click at [316, 350] on div "How many Double, Hinged Glass Doors? 1" at bounding box center [350, 359] width 644 height 29
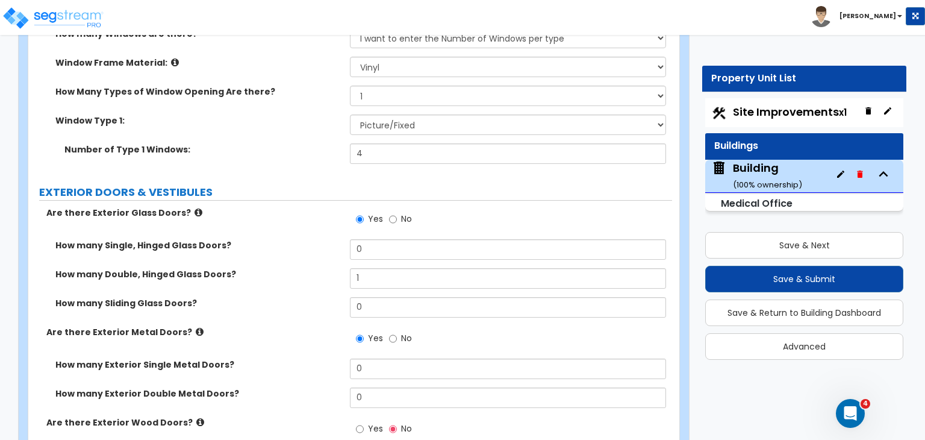
scroll to position [1398, 0]
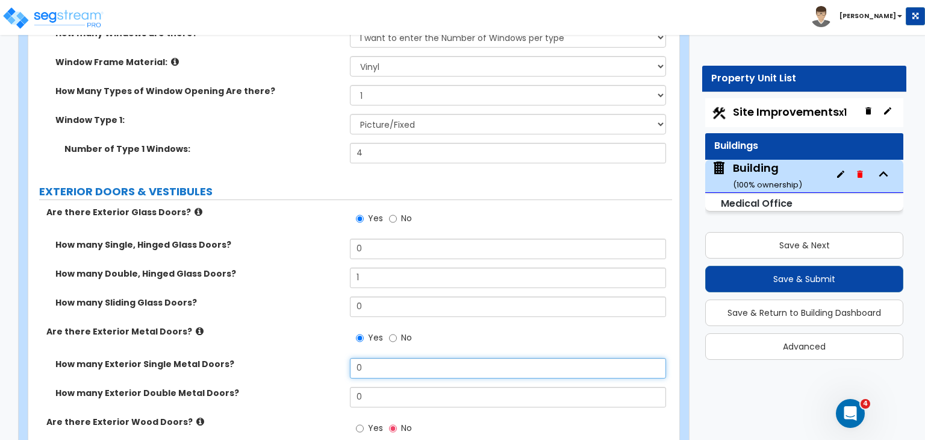
click at [365, 358] on input "0" at bounding box center [508, 368] width 316 height 20
type input "1"
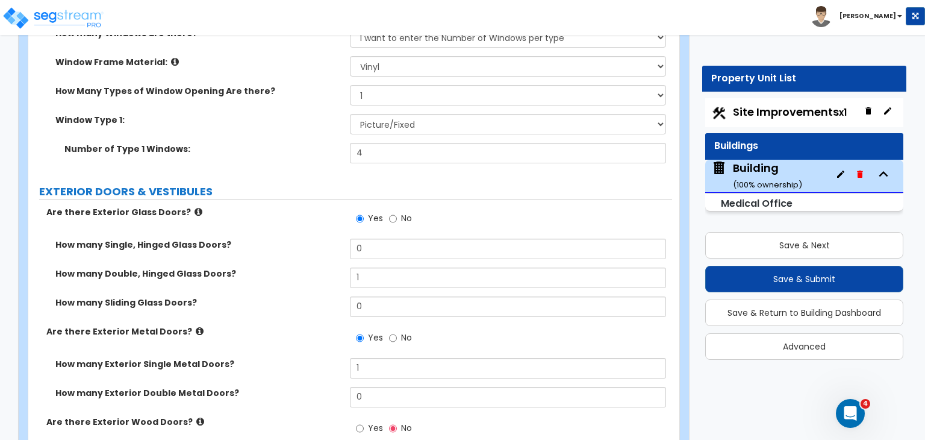
click at [296, 269] on div "How many Double, Hinged Glass Doors? 1" at bounding box center [350, 282] width 644 height 29
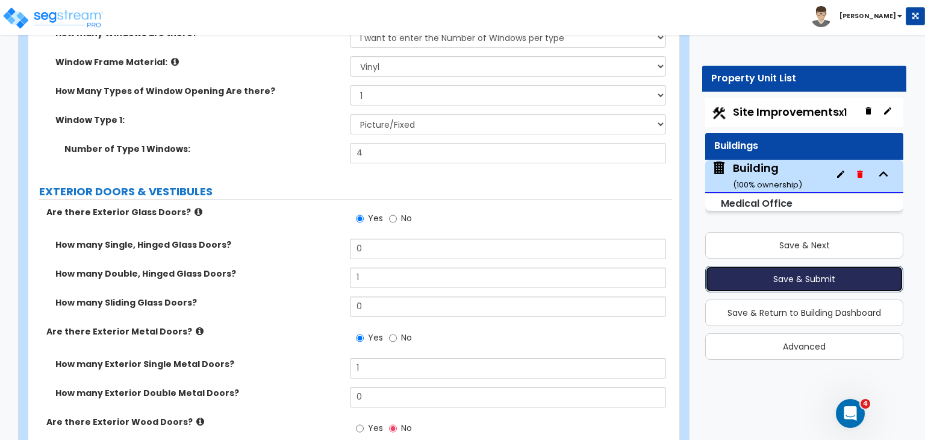
click at [763, 279] on button "Save & Submit" at bounding box center [805, 279] width 198 height 27
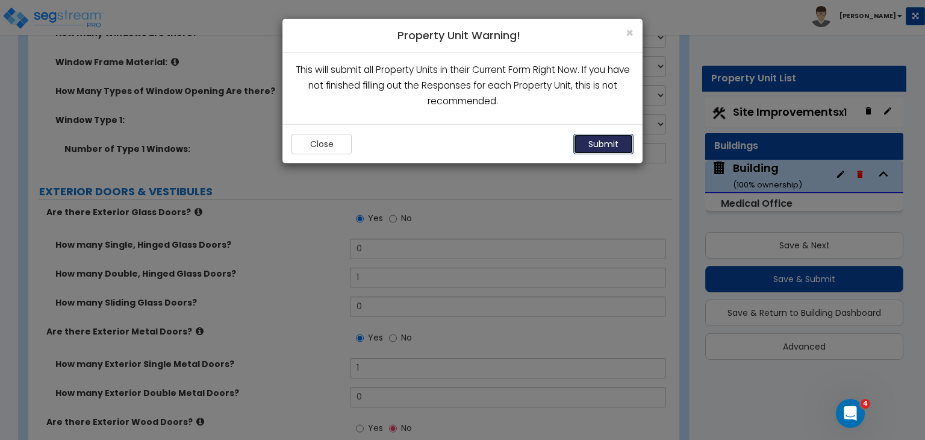
click at [614, 140] on button "Submit" at bounding box center [604, 144] width 60 height 20
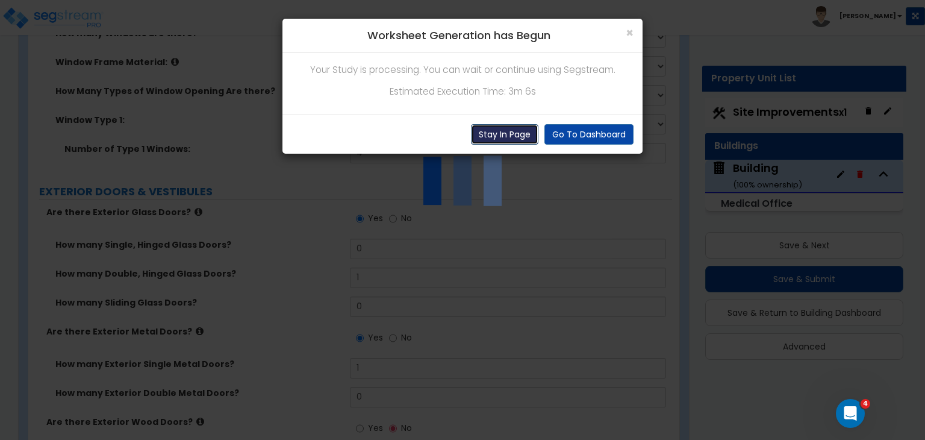
click at [521, 130] on button "Stay In Page" at bounding box center [504, 134] width 67 height 20
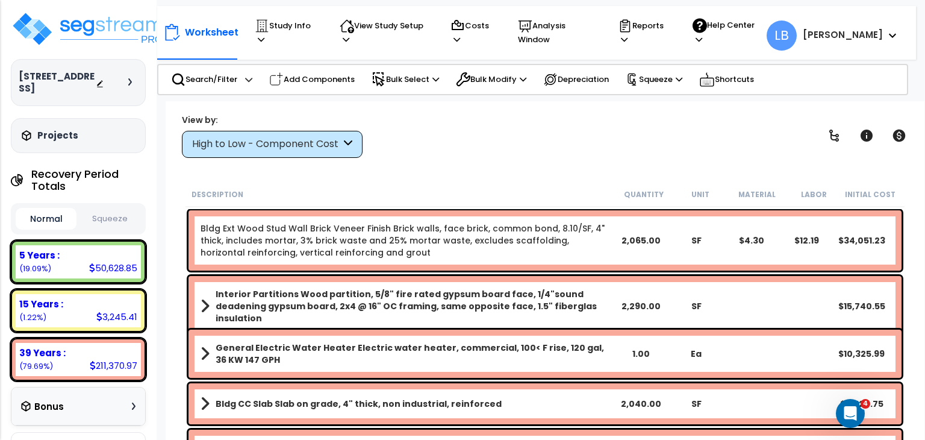
click at [116, 208] on button "Squeeze" at bounding box center [110, 218] width 61 height 21
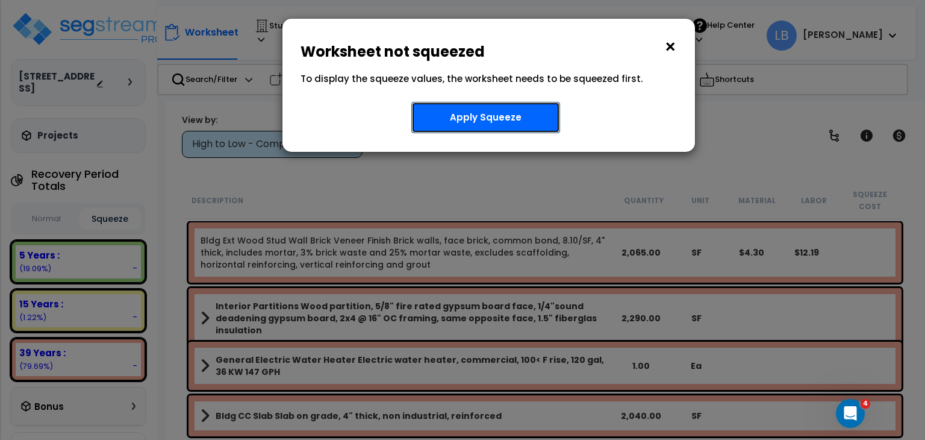
click at [474, 124] on button "Apply Squeeze" at bounding box center [486, 117] width 149 height 31
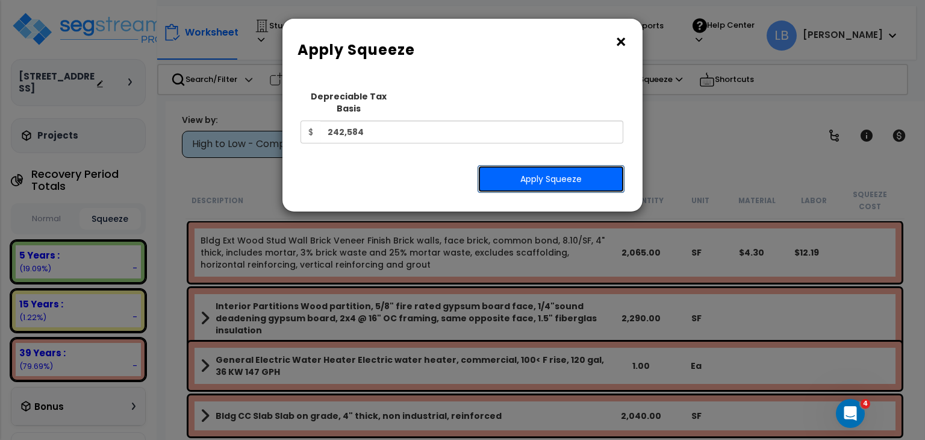
click at [519, 165] on button "Apply Squeeze" at bounding box center [551, 179] width 147 height 28
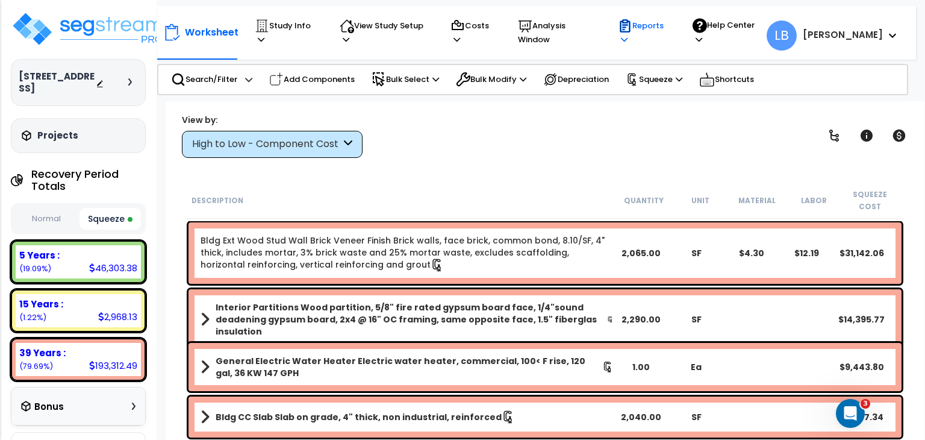
click at [670, 30] on p "Reports" at bounding box center [644, 33] width 52 height 28
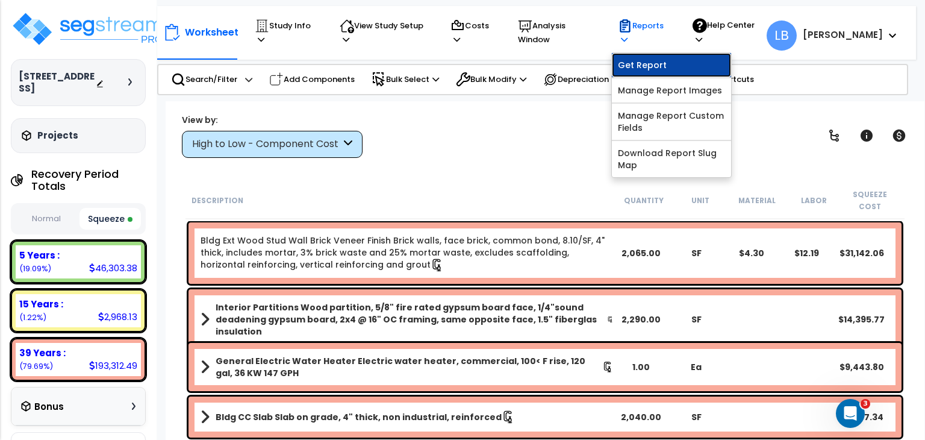
click at [675, 54] on link "Get Report" at bounding box center [671, 65] width 119 height 24
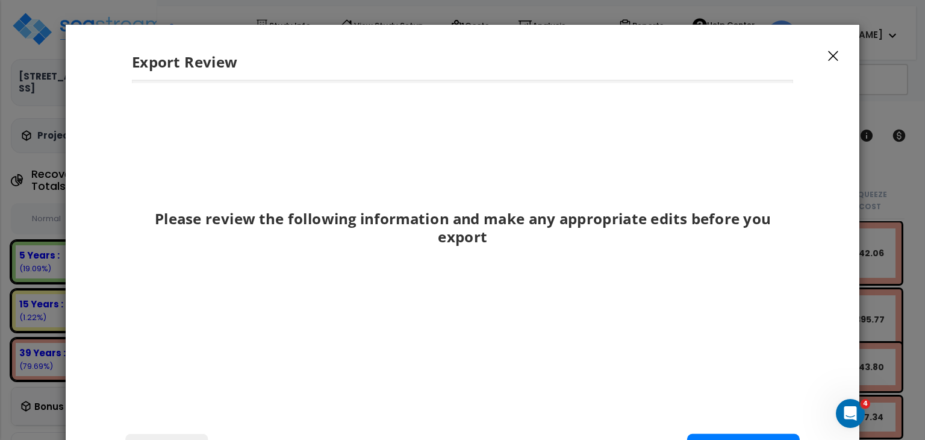
scroll to position [145, 0]
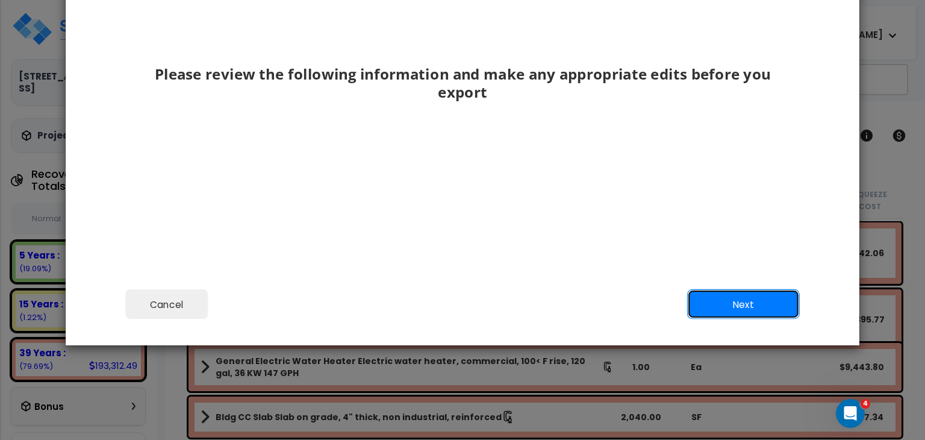
click at [736, 296] on button "Next" at bounding box center [743, 304] width 113 height 30
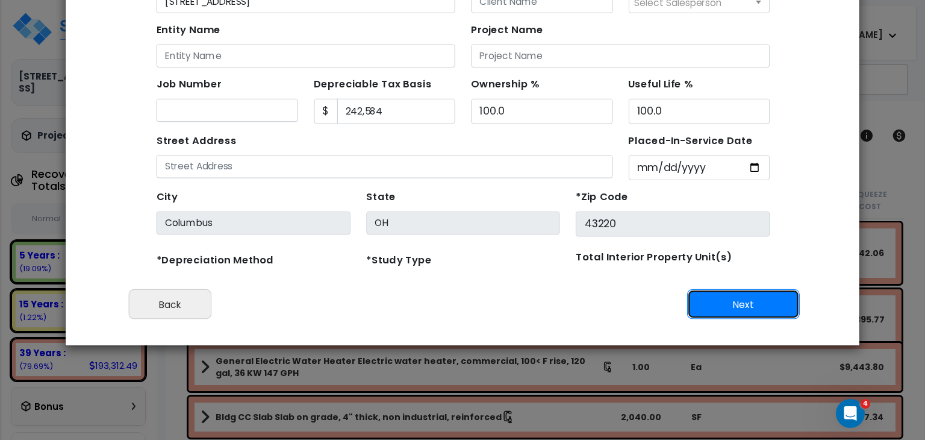
click at [723, 297] on button "Next" at bounding box center [743, 304] width 113 height 30
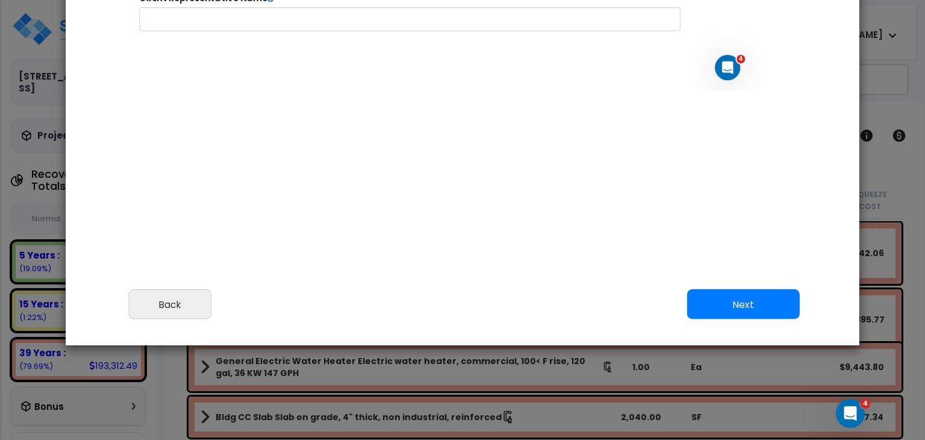
select select "2022"
click at [723, 300] on button "Next" at bounding box center [743, 304] width 113 height 30
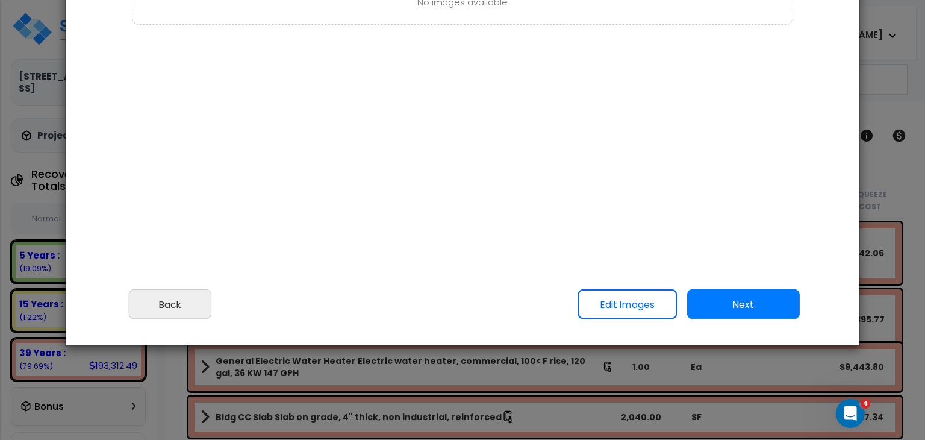
click at [723, 300] on button "Next" at bounding box center [743, 304] width 113 height 30
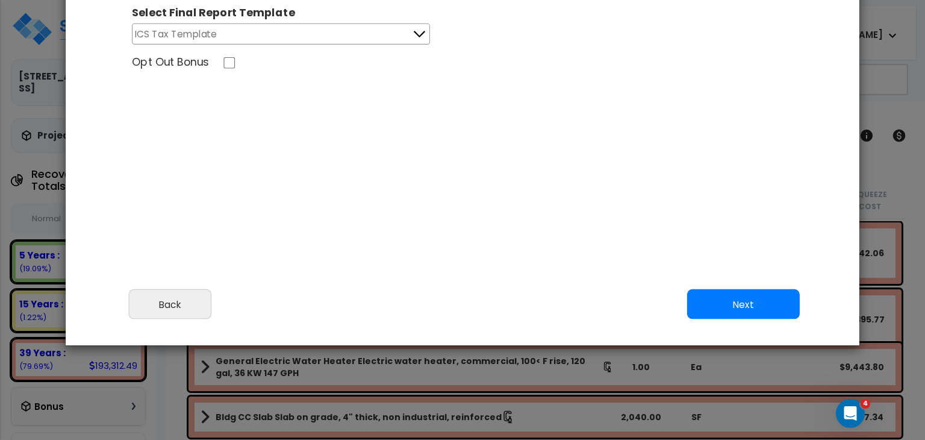
click at [725, 297] on button "Next" at bounding box center [743, 304] width 113 height 30
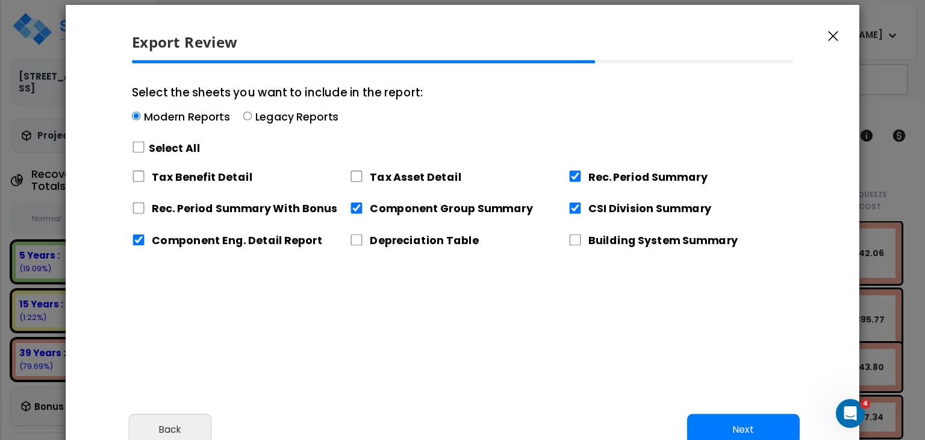
scroll to position [19, 0]
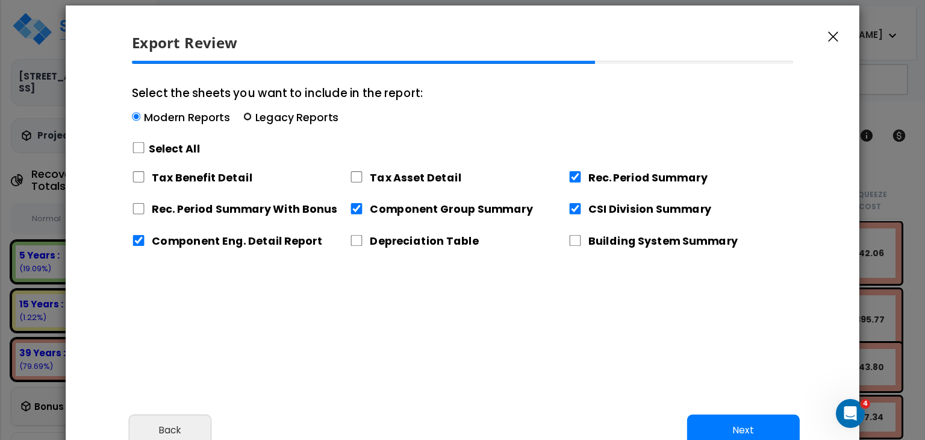
click at [246, 113] on input "Select the sheets you want to include in the report: Modern Reports Legacy Repo…" at bounding box center [247, 117] width 8 height 8
radio input "true"
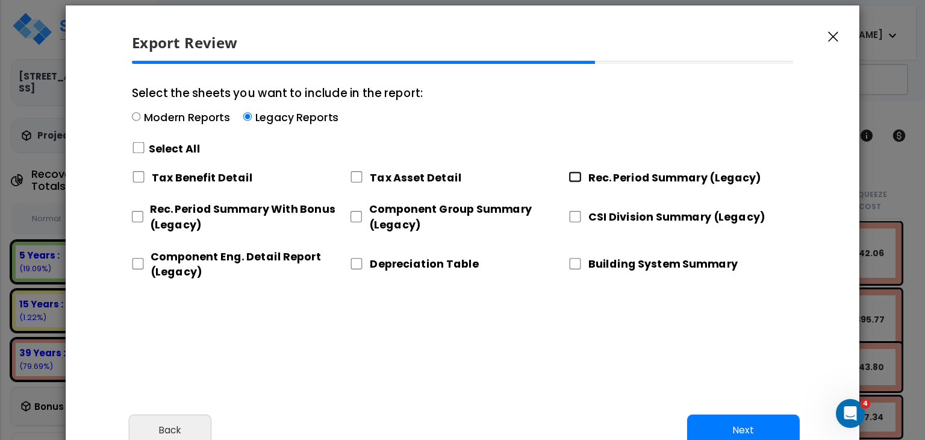
click at [575, 177] on input "Rec. Period Summary (Legacy)" at bounding box center [575, 176] width 13 height 11
checkbox input "true"
click at [577, 217] on input "CSI Division Summary (Legacy)" at bounding box center [575, 216] width 13 height 11
checkbox input "true"
click at [356, 214] on input "Component Group Summary (Legacy)" at bounding box center [356, 216] width 12 height 11
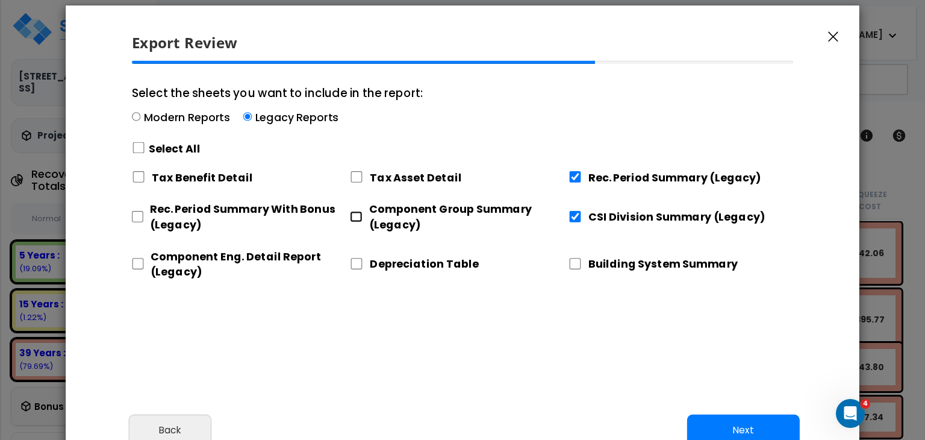
checkbox input "true"
click at [137, 263] on input "Component Eng. Detail Report (Legacy)" at bounding box center [138, 263] width 12 height 11
checkbox input "true"
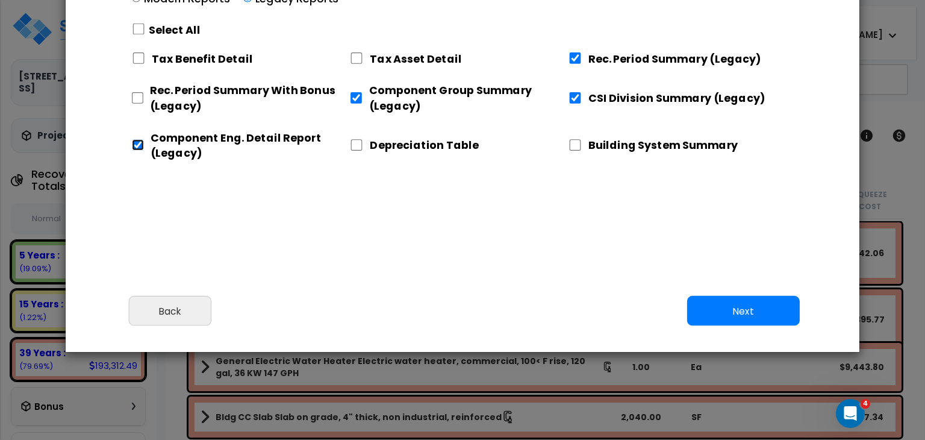
scroll to position [145, 0]
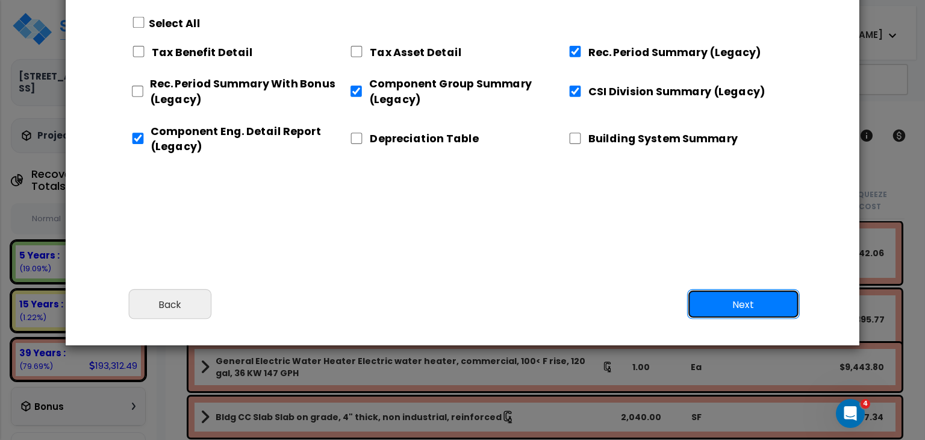
click at [753, 304] on button "Next" at bounding box center [743, 304] width 113 height 30
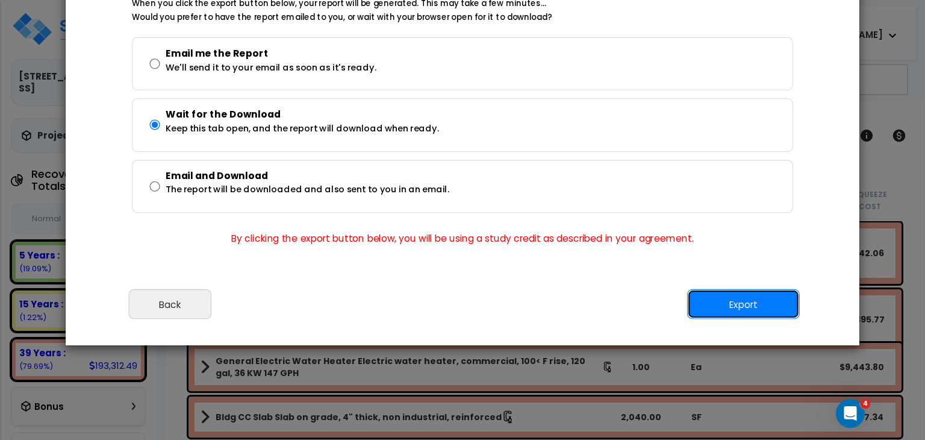
click at [731, 296] on button "Export" at bounding box center [743, 304] width 113 height 30
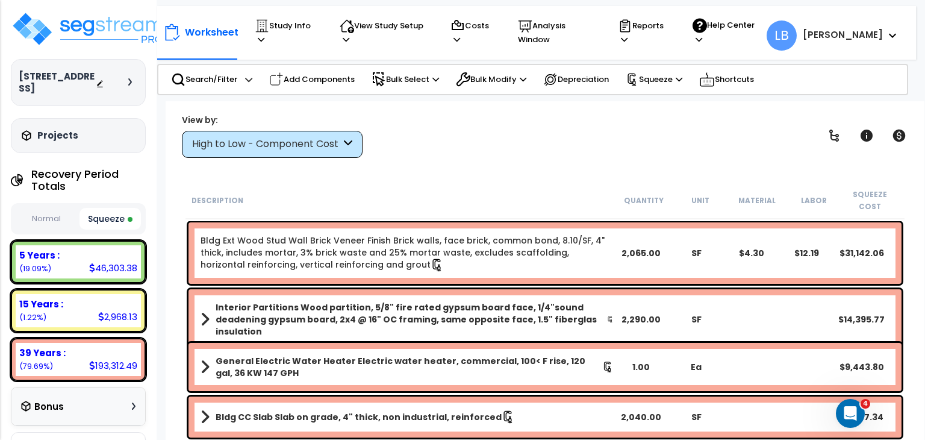
click at [602, 131] on div "View by: High to Low - Component Cost High to Low - Component Cost" at bounding box center [545, 135] width 735 height 45
click at [670, 31] on p "Reports" at bounding box center [644, 33] width 52 height 28
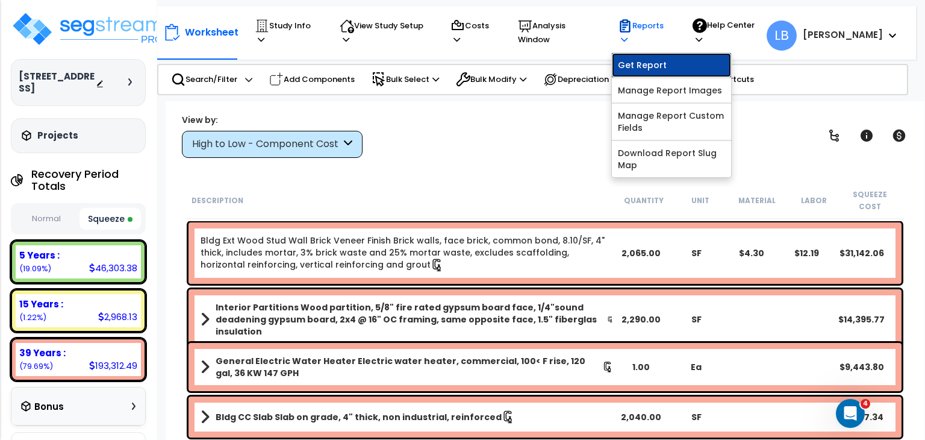
click at [678, 58] on link "Get Report" at bounding box center [671, 65] width 119 height 24
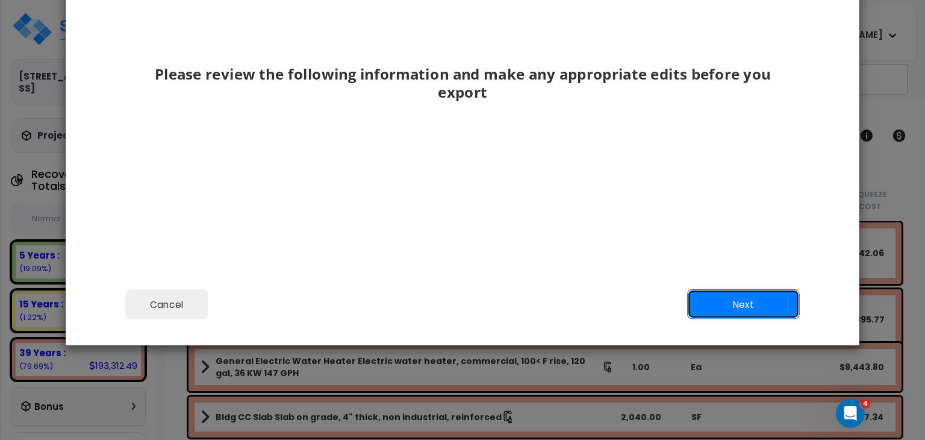
click at [734, 311] on button "Next" at bounding box center [743, 304] width 113 height 30
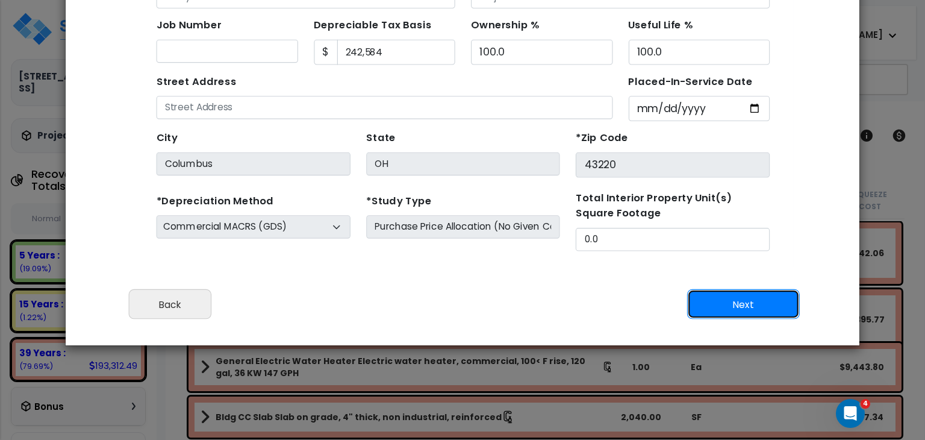
click at [730, 307] on button "Next" at bounding box center [743, 304] width 113 height 30
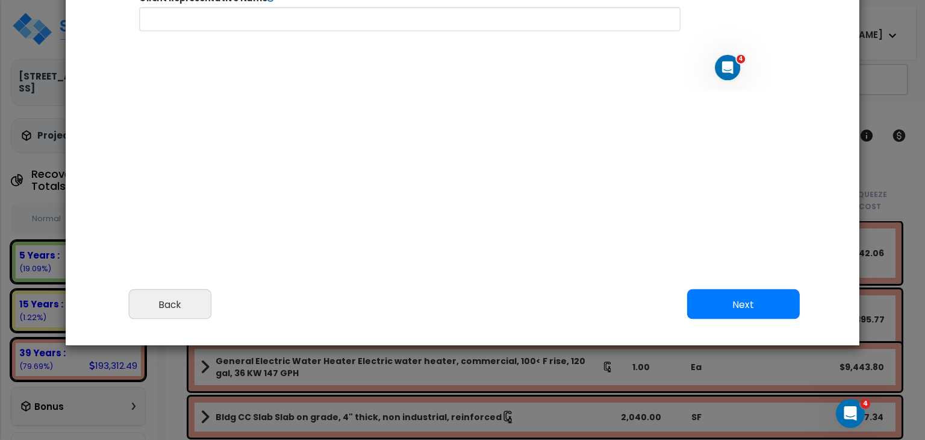
select select "2022"
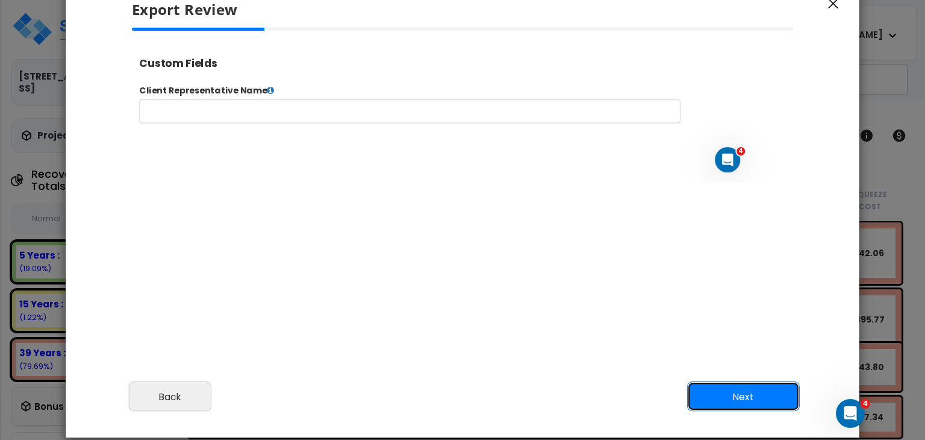
click at [743, 405] on button "Next" at bounding box center [743, 396] width 113 height 30
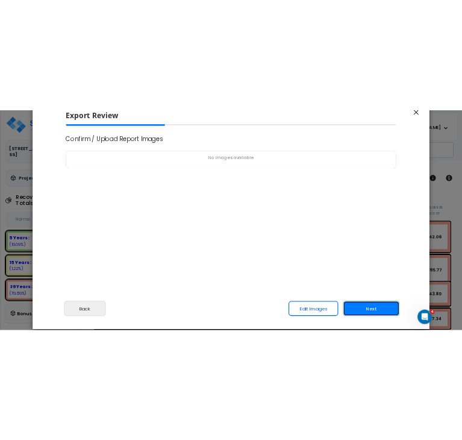
scroll to position [0, 0]
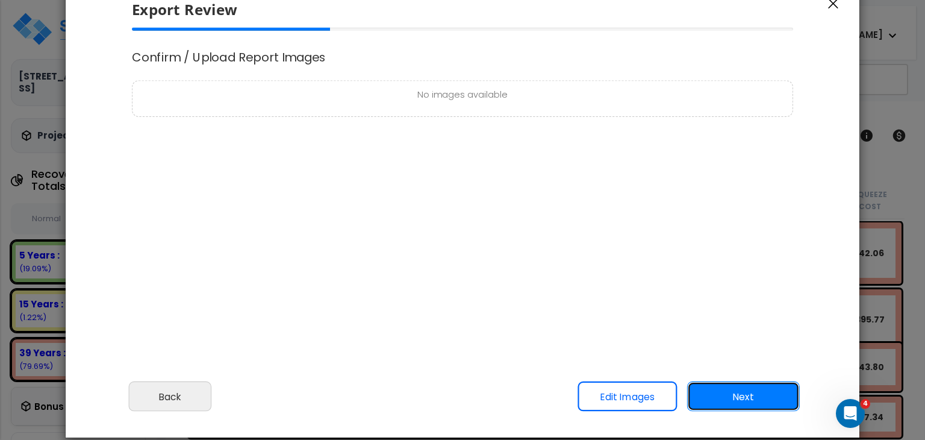
click at [744, 391] on button "Next" at bounding box center [743, 396] width 113 height 30
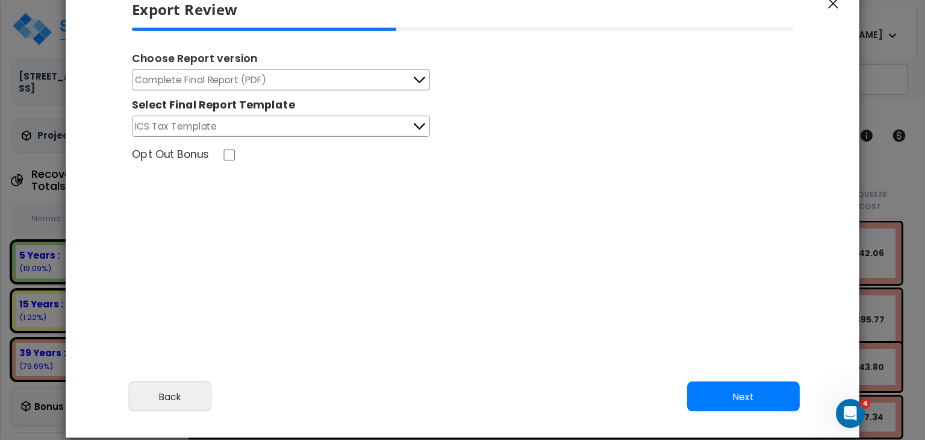
click at [252, 77] on span "Complete Final Report (PDF)" at bounding box center [201, 79] width 132 height 15
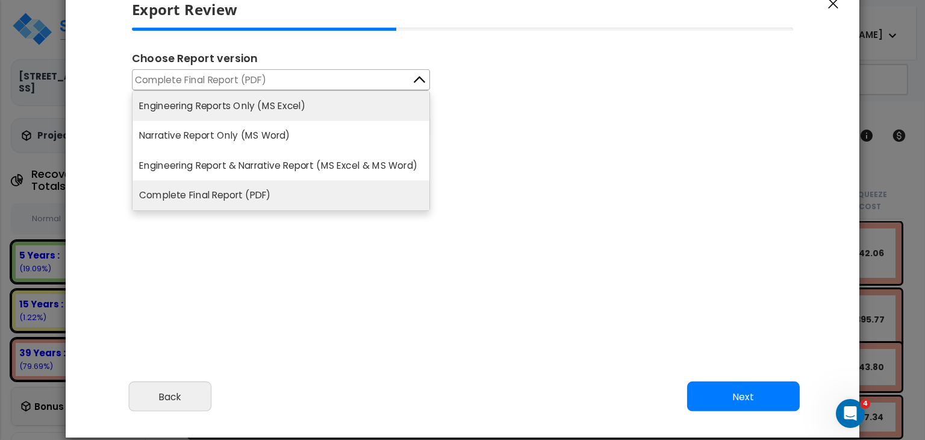
click at [253, 103] on li "Engineering Reports Only (MS Excel)" at bounding box center [281, 106] width 297 height 30
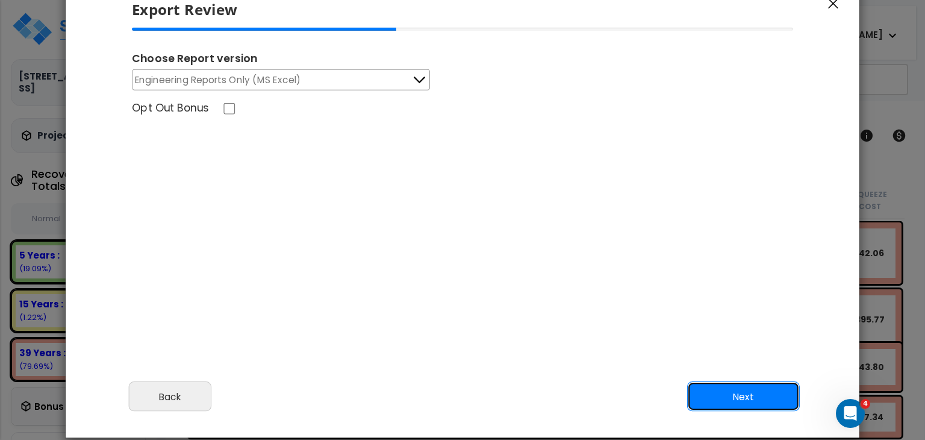
click at [719, 385] on button "Next" at bounding box center [743, 396] width 113 height 30
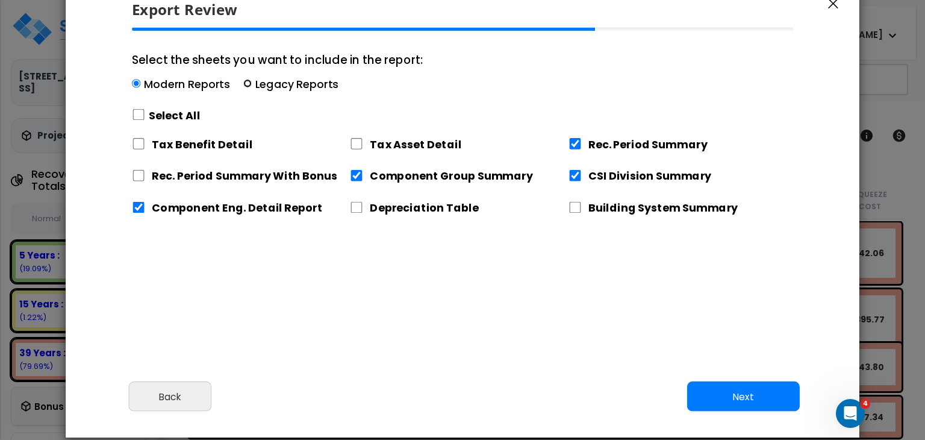
click at [247, 83] on input "Select the sheets you want to include in the report: Modern Reports Legacy Repo…" at bounding box center [247, 84] width 8 height 8
radio input "true"
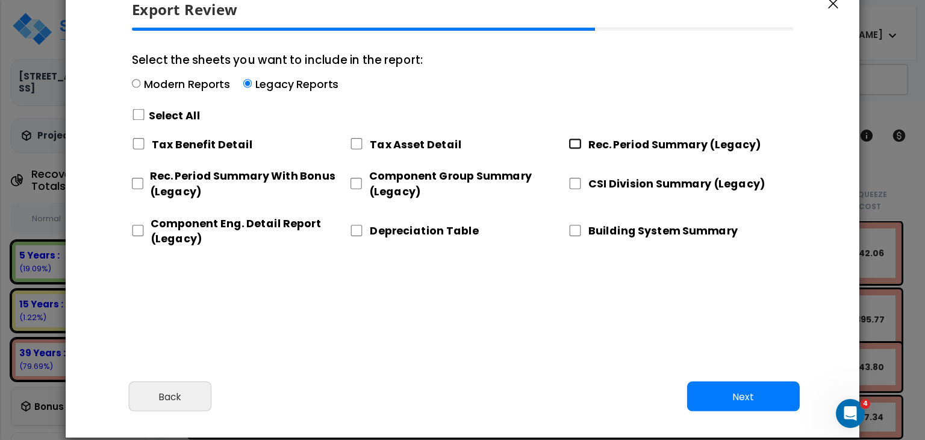
click at [574, 144] on input "Rec. Period Summary (Legacy)" at bounding box center [575, 143] width 13 height 11
checkbox input "true"
click at [576, 180] on input "CSI Division Summary (Legacy)" at bounding box center [575, 183] width 13 height 11
checkbox input "true"
click at [357, 181] on input "Component Group Summary (Legacy)" at bounding box center [356, 183] width 12 height 11
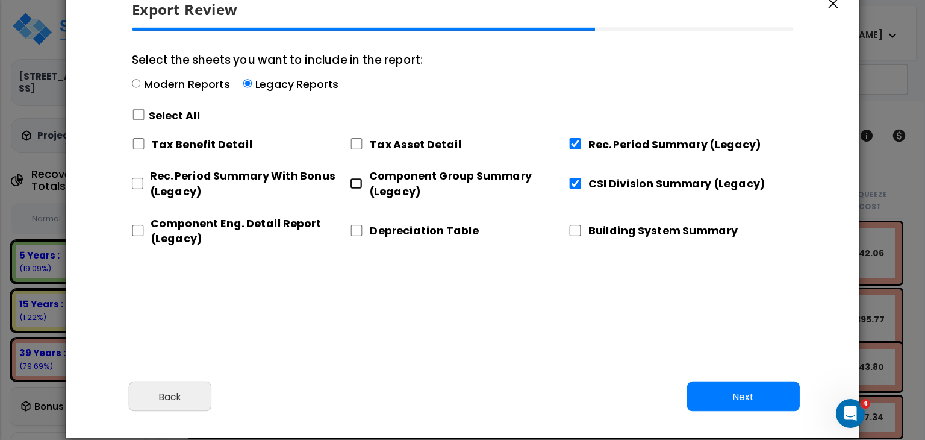
checkbox input "true"
click at [139, 229] on input "Component Eng. Detail Report (Legacy)" at bounding box center [138, 230] width 12 height 11
checkbox input "true"
click at [719, 393] on button "Next" at bounding box center [743, 396] width 113 height 30
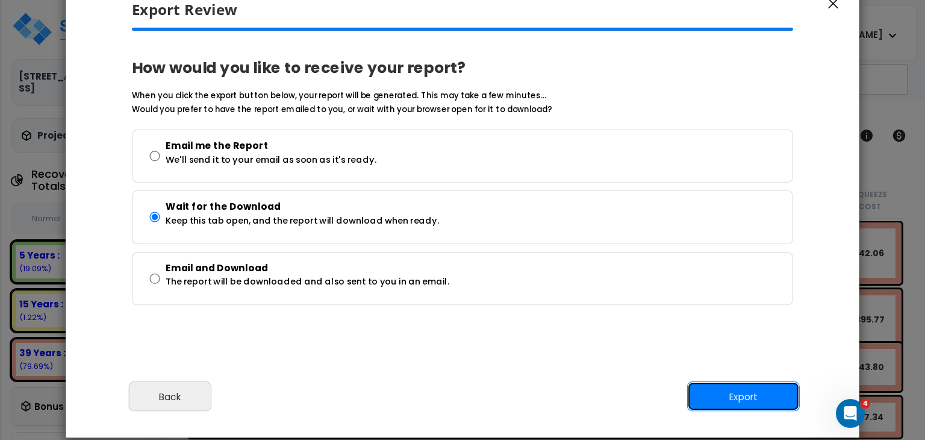
click at [733, 393] on button "Export" at bounding box center [743, 396] width 113 height 30
